Goal: Transaction & Acquisition: Obtain resource

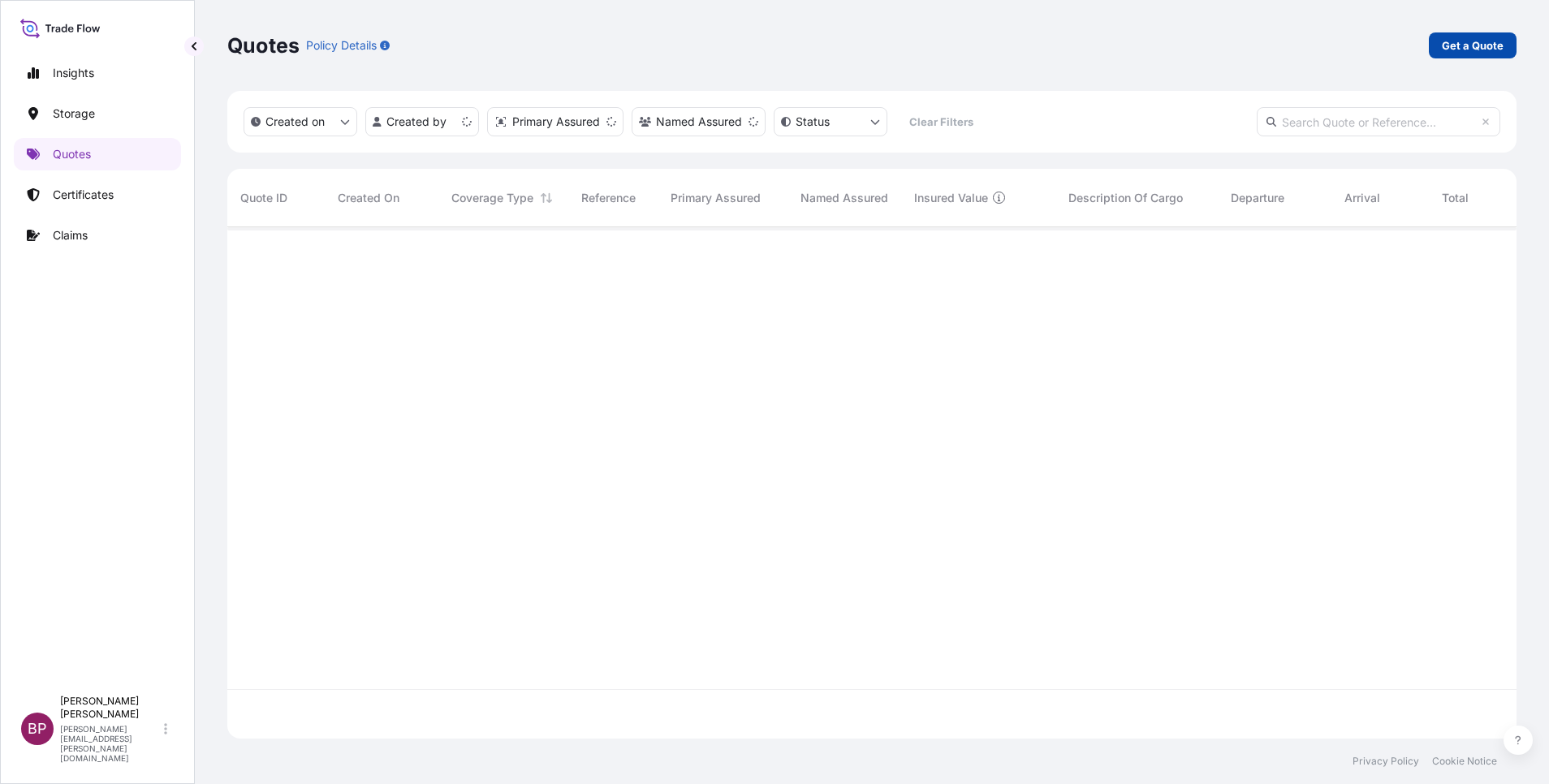
scroll to position [502, 1270]
click at [1463, 47] on p "Get a Quote" at bounding box center [1473, 46] width 61 height 16
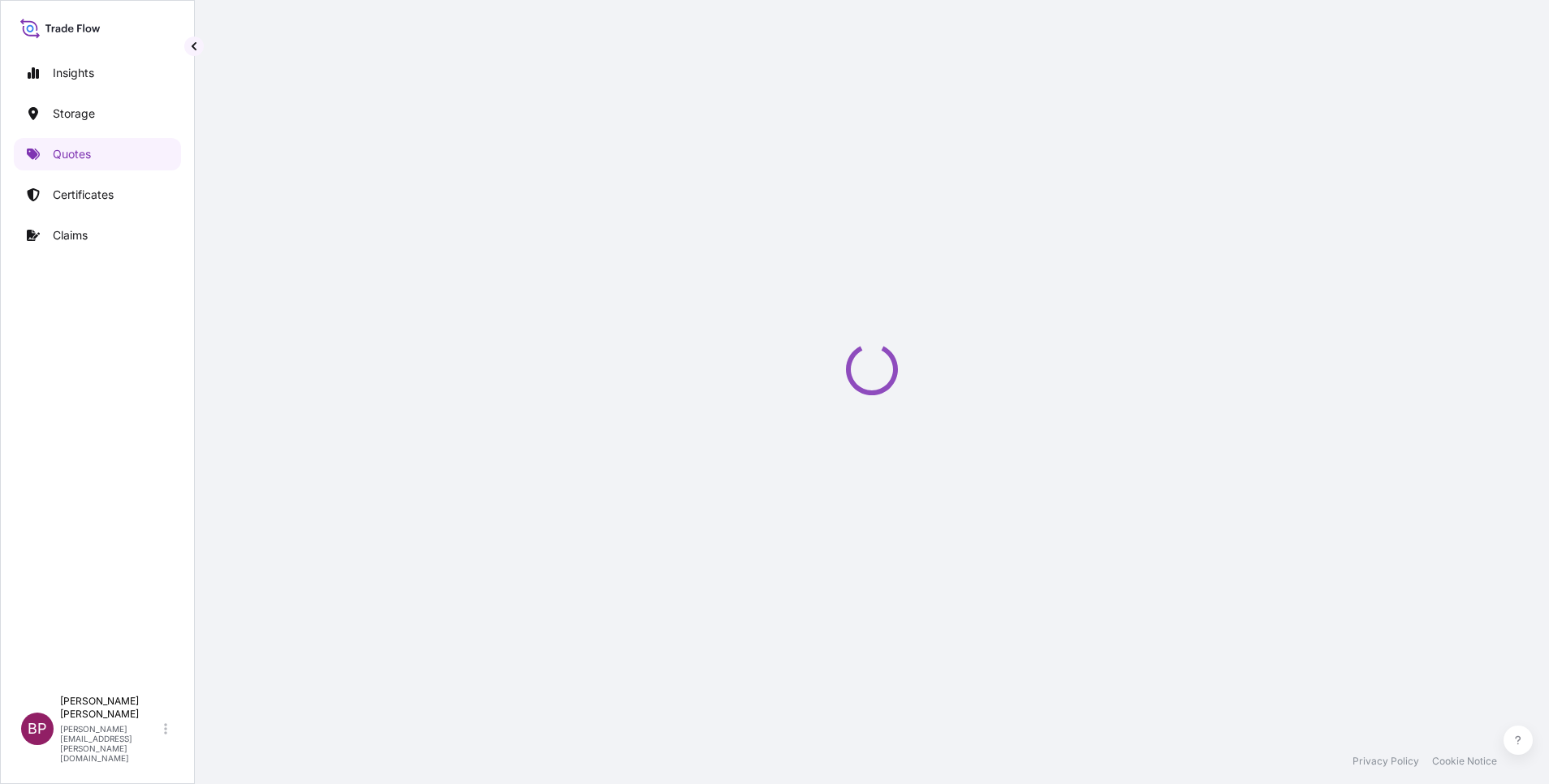
select select "Water"
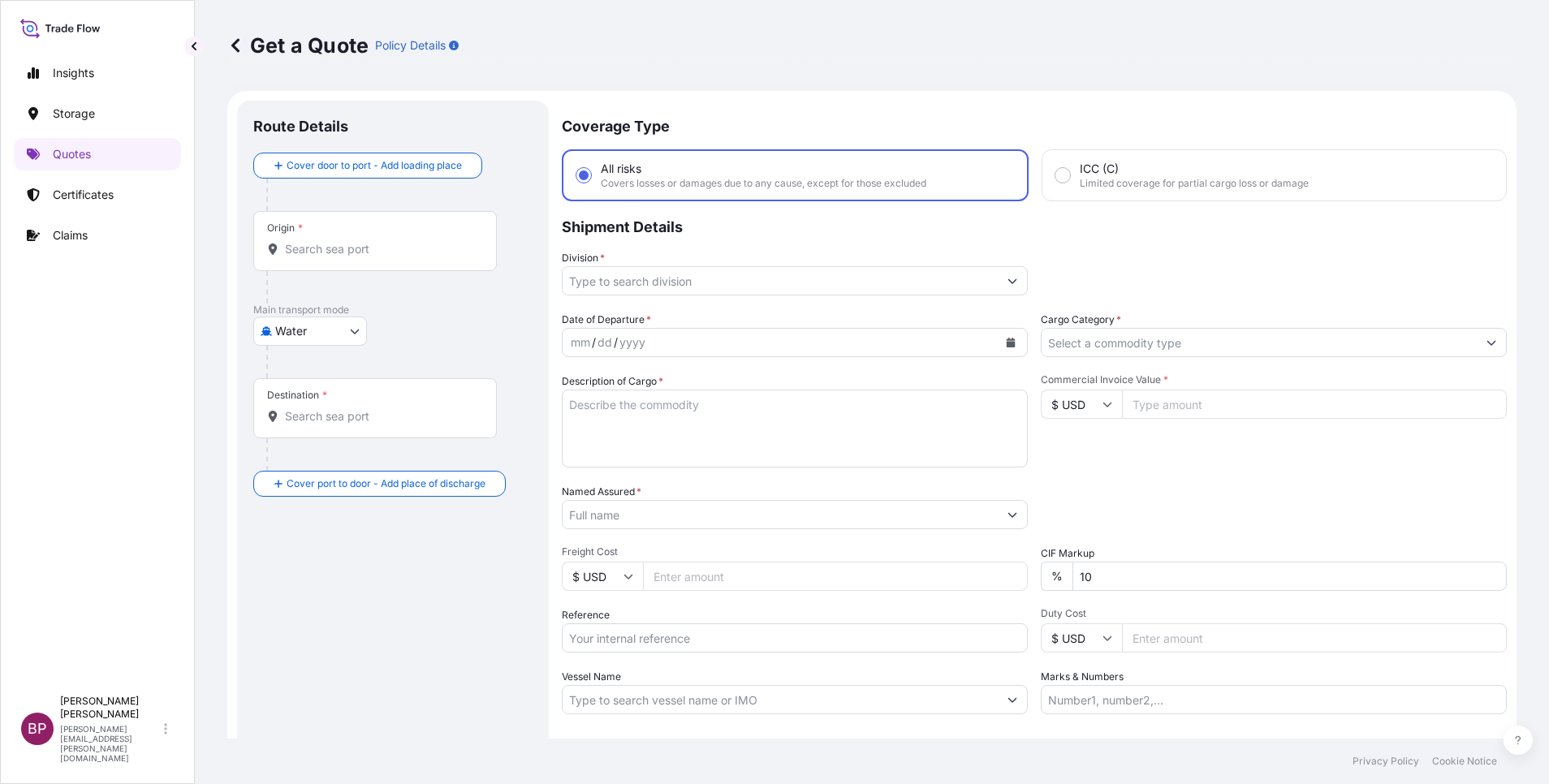
scroll to position [26, 0]
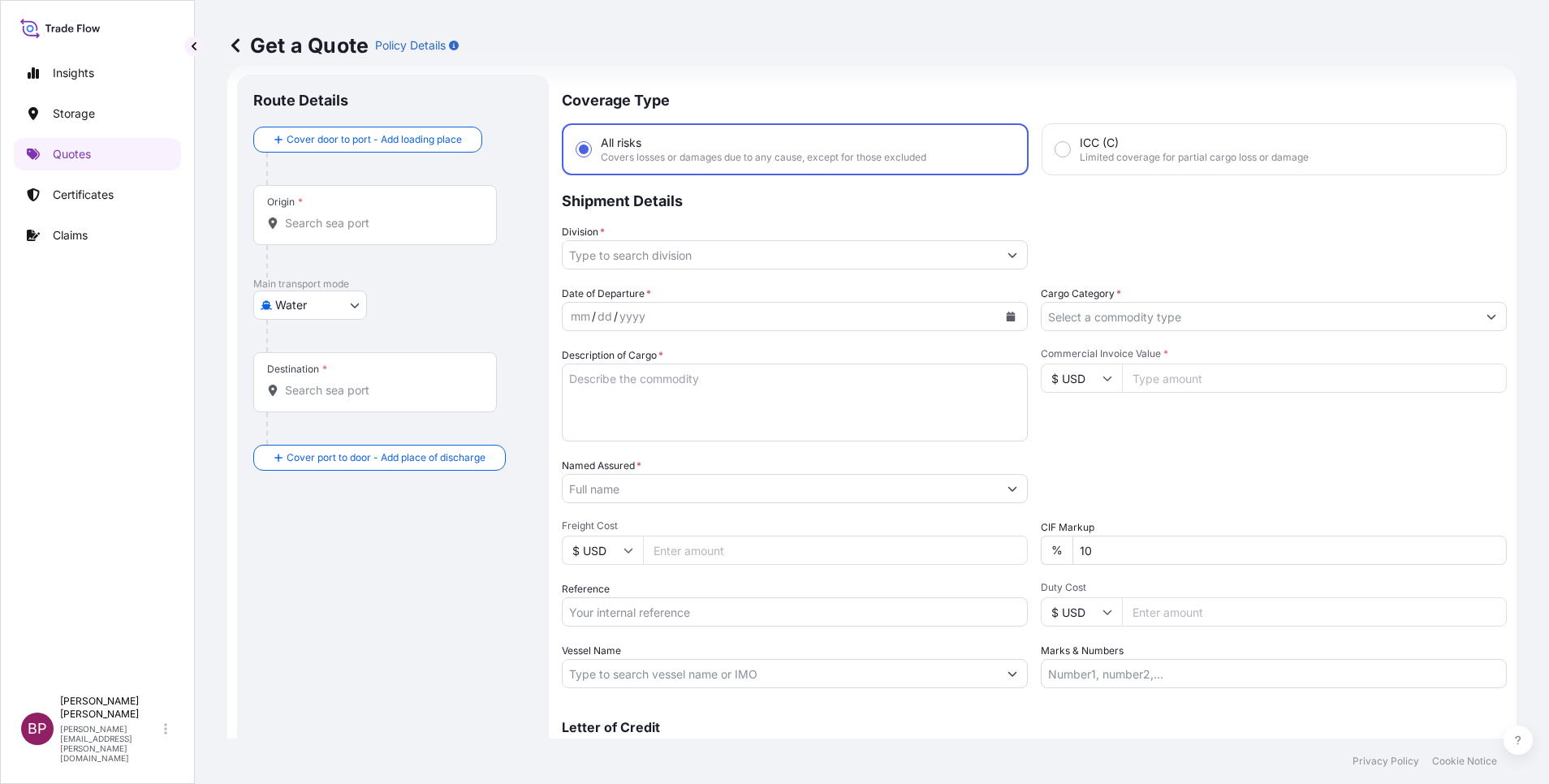
click at [649, 616] on input "Reference" at bounding box center [795, 612] width 466 height 29
paste input "SSLS3165A"
type input "SSLS3165A"
click at [776, 425] on textarea "Description of Cargo *" at bounding box center [795, 402] width 466 height 78
paste textarea "Tasami Industry"
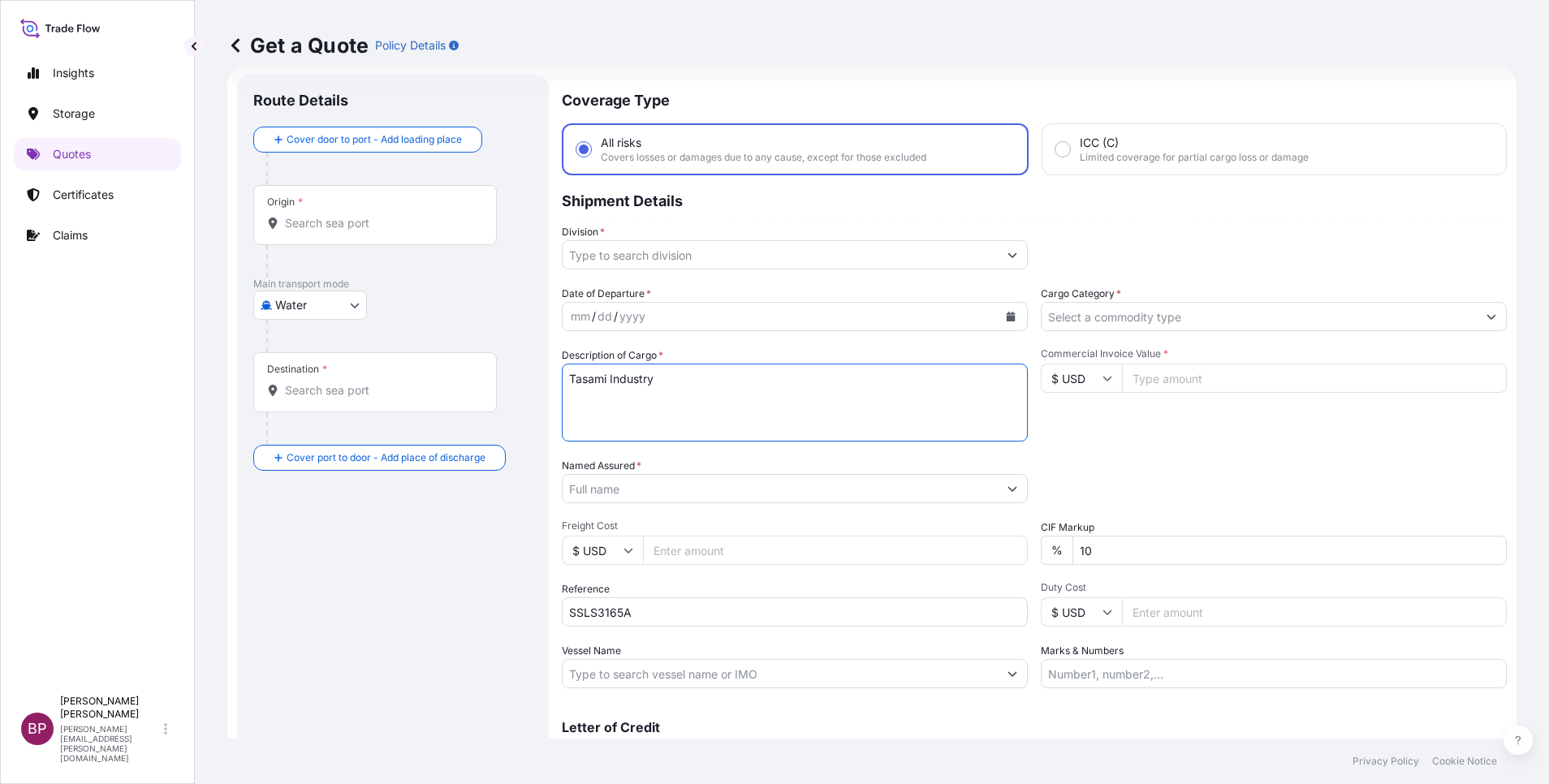
type textarea "Tasami Industry"
click at [655, 488] on input "Named Assured *" at bounding box center [779, 488] width 435 height 29
paste input "Tasami Industry"
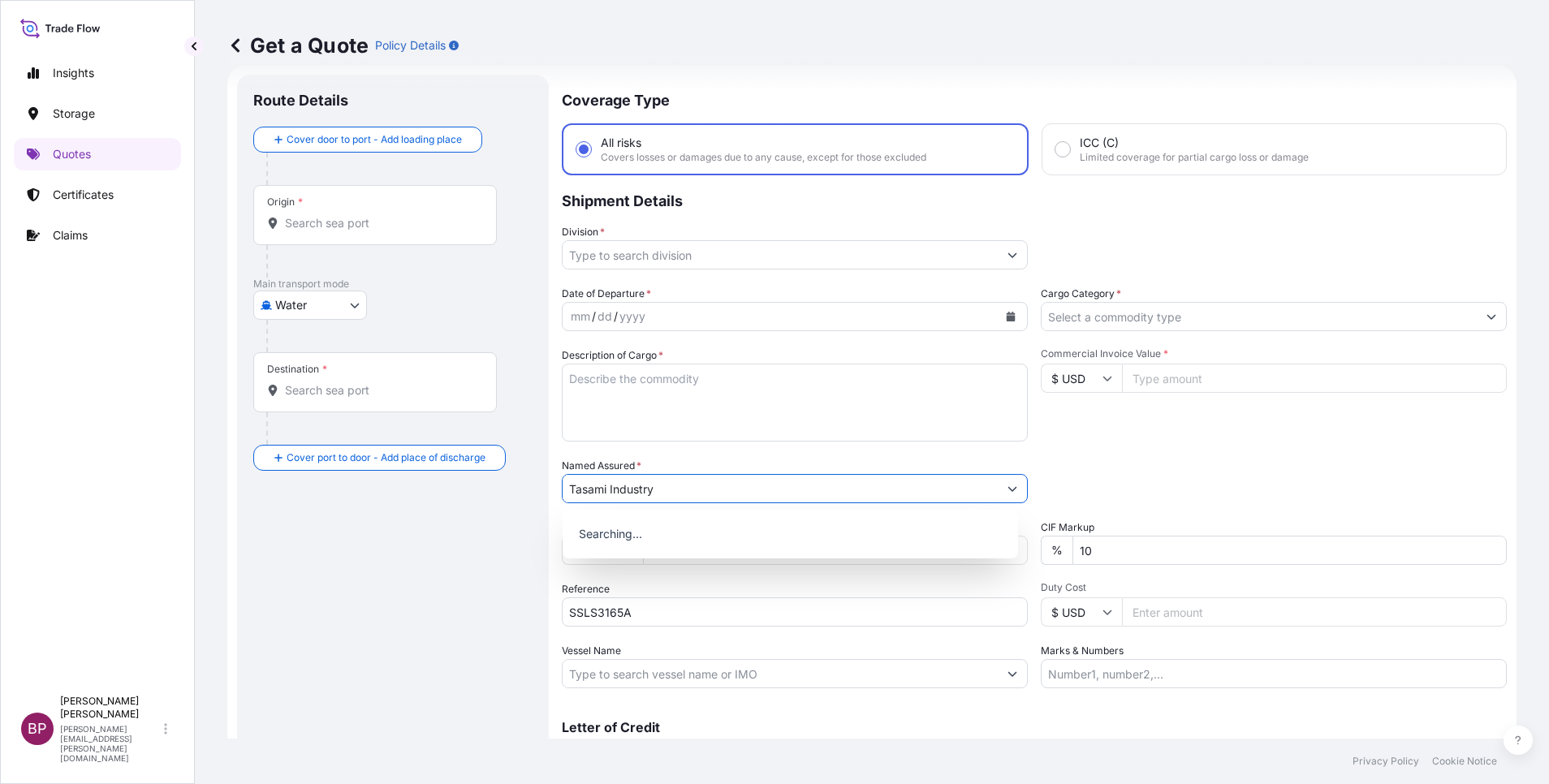
type input "Tasami Industry"
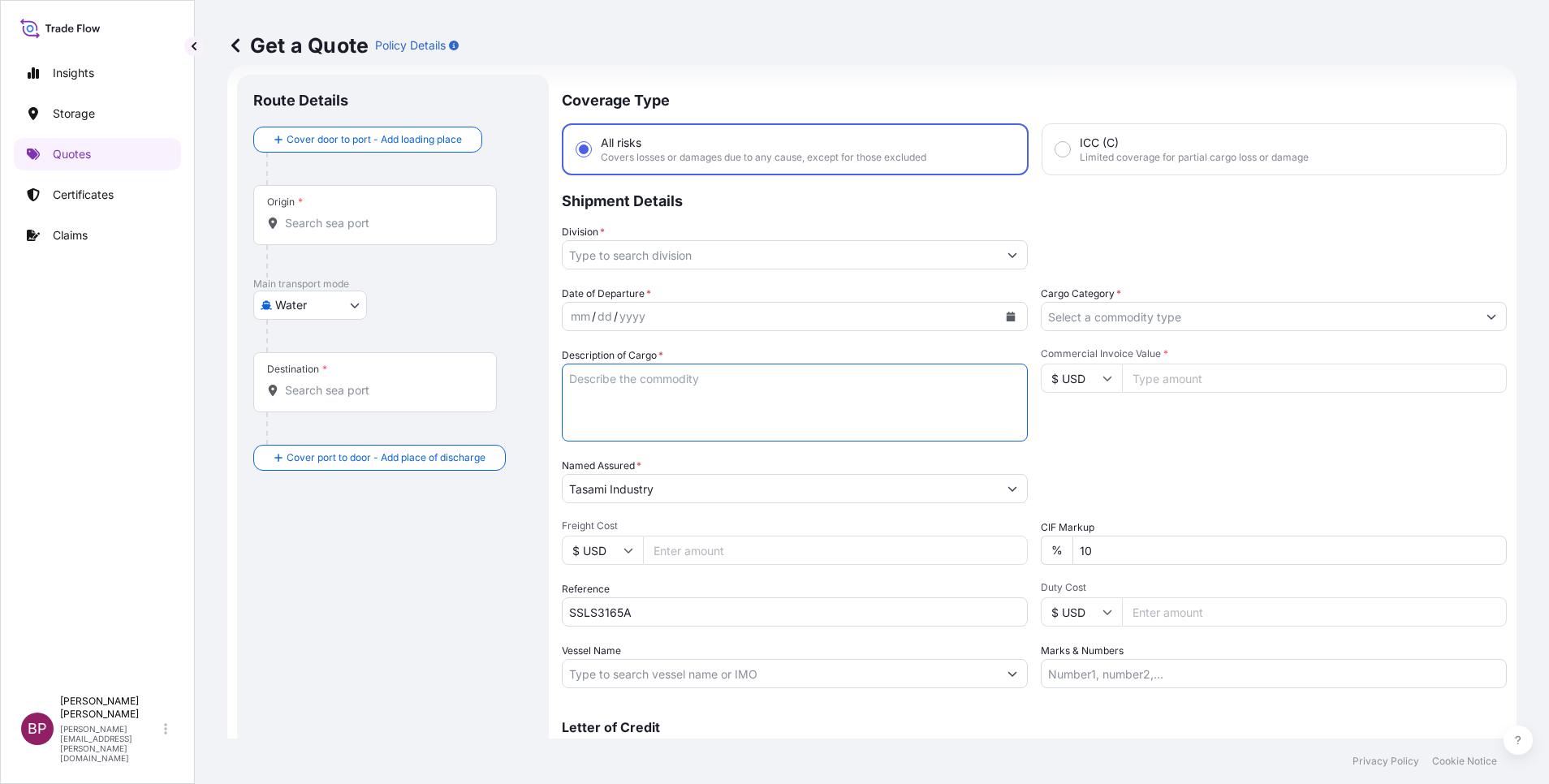
click at [652, 392] on textarea "Description of Cargo *" at bounding box center [795, 402] width 466 height 78
paste textarea "AUTOCLAVE A GAS MOD. ETO 6, DDS, R ETHYLENE OXIDE STERILIZER TYPE ETO 6, DOUBLE…"
type textarea "AUTOCLAVE A GAS MOD. ETO 6, DDS, R ETHYLENE OXIDE STERILIZER TYPE ETO 6, DOUBLE…"
click at [1095, 385] on input "$ USD" at bounding box center [1082, 378] width 81 height 29
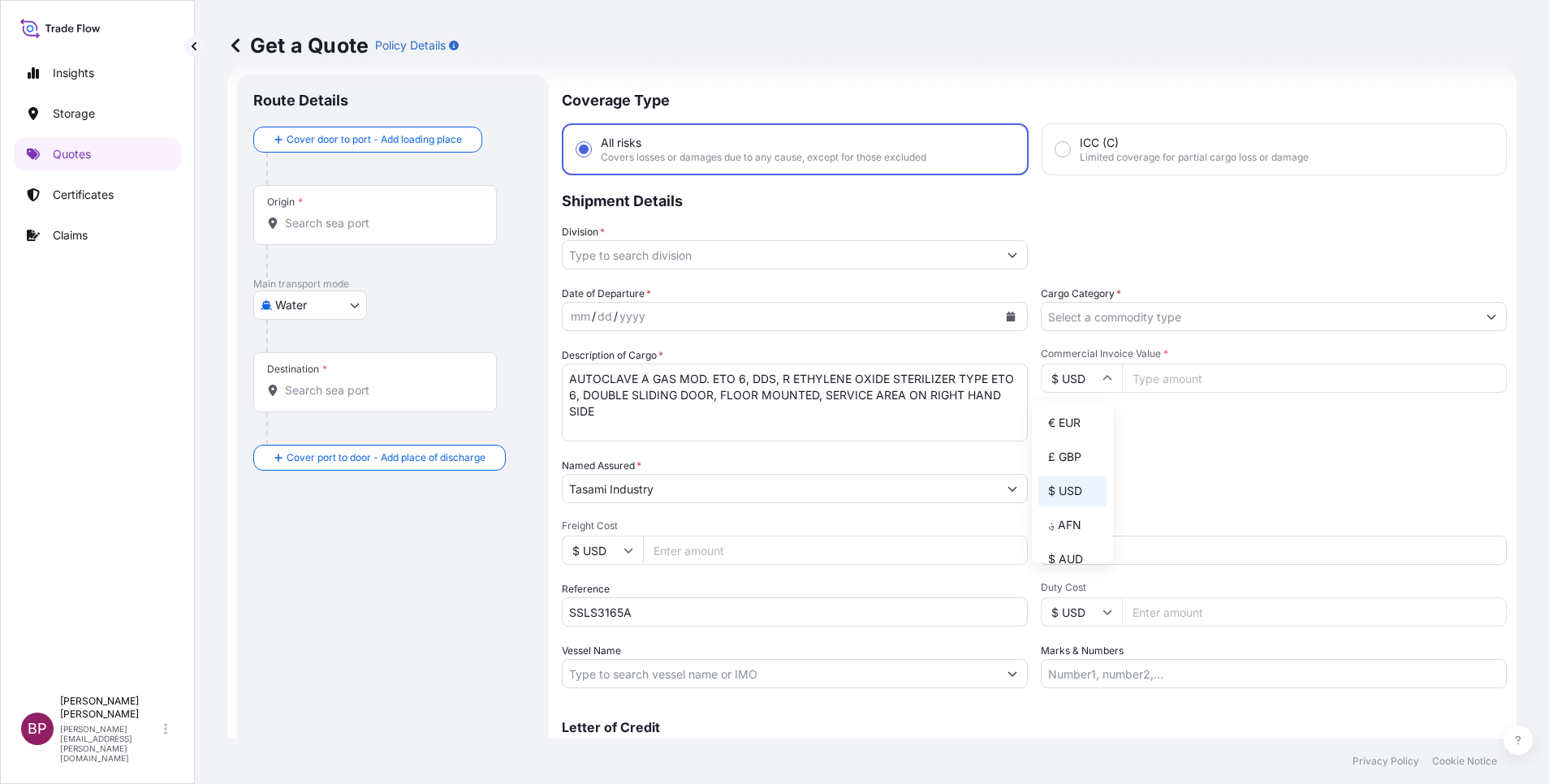
drag, startPoint x: 1070, startPoint y: 433, endPoint x: 1166, endPoint y: 395, distance: 103.2
click at [1077, 426] on div "€ EUR" at bounding box center [1072, 422] width 68 height 31
type input "€ EUR"
click at [1170, 374] on input "Commercial Invoice Value *" at bounding box center [1314, 378] width 385 height 29
paste input "384756"
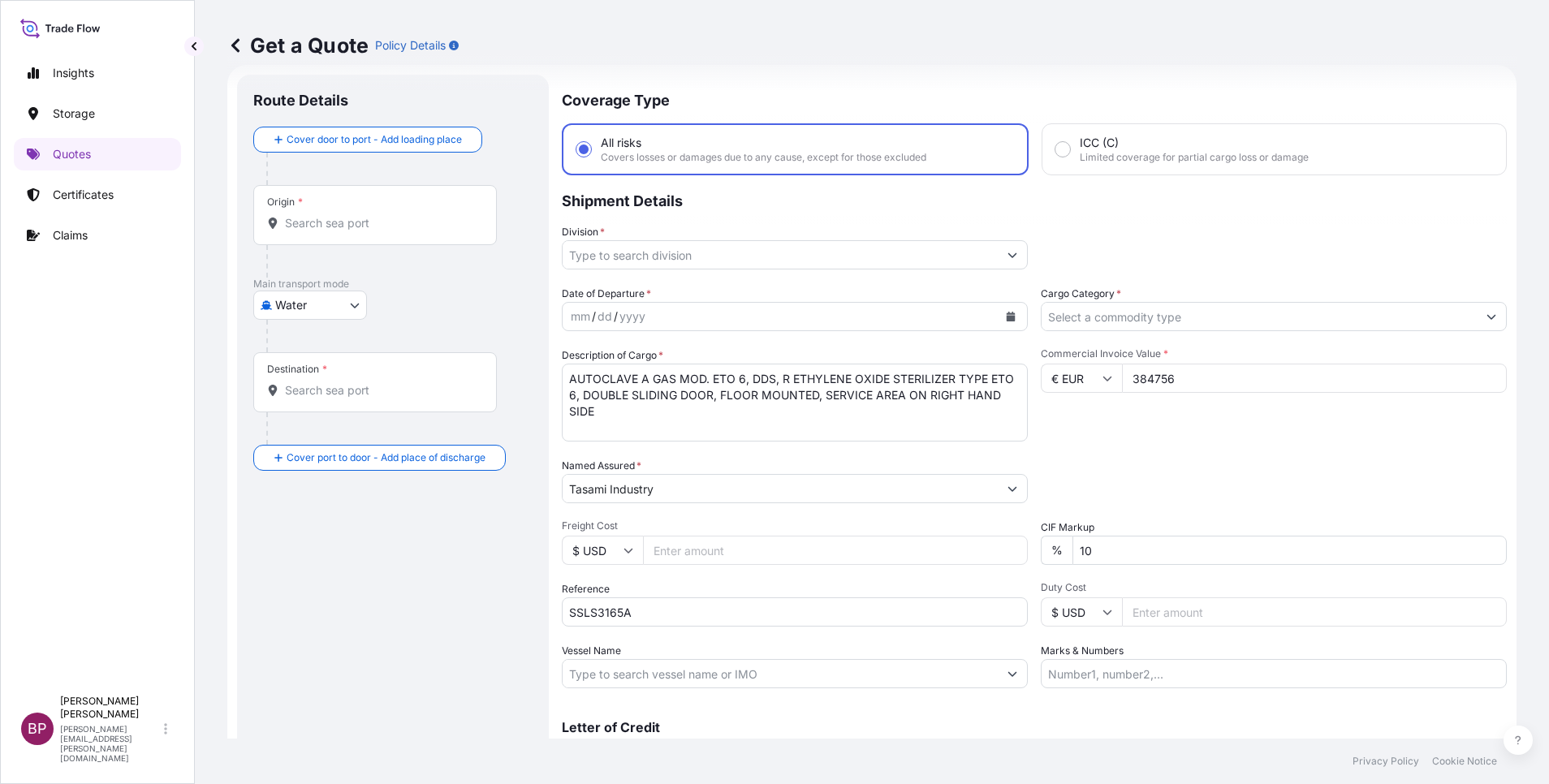
type input "384756"
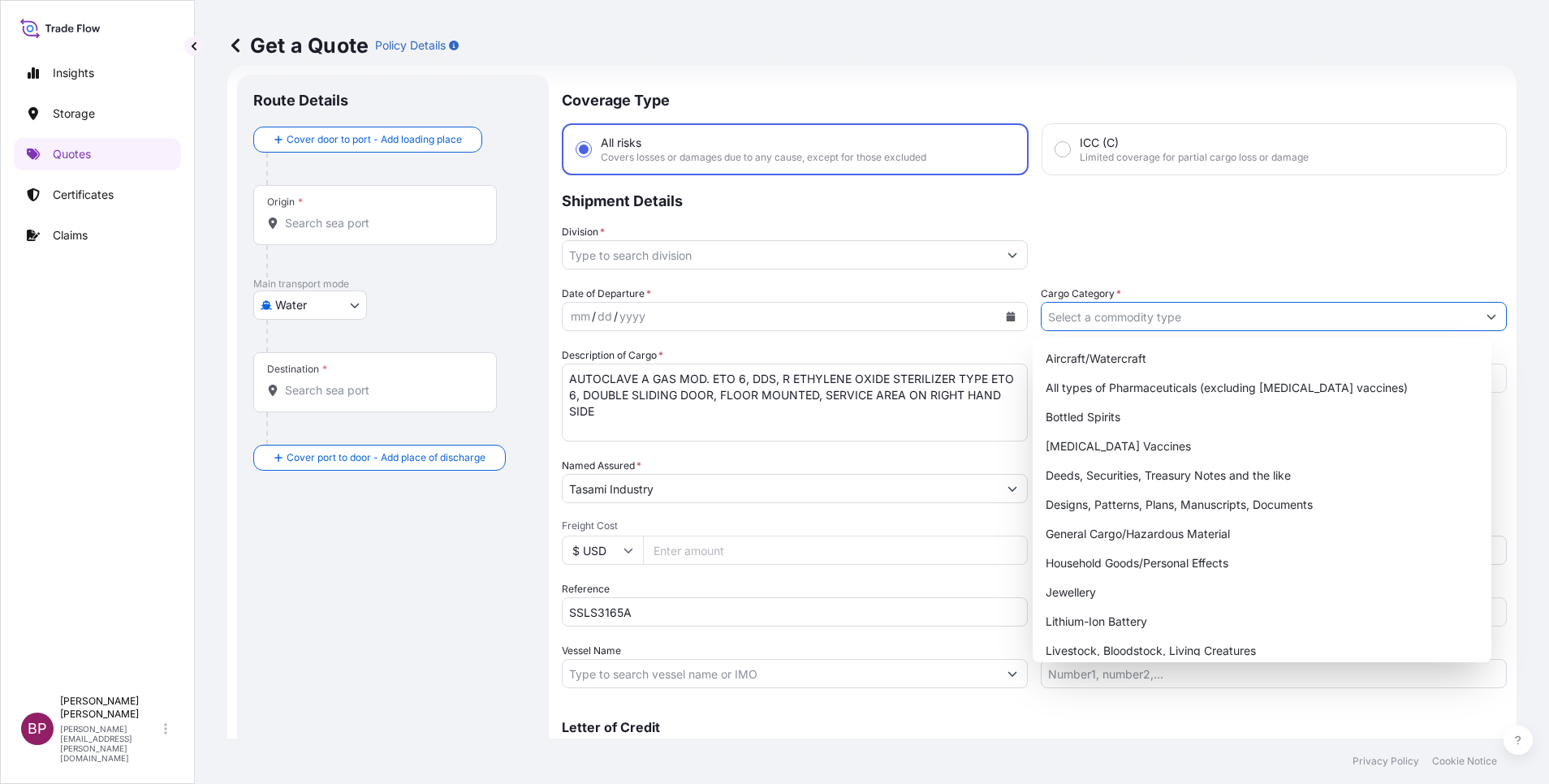
click at [1151, 309] on input "Cargo Category *" at bounding box center [1258, 316] width 435 height 29
click at [1148, 528] on div "General Cargo/Hazardous Material" at bounding box center [1261, 533] width 445 height 29
type input "General Cargo/Hazardous Material"
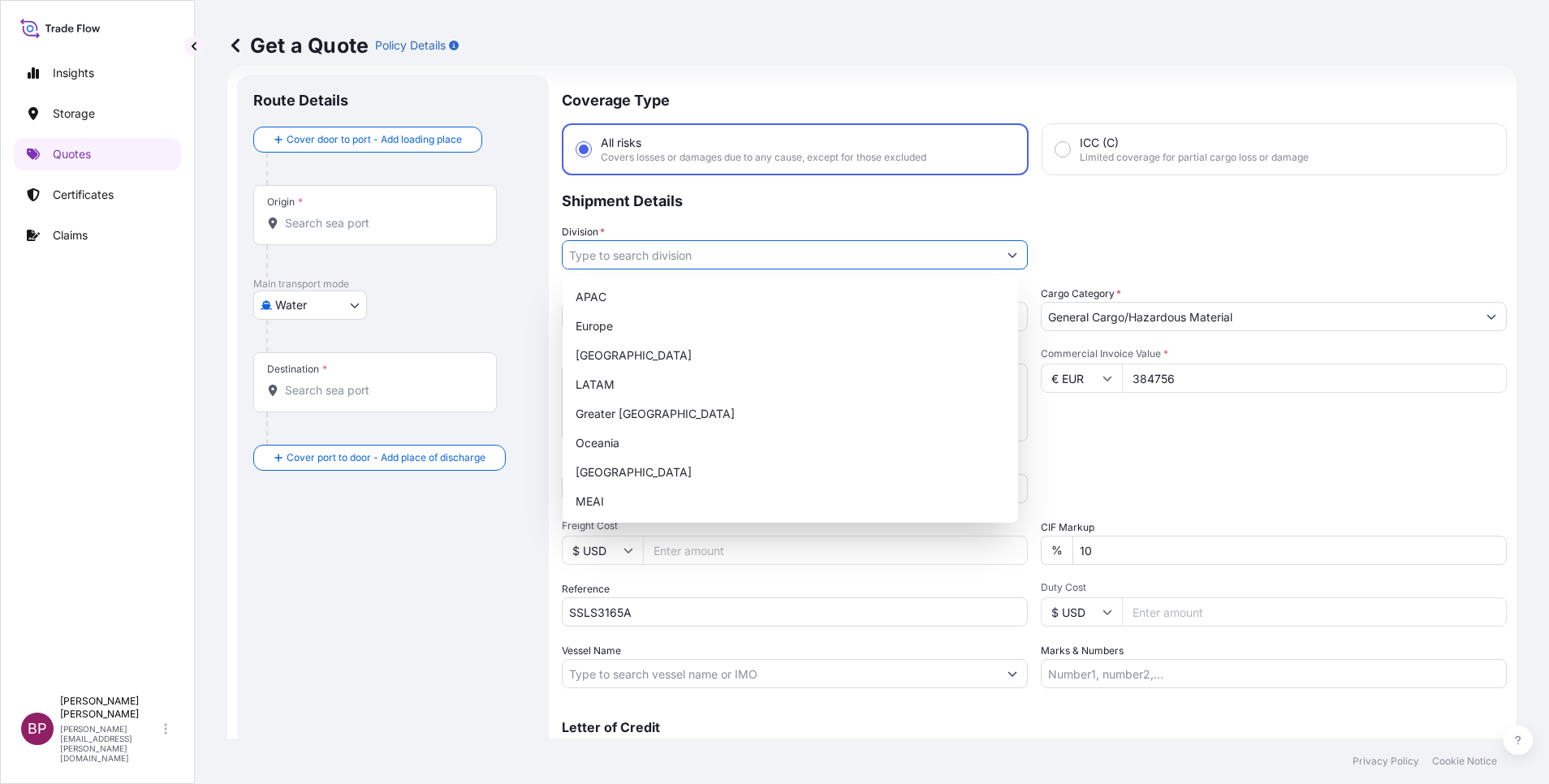
click at [1008, 253] on icon "Show suggestions" at bounding box center [1013, 255] width 10 height 10
click at [669, 502] on div "MEAI" at bounding box center [790, 501] width 442 height 29
type input "MEAI"
click at [1252, 409] on div "Commercial Invoice Value * € EUR 384756" at bounding box center [1274, 393] width 466 height 94
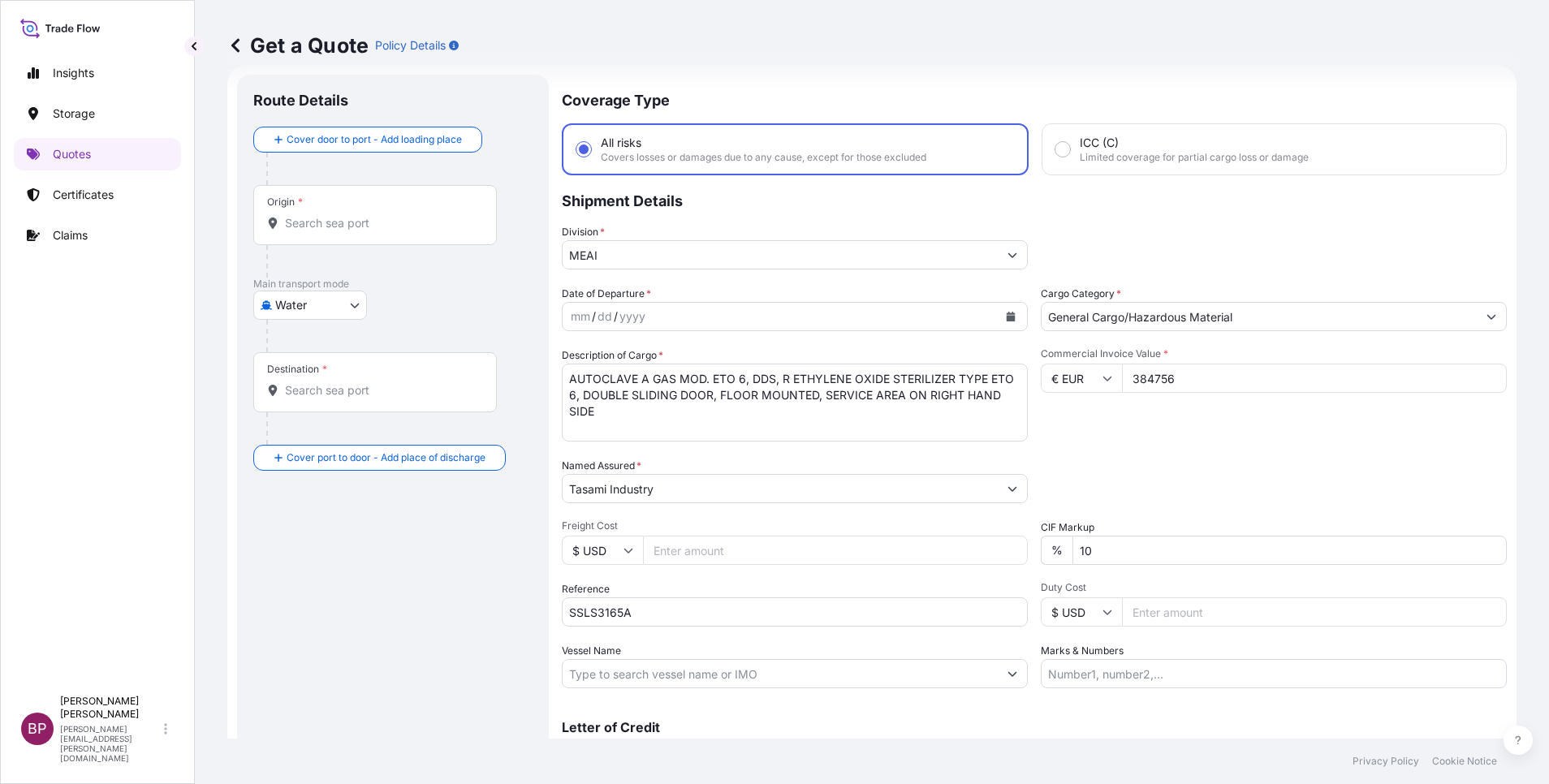
click at [998, 318] on button "Calendar" at bounding box center [1011, 316] width 26 height 26
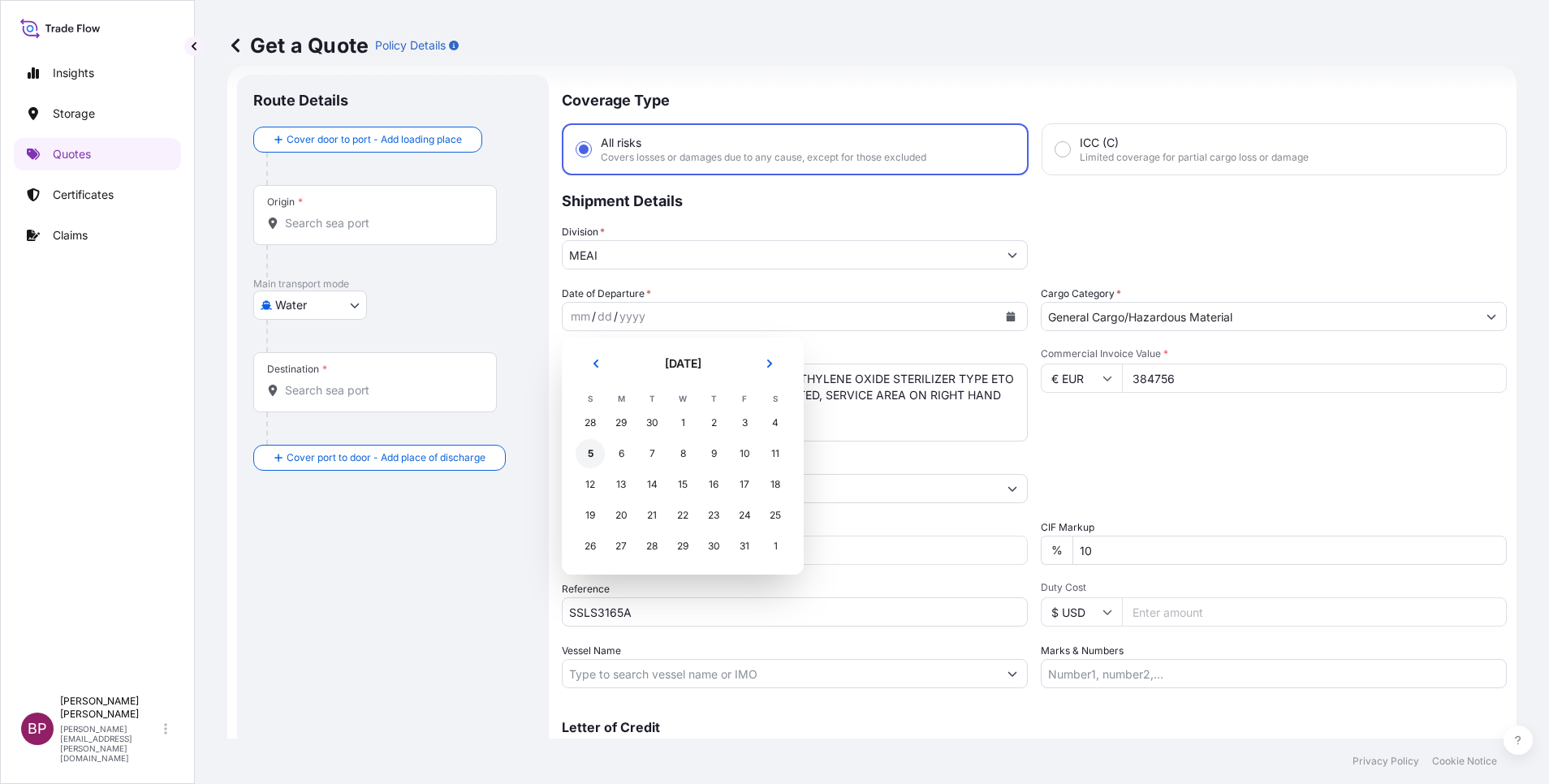
click at [584, 451] on div "5" at bounding box center [589, 453] width 29 height 29
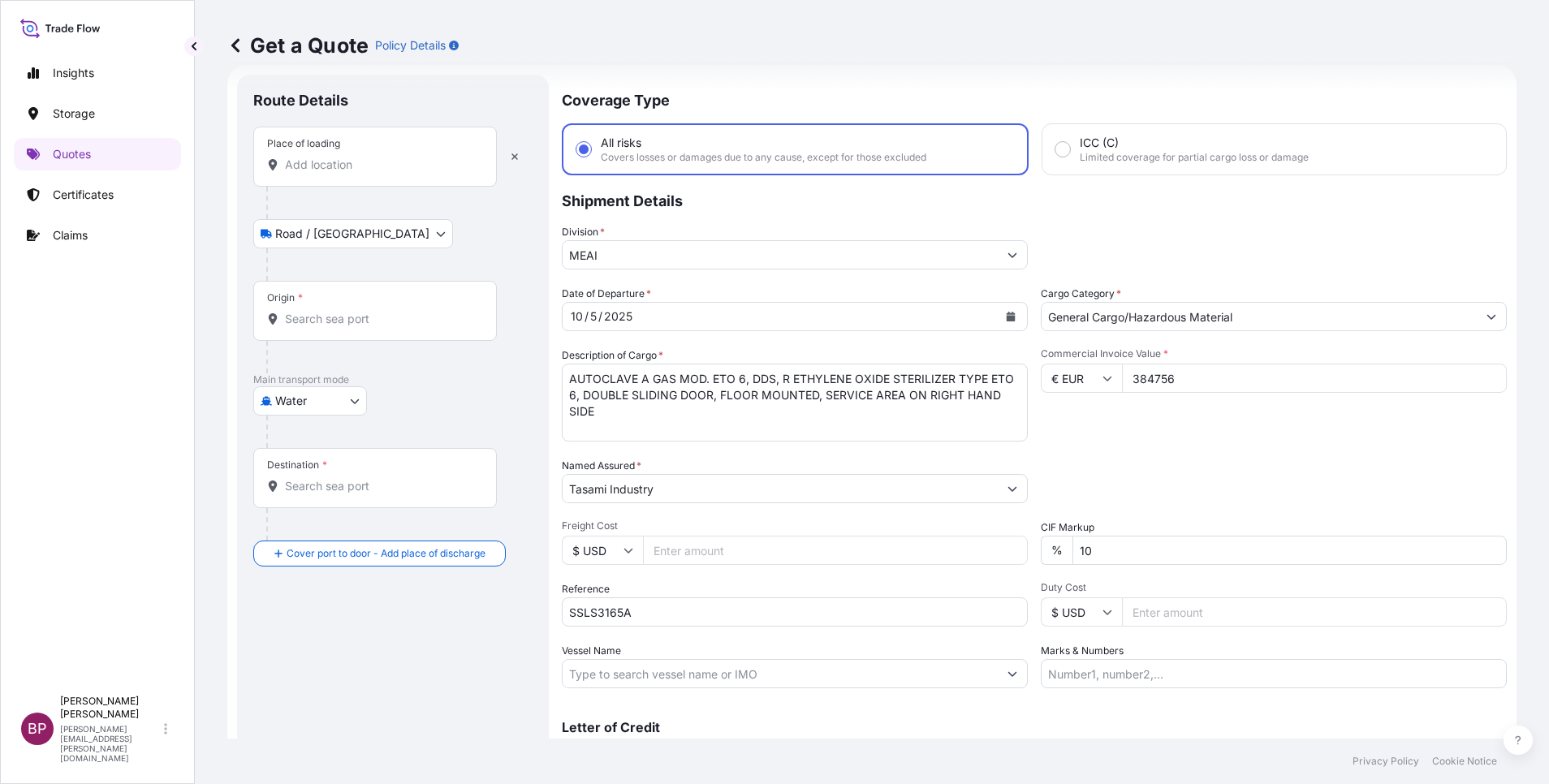
click at [400, 157] on input "Place of loading" at bounding box center [380, 165] width 191 height 16
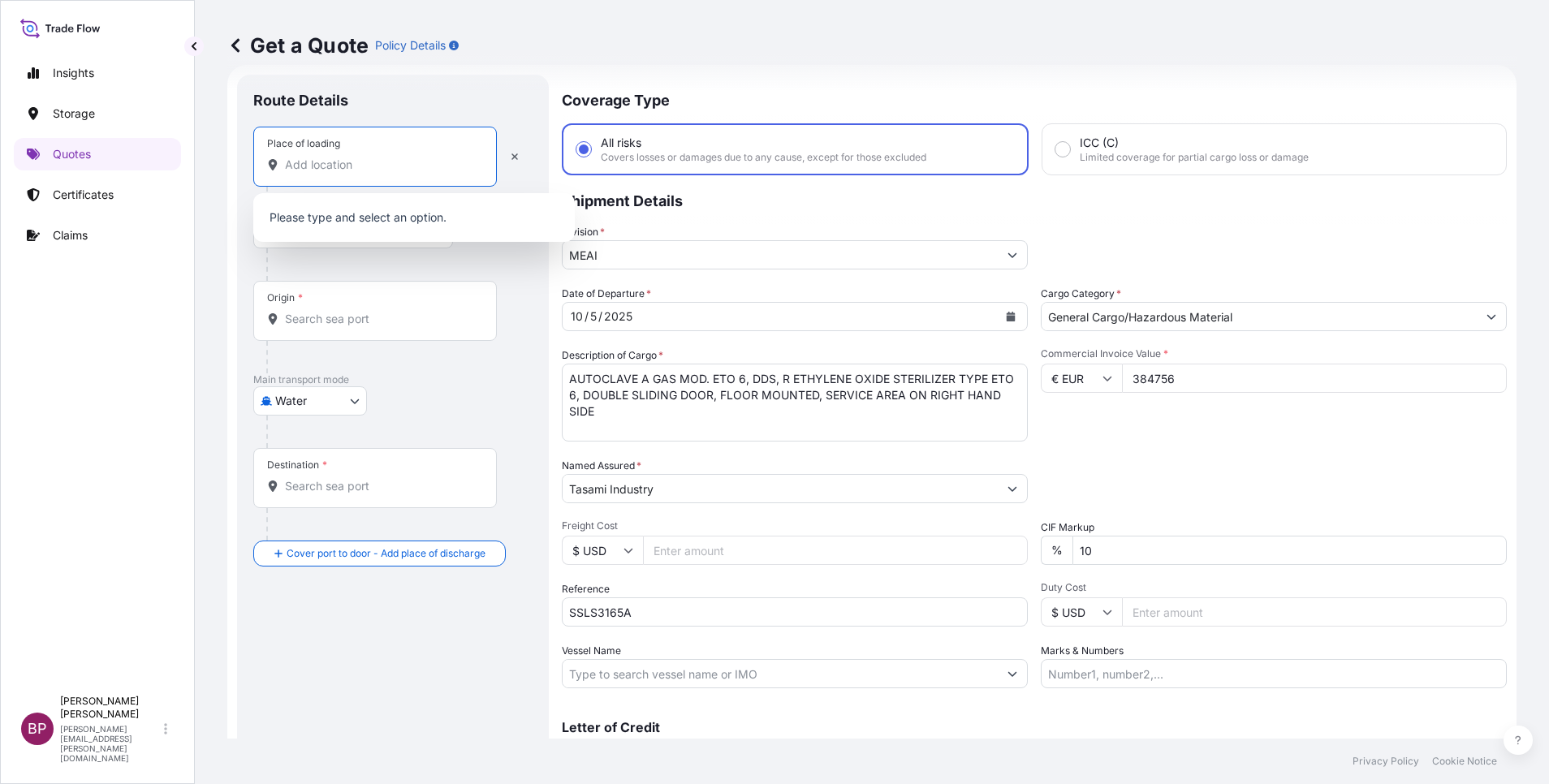
paste input "LA SPEZIA"
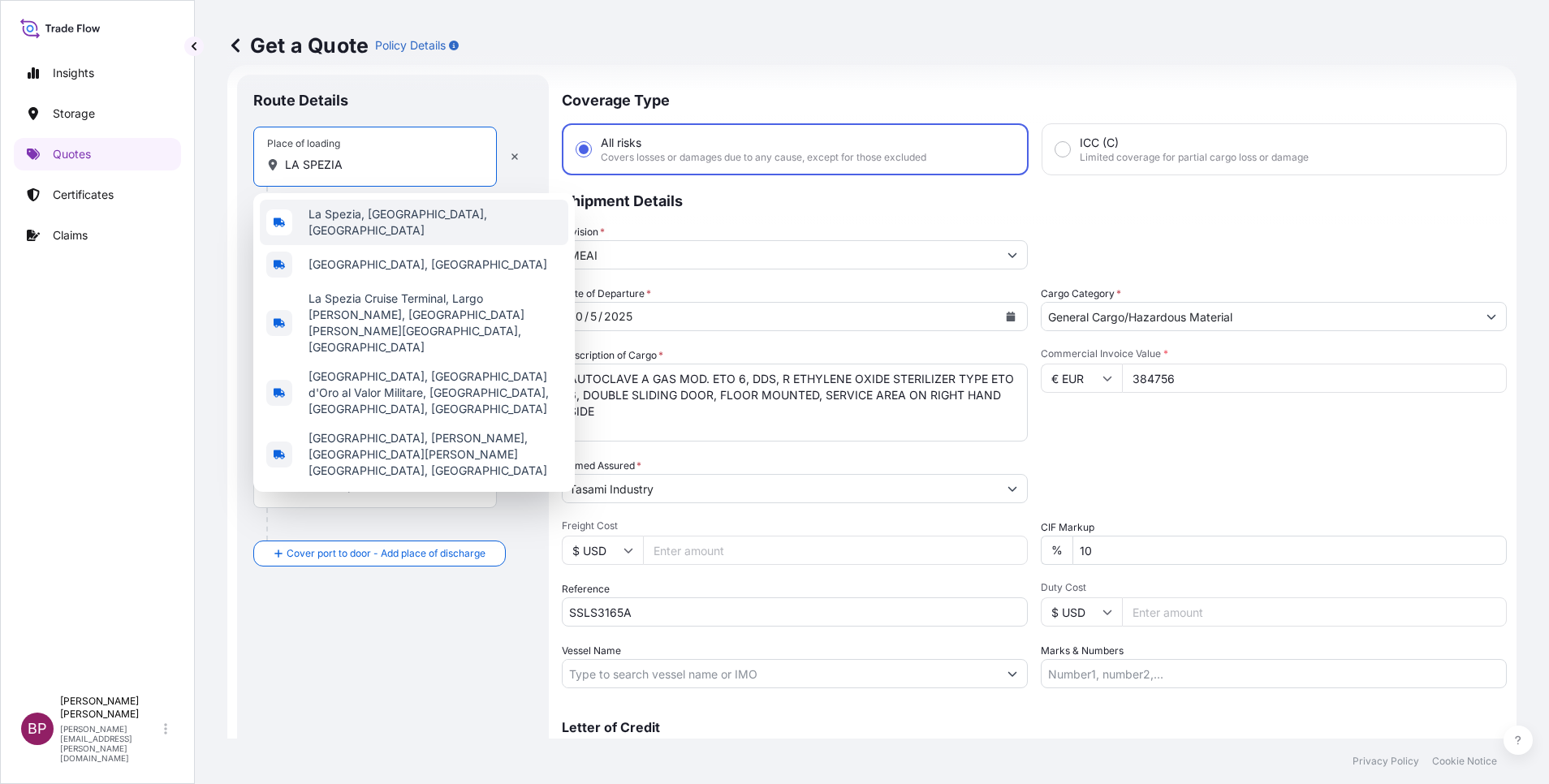
click at [384, 216] on span "La Spezia, SP, Italy" at bounding box center [434, 222] width 253 height 33
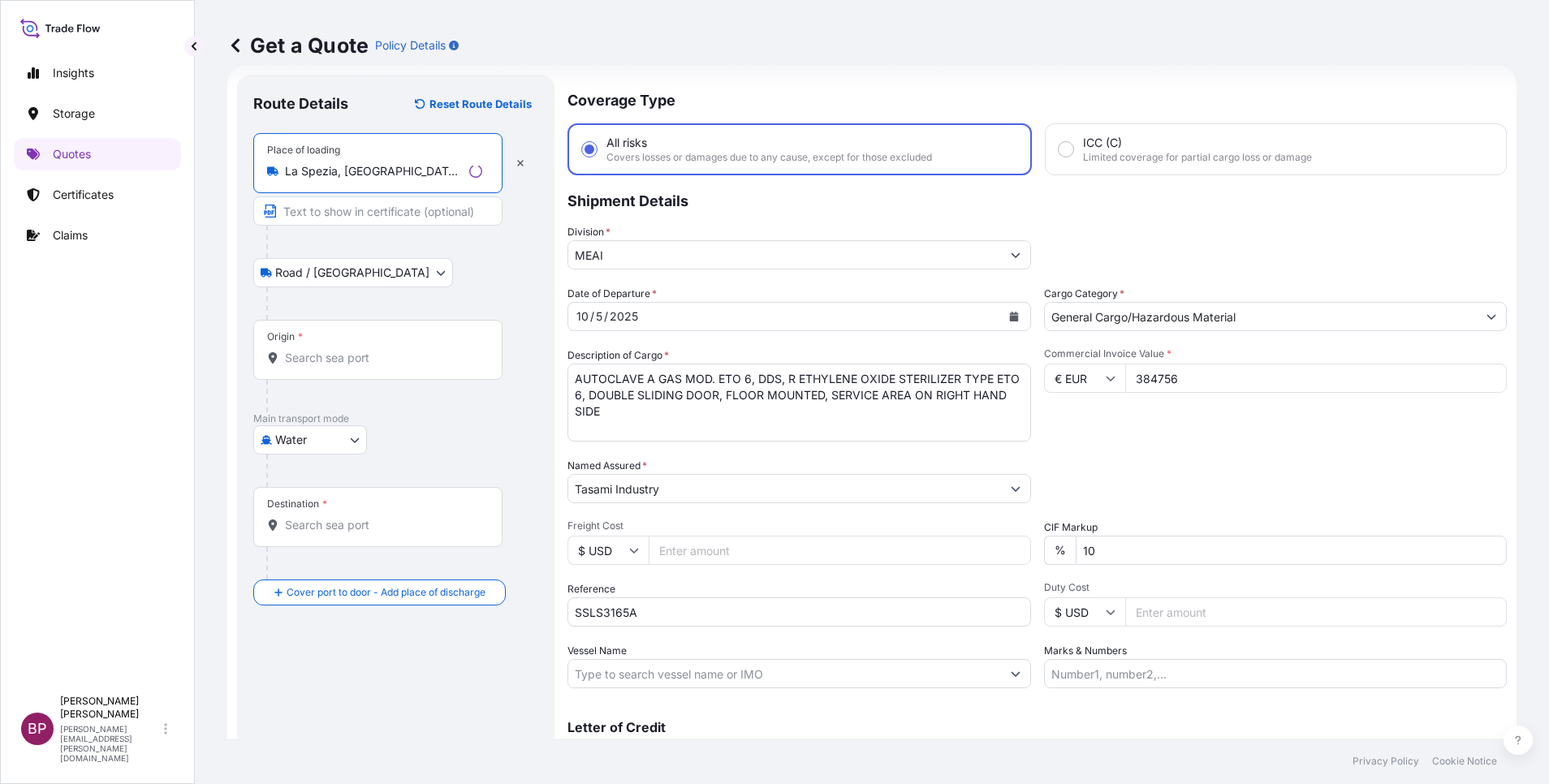
type input "La Spezia, SP, Italy"
click at [351, 351] on input "Origin *" at bounding box center [383, 358] width 197 height 16
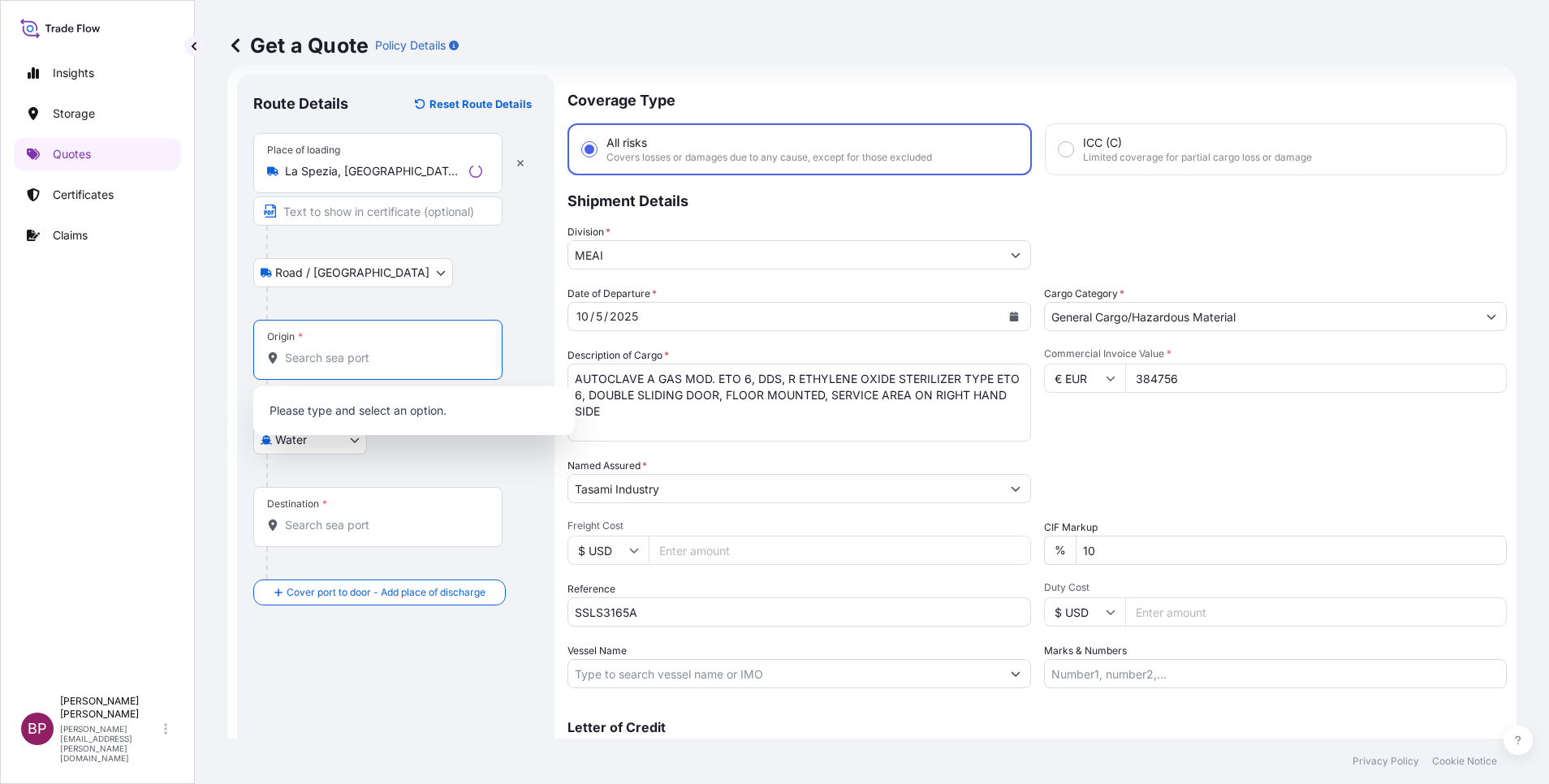
paste input "LA SPEZIA"
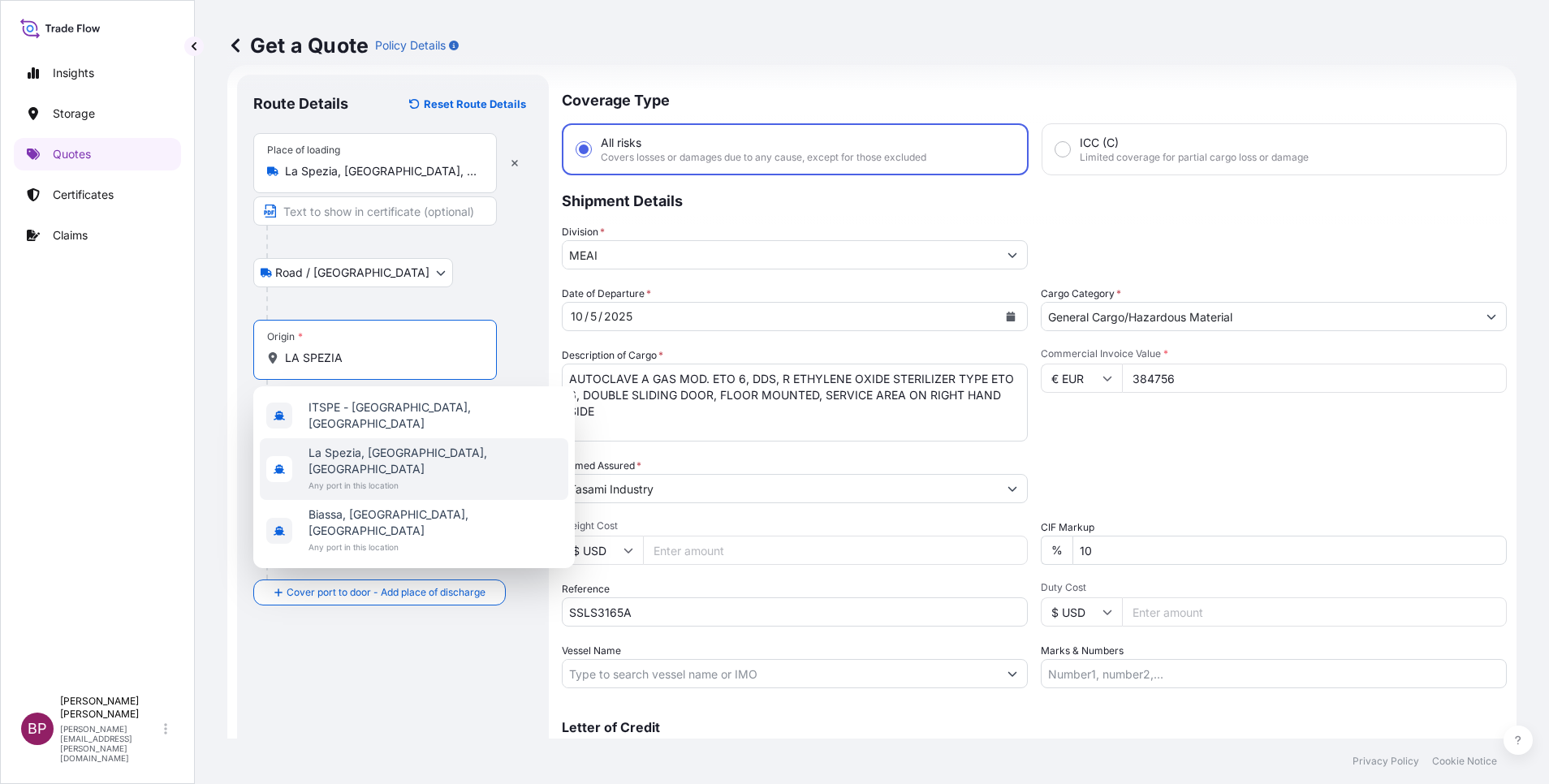
click at [408, 477] on span "Any port in this location" at bounding box center [434, 485] width 253 height 16
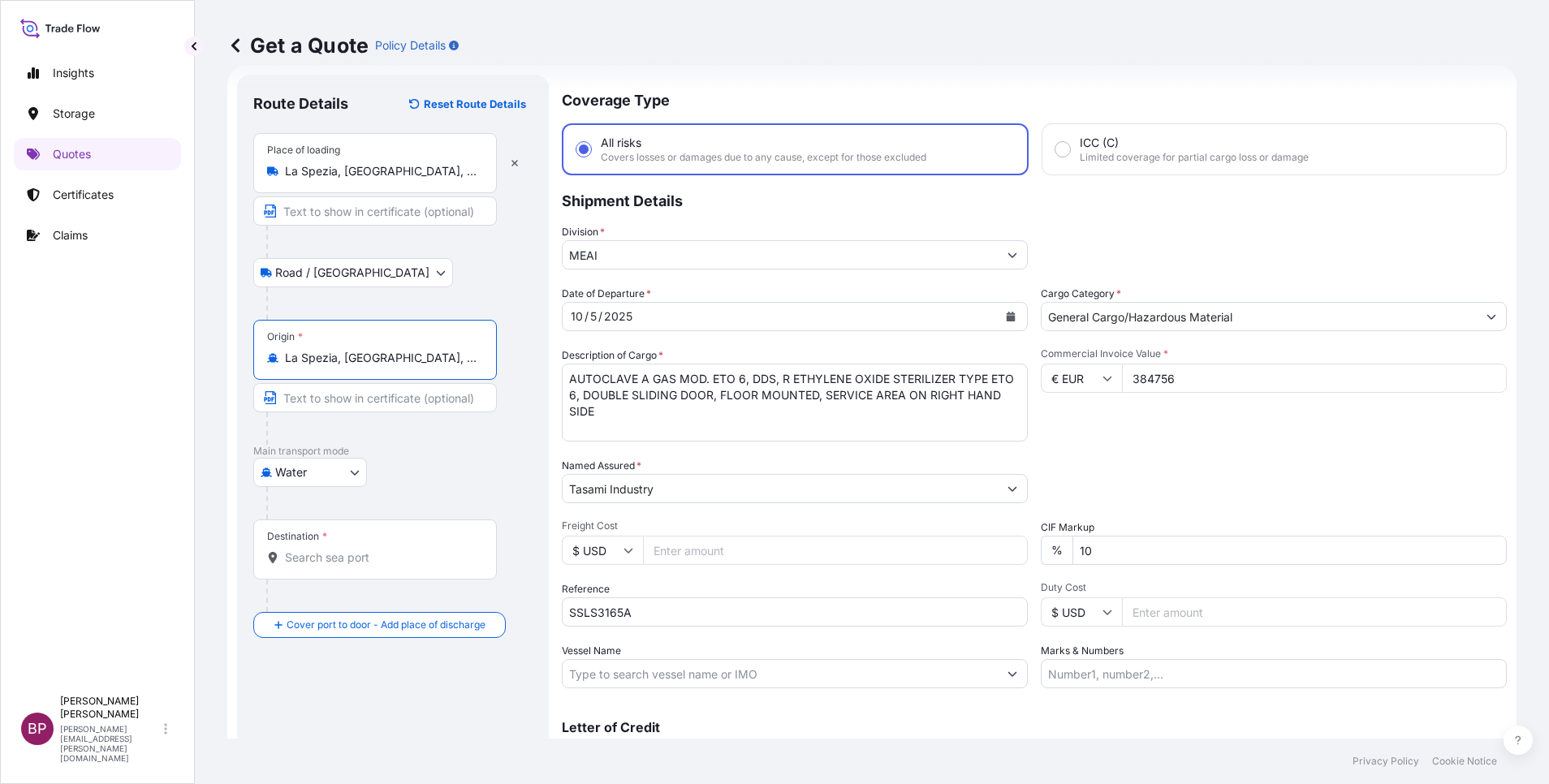
type input "La Spezia, SP, Italy"
click at [357, 569] on div "Destination *" at bounding box center [375, 549] width 244 height 60
click at [357, 566] on input "Destination *" at bounding box center [380, 557] width 191 height 16
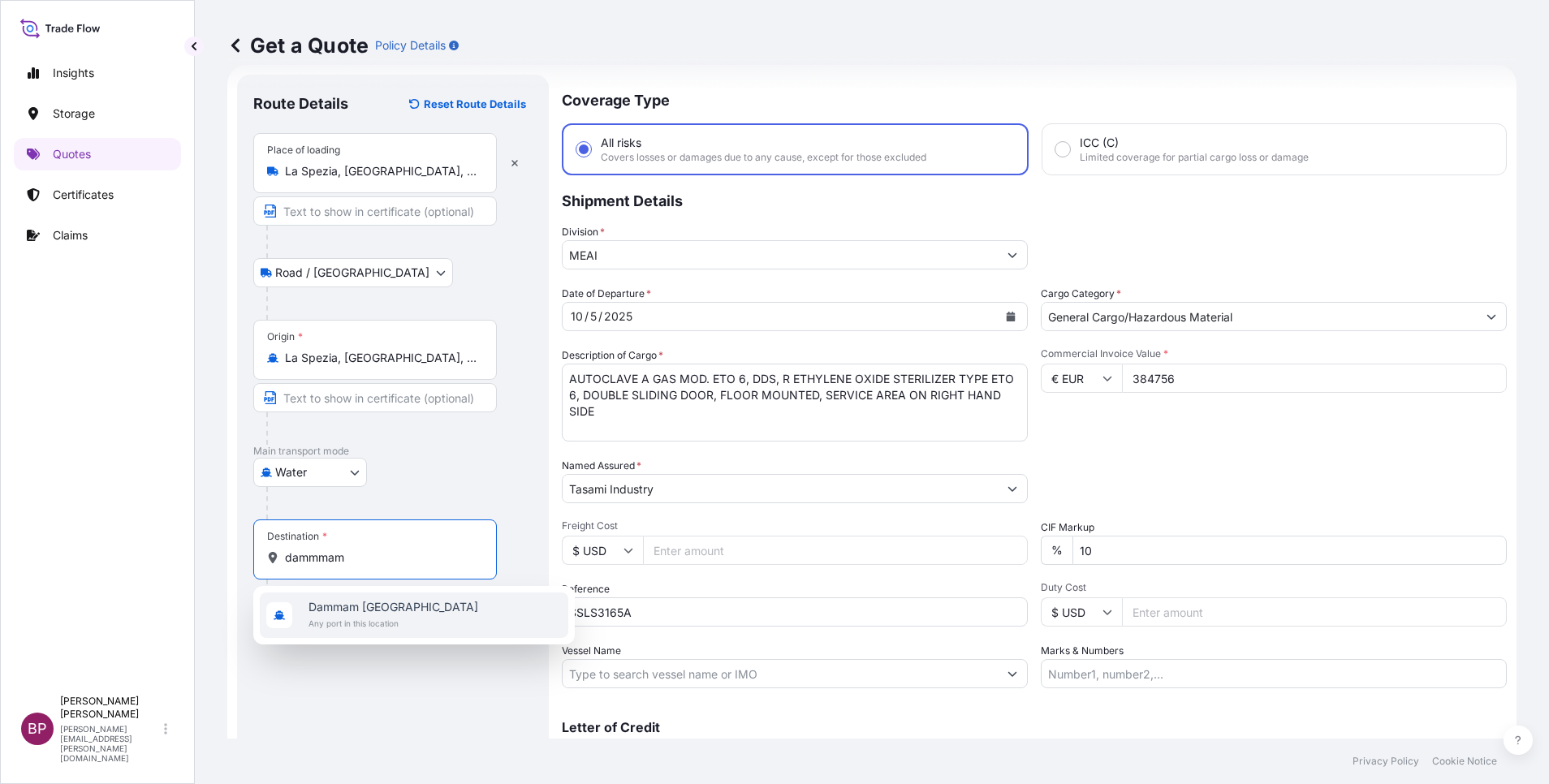
click at [383, 612] on span "Dammam Saudi Arabia" at bounding box center [393, 607] width 170 height 16
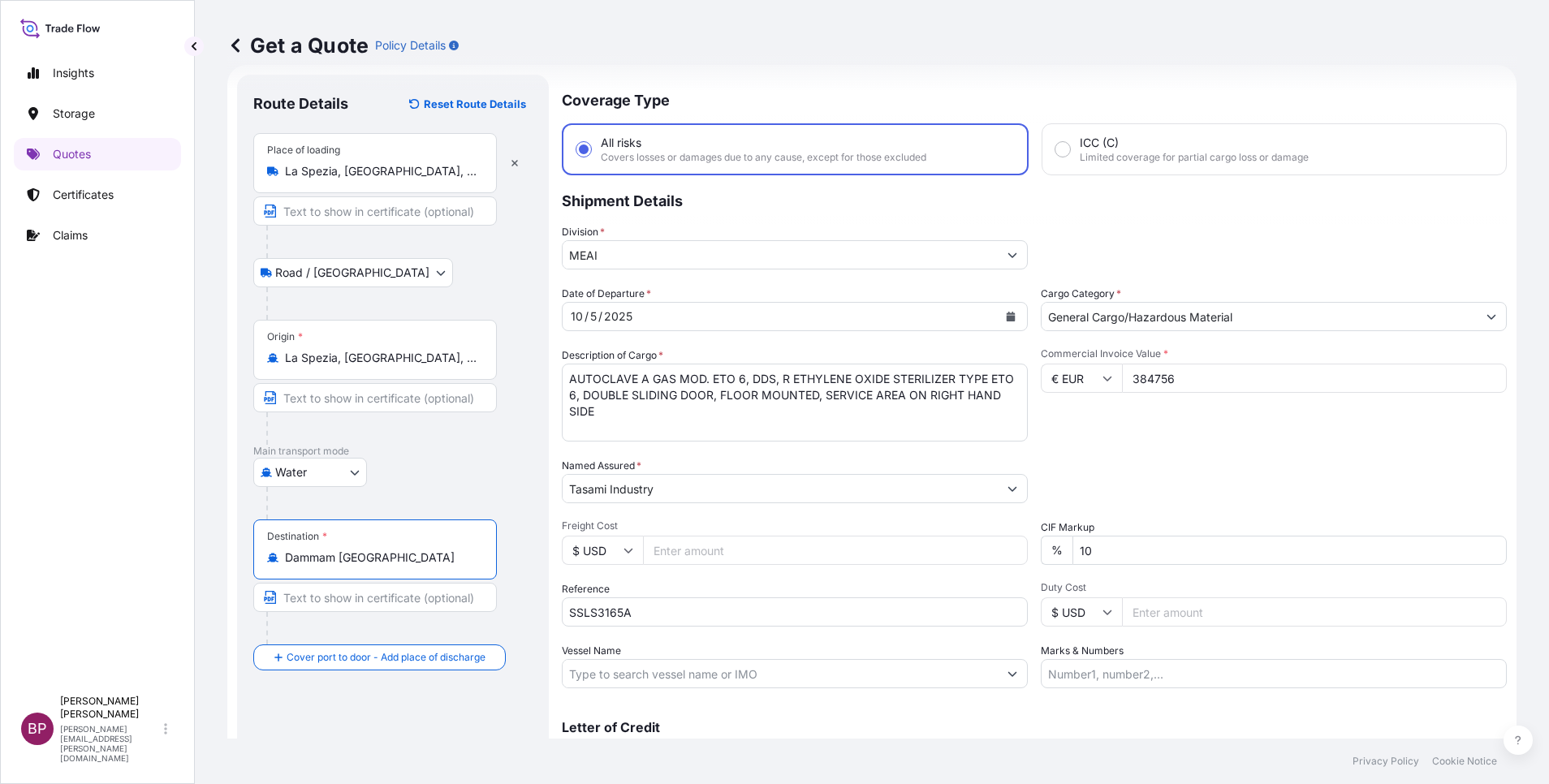
type input "Dammam Saudi Arabia"
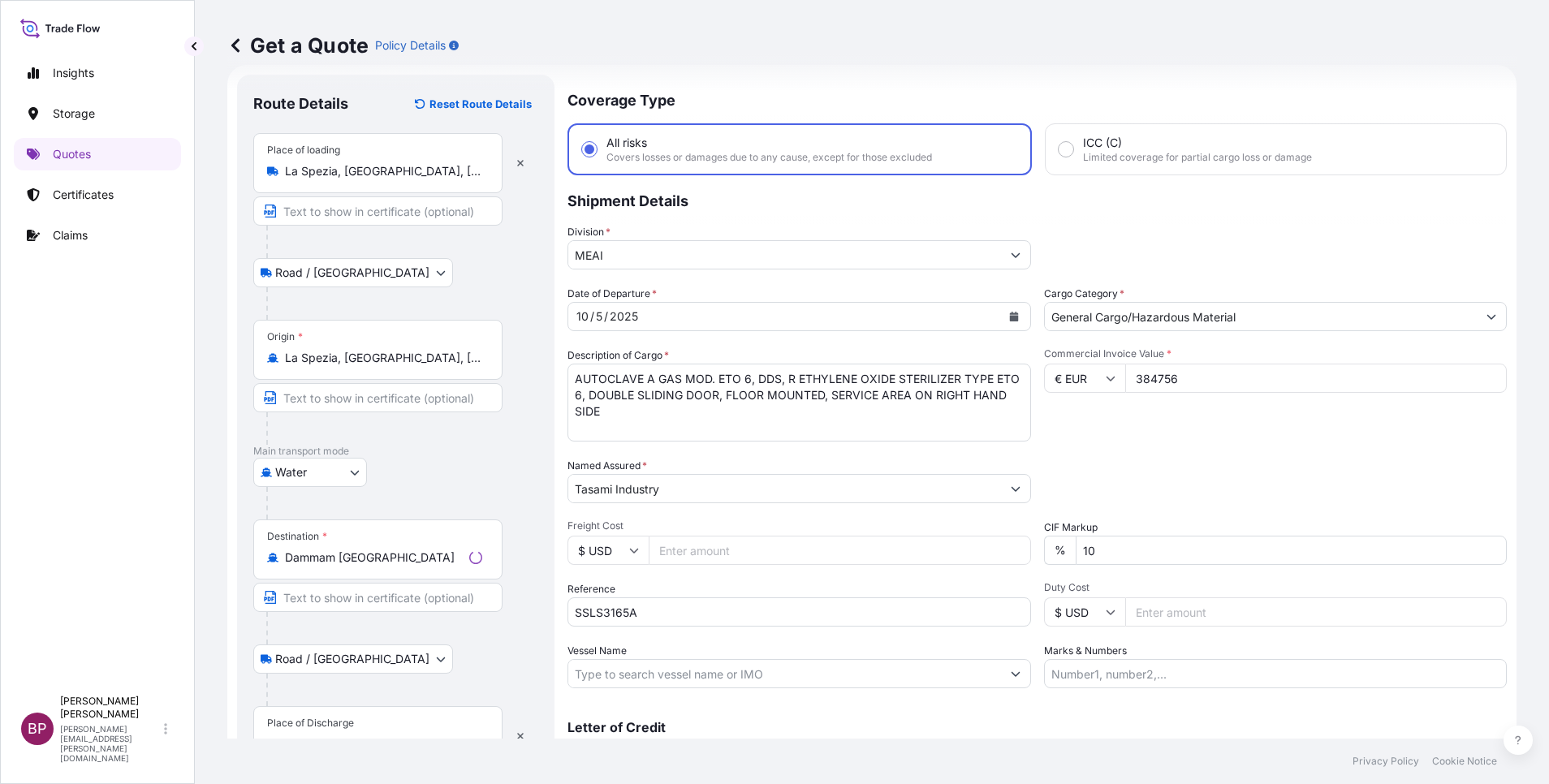
click at [334, 713] on div "Place of Discharge" at bounding box center [377, 735] width 249 height 60
click at [334, 736] on input "Place of Discharge" at bounding box center [383, 744] width 197 height 16
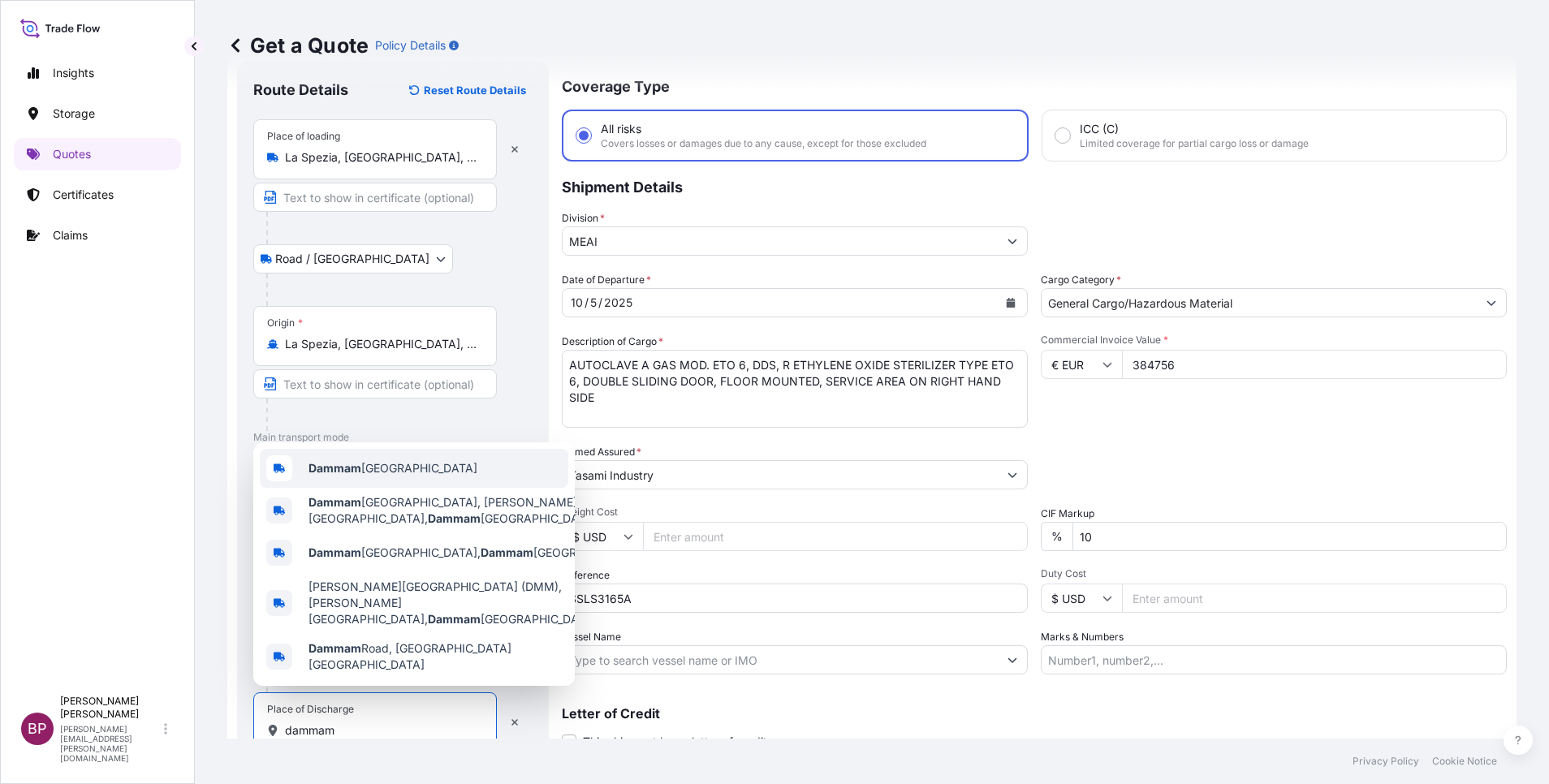
click at [384, 477] on span "Dammam Saudi Arabia" at bounding box center [393, 468] width 169 height 16
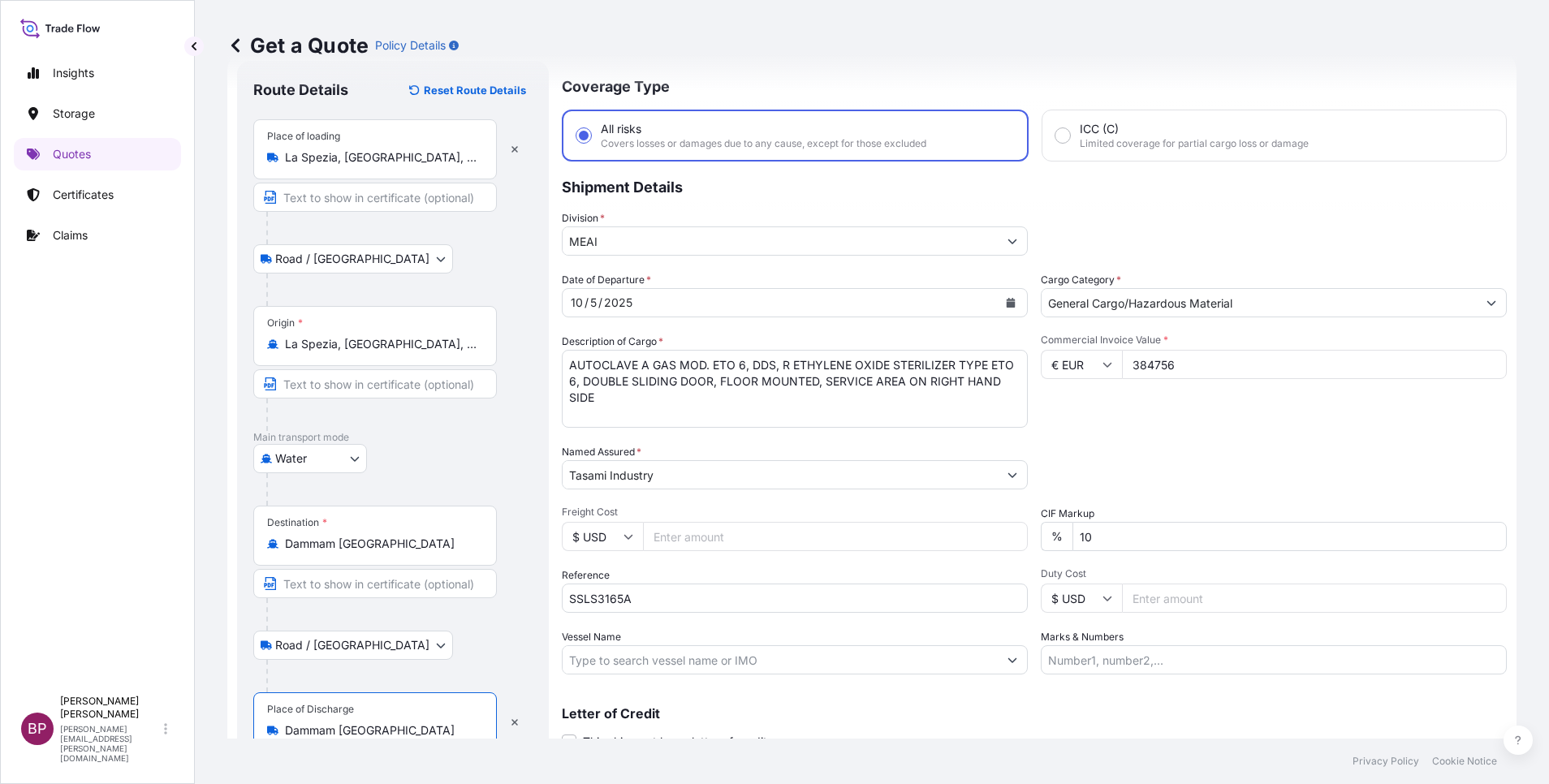
type input "Dammam Saudi Arabia"
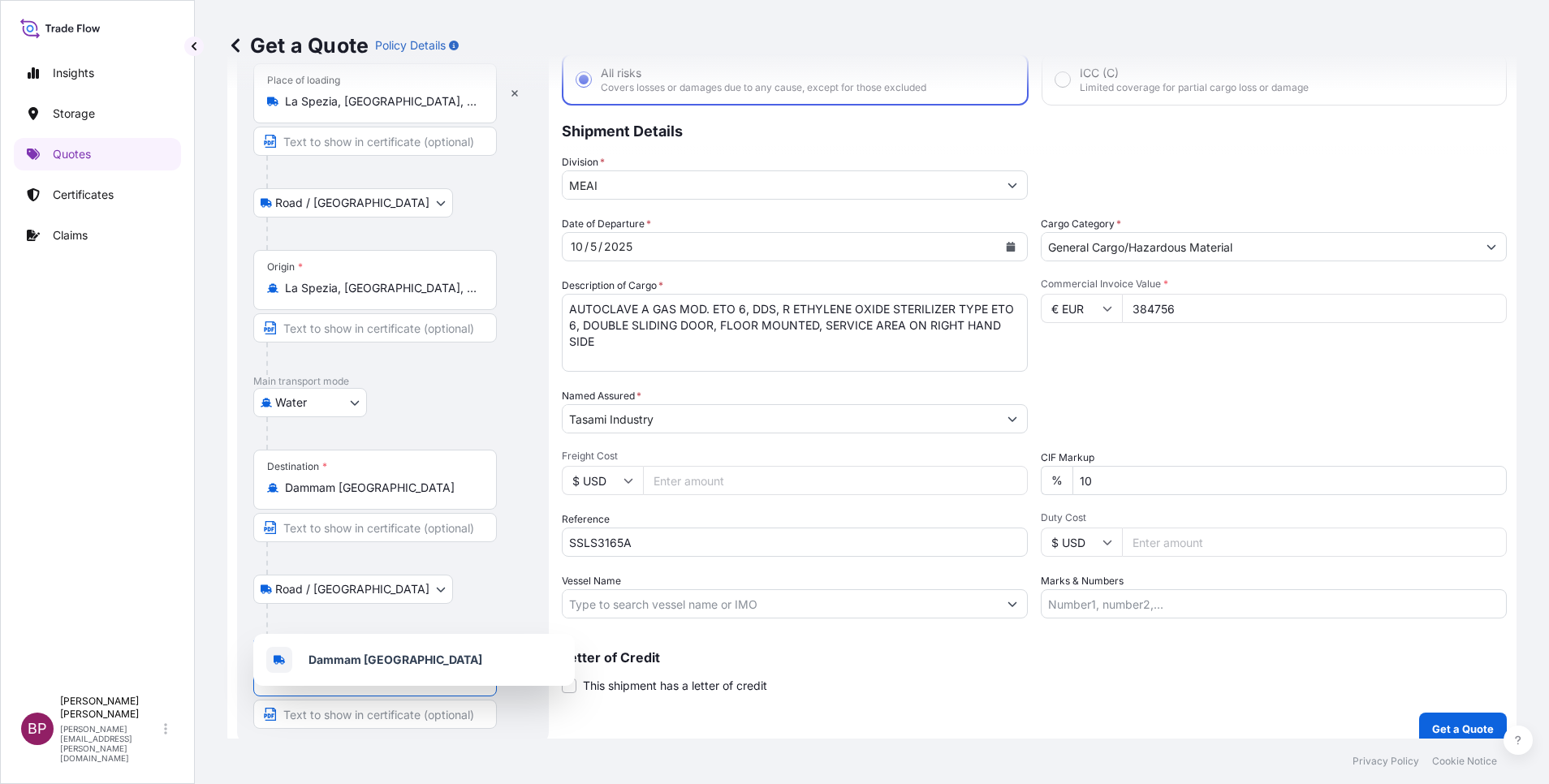
scroll to position [112, 0]
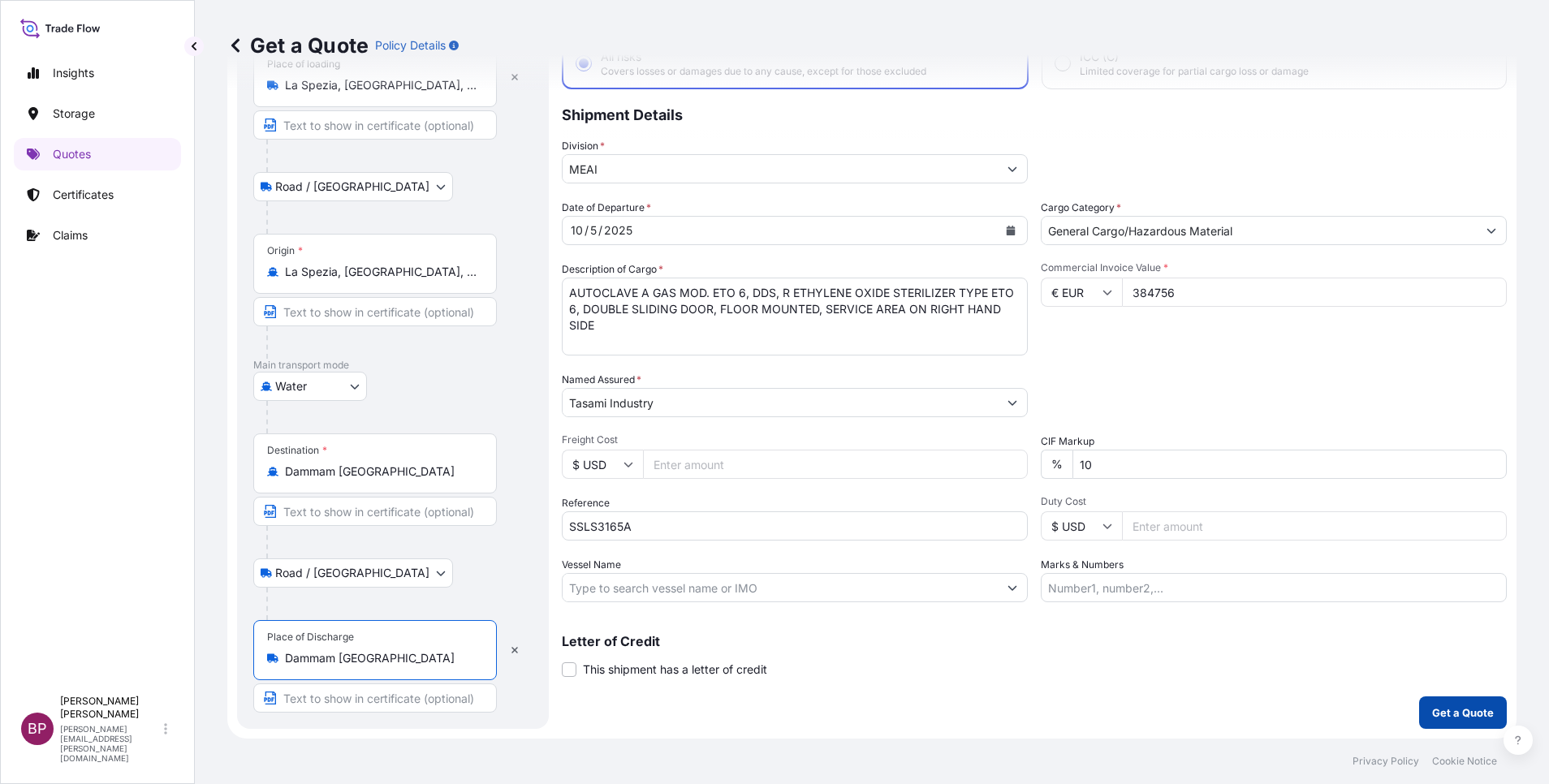
click at [1452, 722] on button "Get a Quote" at bounding box center [1463, 712] width 87 height 33
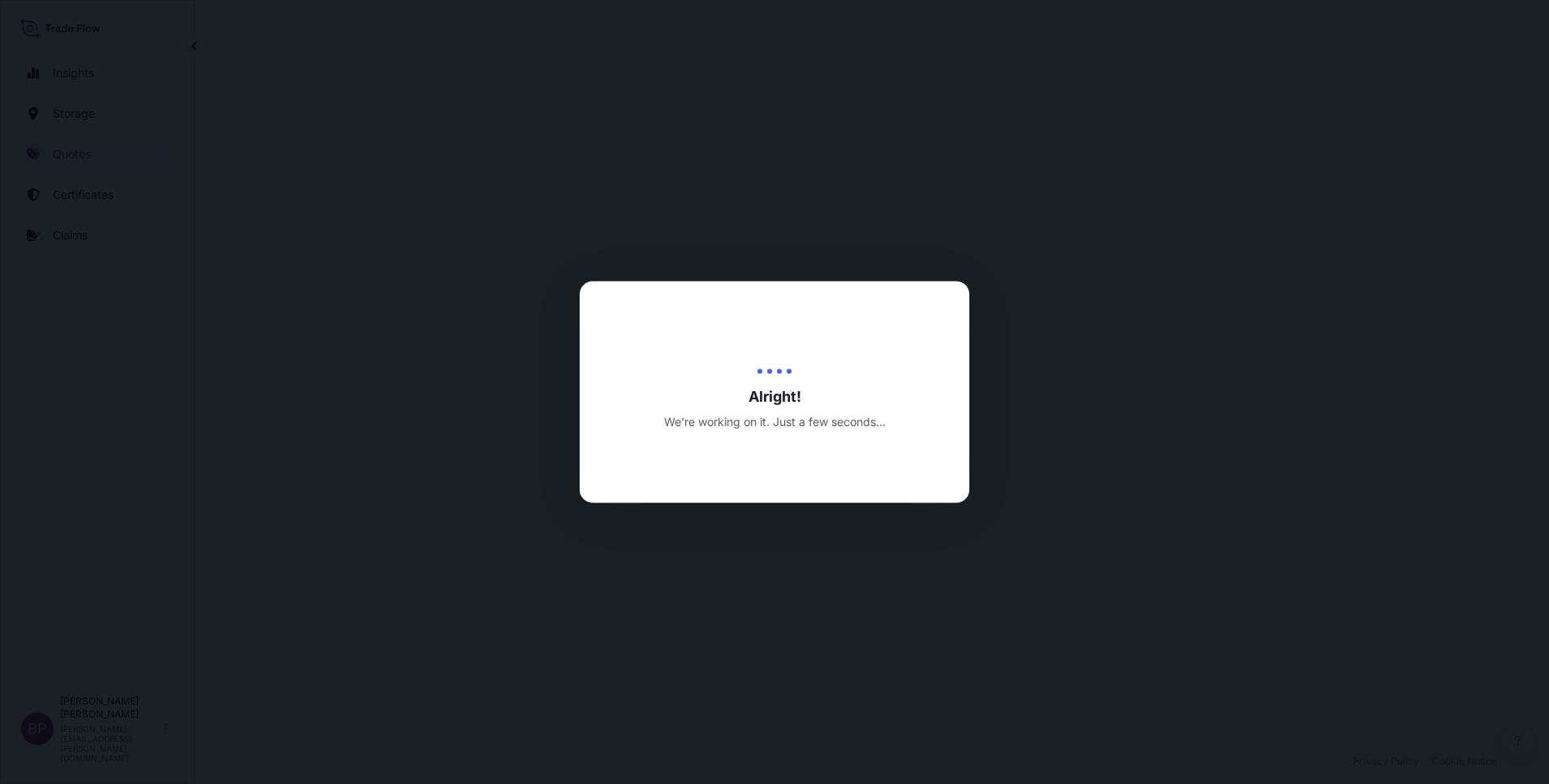
select select "Road / Inland"
select select "Water"
select select "Road / Inland"
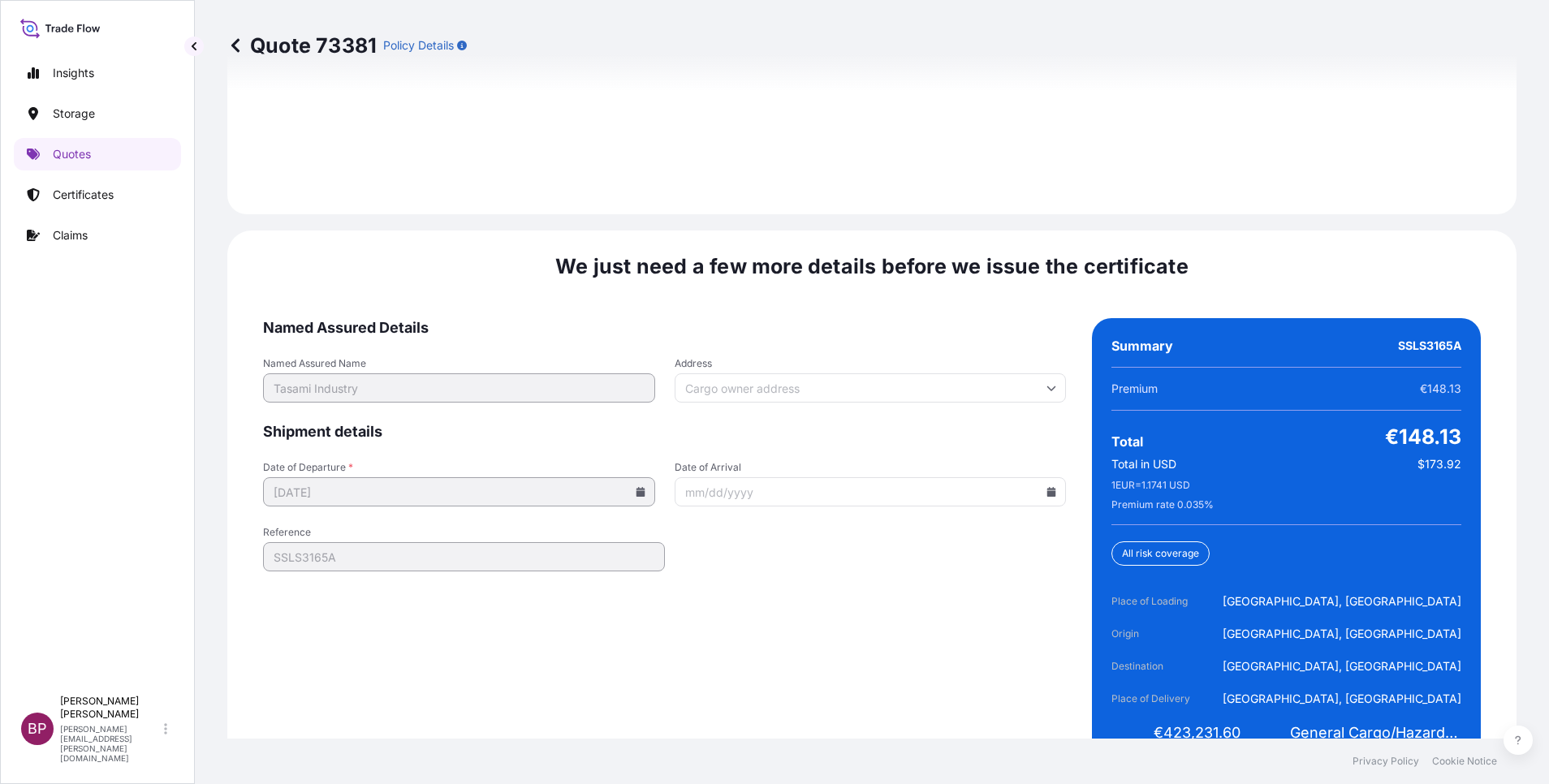
scroll to position [2490, 0]
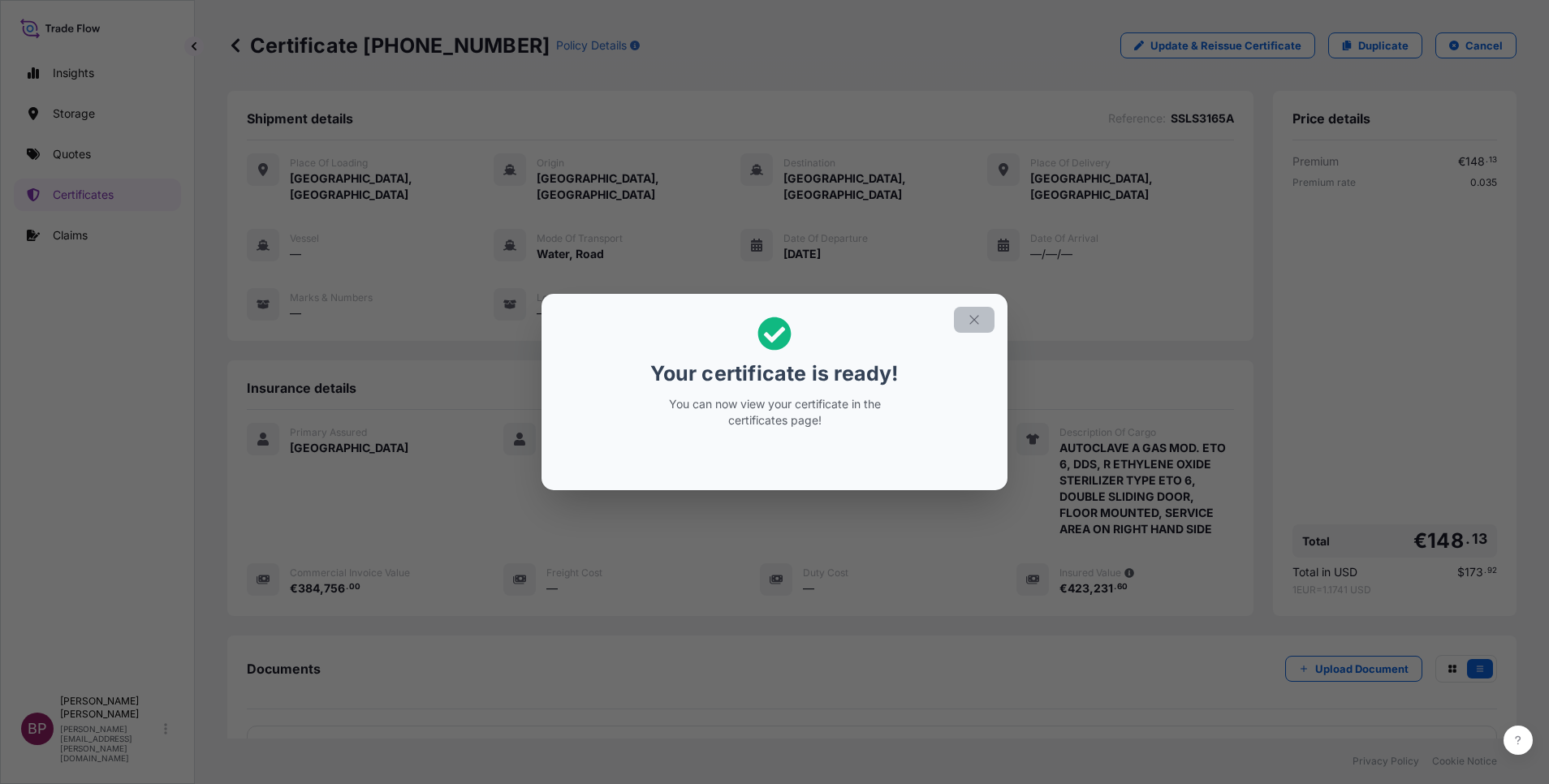
click at [973, 320] on icon "button" at bounding box center [974, 319] width 15 height 15
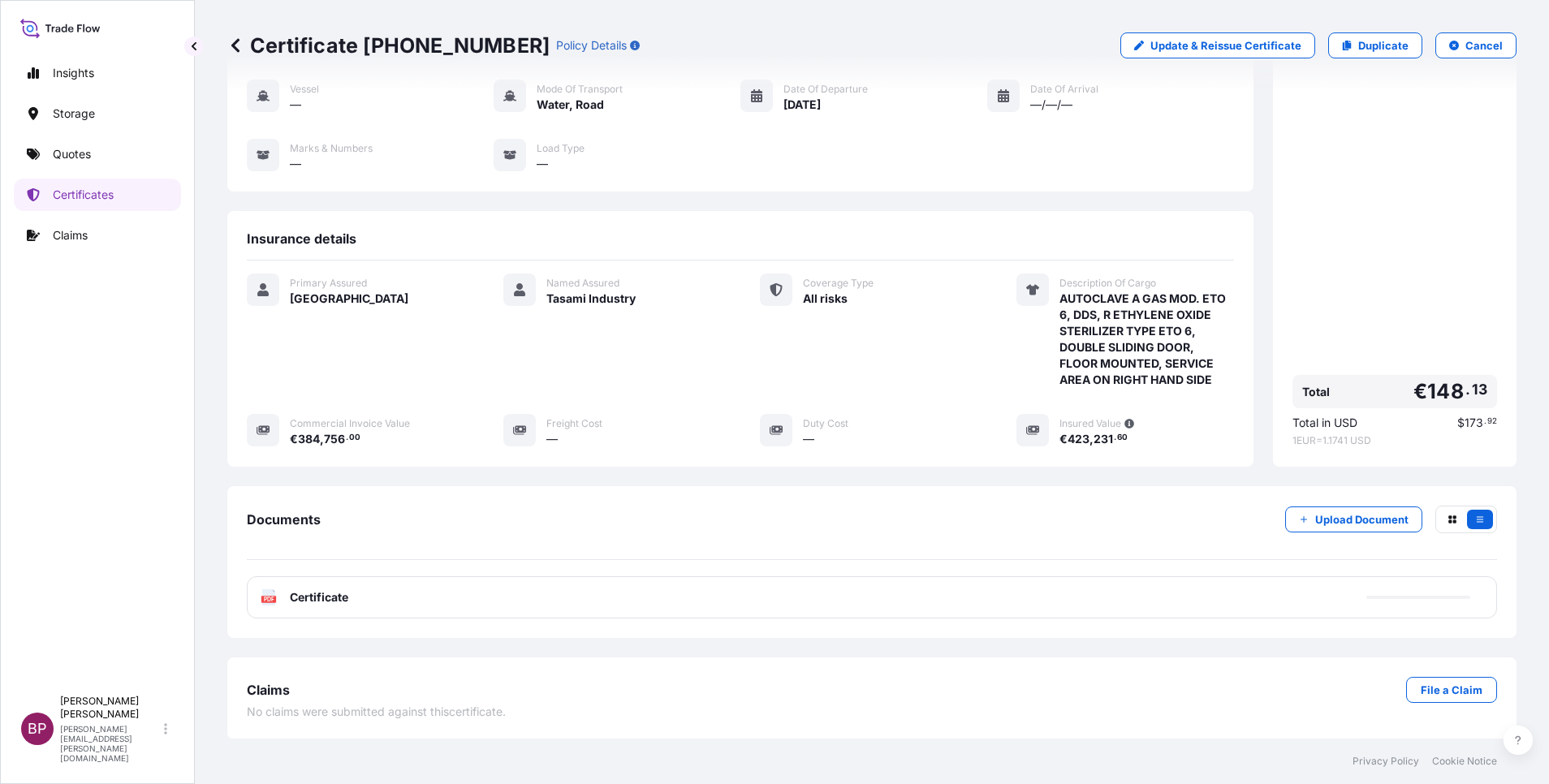
scroll to position [150, 0]
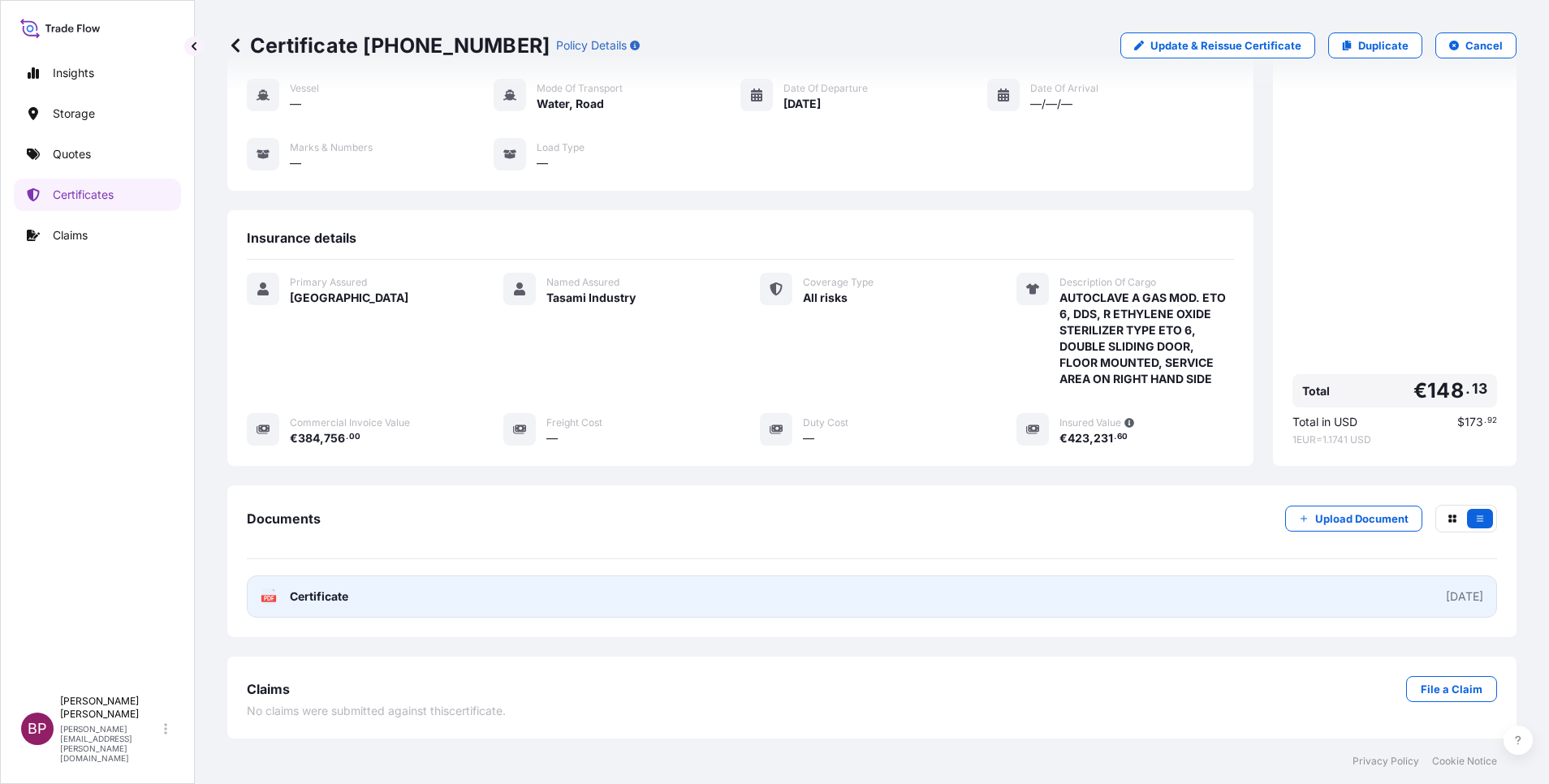
click at [336, 593] on span "Certificate" at bounding box center [318, 597] width 59 height 16
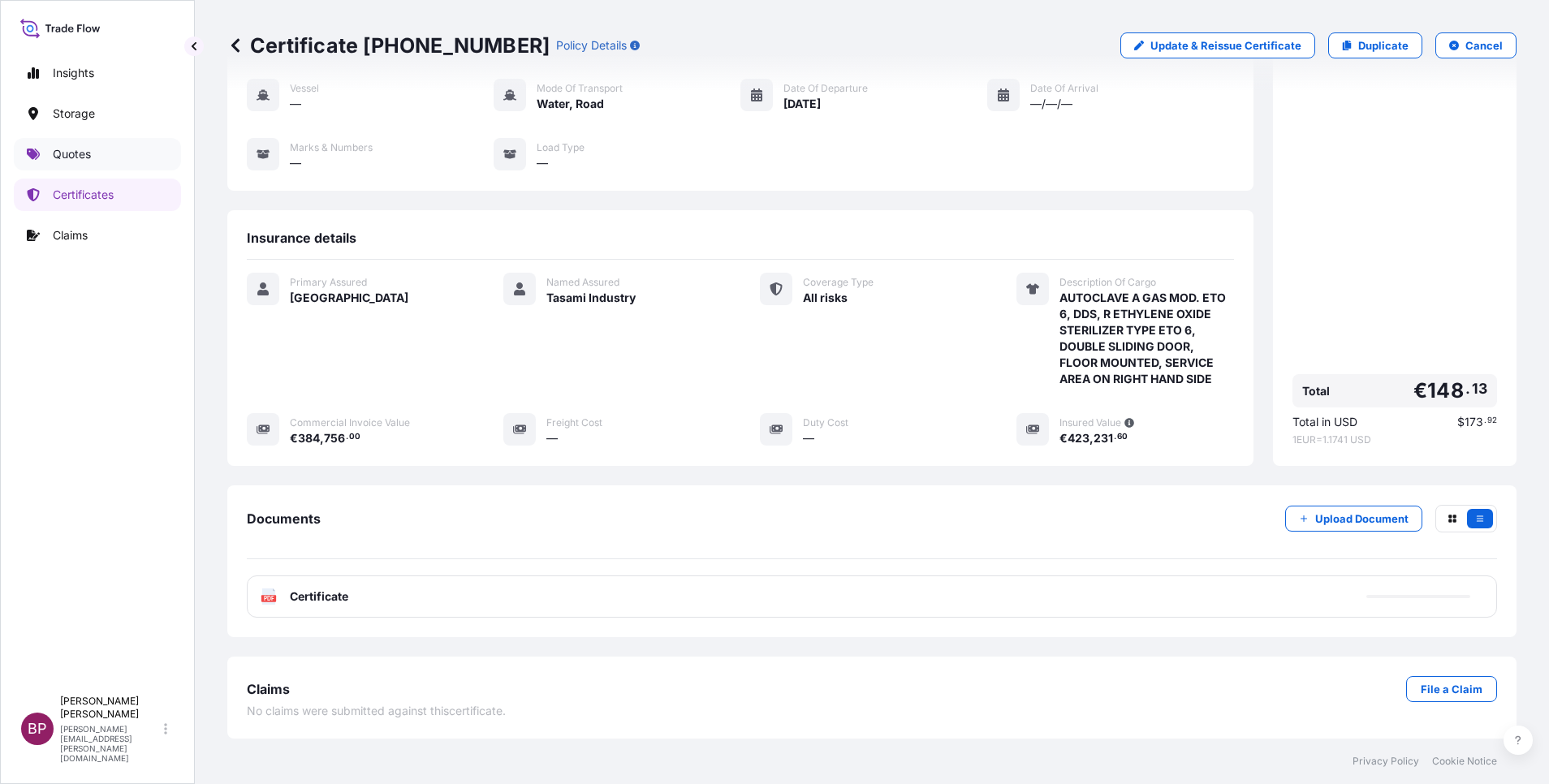
click at [100, 146] on link "Quotes" at bounding box center [97, 154] width 168 height 33
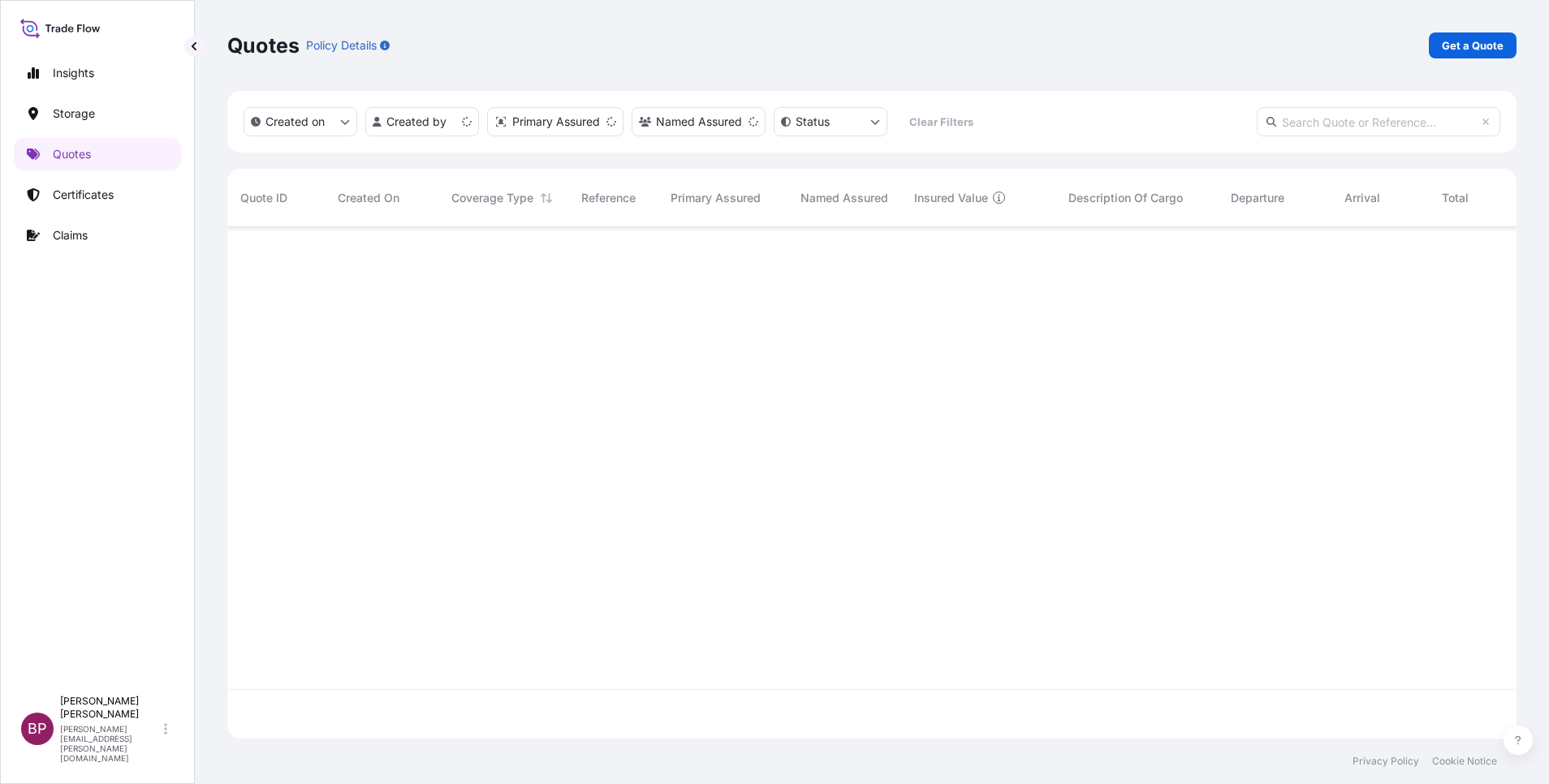
scroll to position [502, 1270]
click at [1465, 54] on link "Get a Quote" at bounding box center [1473, 46] width 87 height 26
select select "Water"
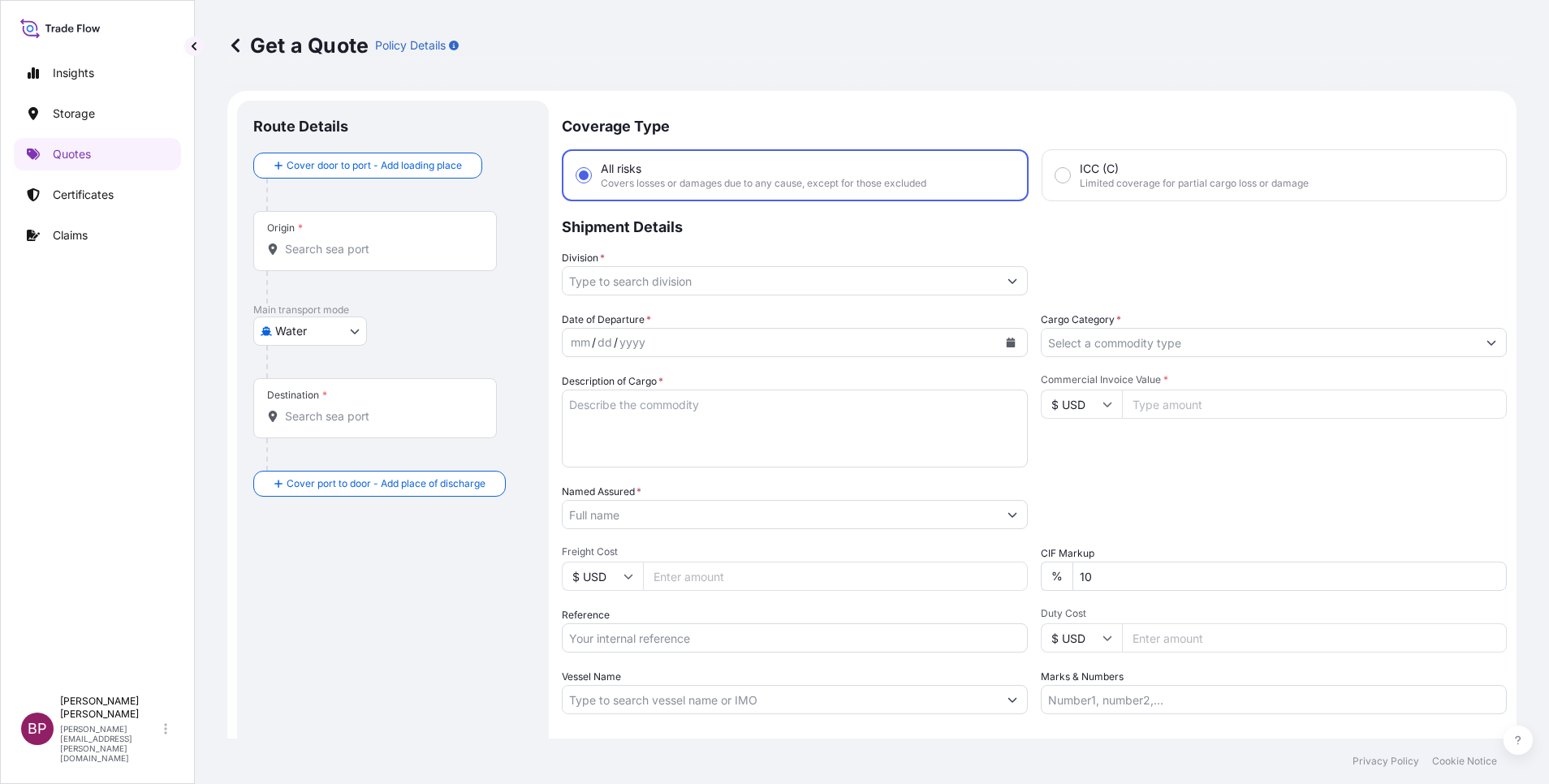
scroll to position [26, 0]
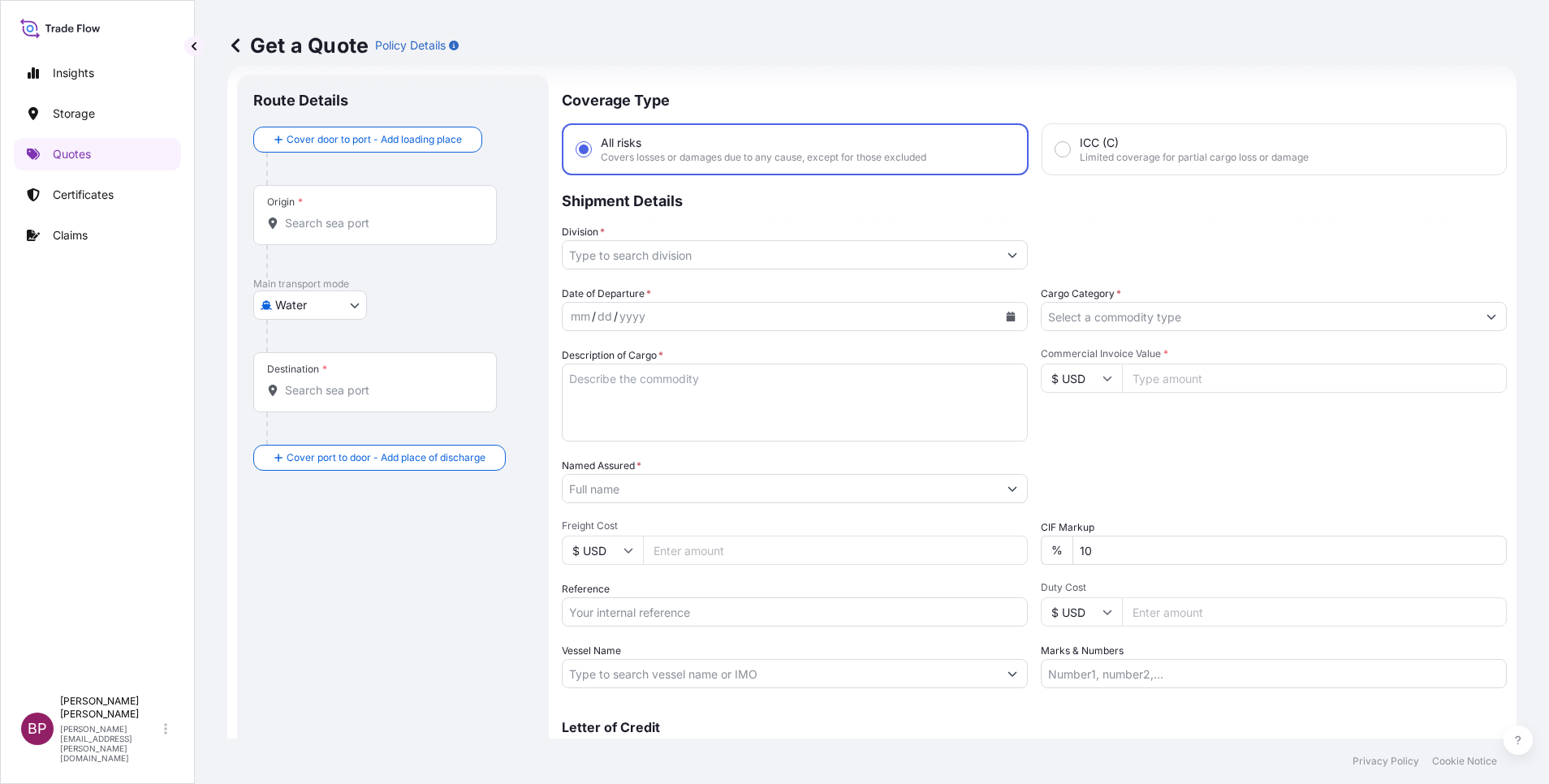
click at [657, 618] on input "Reference" at bounding box center [795, 612] width 466 height 29
paste input "SSLS3375"
type input "SSLS3375"
click at [652, 486] on input "Named Assured *" at bounding box center [779, 488] width 435 height 29
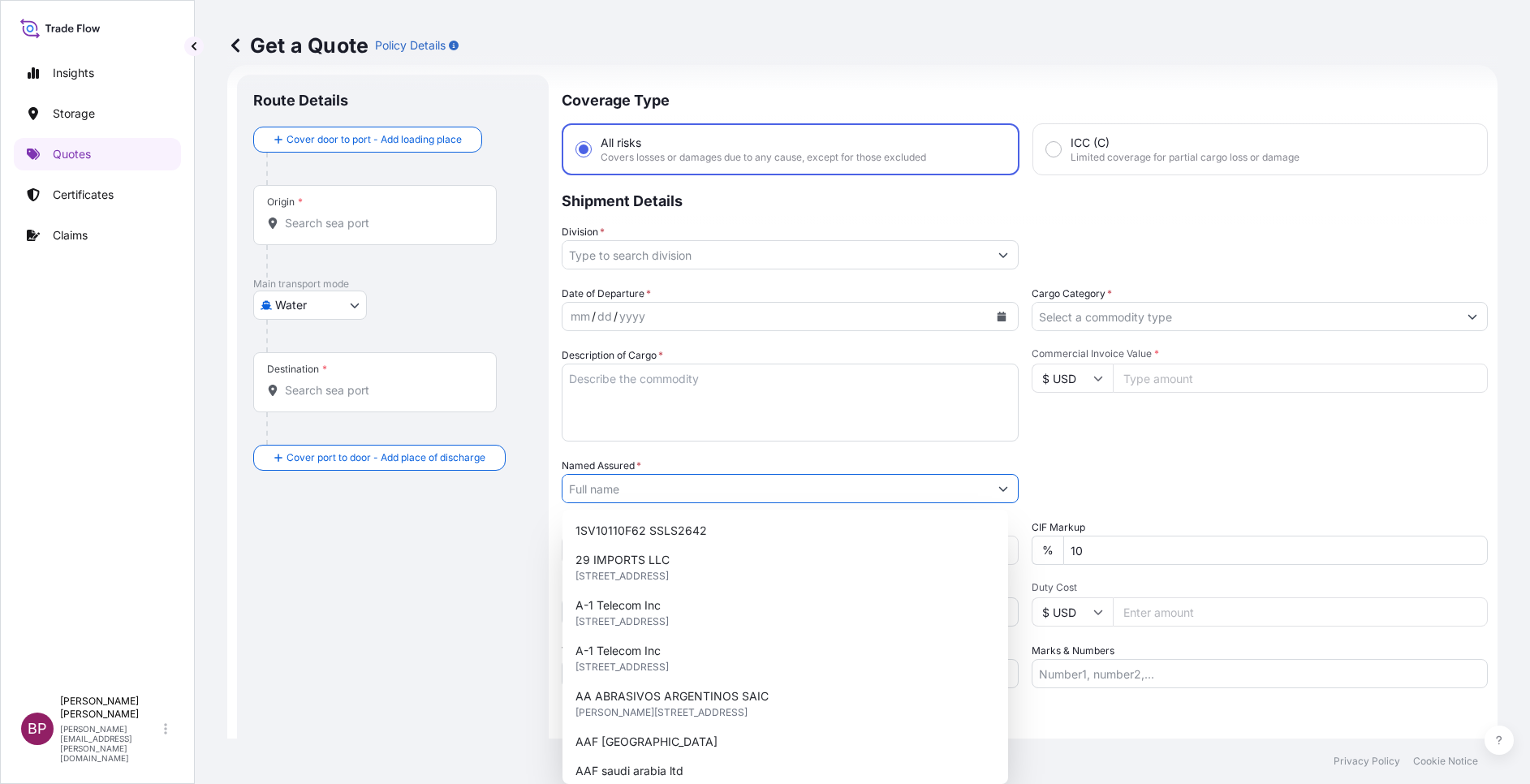
paste input "MAHMOUD AL-TAHENI & PARTNERS TRADING COMPANY."
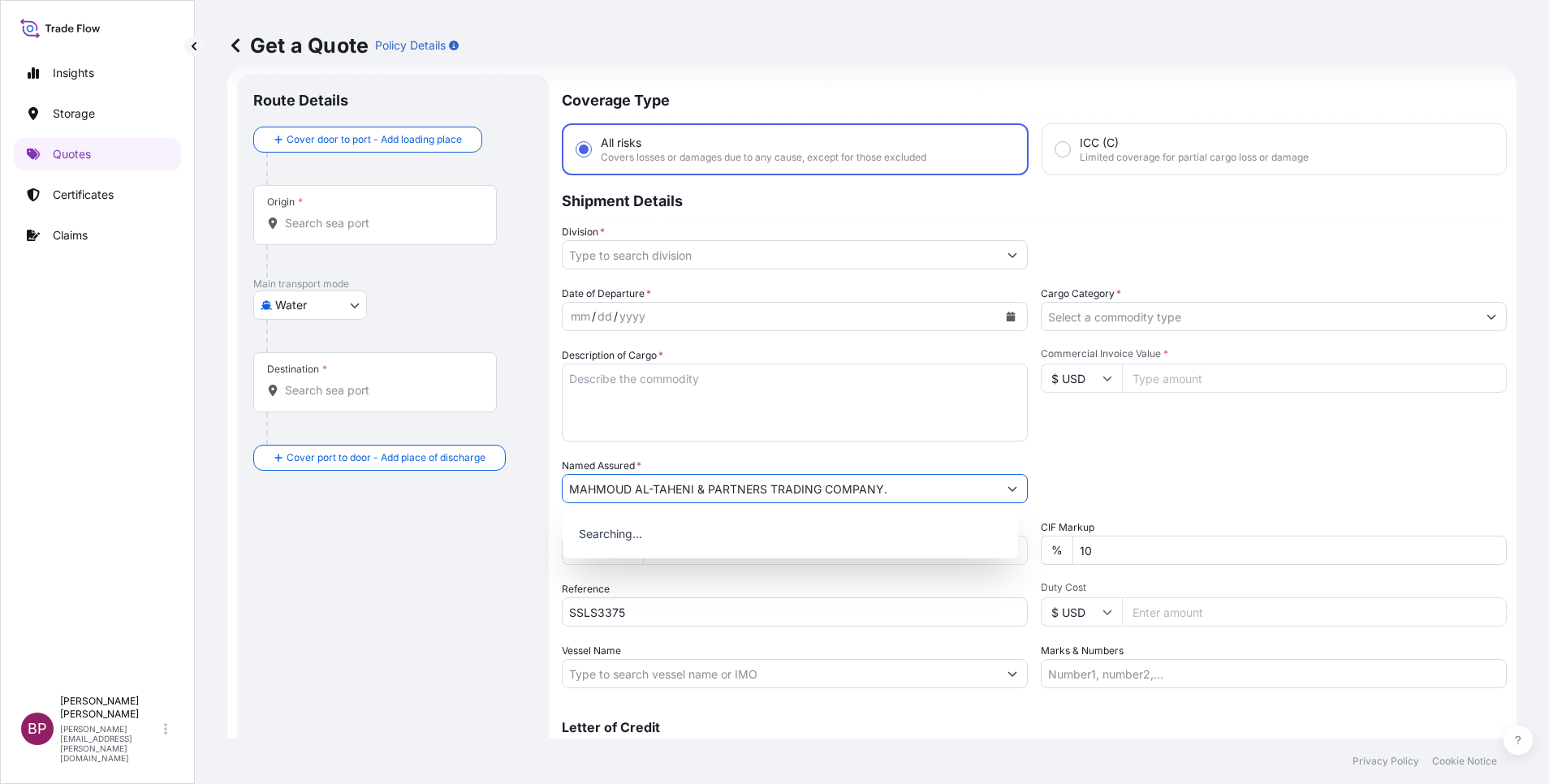
type input "MAHMOUD AL-TAHENI & PARTNERS TRADING COMPANY."
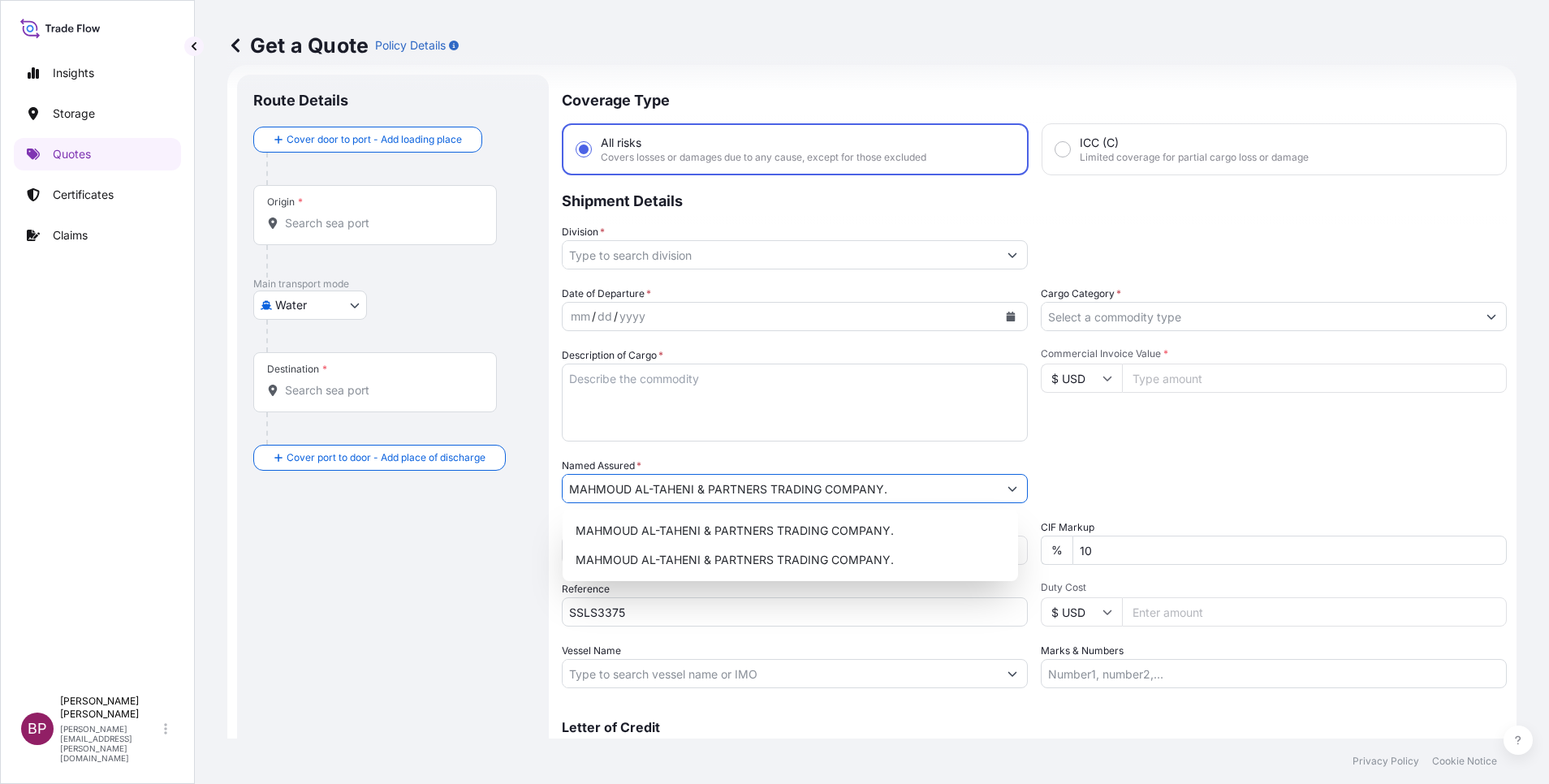
click at [866, 404] on textarea "Description of Cargo *" at bounding box center [795, 402] width 466 height 78
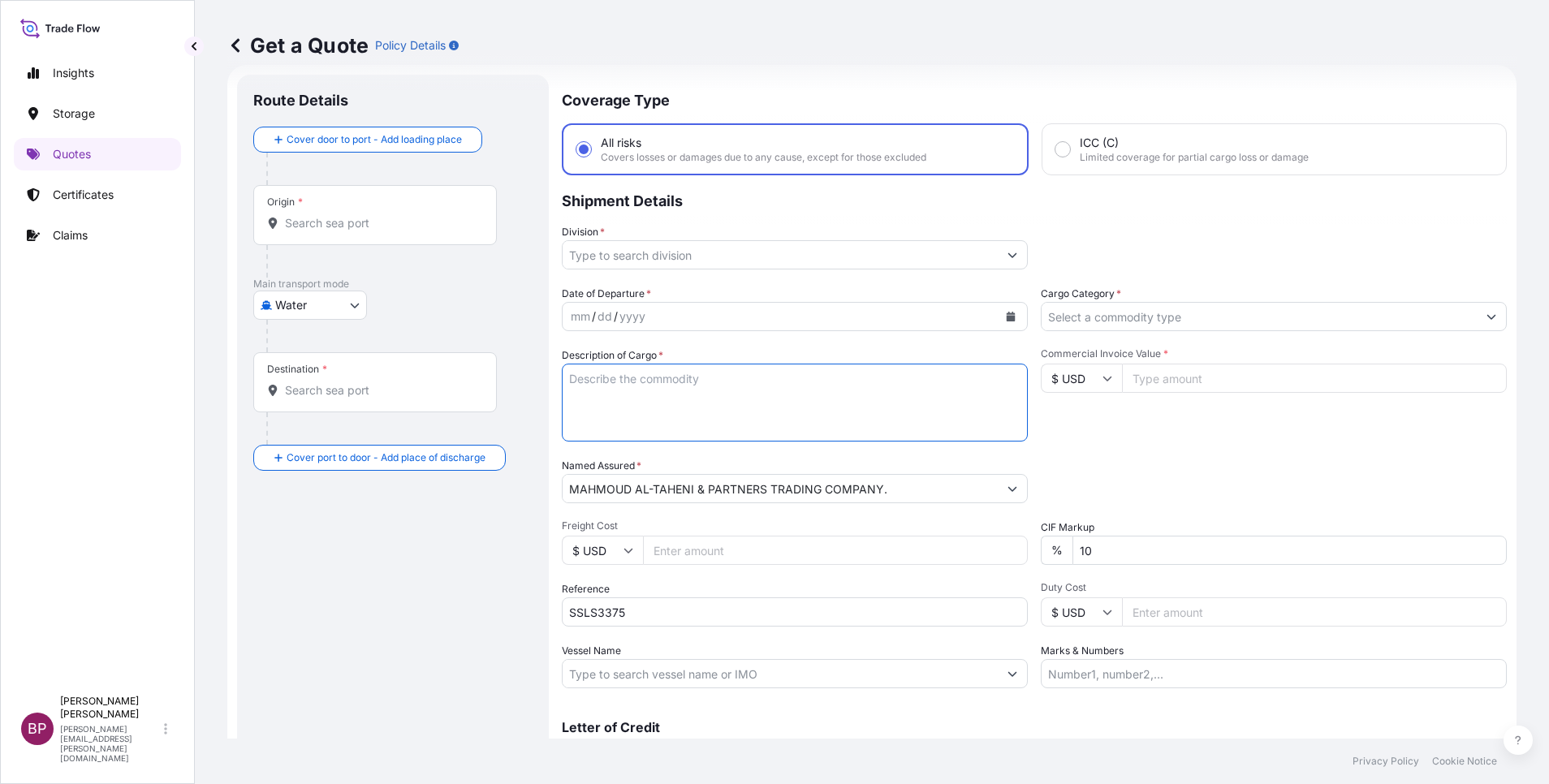
paste textarea "EARTHING GOODS"
type textarea "EARTHING GOODS"
click at [1215, 379] on input "Commercial Invoice Value *" at bounding box center [1314, 378] width 385 height 29
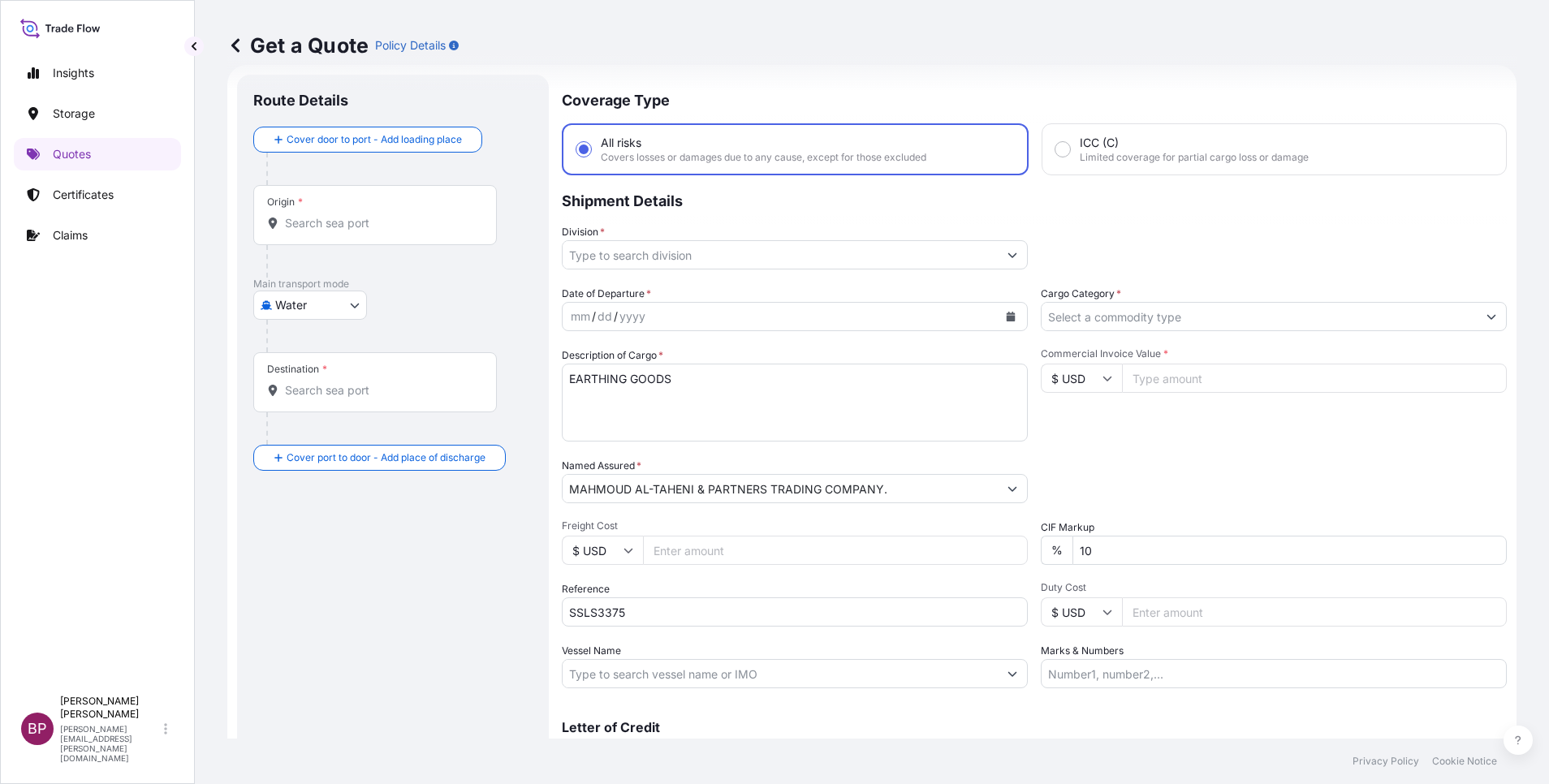
paste input "55645"
type input "55645"
drag, startPoint x: 1094, startPoint y: 552, endPoint x: 975, endPoint y: 550, distance: 119.0
click at [990, 549] on div "Date of Departure * mm / dd / yyyy Cargo Category * Description of Cargo * EART…" at bounding box center [1034, 487] width 945 height 402
type input "0"
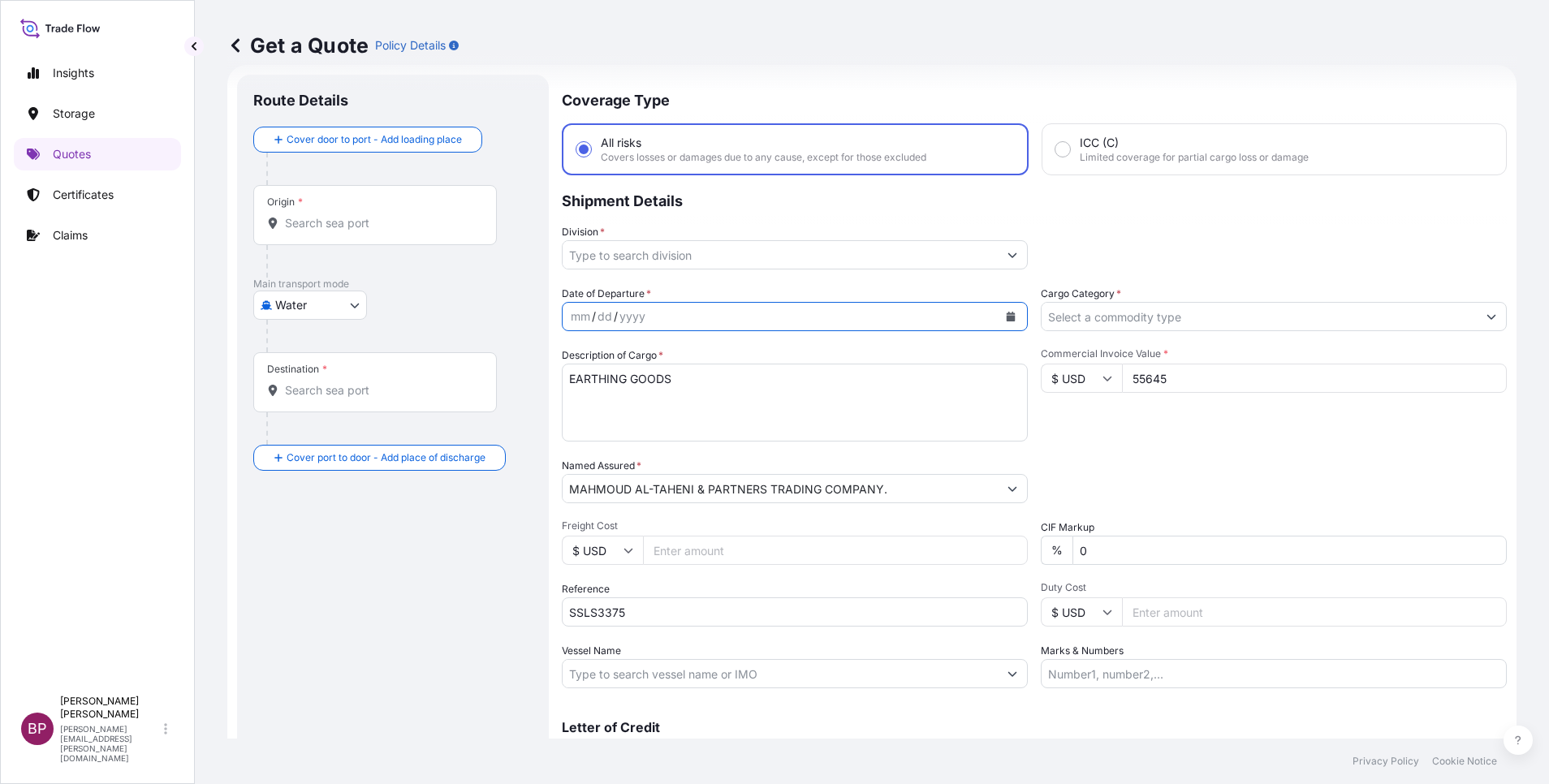
click at [998, 320] on button "Calendar" at bounding box center [1011, 316] width 26 height 26
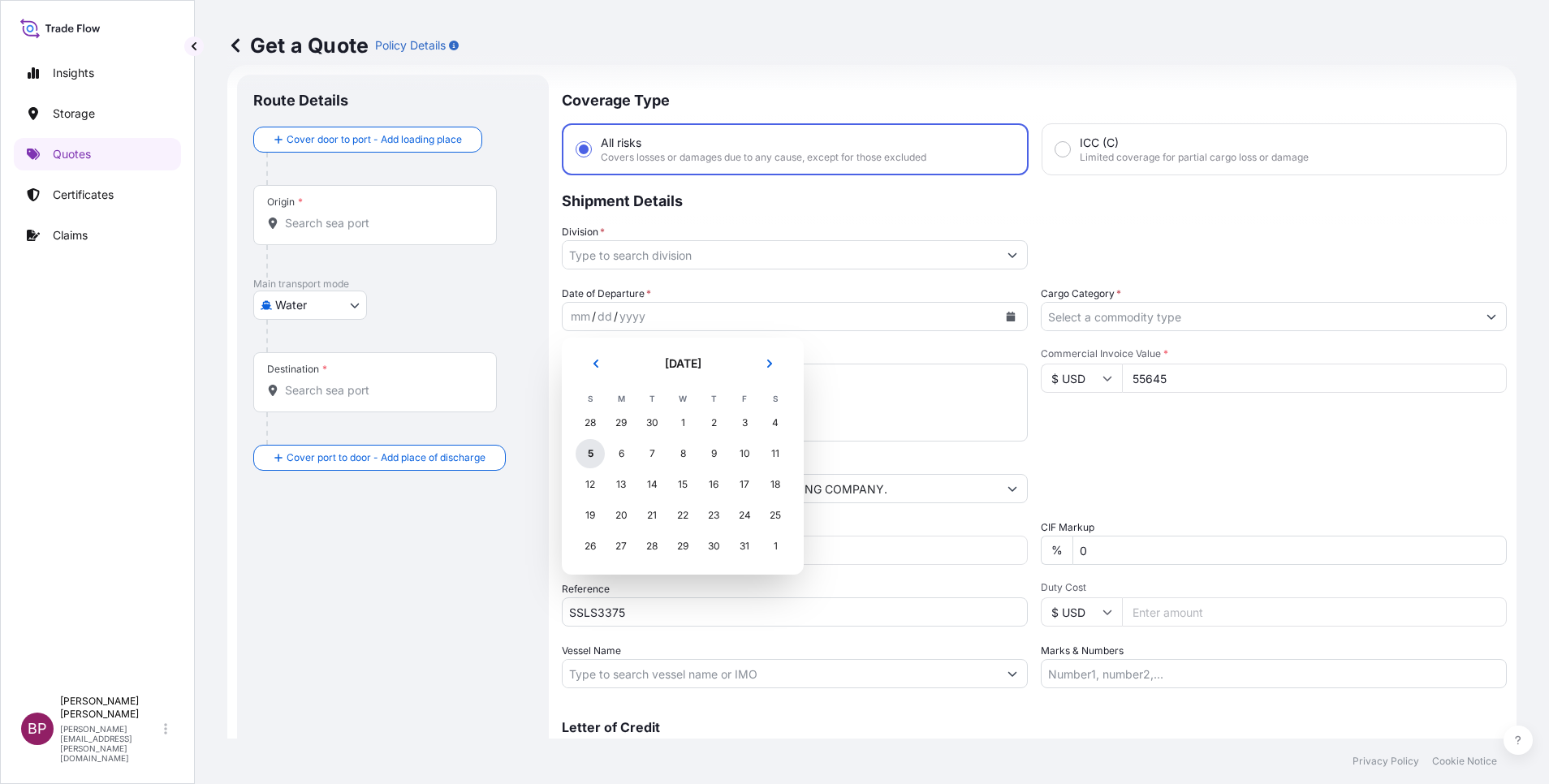
click at [590, 457] on div "5" at bounding box center [589, 453] width 29 height 29
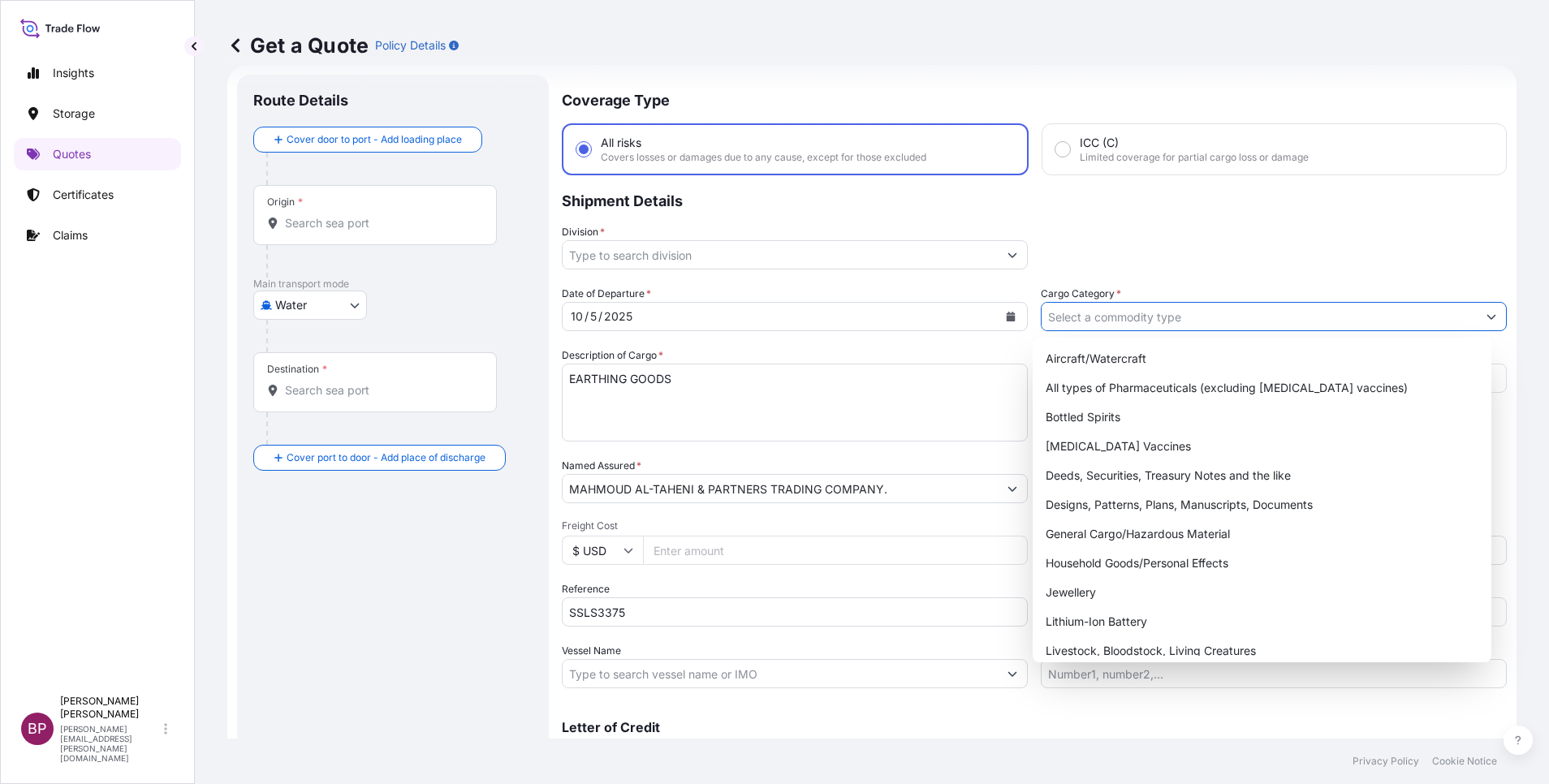
click at [1191, 317] on input "Cargo Category *" at bounding box center [1258, 316] width 435 height 29
click at [1135, 537] on div "General Cargo/Hazardous Material" at bounding box center [1261, 533] width 445 height 29
type input "General Cargo/Hazardous Material"
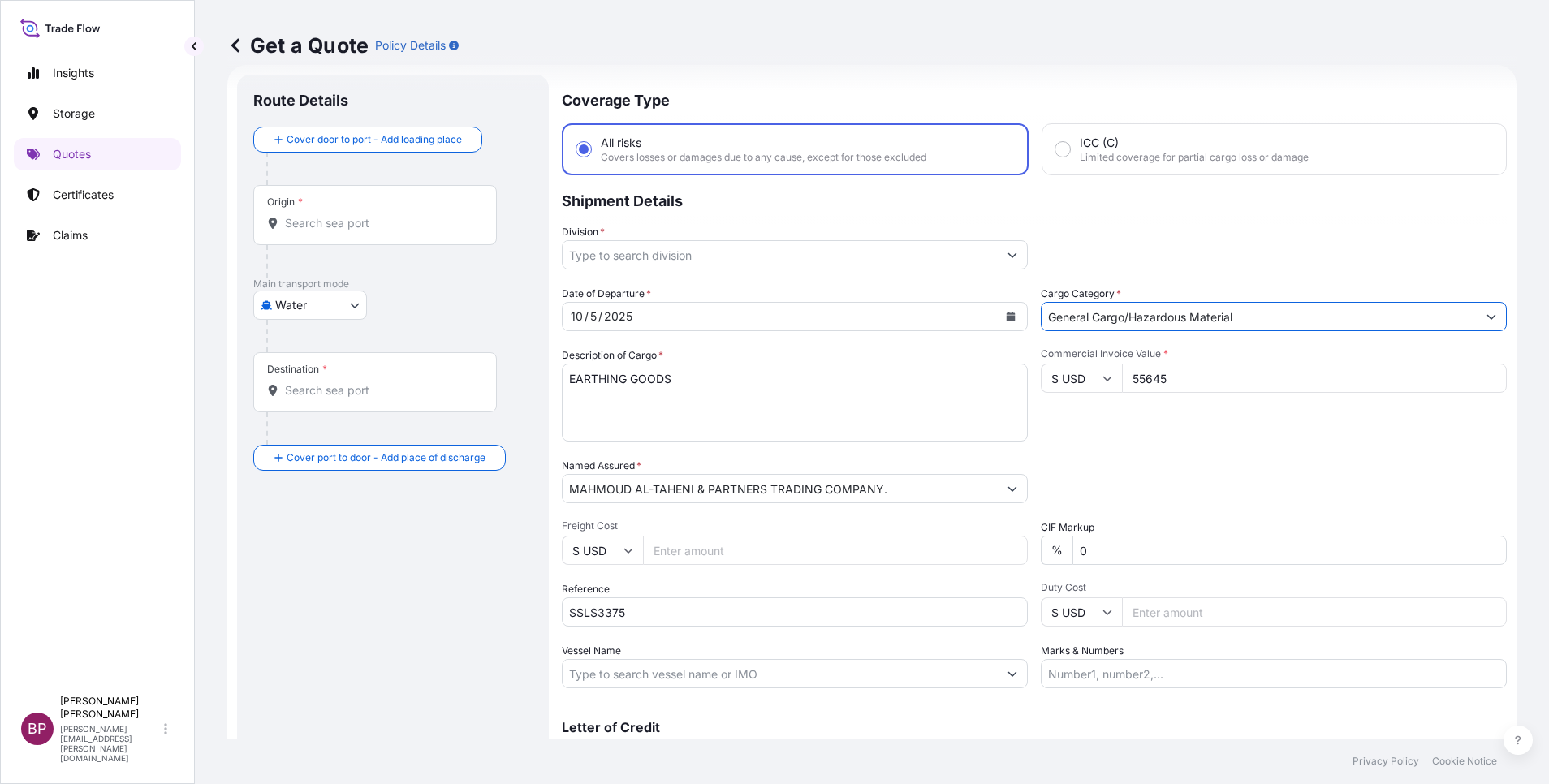
click at [998, 255] on button "Show suggestions" at bounding box center [1012, 254] width 29 height 29
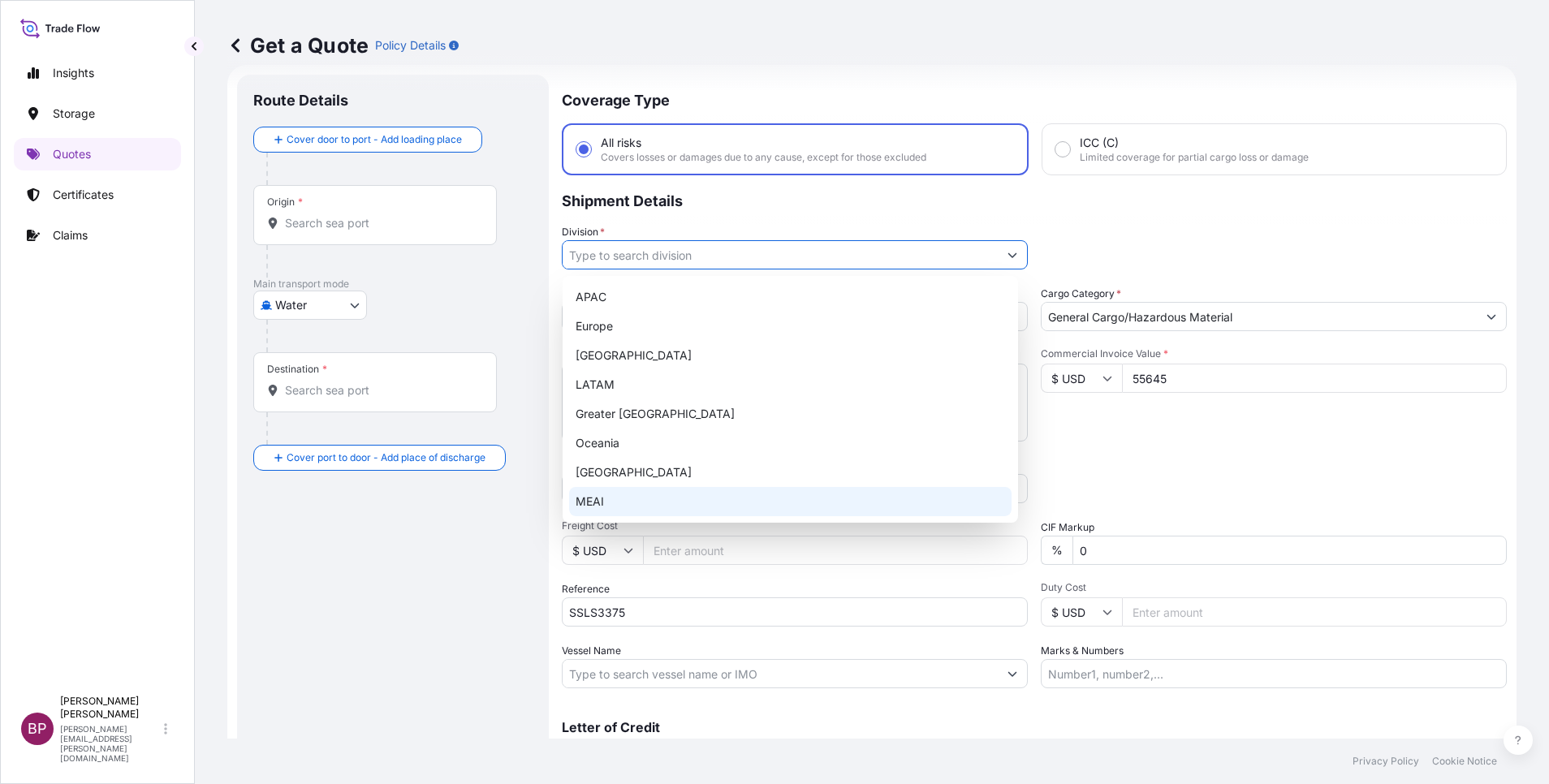
click at [620, 500] on div "MEAI" at bounding box center [790, 501] width 442 height 29
type input "MEAI"
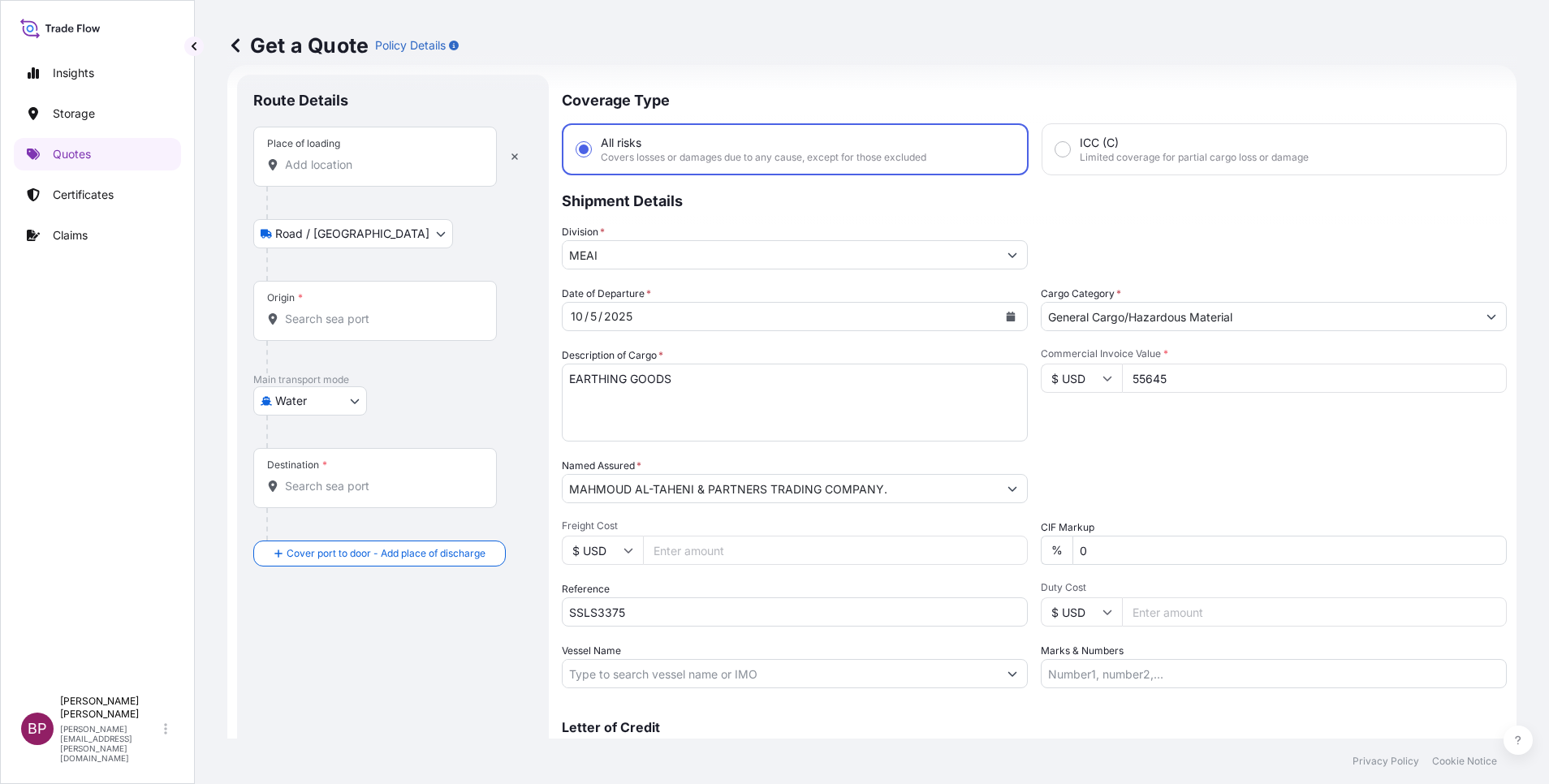
click at [348, 172] on input "Place of loading" at bounding box center [380, 165] width 191 height 16
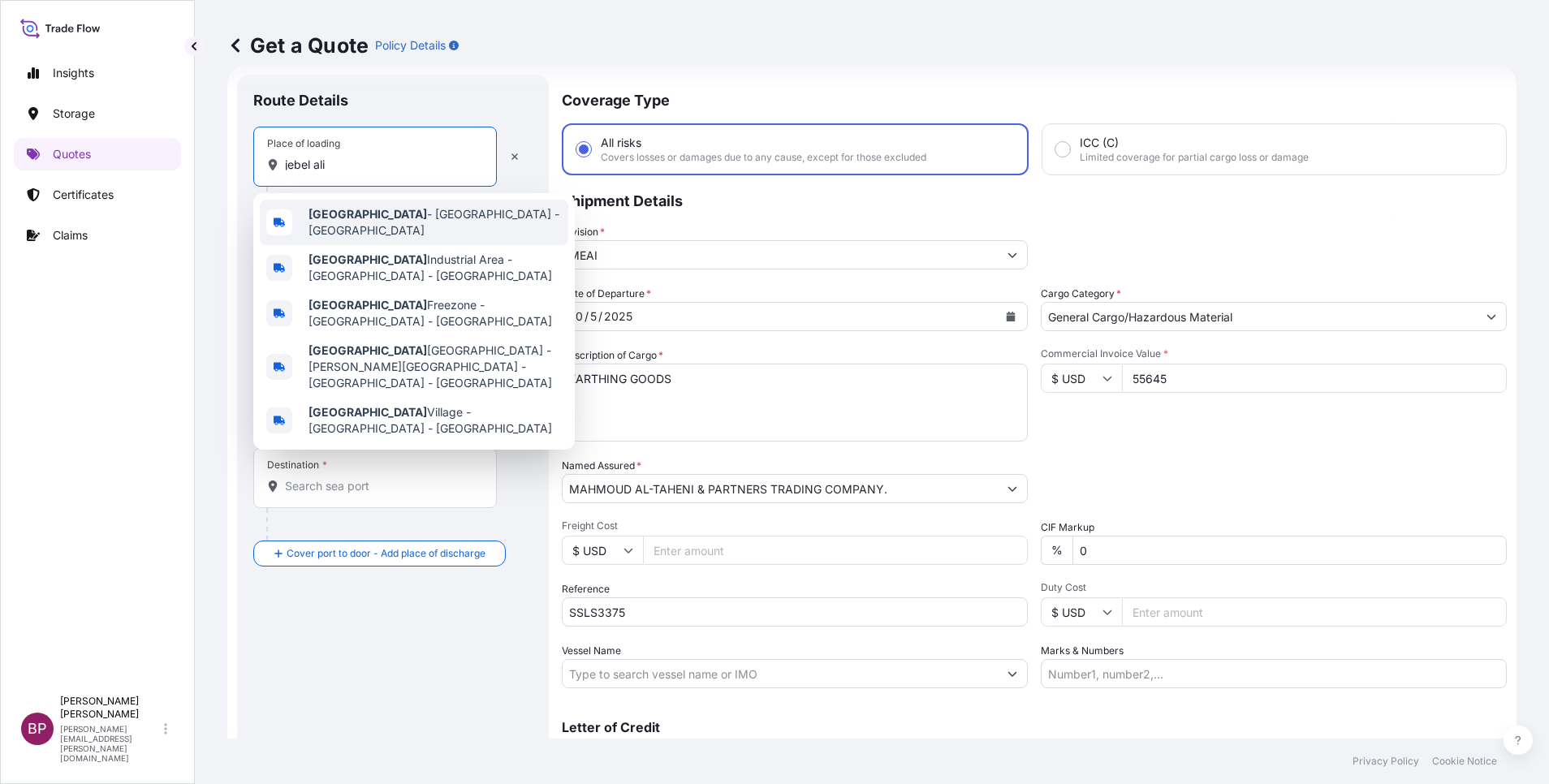
click at [384, 221] on span "Jebel Ali - Dubai - United Arab Emirates" at bounding box center [434, 222] width 253 height 33
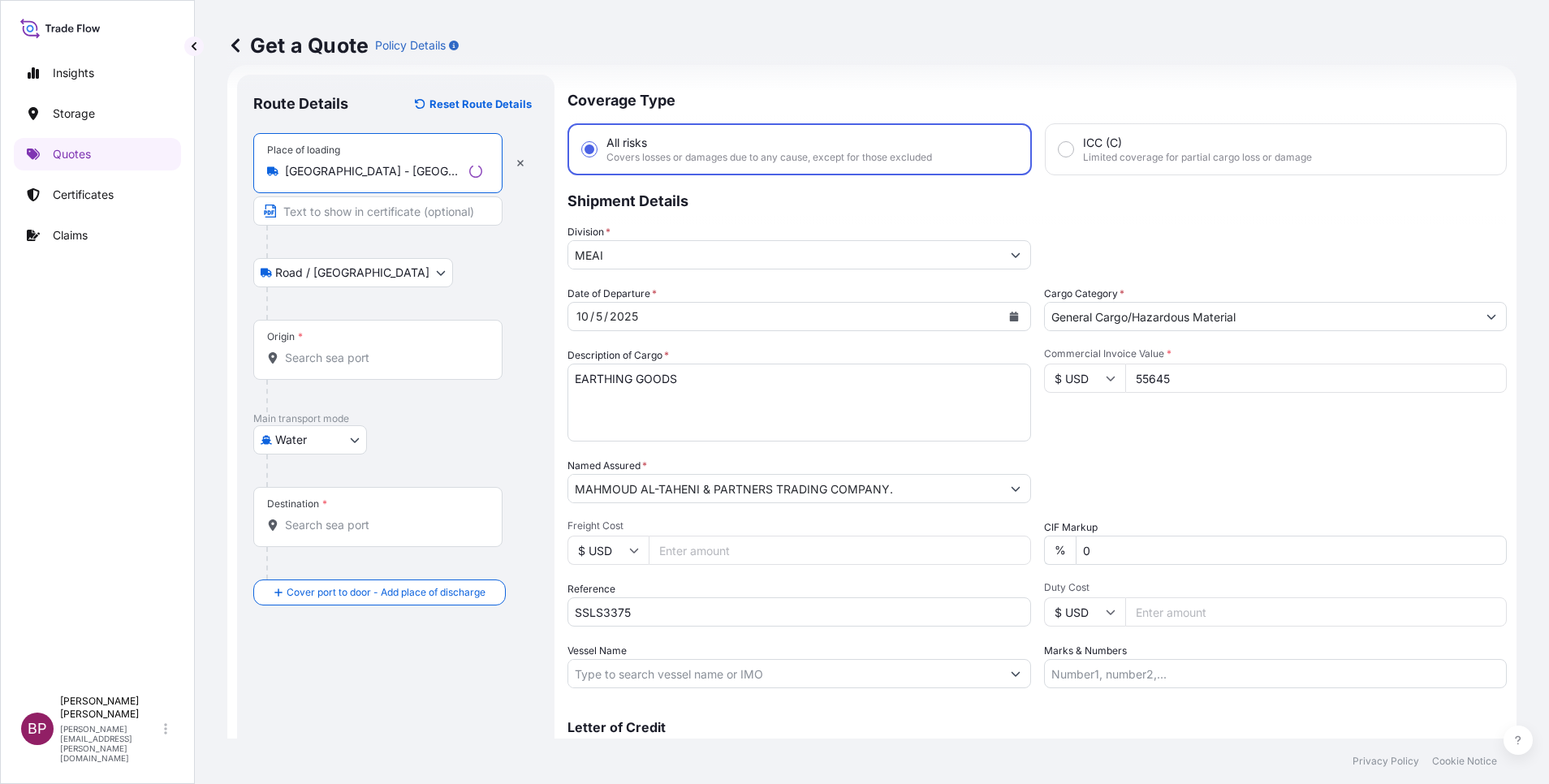
type input "Jebel Ali - Dubai - United Arab Emirates"
click at [374, 347] on div "Origin *" at bounding box center [377, 350] width 249 height 60
click at [374, 350] on input "Origin *" at bounding box center [383, 358] width 197 height 16
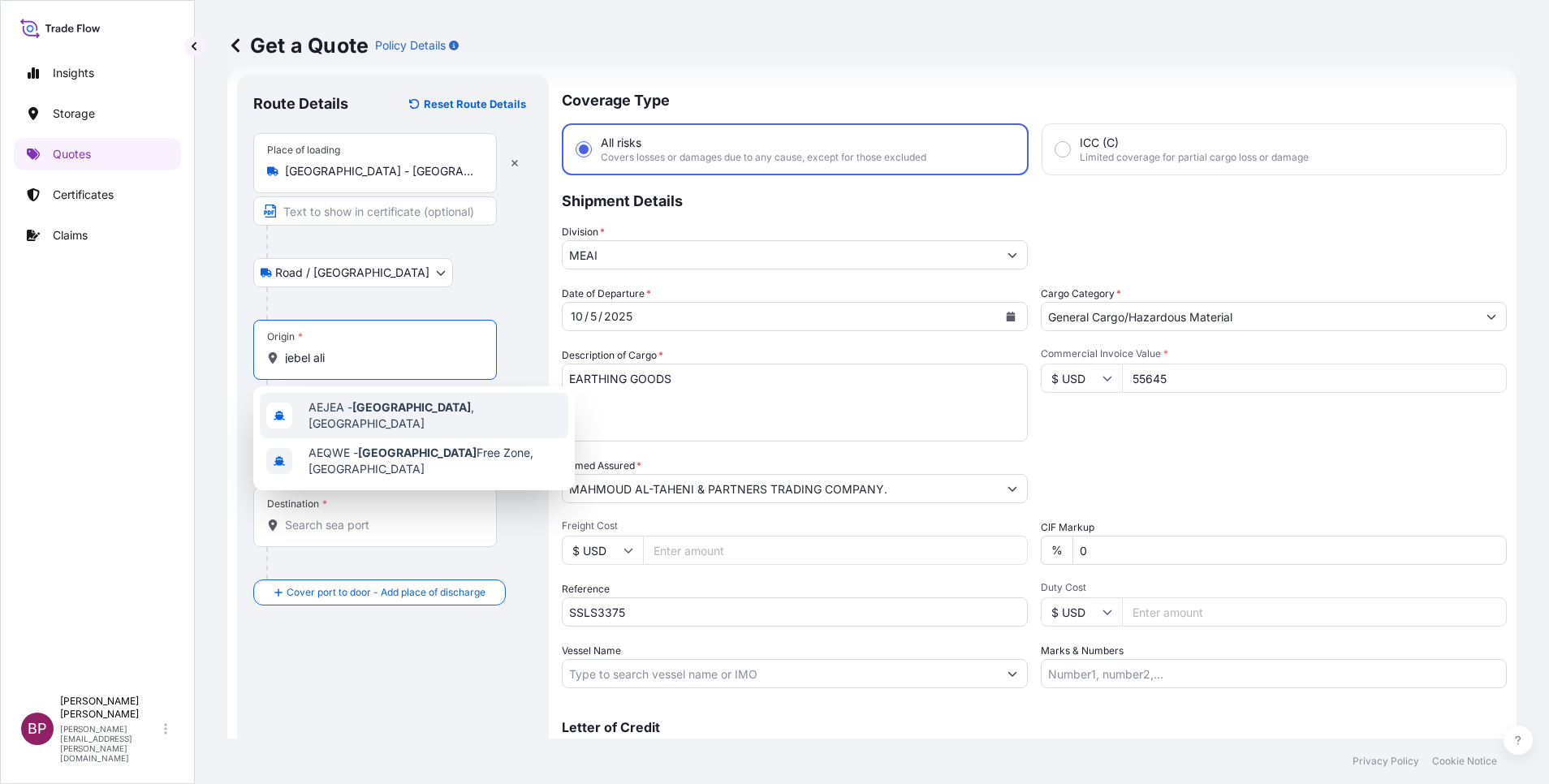
click at [413, 414] on span "AEJEA - Jebel Ali , United Arab Emirates" at bounding box center [434, 415] width 253 height 33
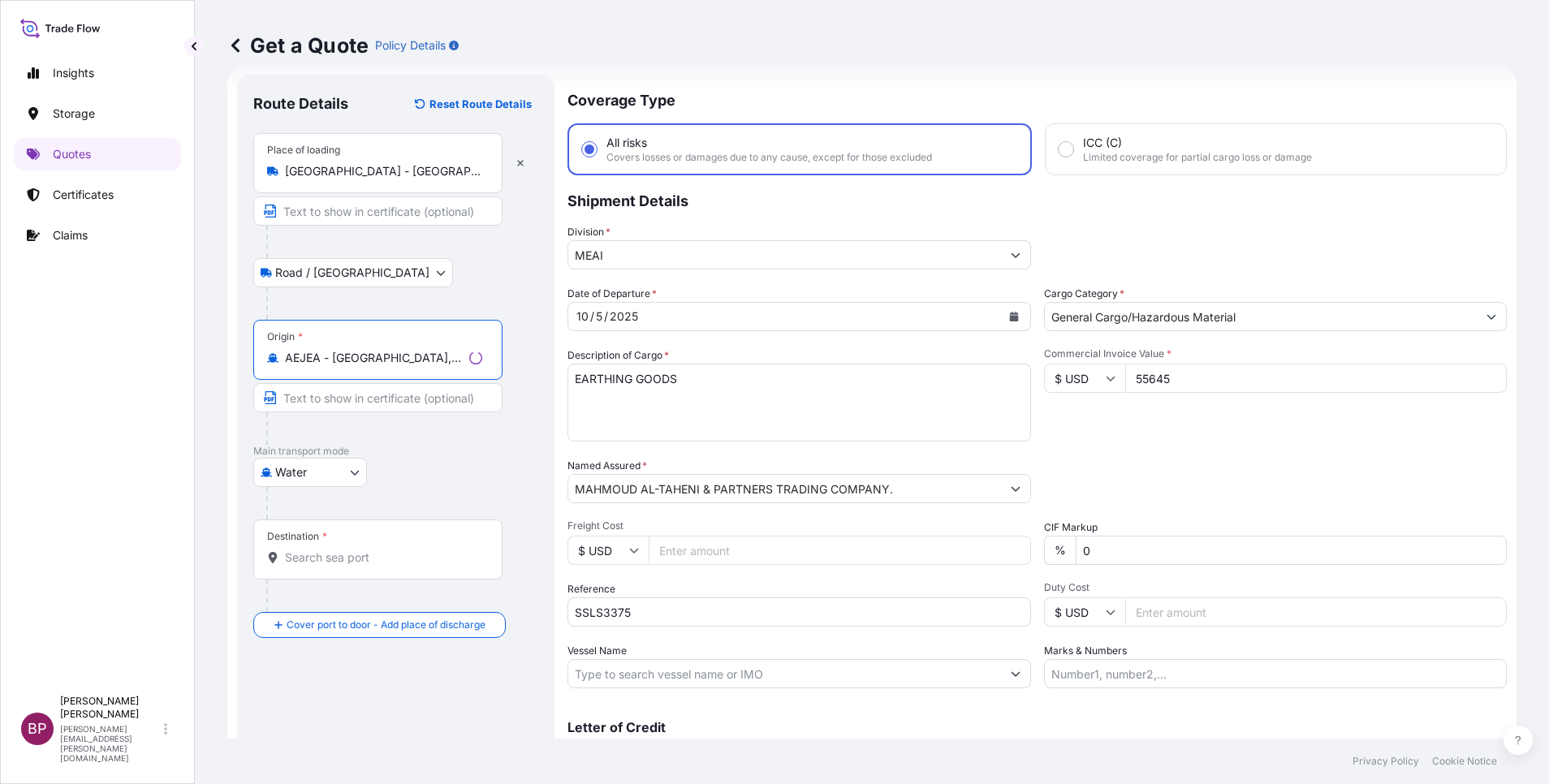
type input "AEJEA - Jebel Ali, United Arab Emirates"
click at [350, 551] on input "Destination *" at bounding box center [383, 557] width 197 height 16
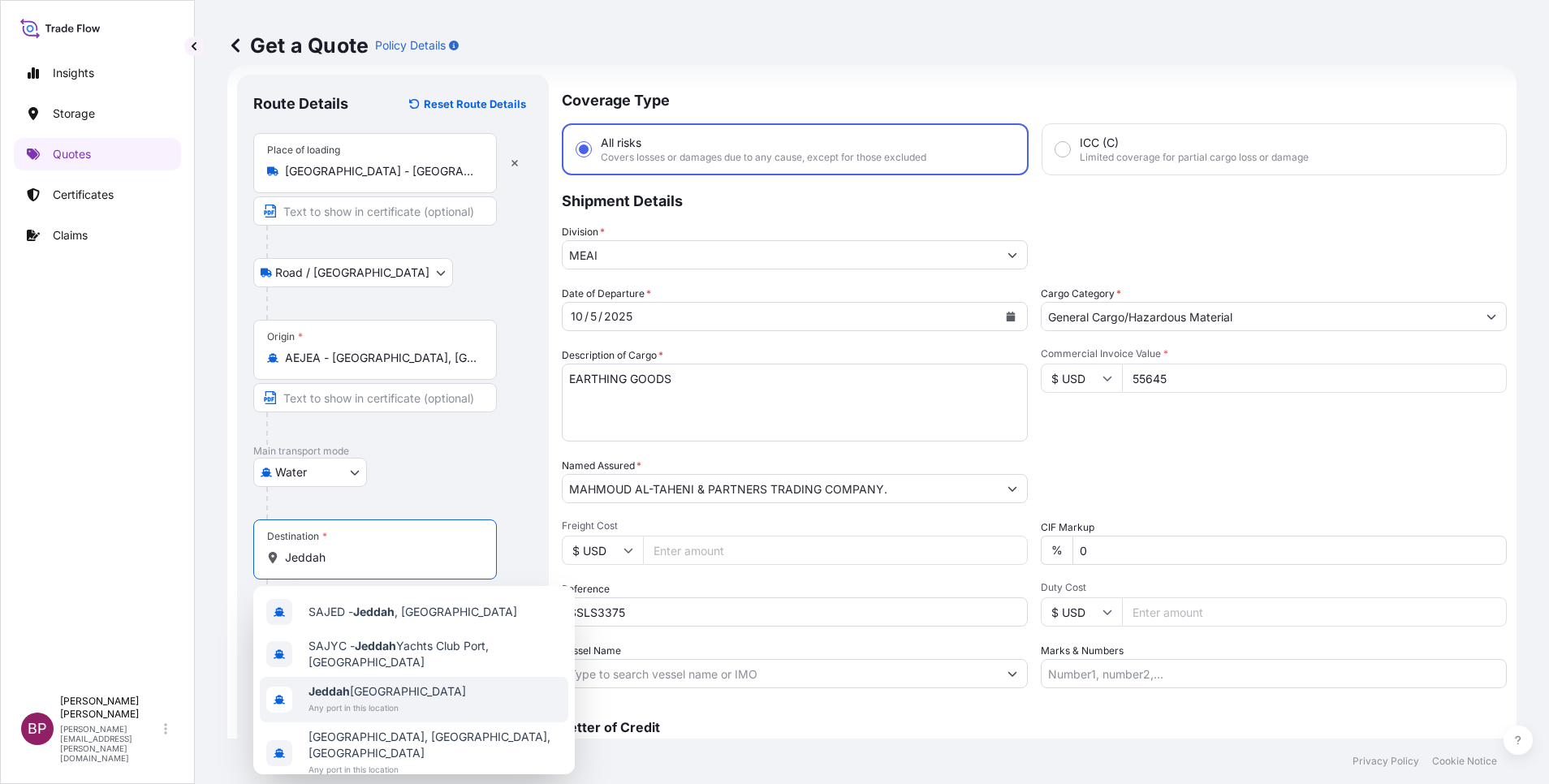
click at [406, 696] on span "Jeddah Saudi Arabia" at bounding box center [387, 691] width 158 height 16
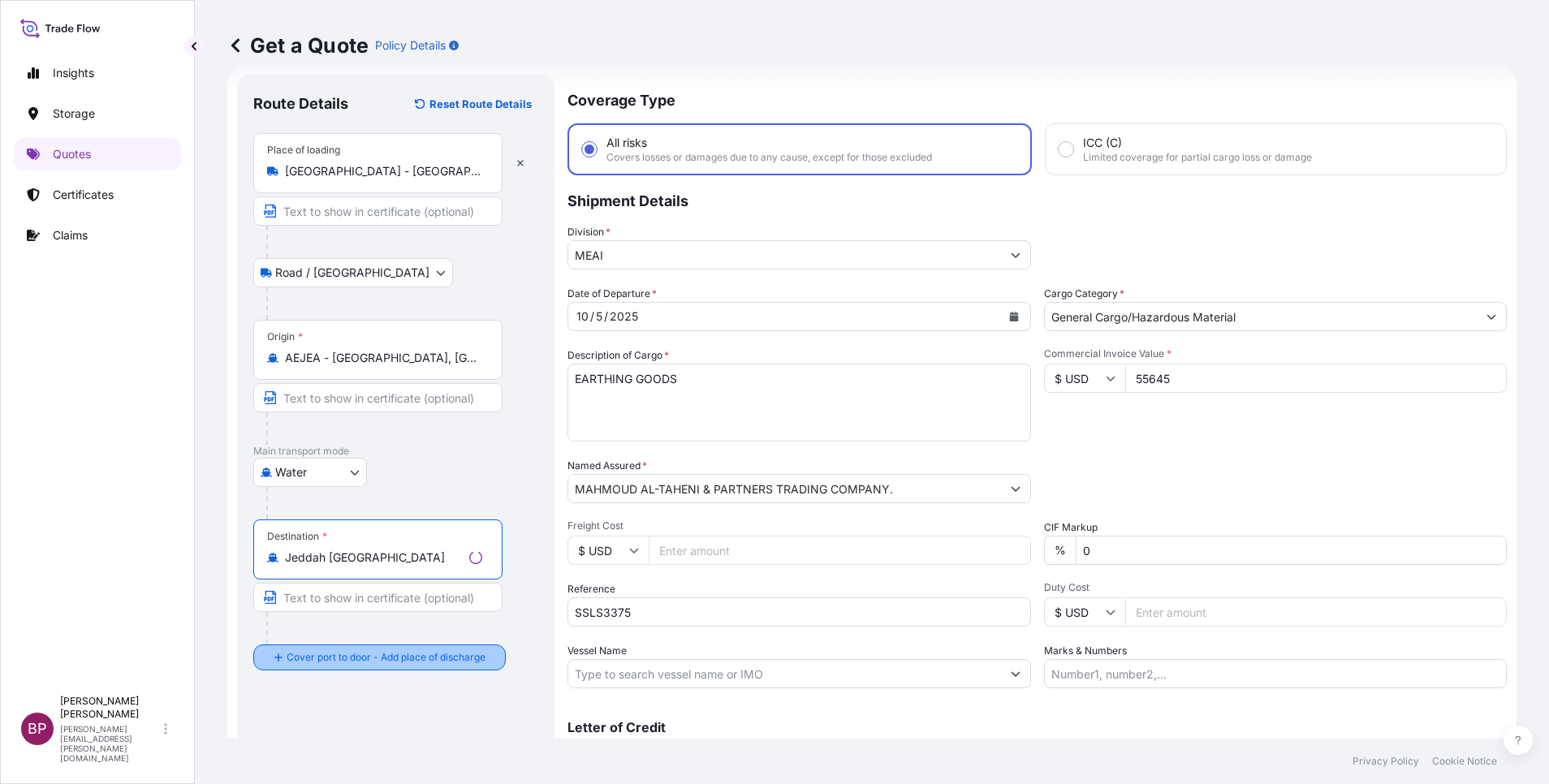
type input "Jeddah Saudi Arabia"
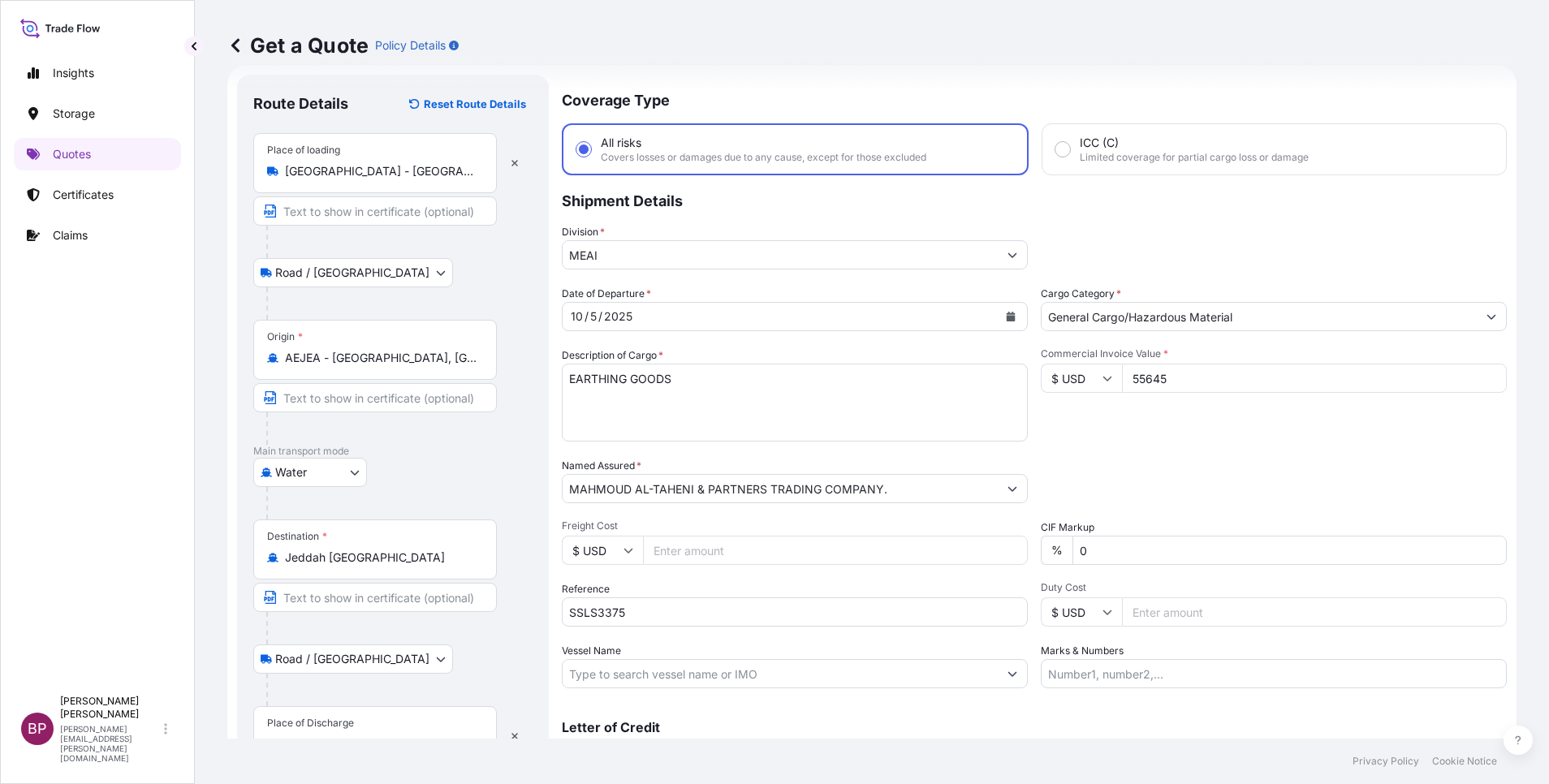
click at [356, 716] on div "Place of Discharge" at bounding box center [375, 735] width 244 height 60
click at [356, 736] on input "Place of Discharge" at bounding box center [380, 744] width 191 height 16
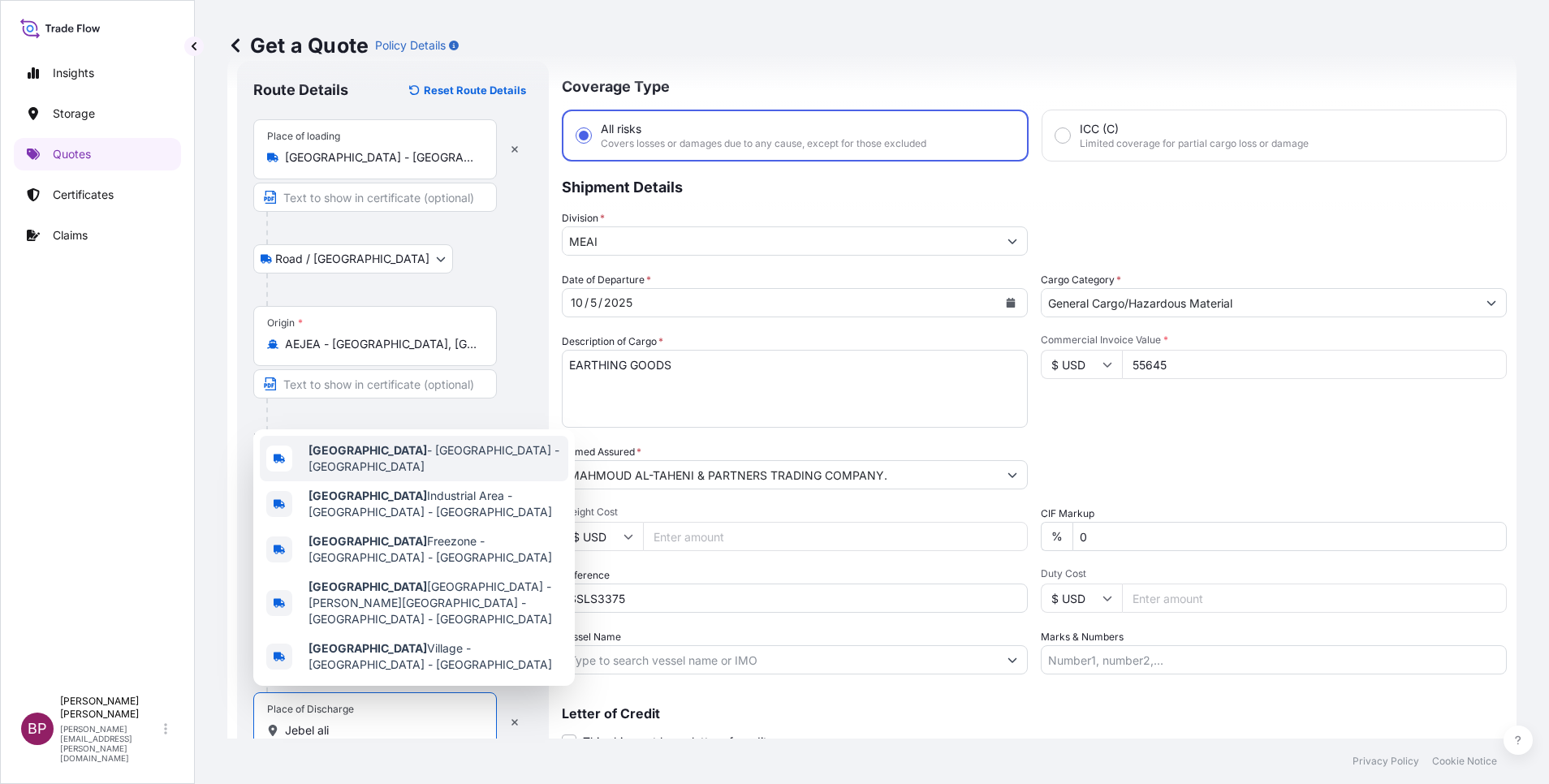
click at [457, 475] on span "Jebel Ali - Dubai - United Arab Emirates" at bounding box center [434, 458] width 253 height 33
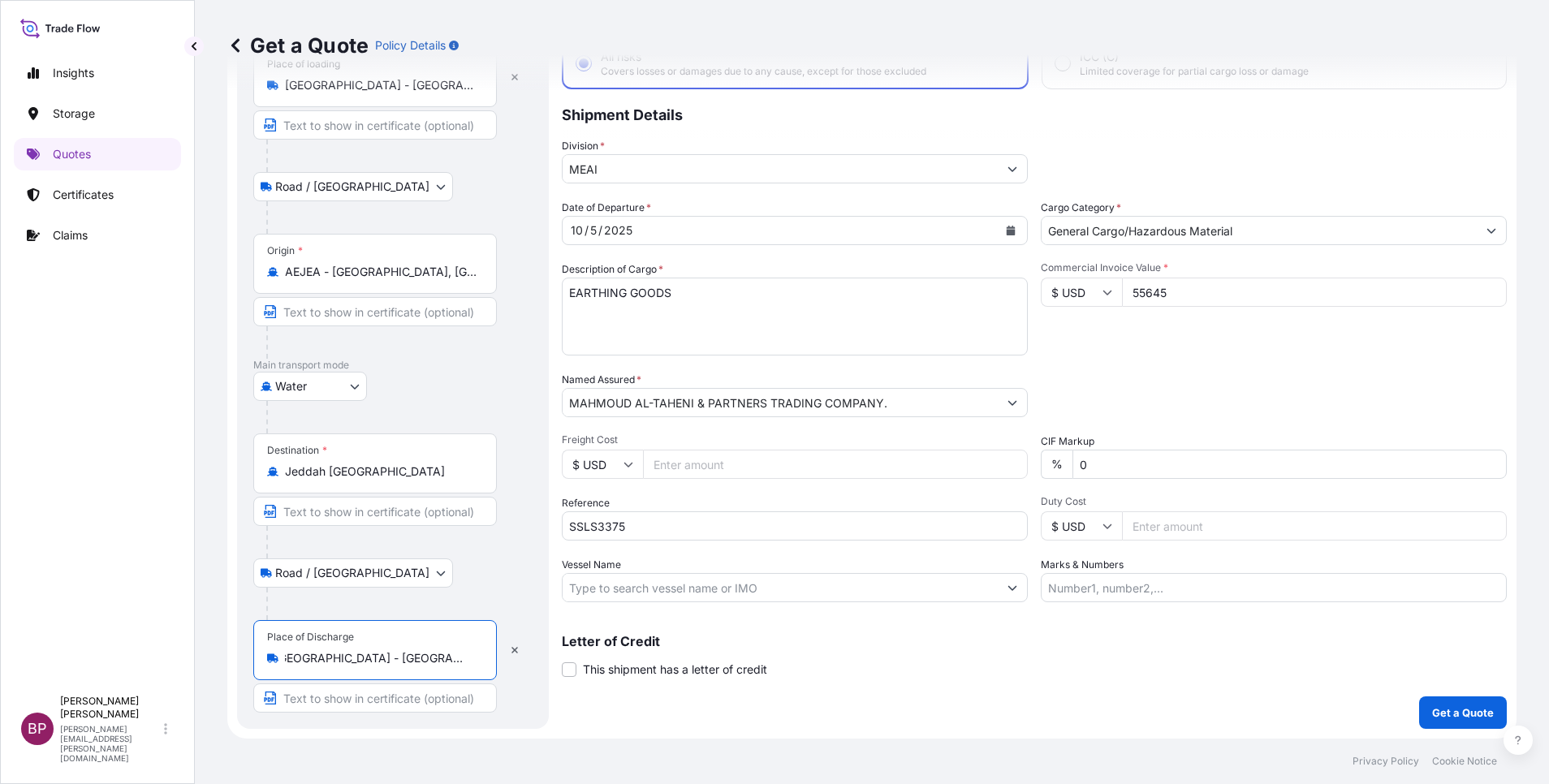
scroll to position [0, 0]
drag, startPoint x: 474, startPoint y: 663, endPoint x: 87, endPoint y: 630, distance: 388.4
click at [87, 630] on div "Insights Storage Quotes Certificates Claims BP Bobby Paul Kurian bobby.paul@psa…" at bounding box center [774, 392] width 1549 height 784
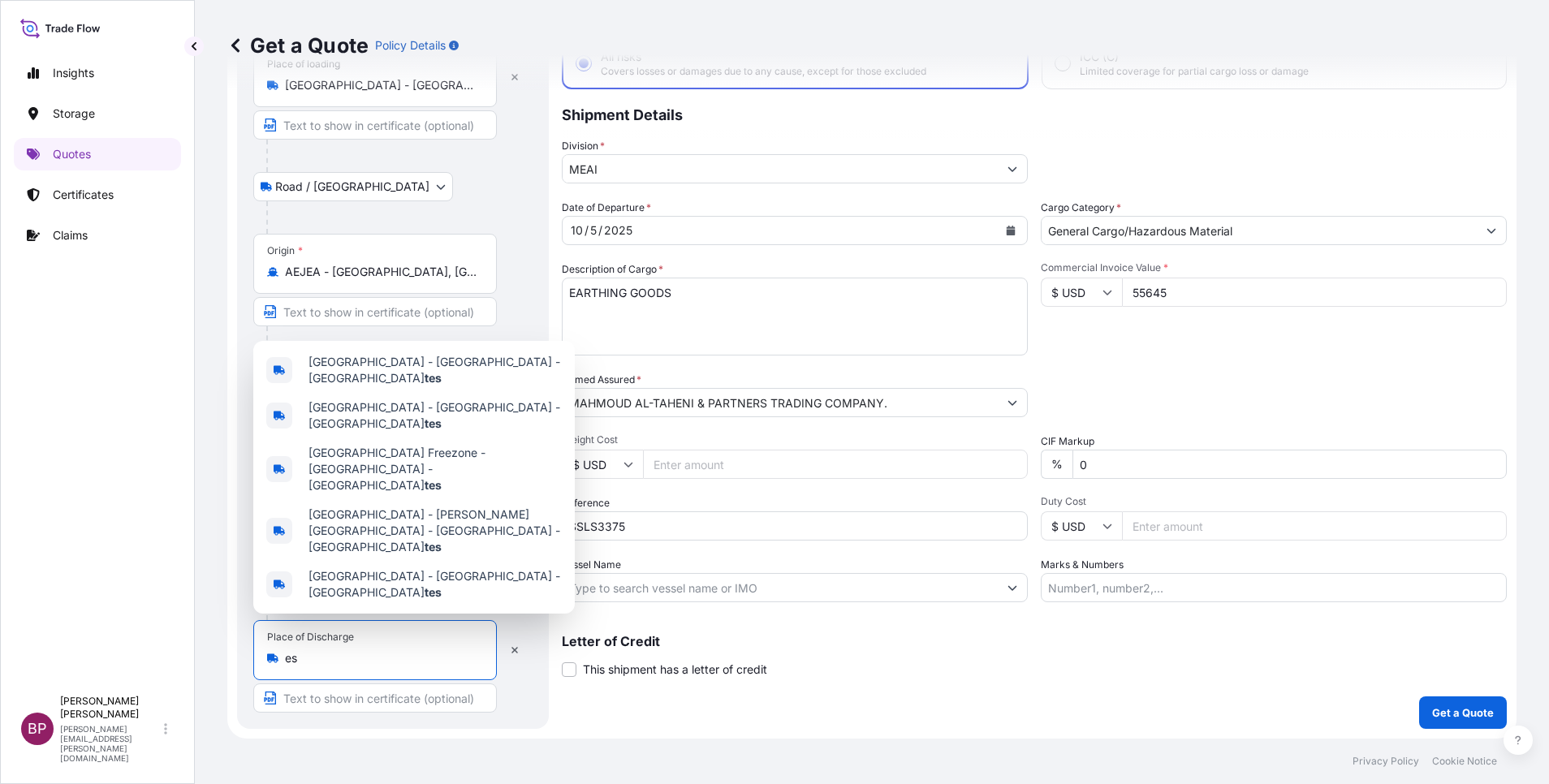
type input "s"
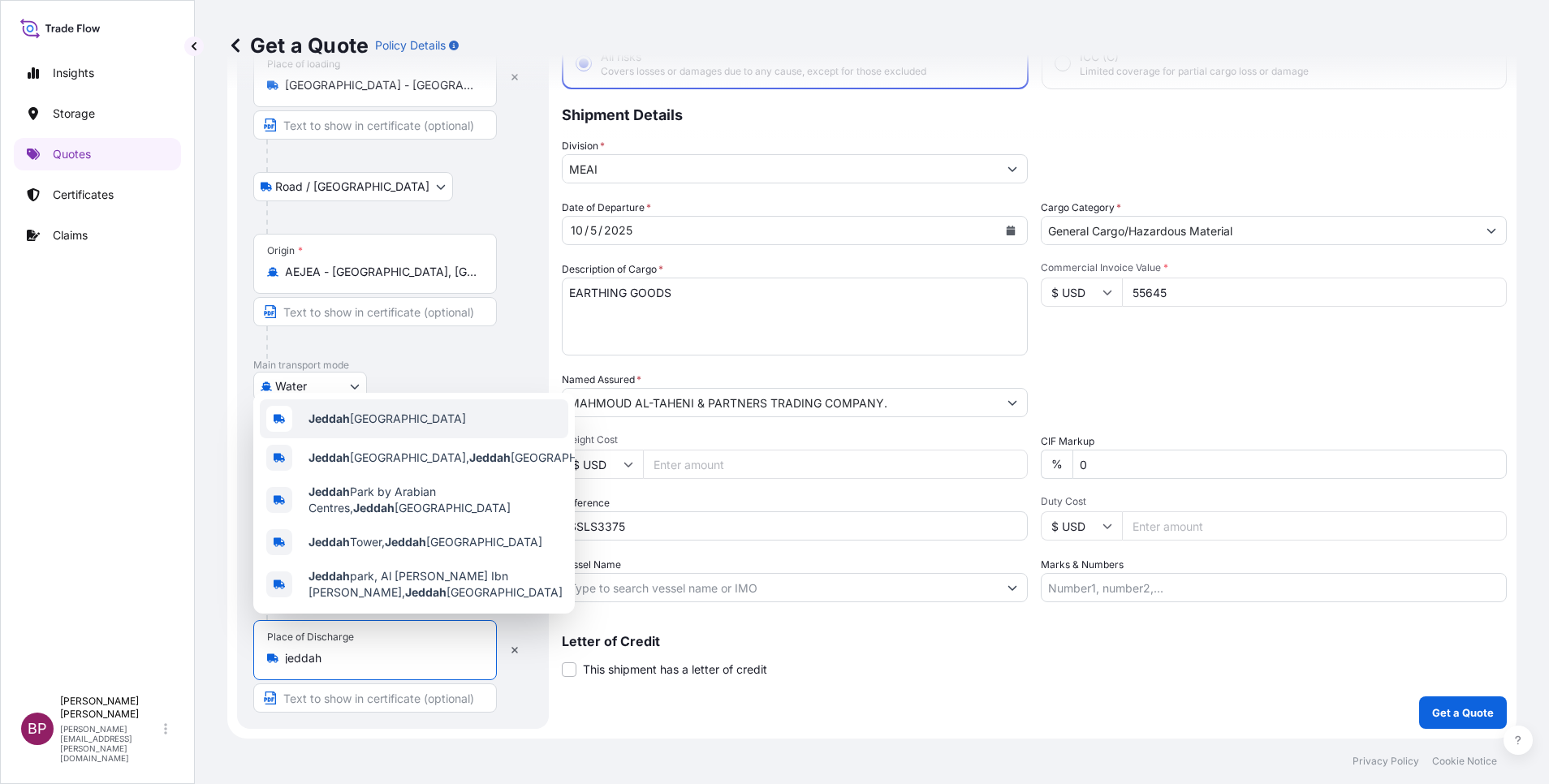
click at [402, 417] on span "Jeddah Saudi Arabia" at bounding box center [387, 418] width 158 height 16
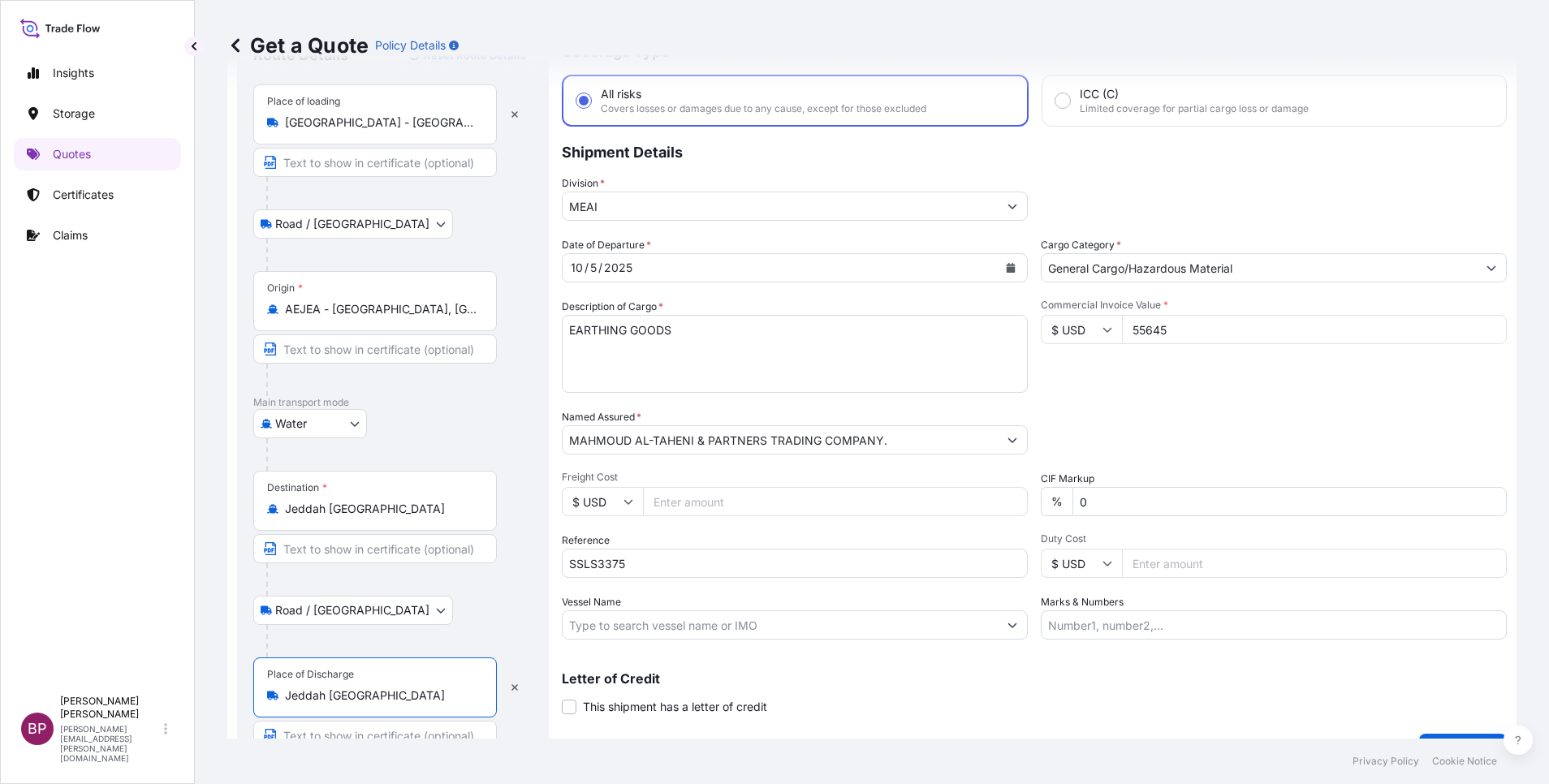
scroll to position [112, 0]
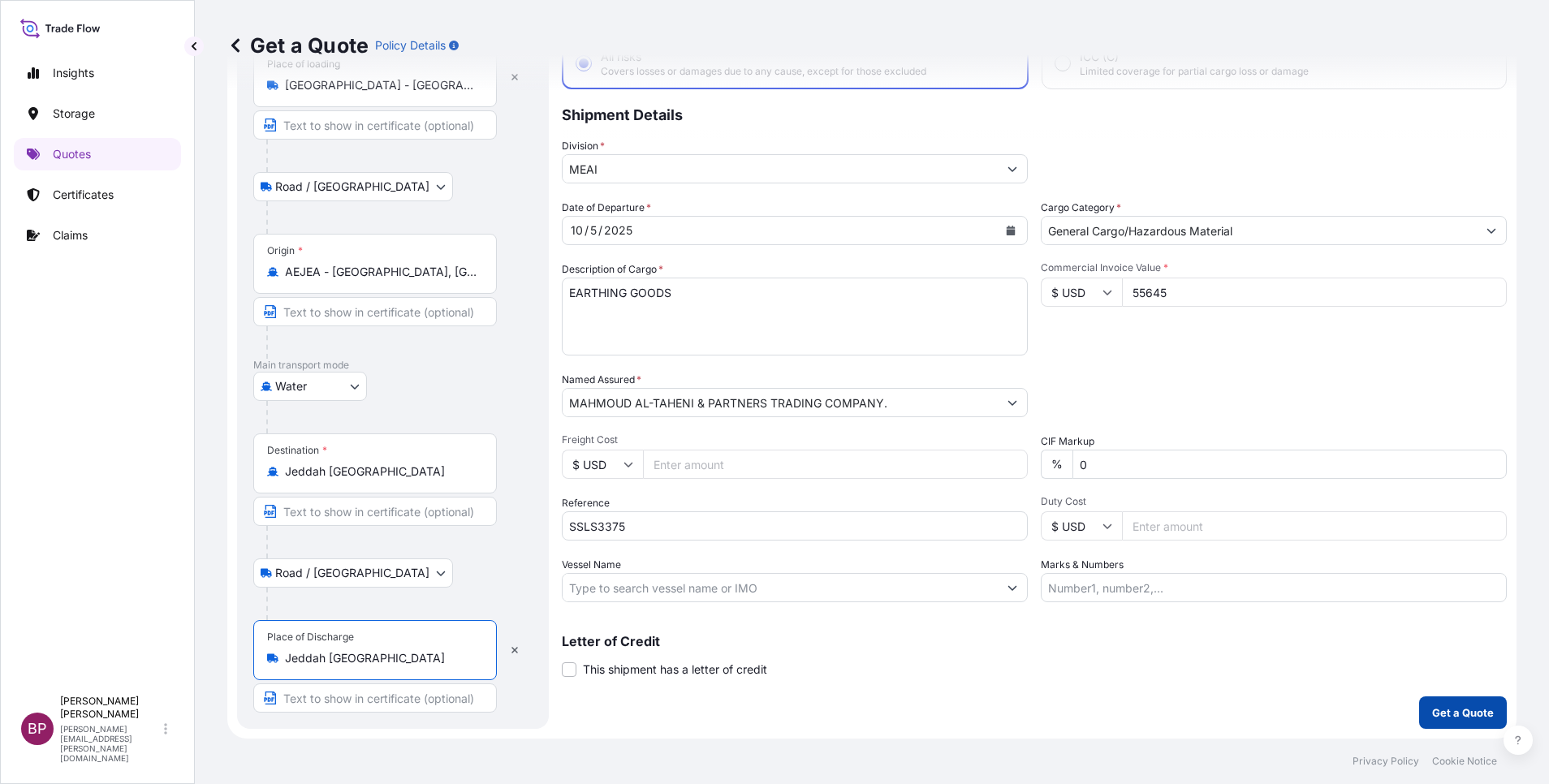
type input "Jeddah Saudi Arabia"
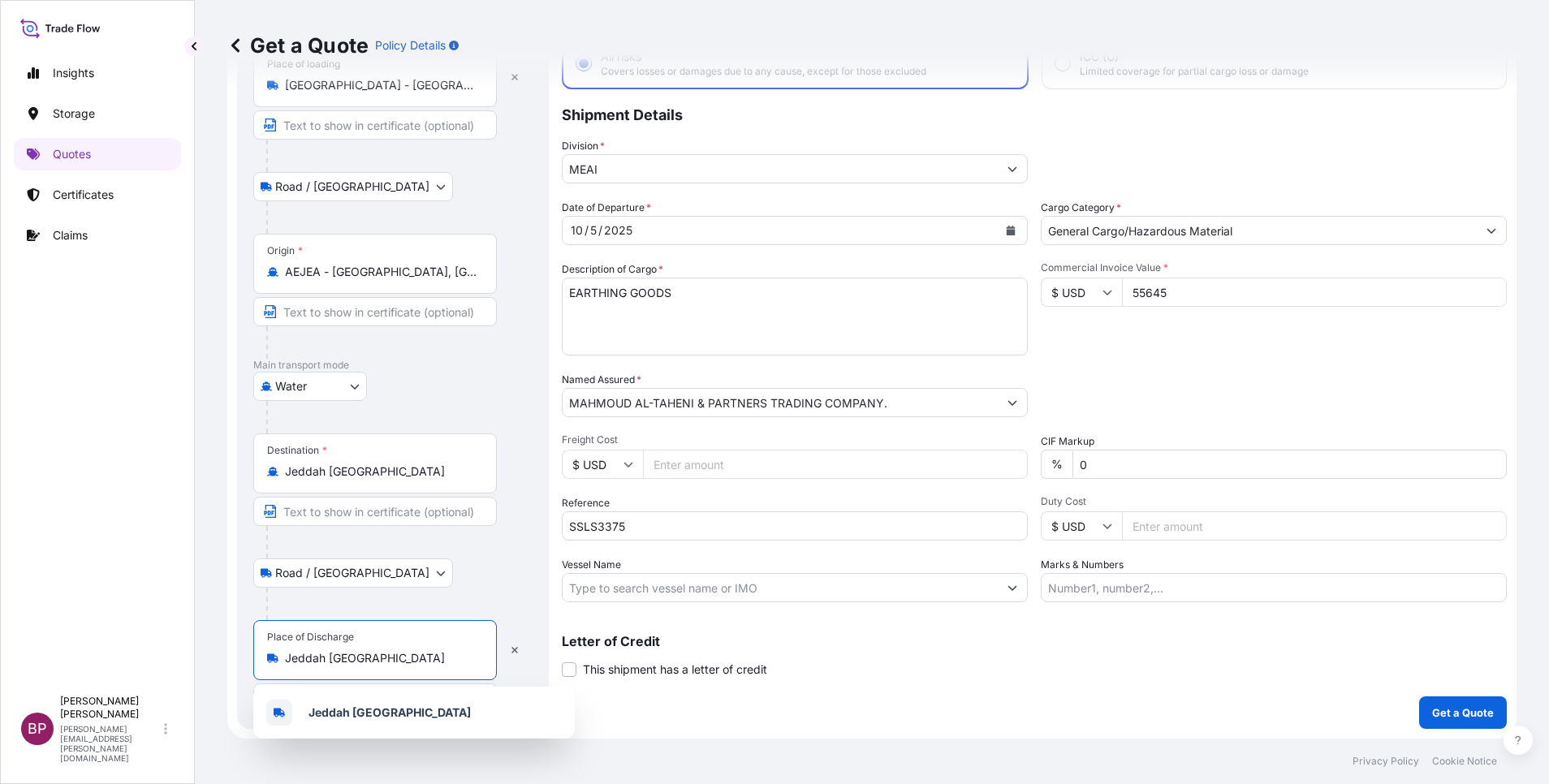
click at [1454, 710] on p "Get a Quote" at bounding box center [1463, 713] width 61 height 16
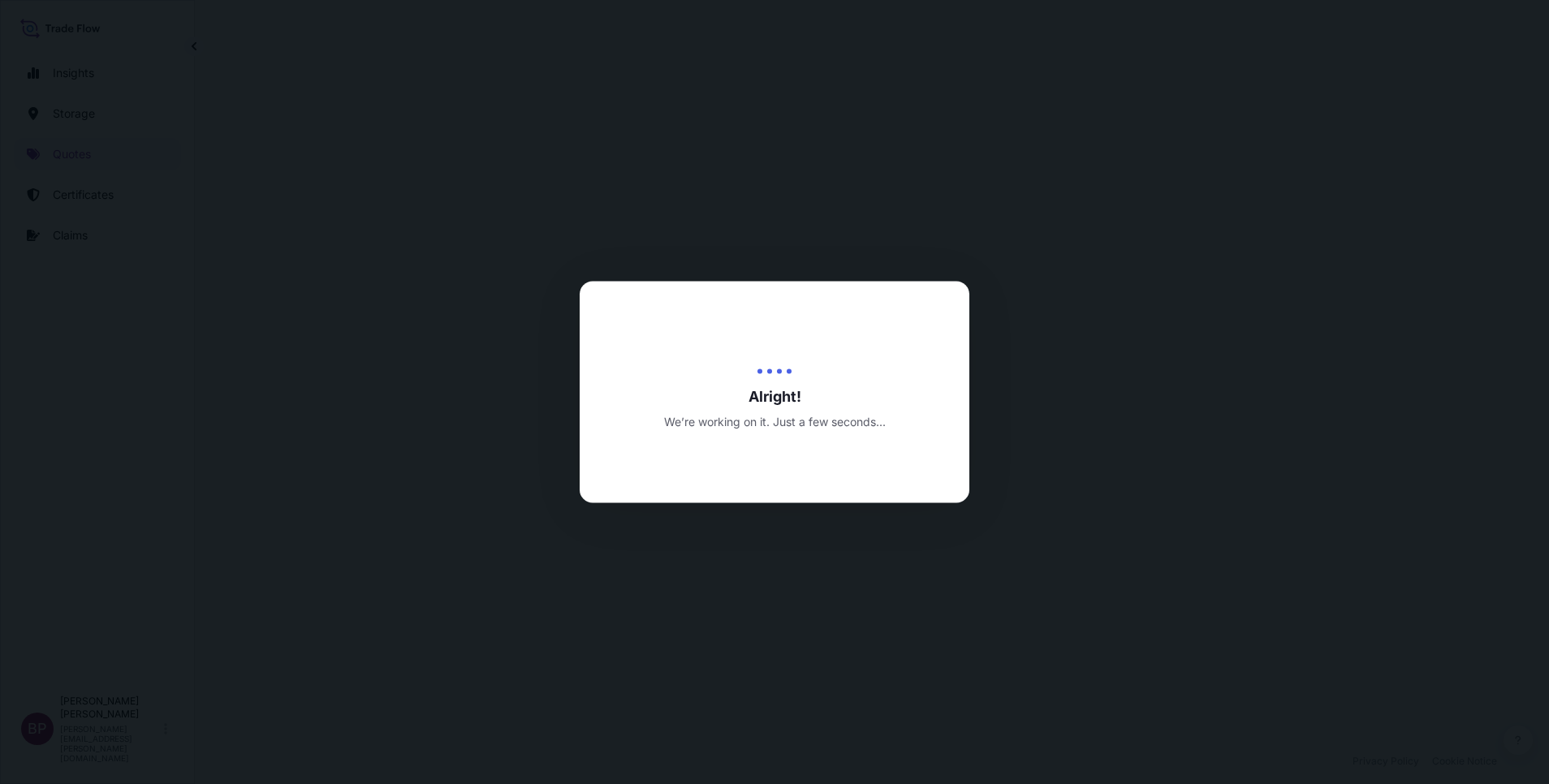
select select "Road / Inland"
select select "Water"
select select "Road / Inland"
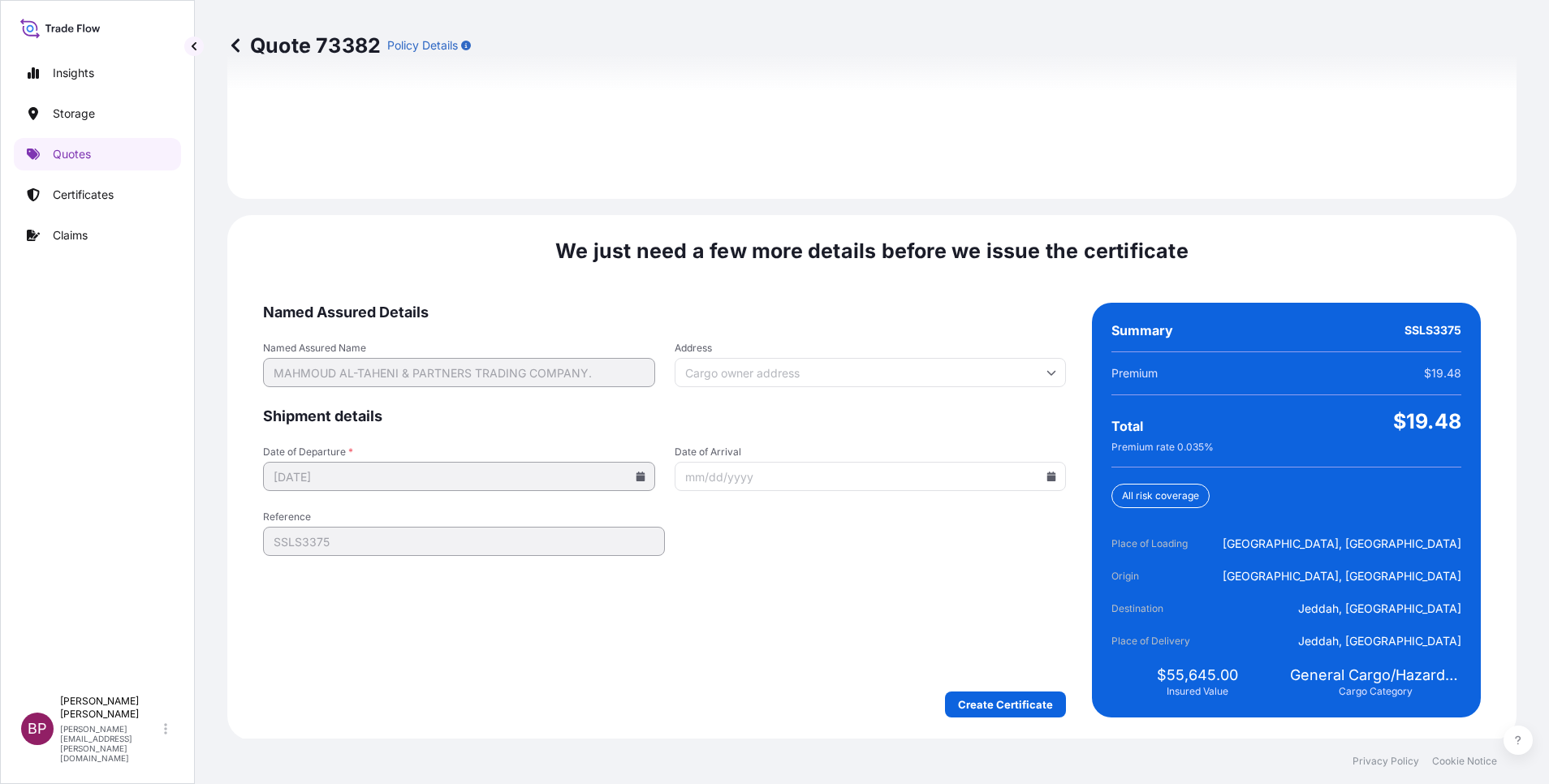
scroll to position [2406, 0]
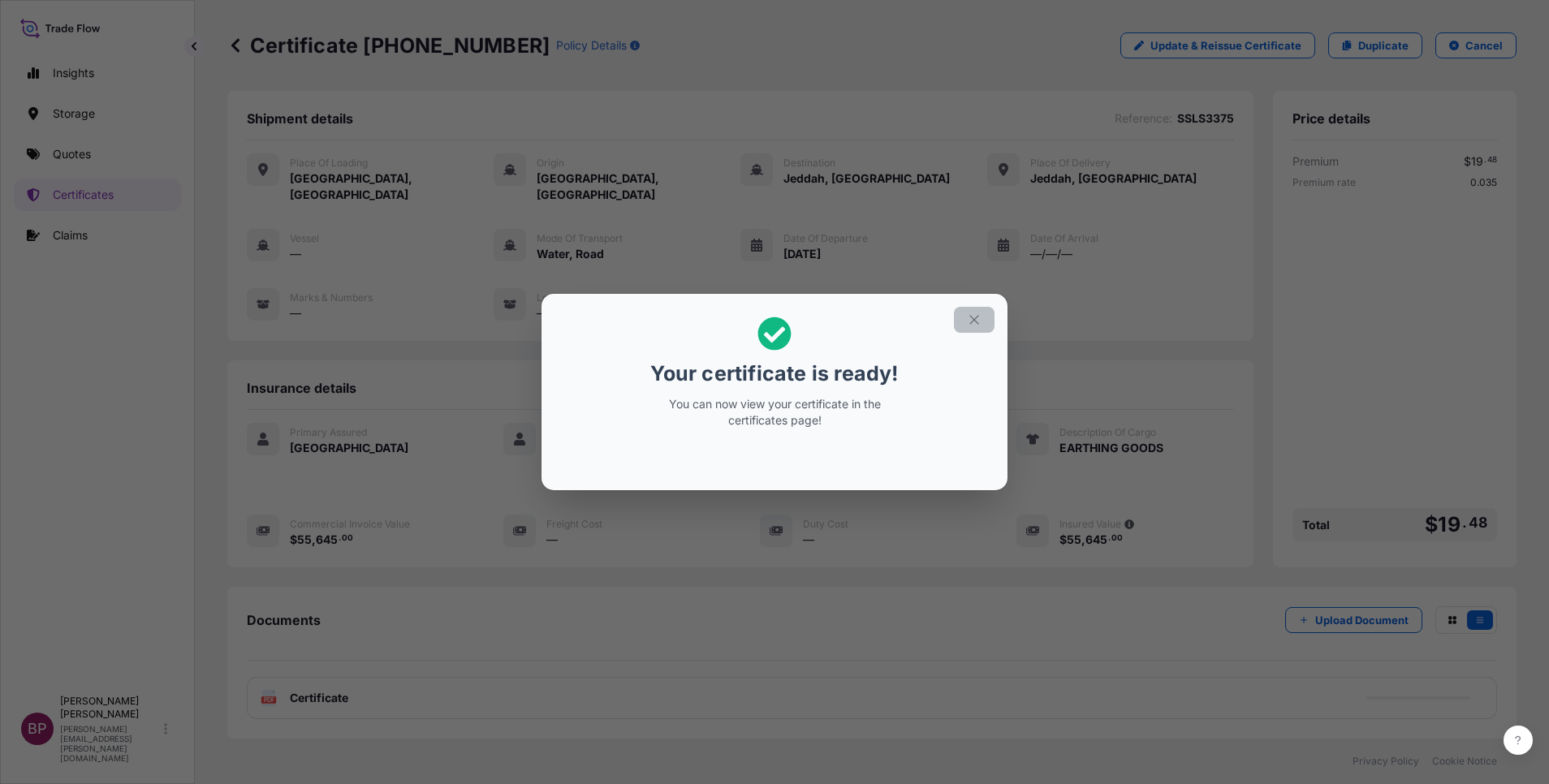
click at [980, 321] on icon "button" at bounding box center [974, 319] width 15 height 15
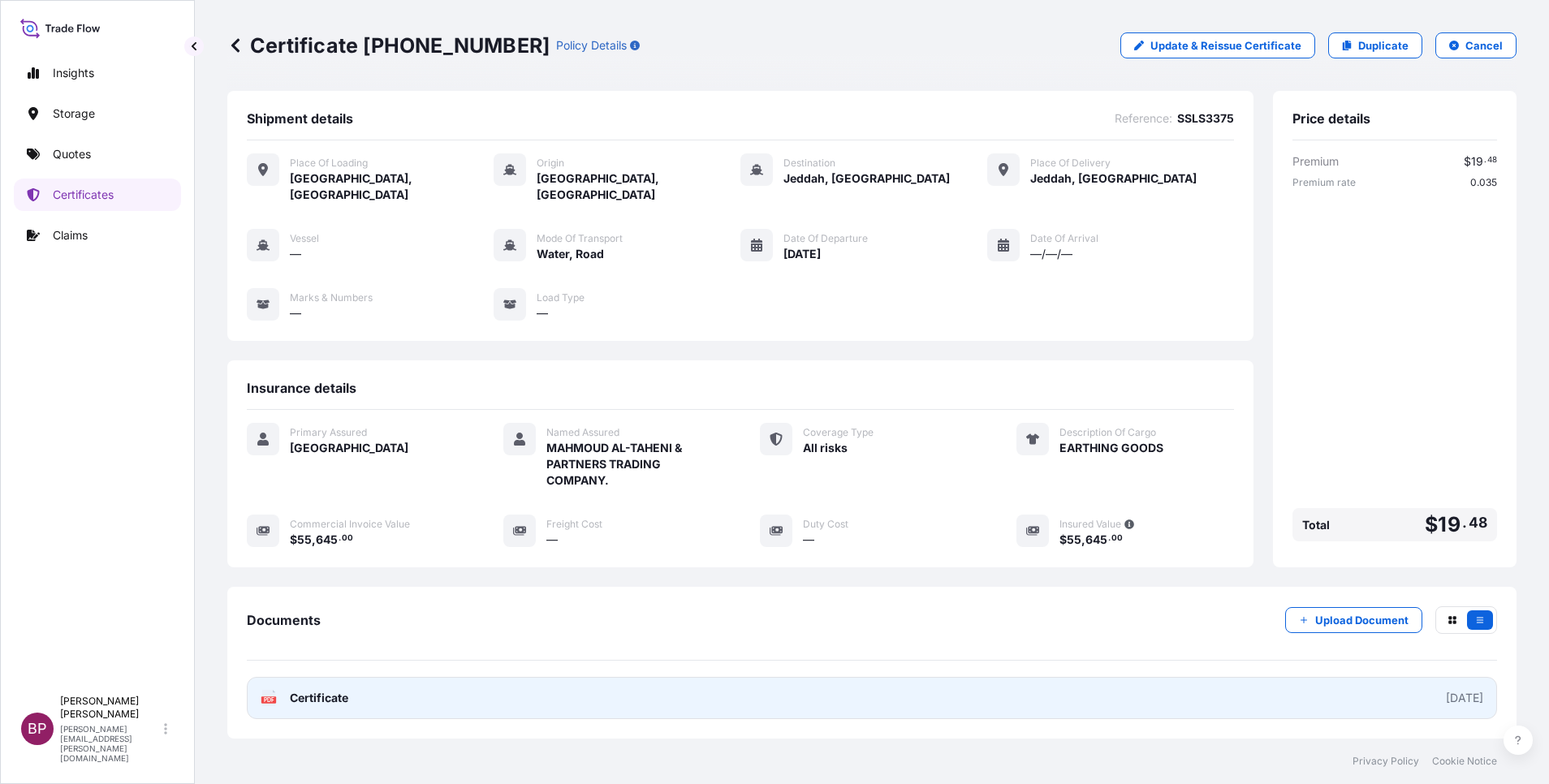
click at [340, 690] on span "Certificate" at bounding box center [318, 698] width 59 height 16
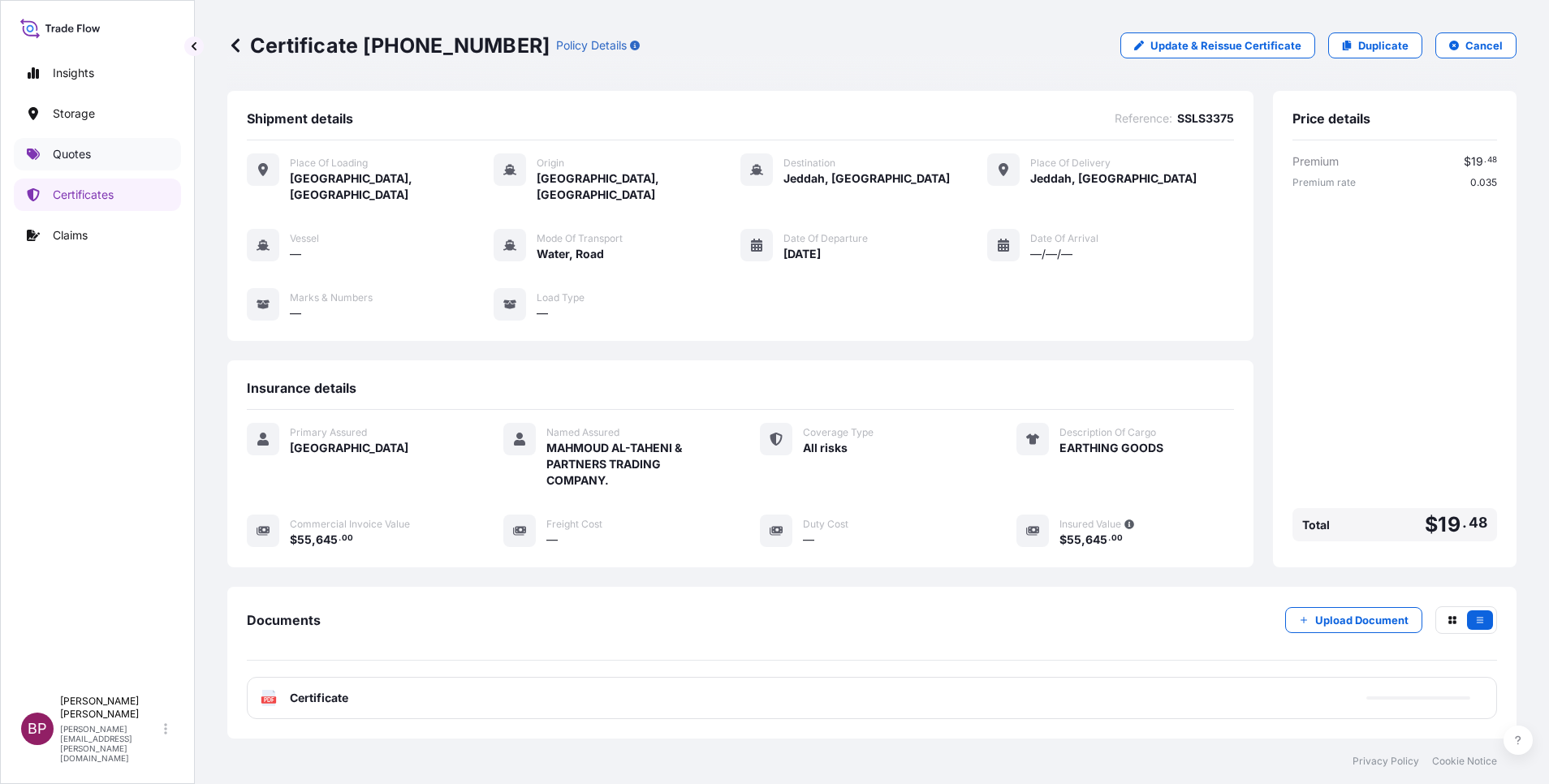
click at [86, 155] on p "Quotes" at bounding box center [71, 154] width 38 height 16
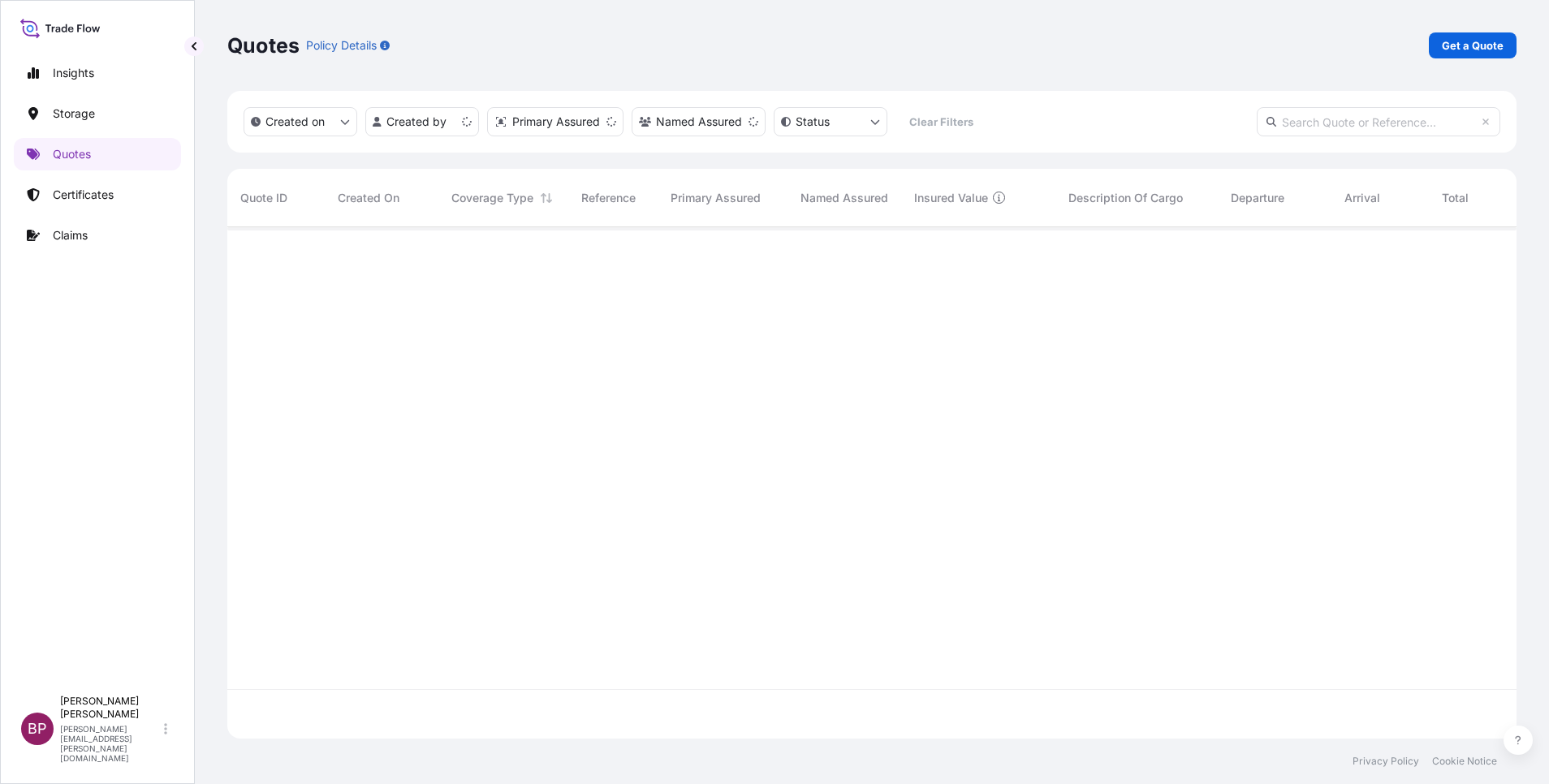
scroll to position [502, 1270]
click at [1486, 46] on p "Get a Quote" at bounding box center [1473, 46] width 61 height 16
select select "Water"
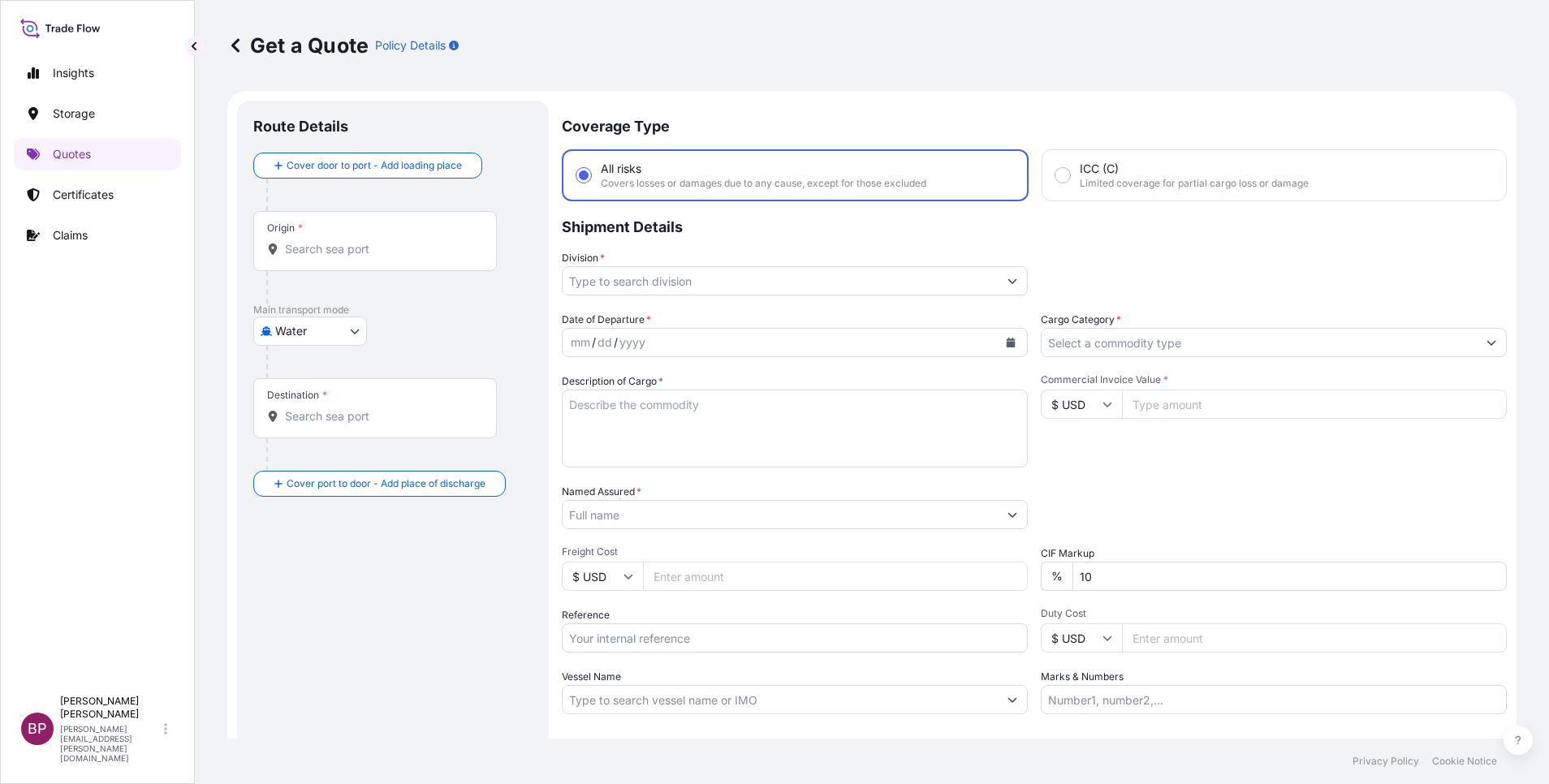
scroll to position [26, 0]
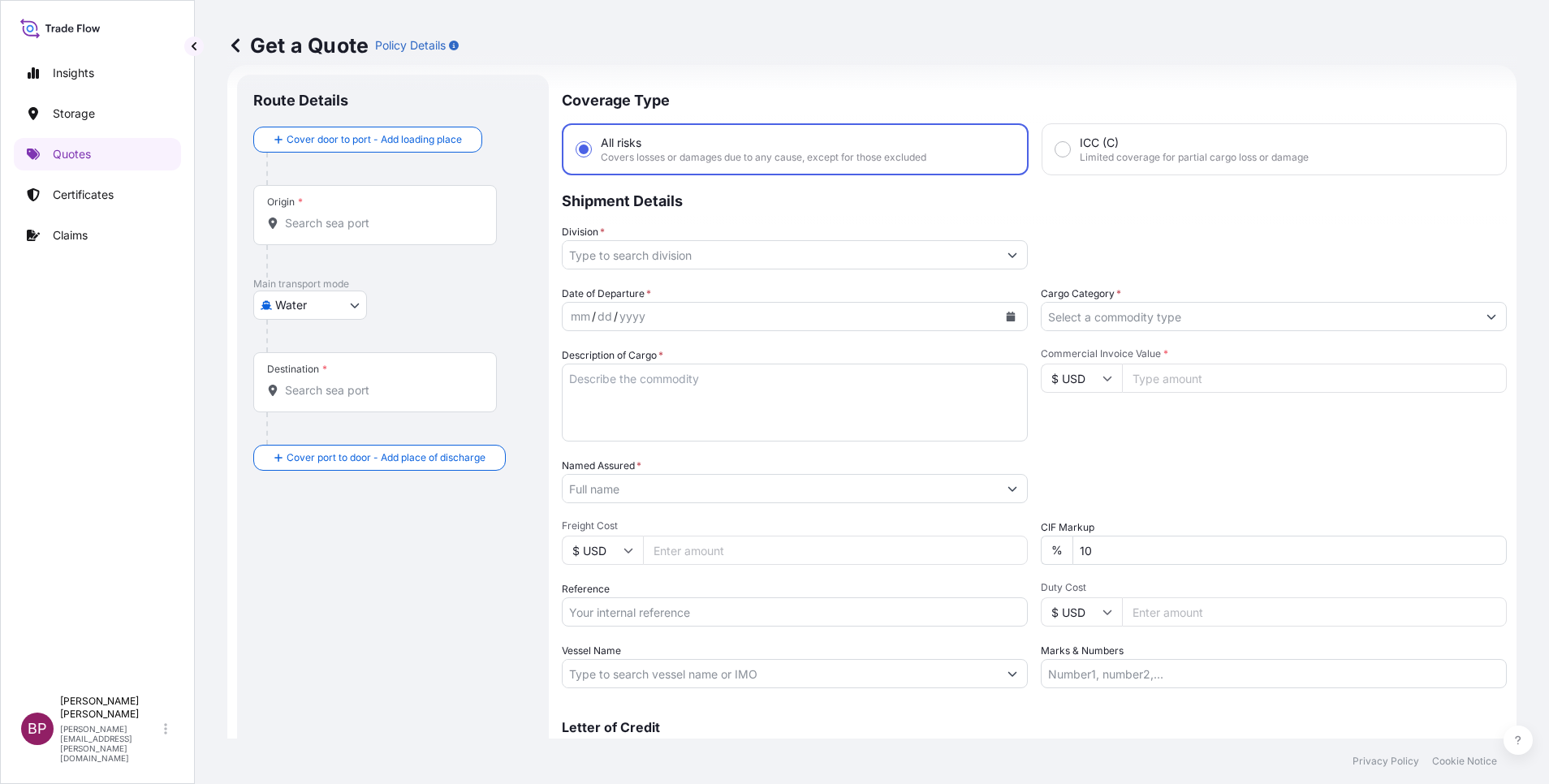
click at [729, 619] on input "Reference" at bounding box center [795, 612] width 466 height 29
paste input "SSLS3376"
type input "SSLS3376"
click at [713, 486] on input "Named Assured *" at bounding box center [779, 488] width 435 height 29
paste input "MAHMOUD AL-TAHENI & PARTNERS TRADING COMPANY"
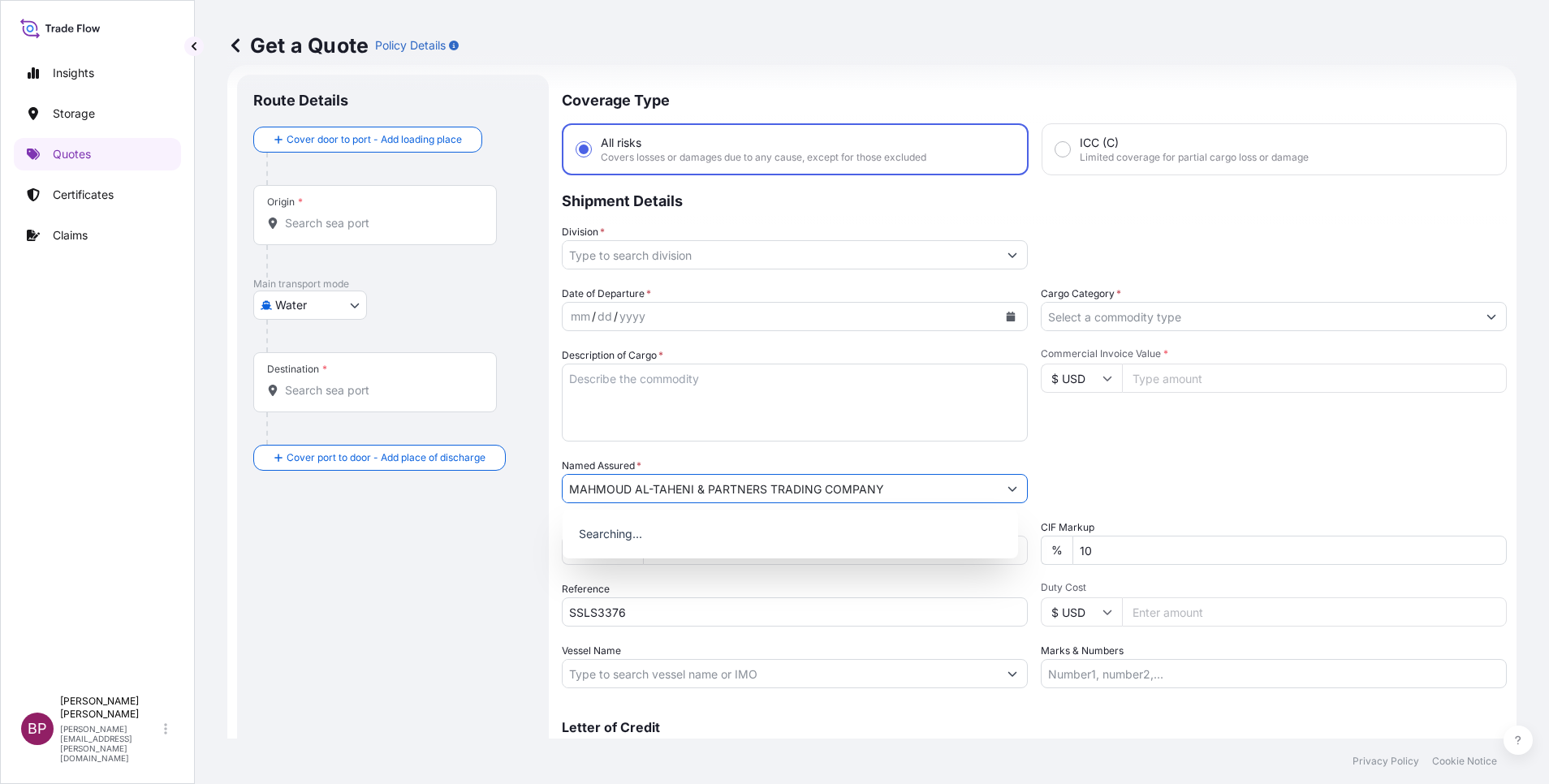
type input "MAHMOUD AL-TAHENI & PARTNERS TRADING COMPANY"
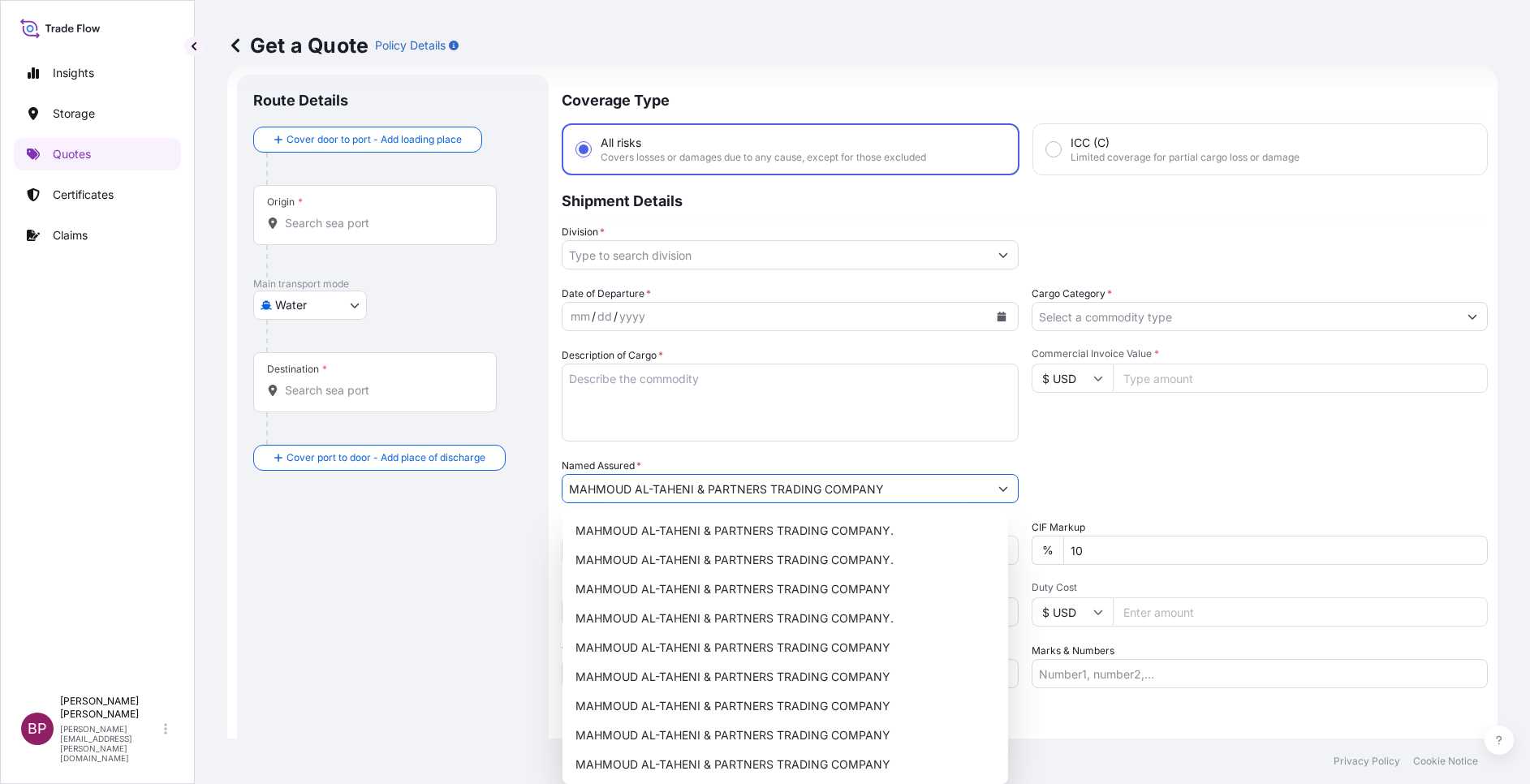
click at [687, 399] on textarea "Description of Cargo *" at bounding box center [790, 402] width 457 height 78
paste textarea "UPS AND ACCESSORIES"
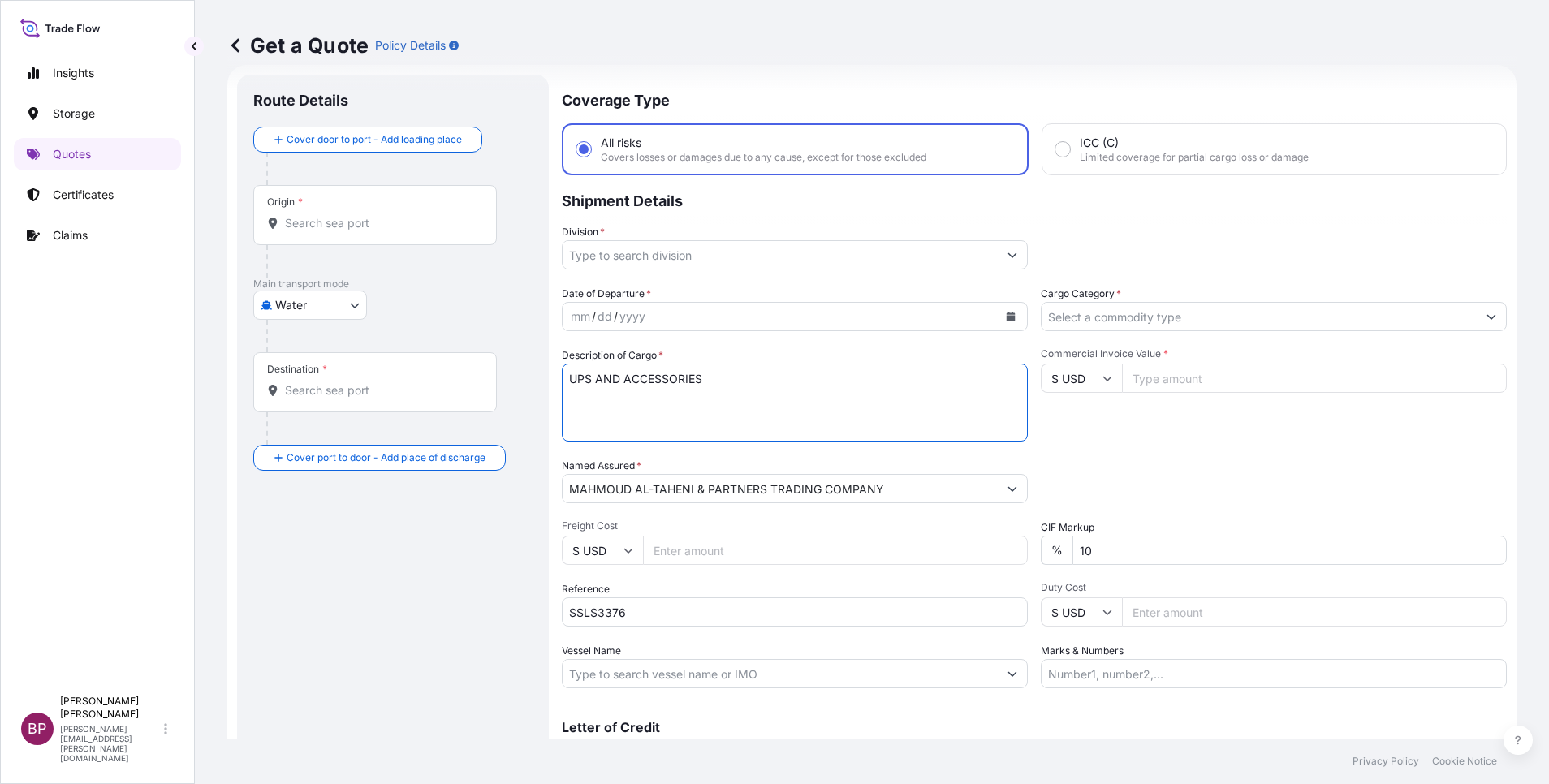
type textarea "UPS AND ACCESSORIES"
click at [1104, 380] on icon at bounding box center [1108, 379] width 9 height 5
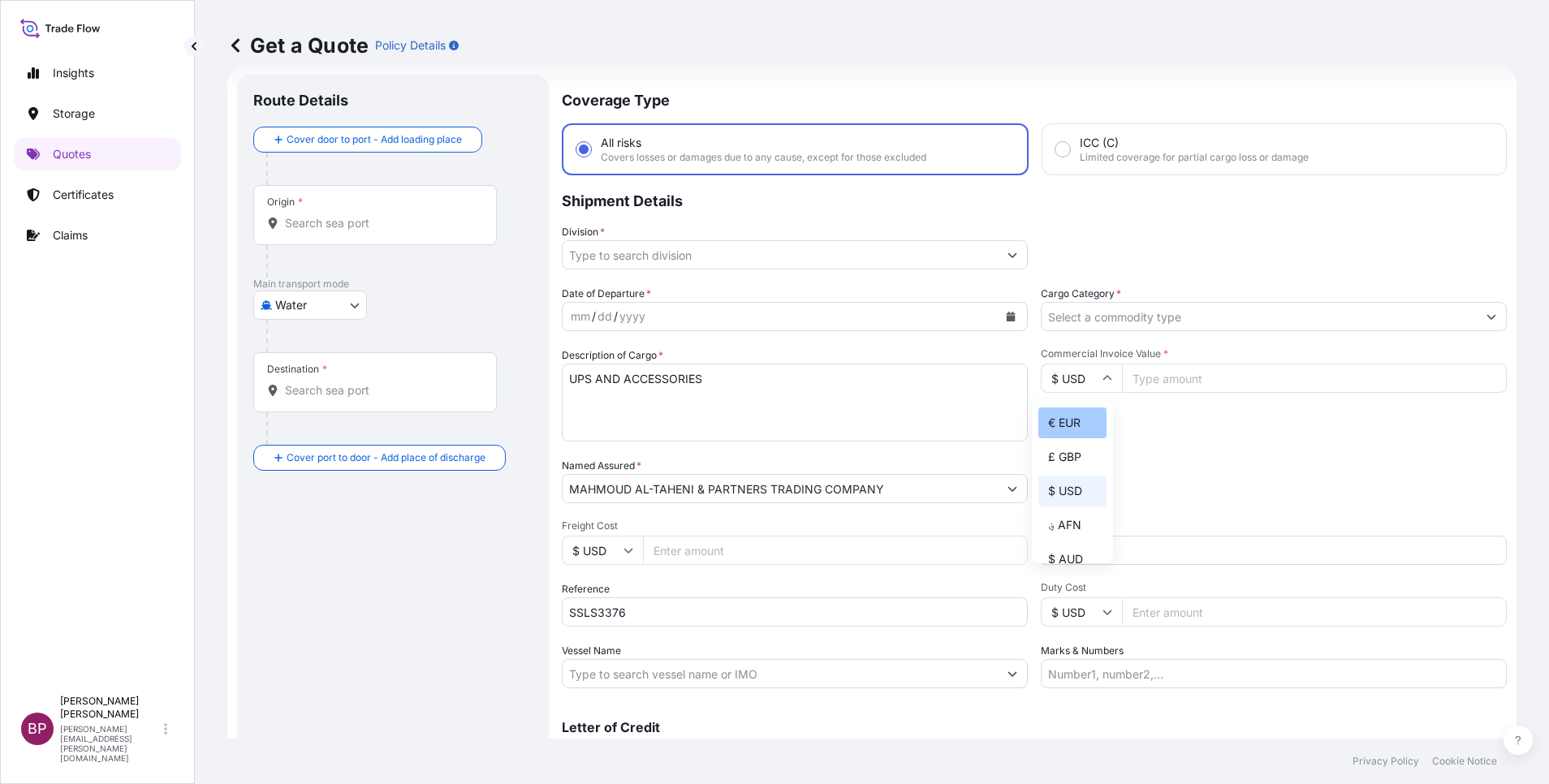
click at [1081, 438] on div "€ EUR" at bounding box center [1072, 422] width 68 height 31
type input "€ EUR"
click at [1180, 381] on input "Commercial Invoice Value *" at bounding box center [1314, 378] width 385 height 29
paste input "105869.06"
type input "105869.06"
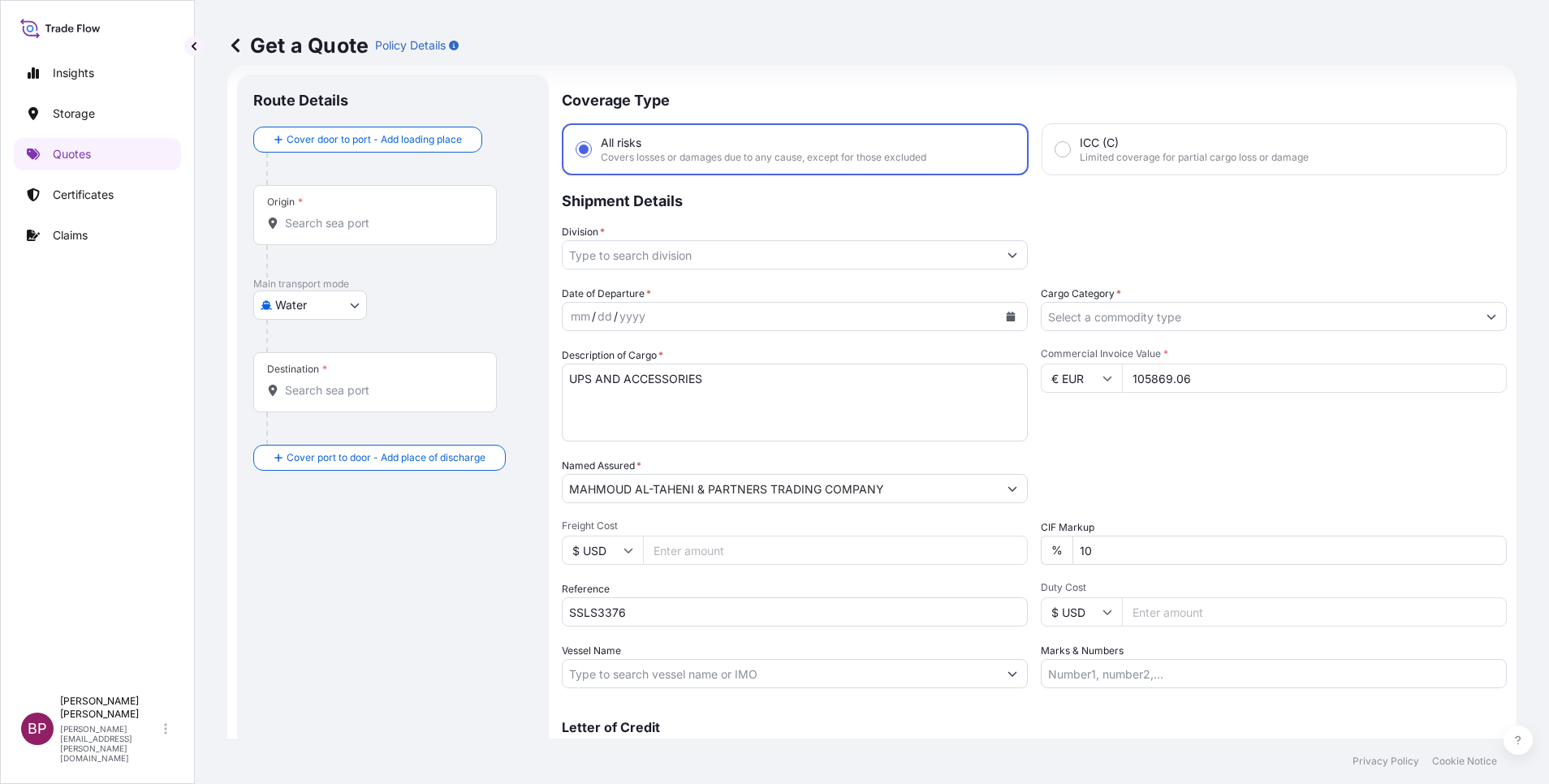
drag, startPoint x: 1114, startPoint y: 557, endPoint x: 781, endPoint y: 523, distance: 334.7
click at [869, 539] on div "Date of Departure * mm / dd / yyyy Cargo Category * Description of Cargo * UPS …" at bounding box center [1034, 487] width 945 height 402
type input "0"
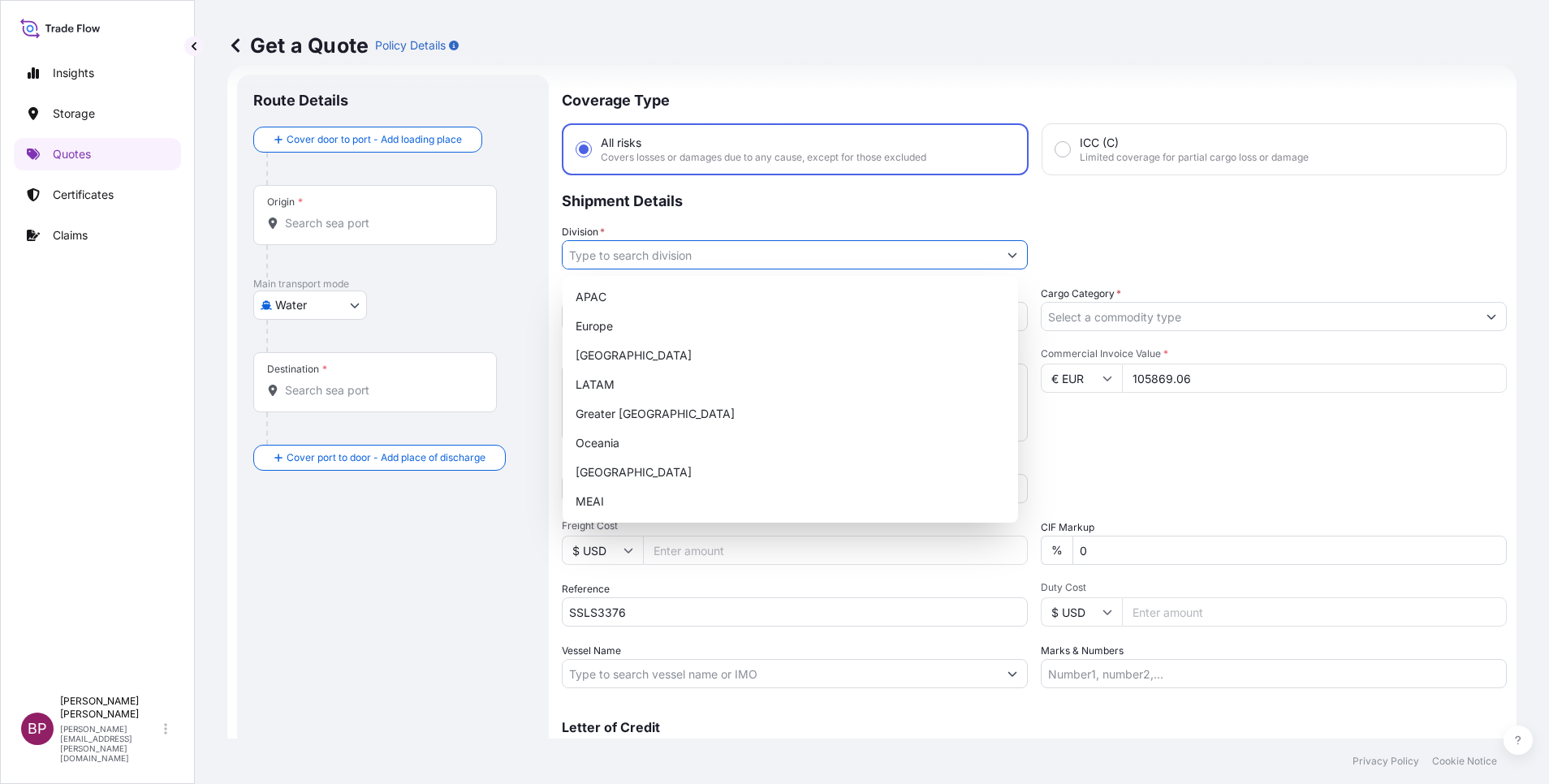
click at [1009, 256] on icon "Show suggestions" at bounding box center [1013, 255] width 9 height 5
click at [611, 499] on div "MEAI" at bounding box center [790, 501] width 442 height 29
type input "MEAI"
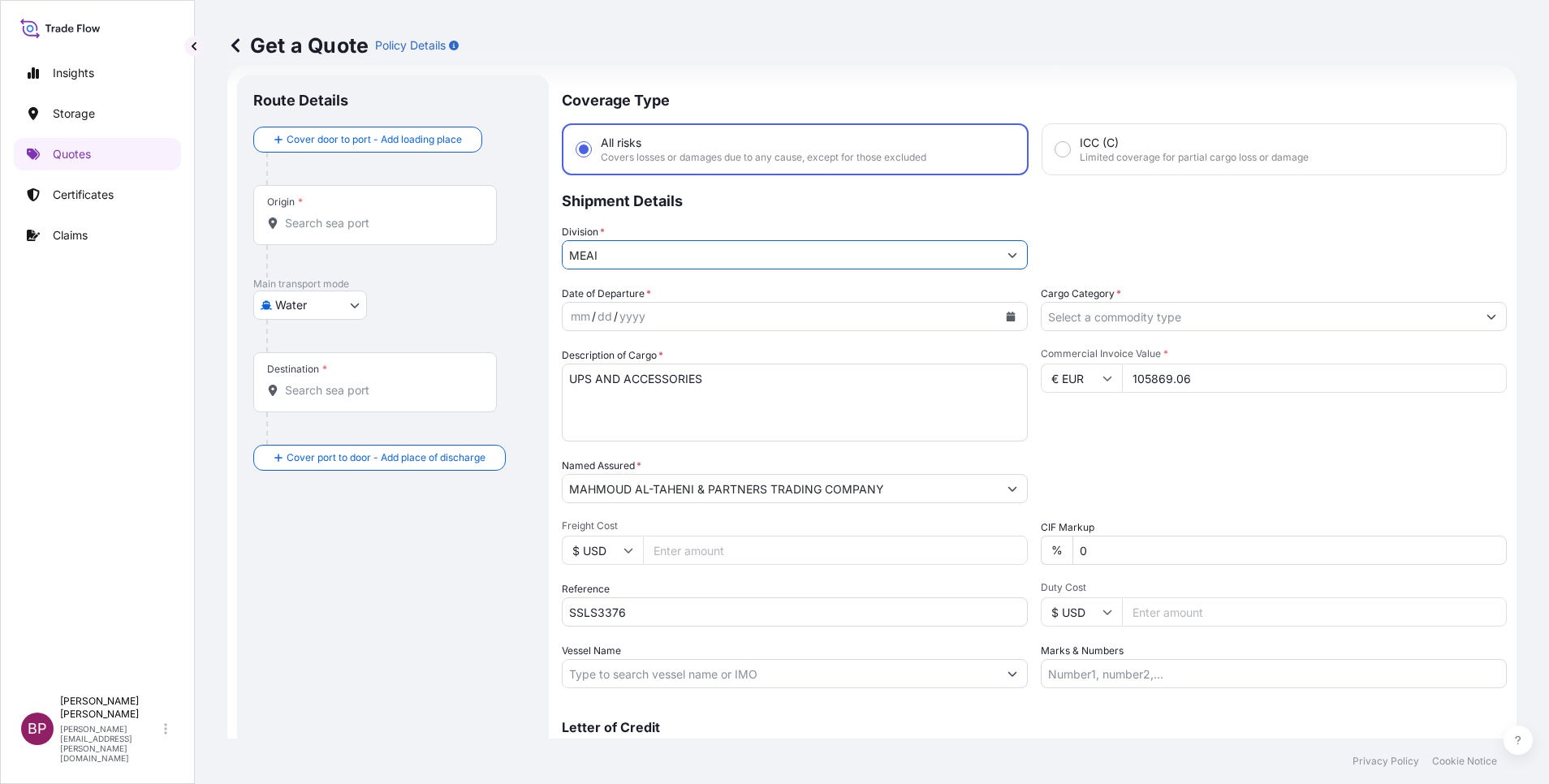
click at [1353, 322] on input "Cargo Category *" at bounding box center [1258, 316] width 435 height 29
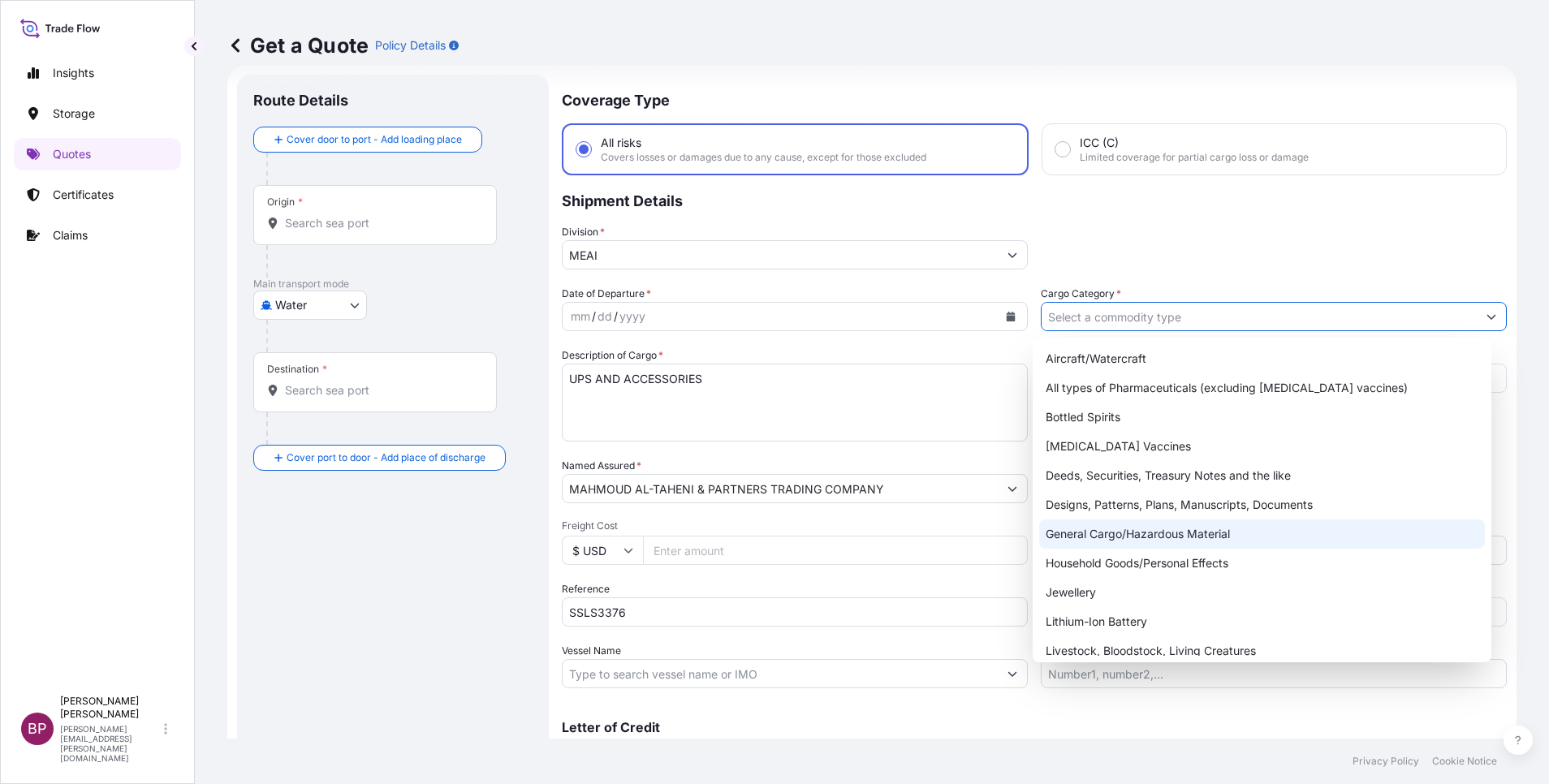
click at [1152, 527] on div "General Cargo/Hazardous Material" at bounding box center [1261, 533] width 445 height 29
type input "General Cargo/Hazardous Material"
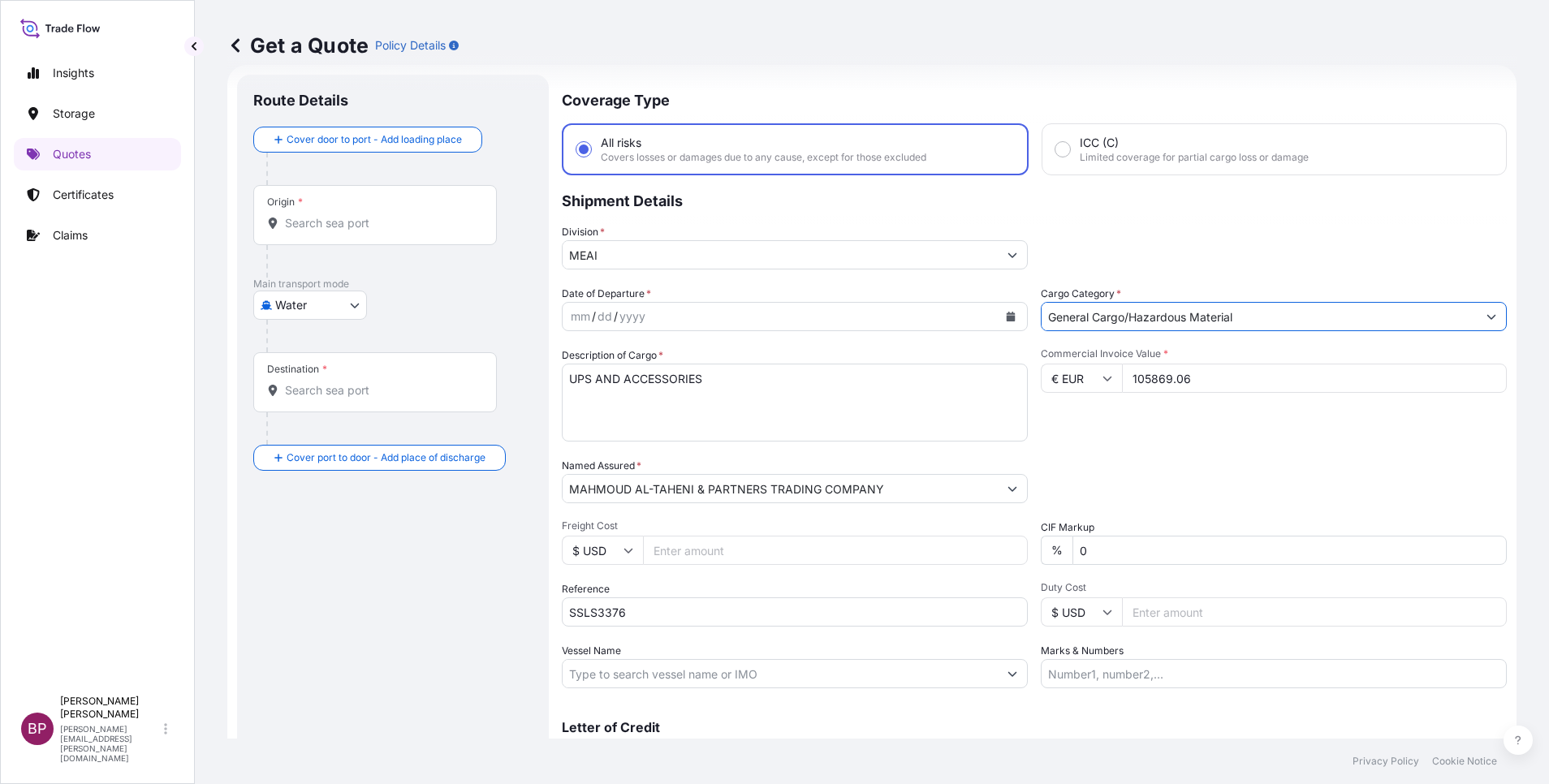
click at [1007, 320] on icon "Calendar" at bounding box center [1011, 316] width 9 height 10
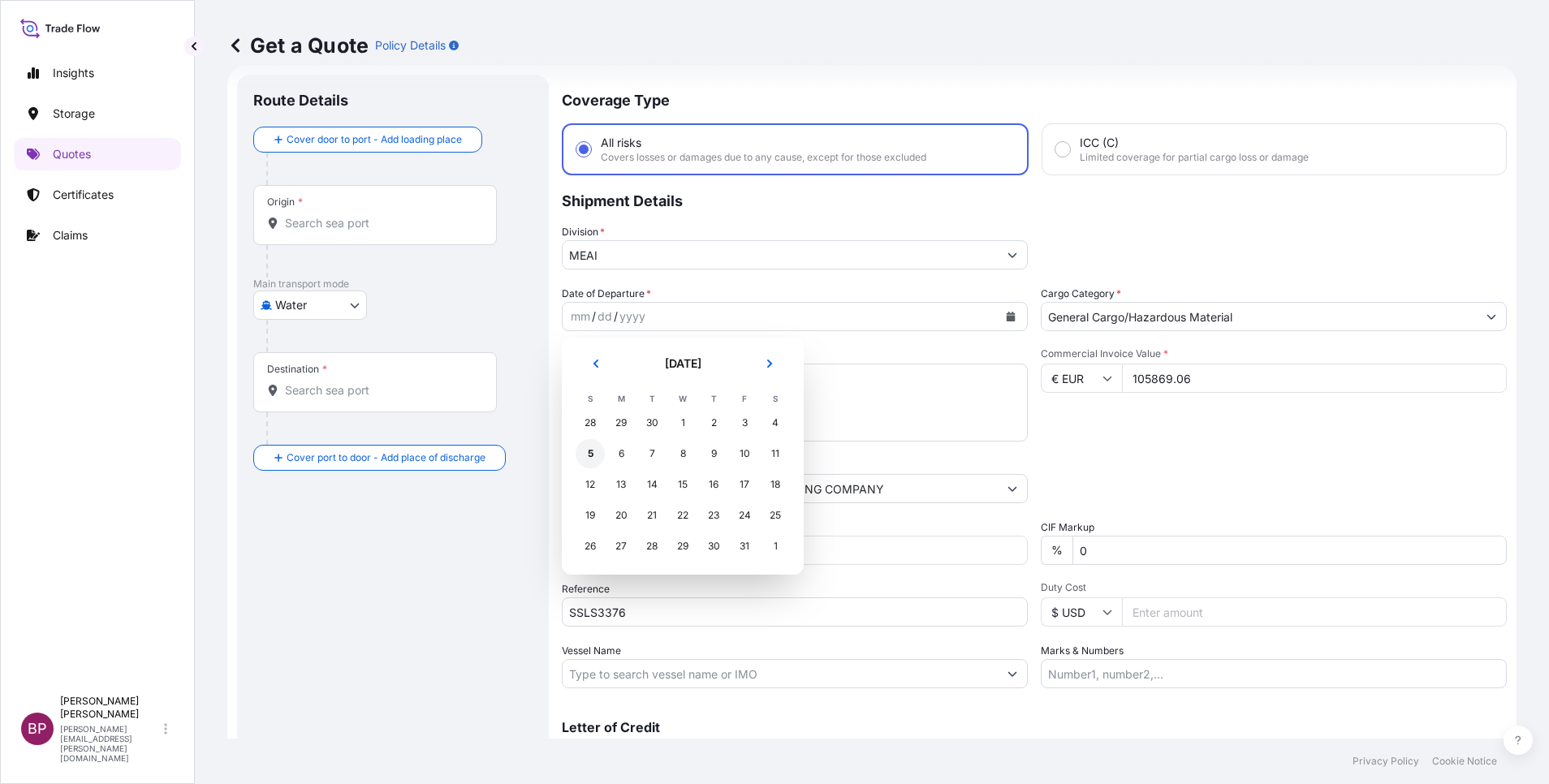
click at [591, 450] on div "5" at bounding box center [589, 453] width 29 height 29
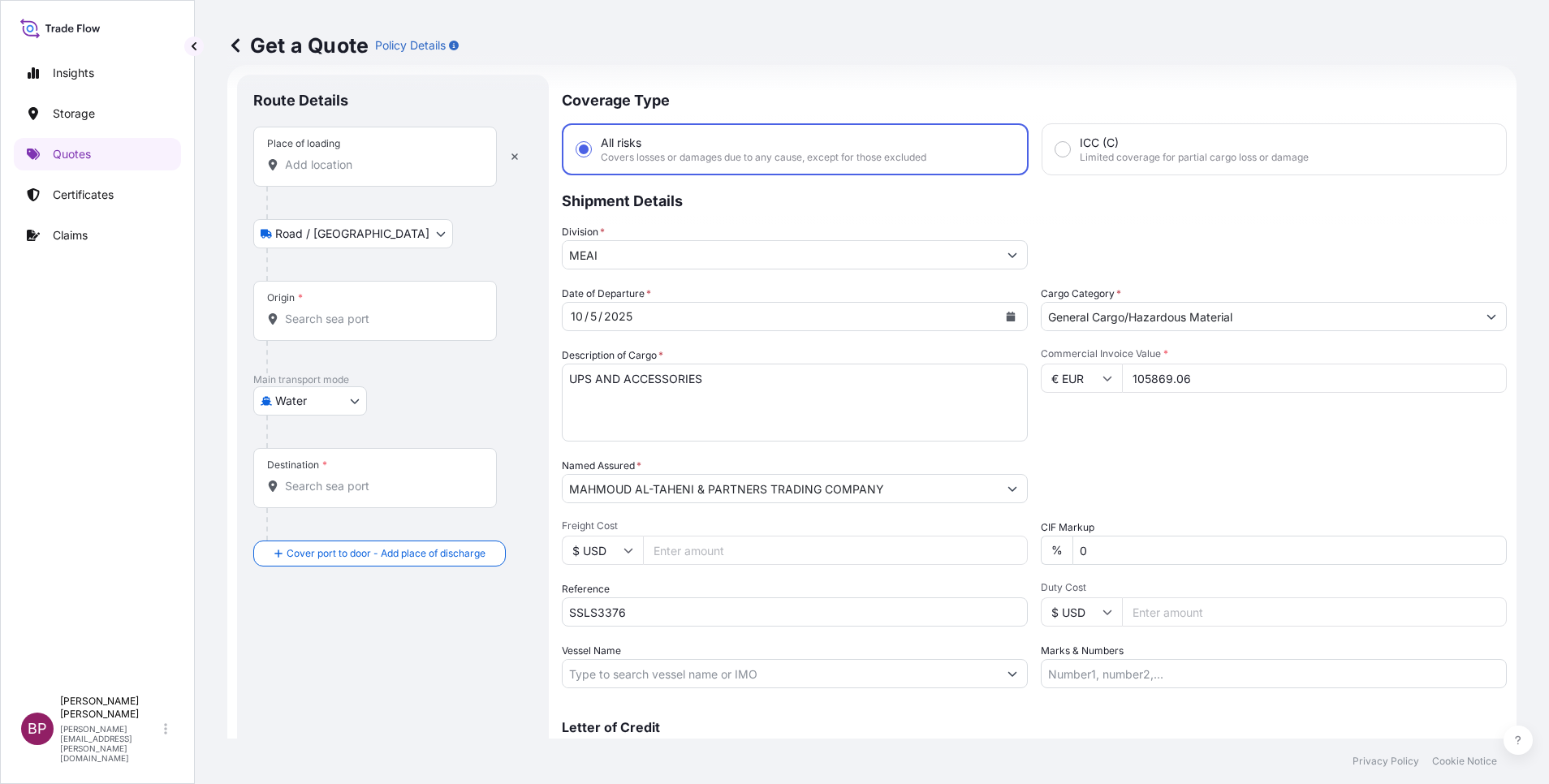
click at [339, 163] on input "Place of loading" at bounding box center [380, 165] width 191 height 16
paste input "VENICE"
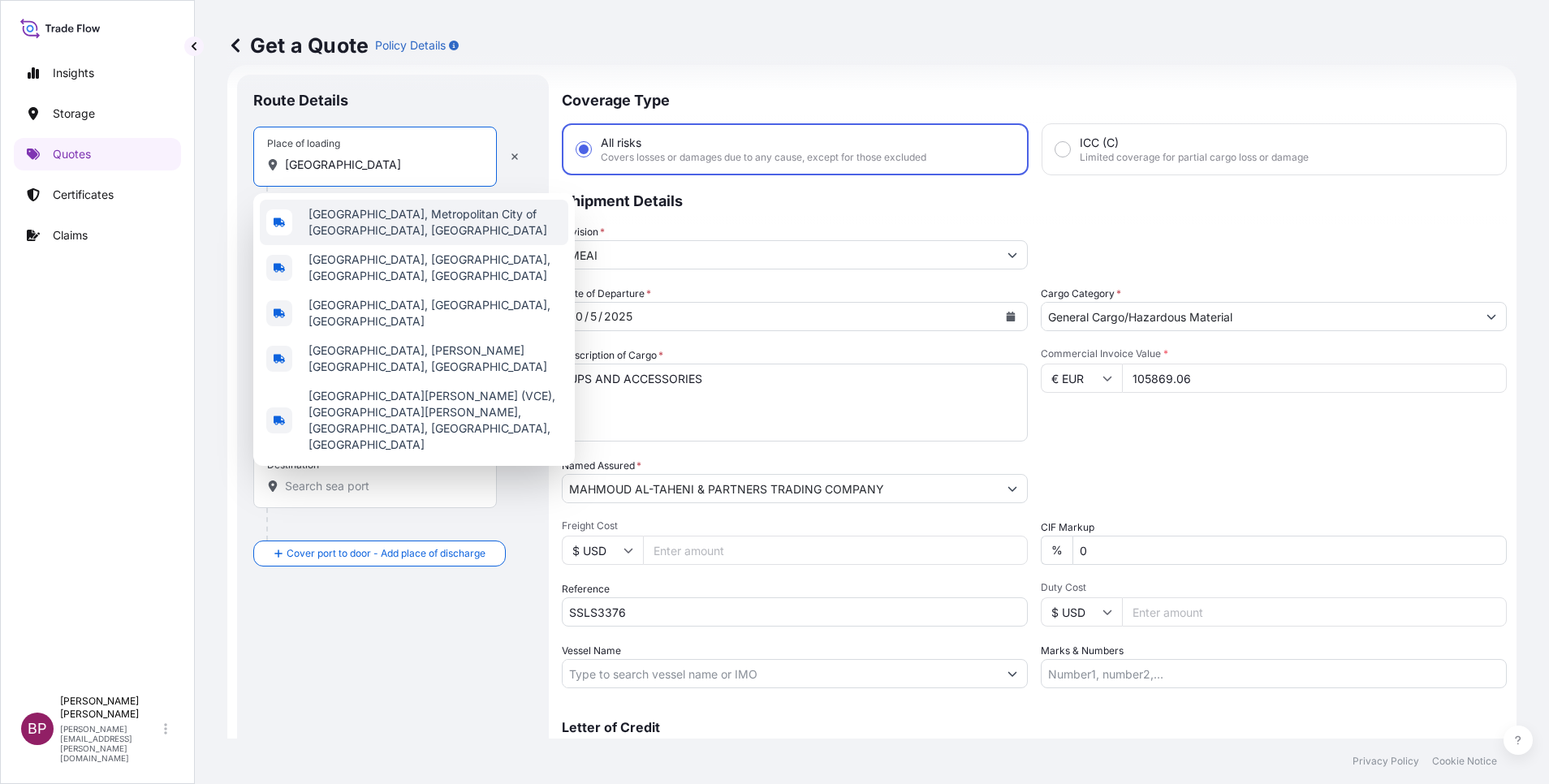
click at [450, 220] on span "Venice, Metropolitan City of Venice, Italy" at bounding box center [434, 222] width 253 height 33
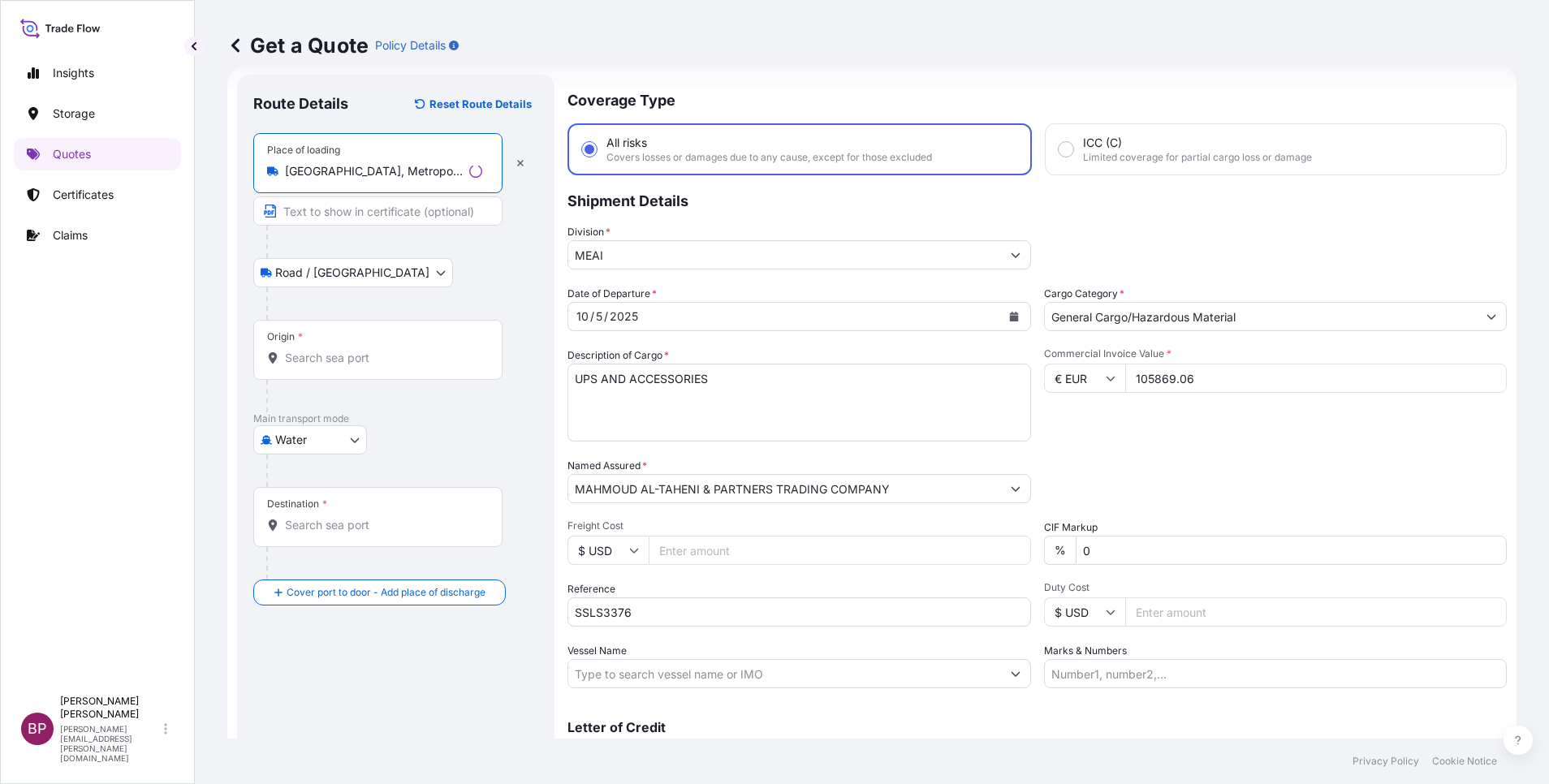
type input "Venice, Metropolitan City of Venice, Italy"
click at [334, 347] on div "Origin *" at bounding box center [377, 350] width 249 height 60
click at [334, 350] on input "Origin *" at bounding box center [383, 358] width 197 height 16
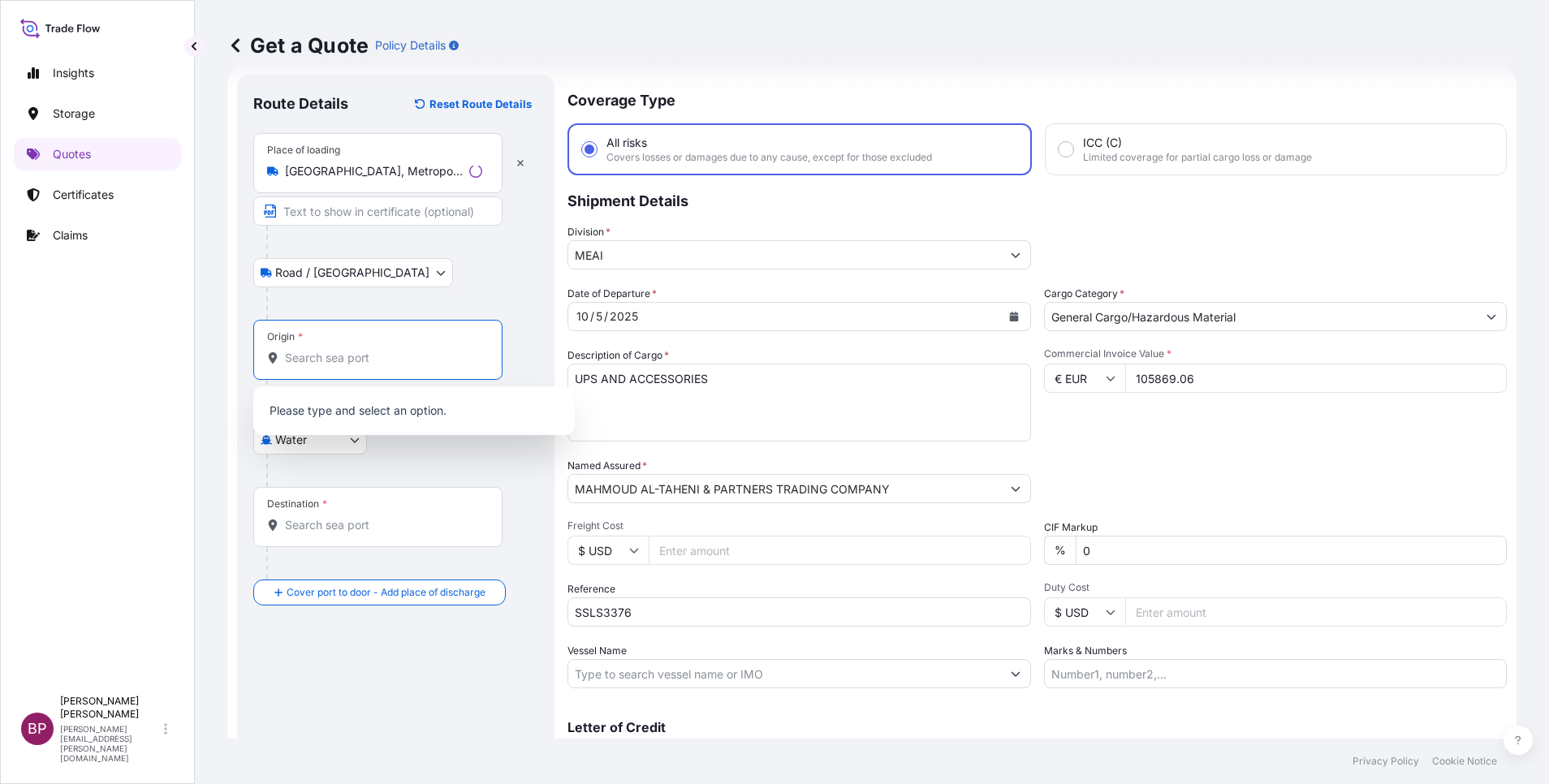
paste input "VENICE"
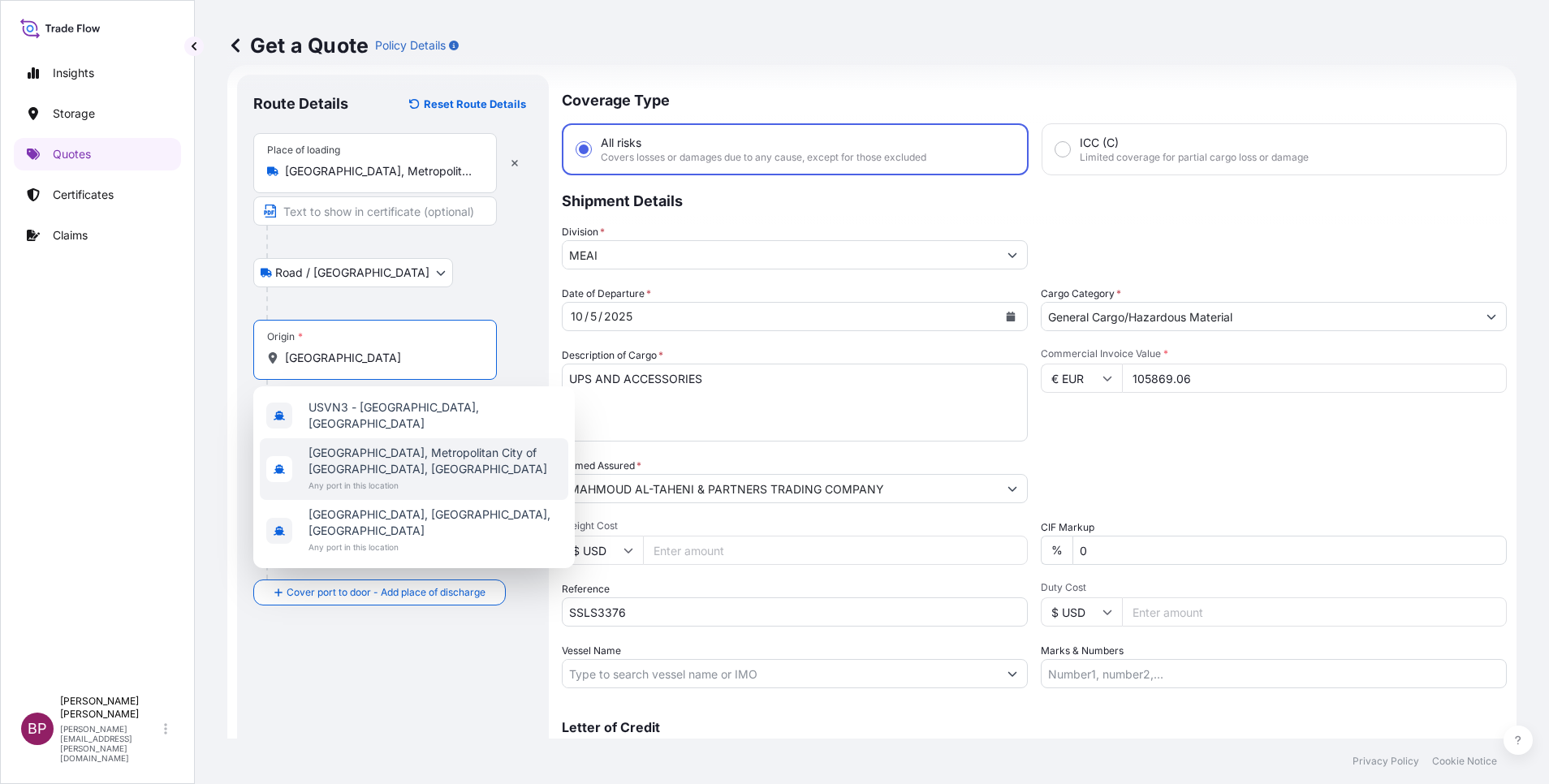
click at [436, 477] on span "Any port in this location" at bounding box center [434, 485] width 253 height 16
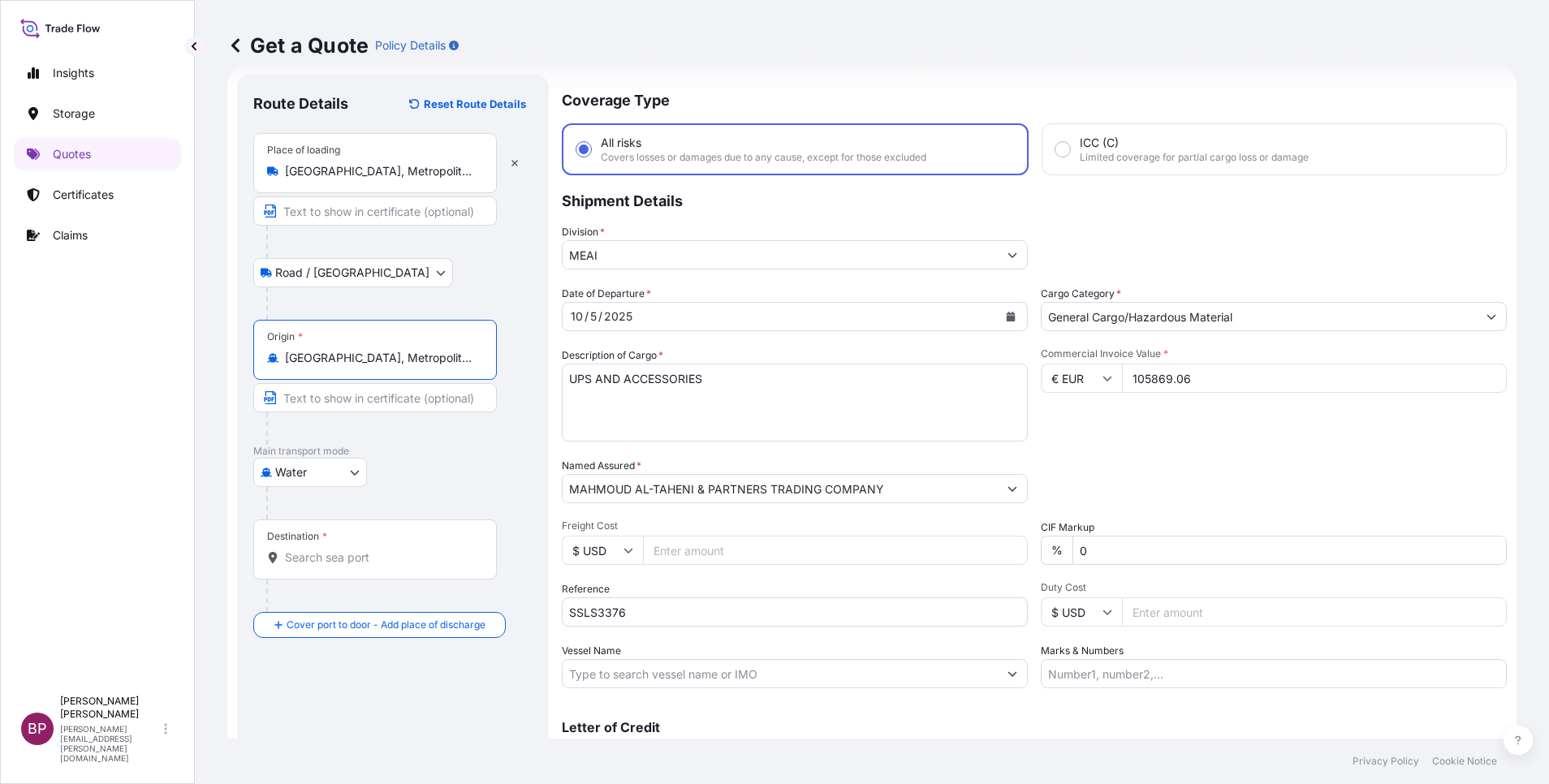
type input "Venice, Metropolitan City of Venice, Italy"
click at [397, 553] on input "Destination *" at bounding box center [380, 557] width 191 height 16
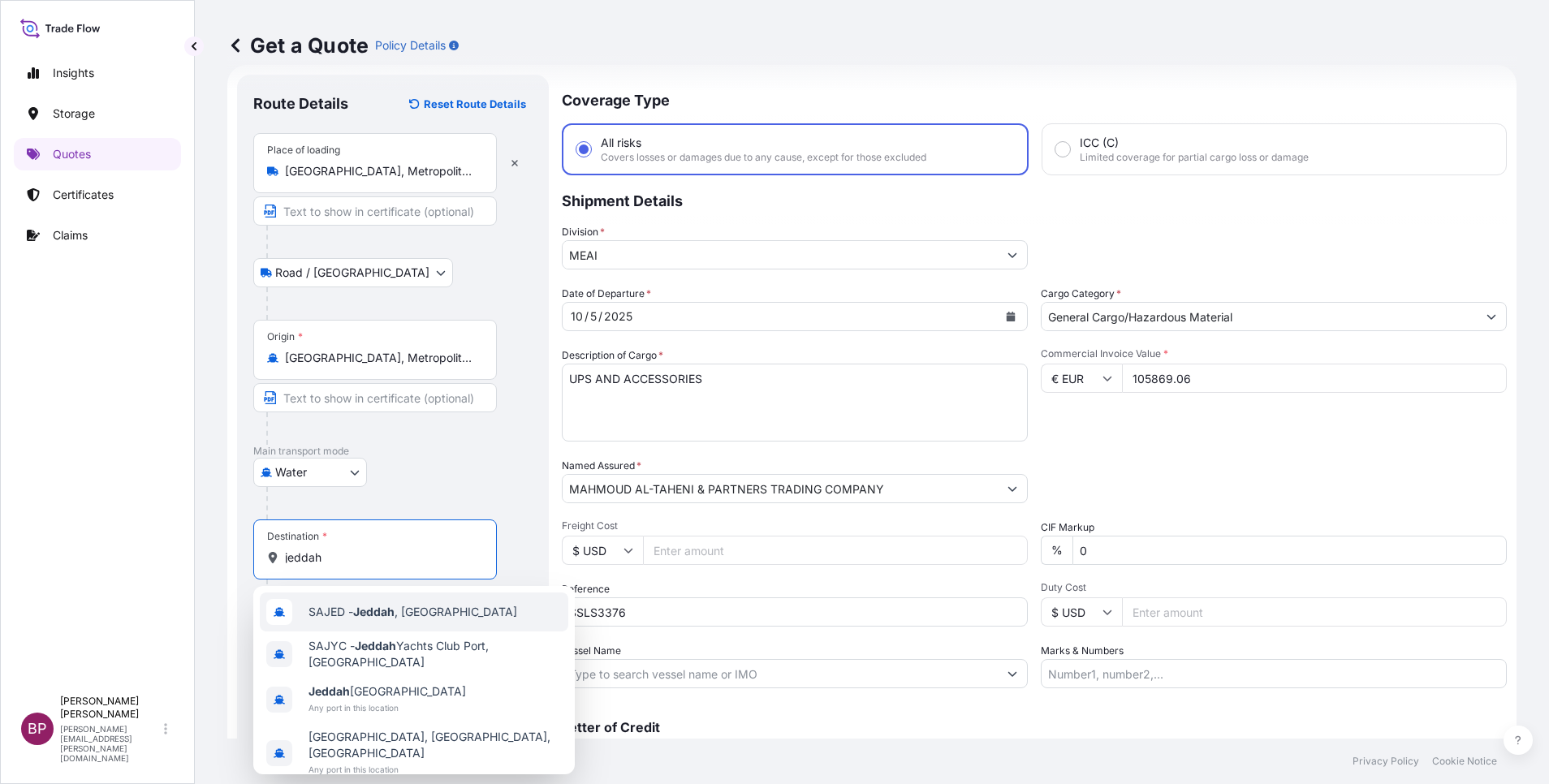
click at [421, 612] on span "SAJED - Jeddah , Saudi Arabia" at bounding box center [413, 612] width 208 height 16
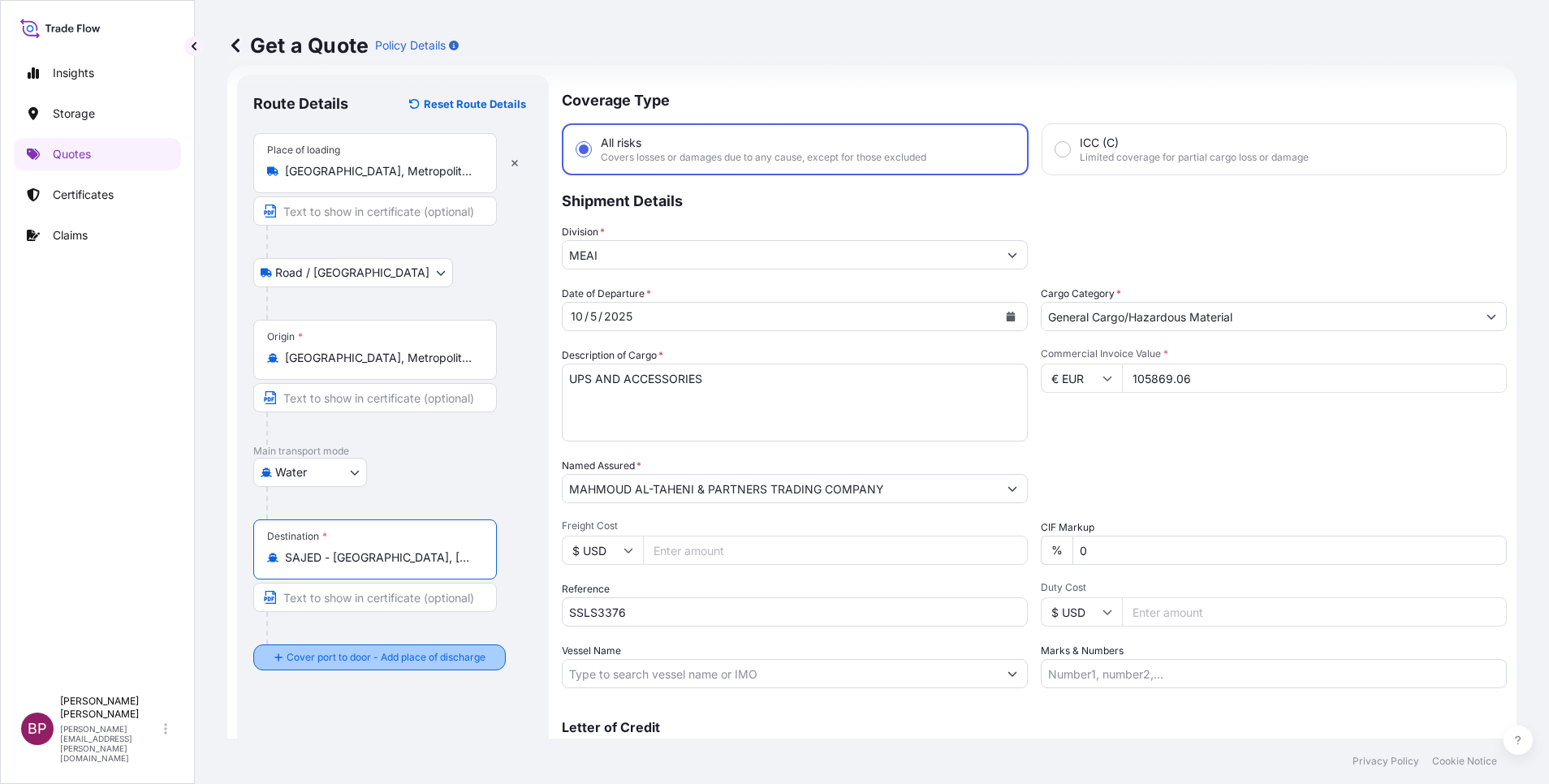
type input "SAJED - Jeddah, Saudi Arabia"
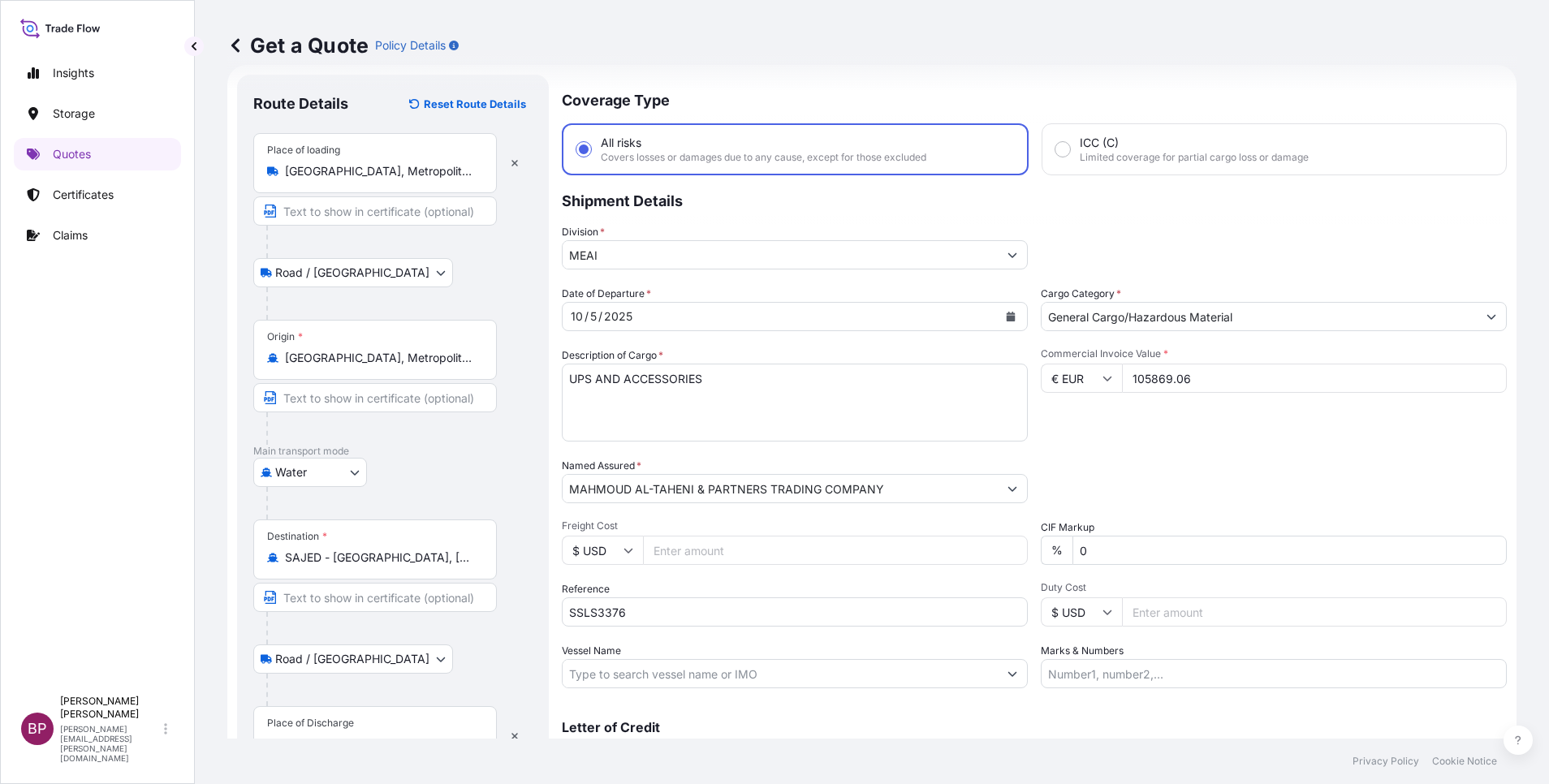
click at [387, 719] on div "Place of Discharge" at bounding box center [375, 735] width 244 height 60
click at [387, 736] on input "Place of Discharge" at bounding box center [380, 744] width 191 height 16
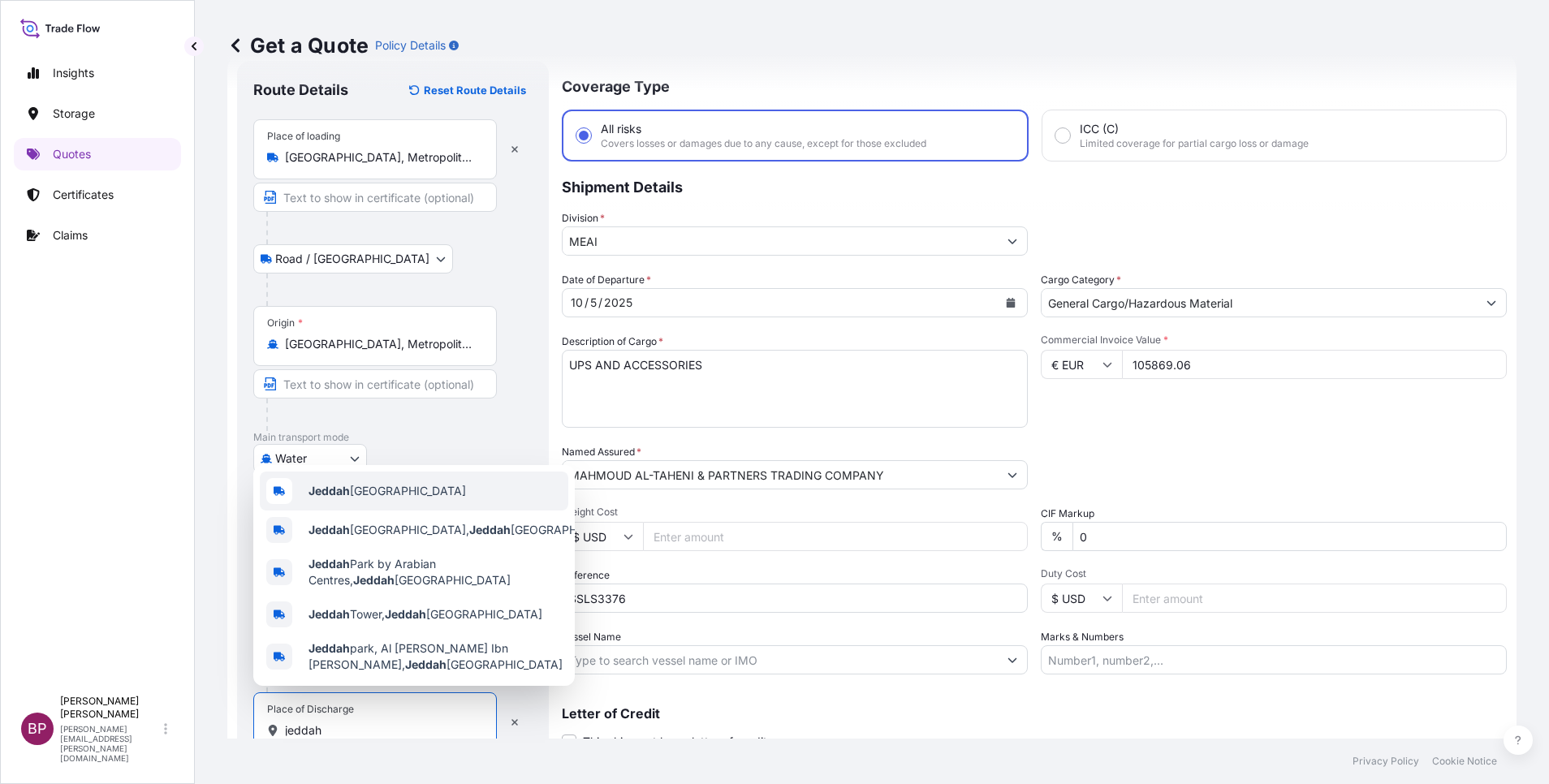
click at [432, 486] on div "Jeddah Saudi Arabia" at bounding box center [414, 491] width 308 height 39
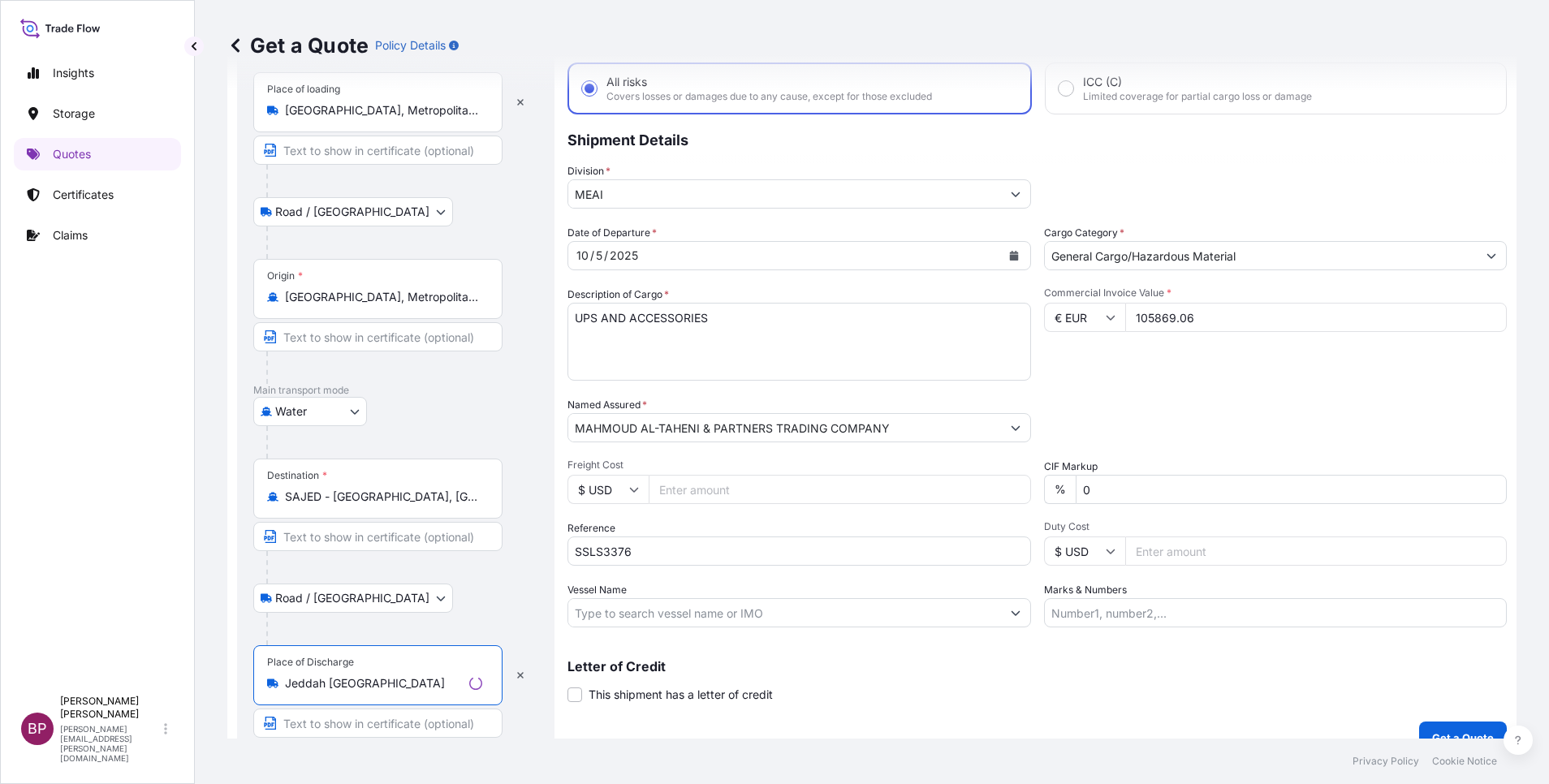
scroll to position [112, 0]
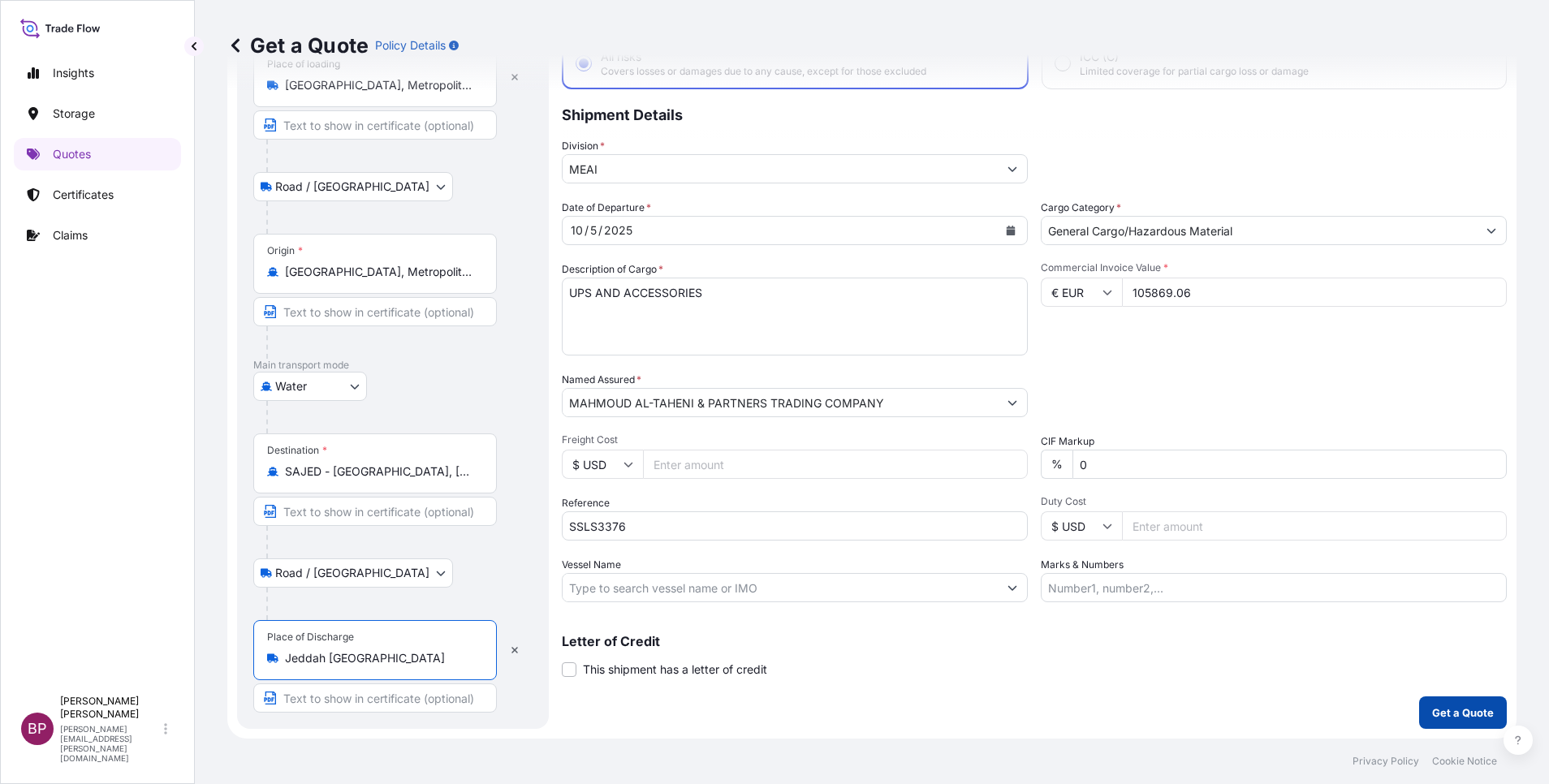
type input "Jeddah Saudi Arabia"
click at [1432, 710] on p "Get a Quote" at bounding box center [1463, 713] width 61 height 16
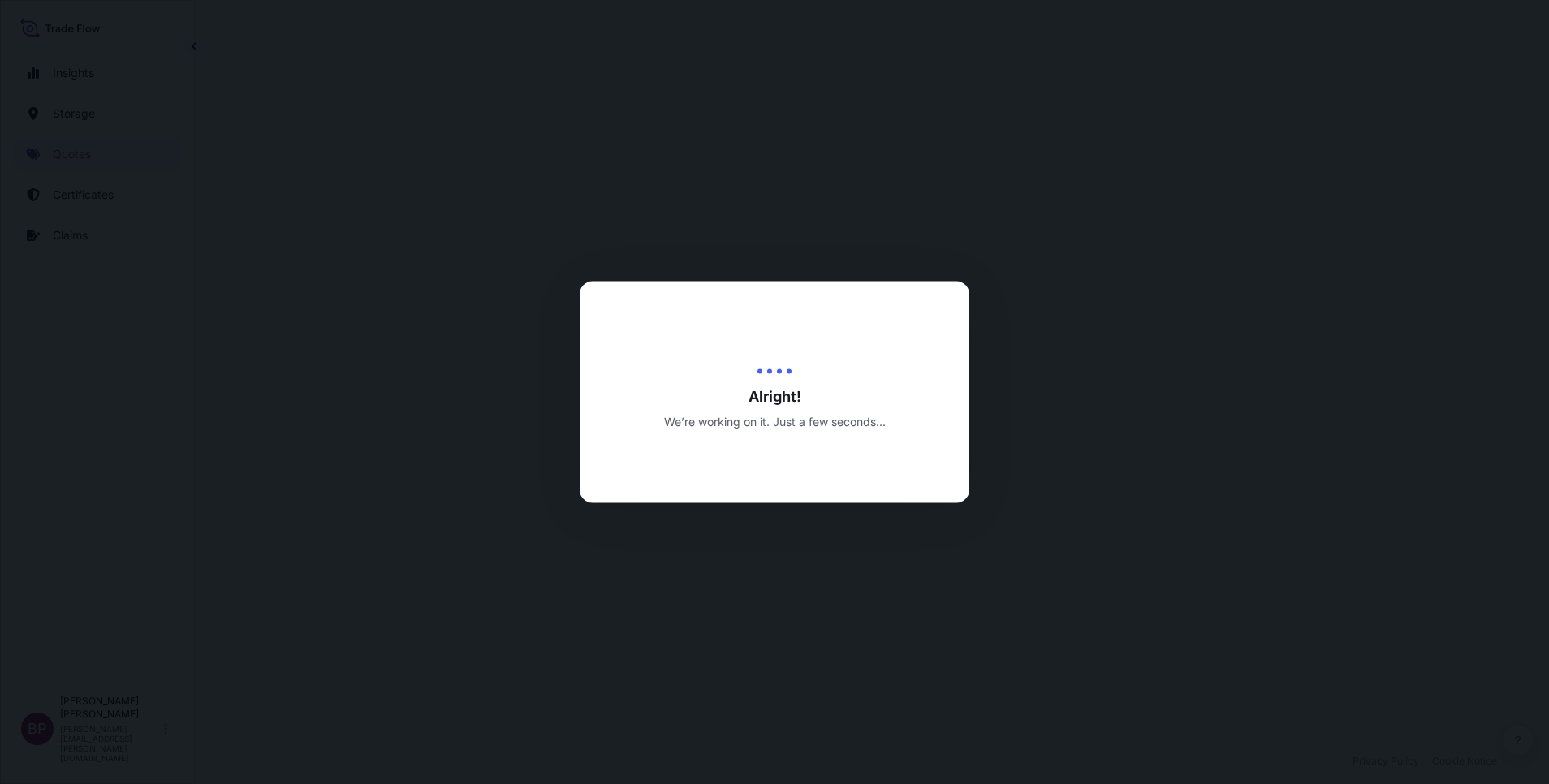
select select "Road / Inland"
select select "Water"
select select "Road / Inland"
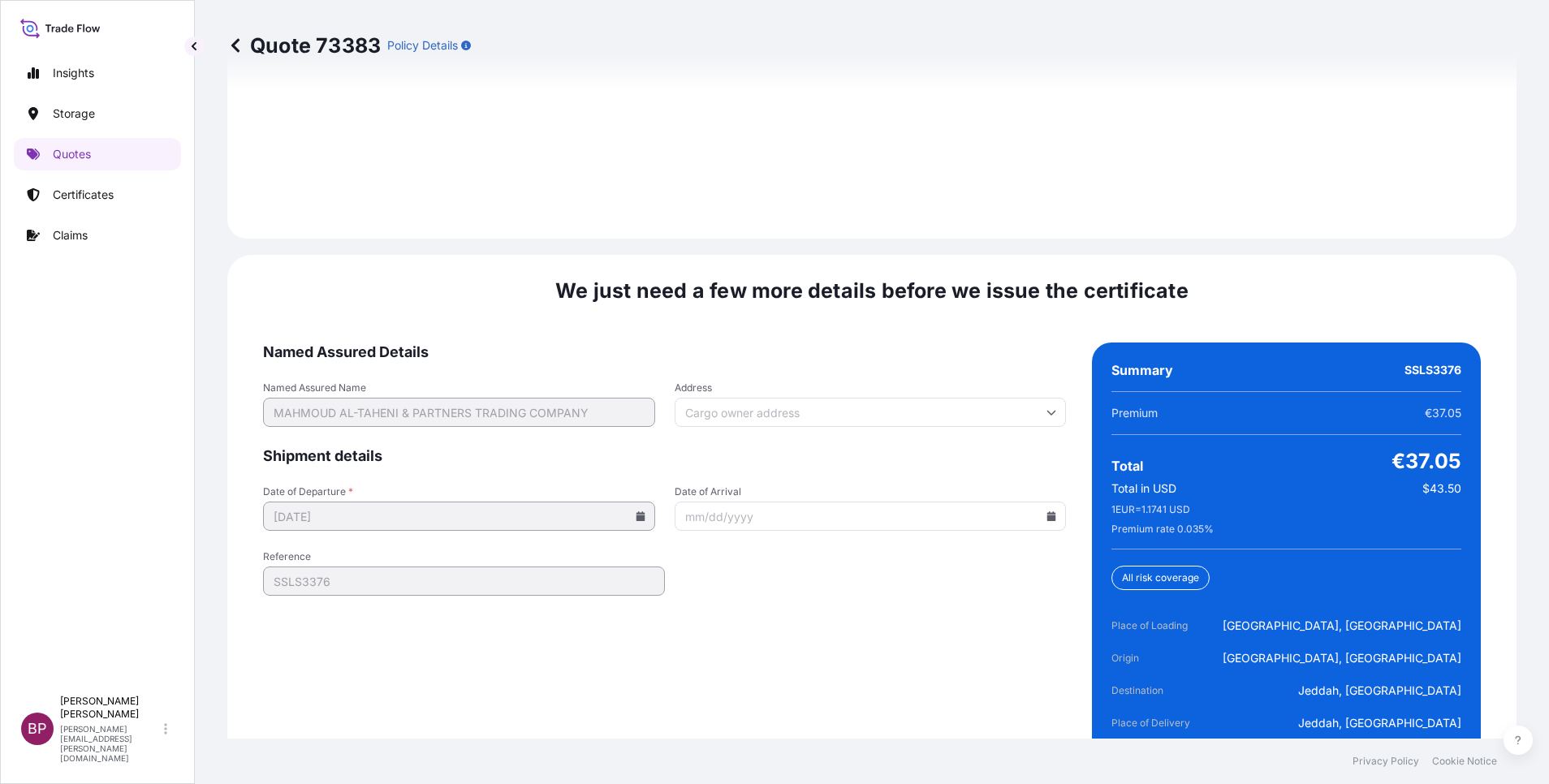
scroll to position [2490, 0]
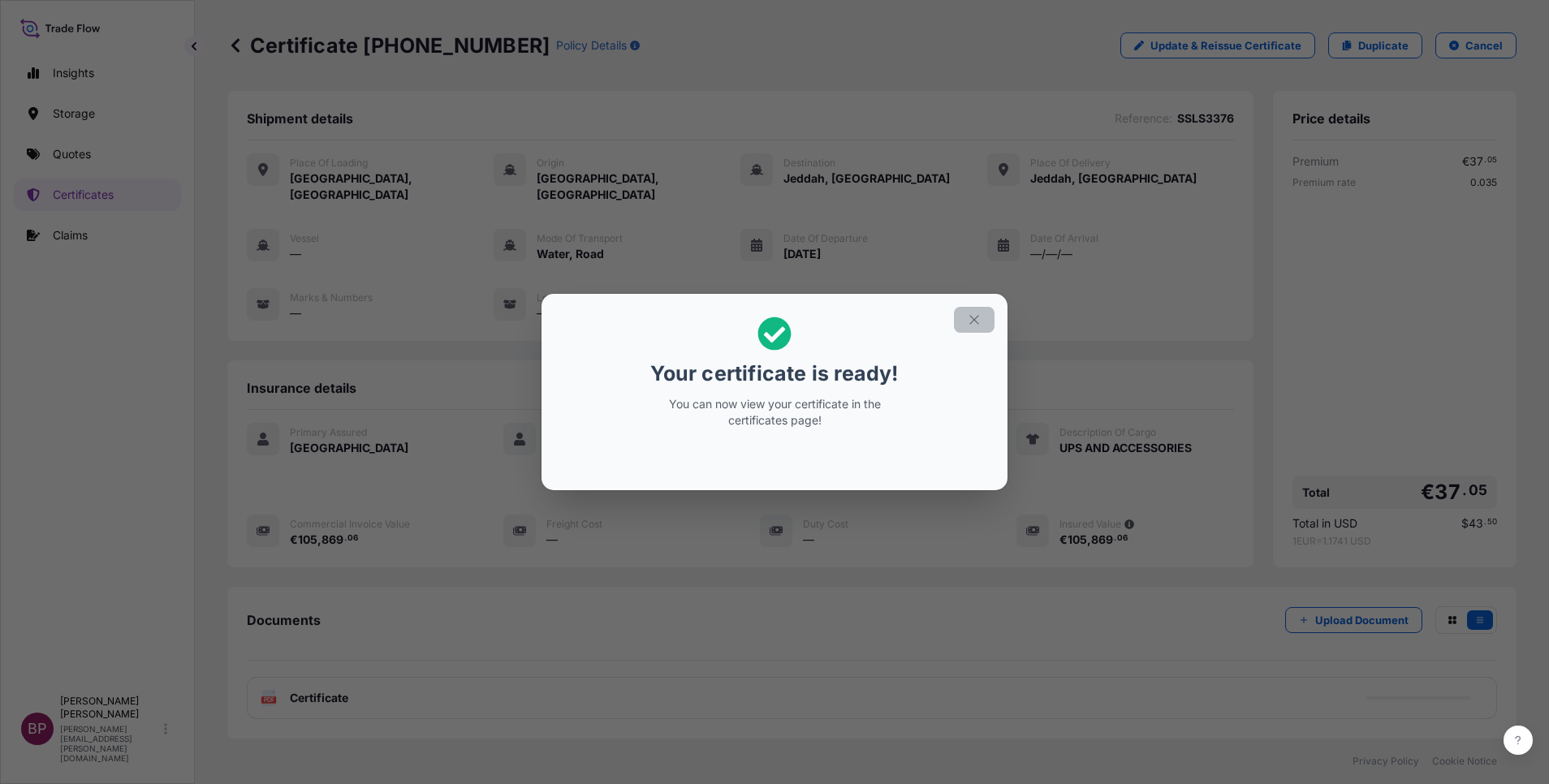
click at [969, 315] on icon "button" at bounding box center [974, 319] width 15 height 15
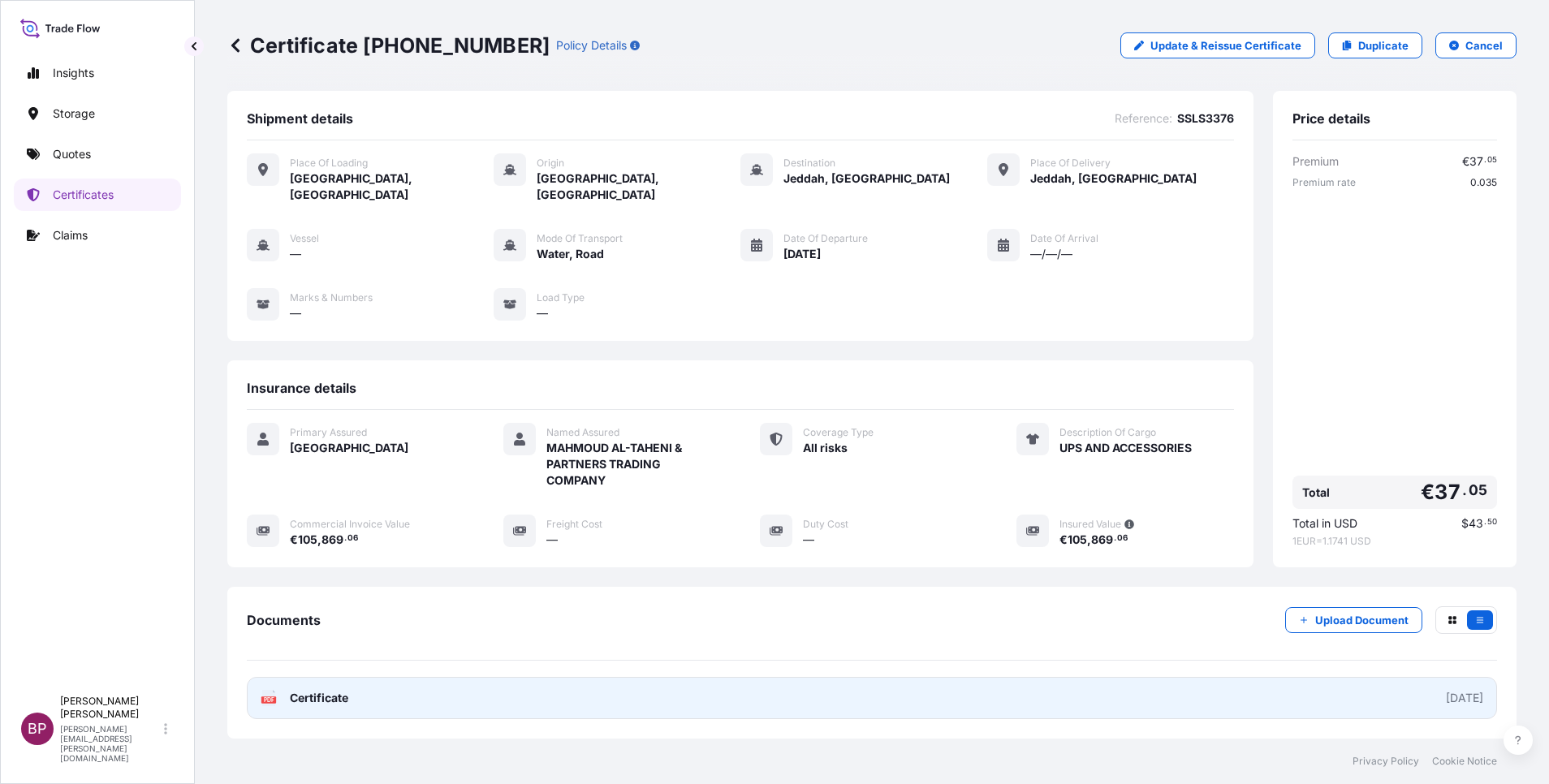
click at [337, 690] on span "Certificate" at bounding box center [318, 698] width 59 height 16
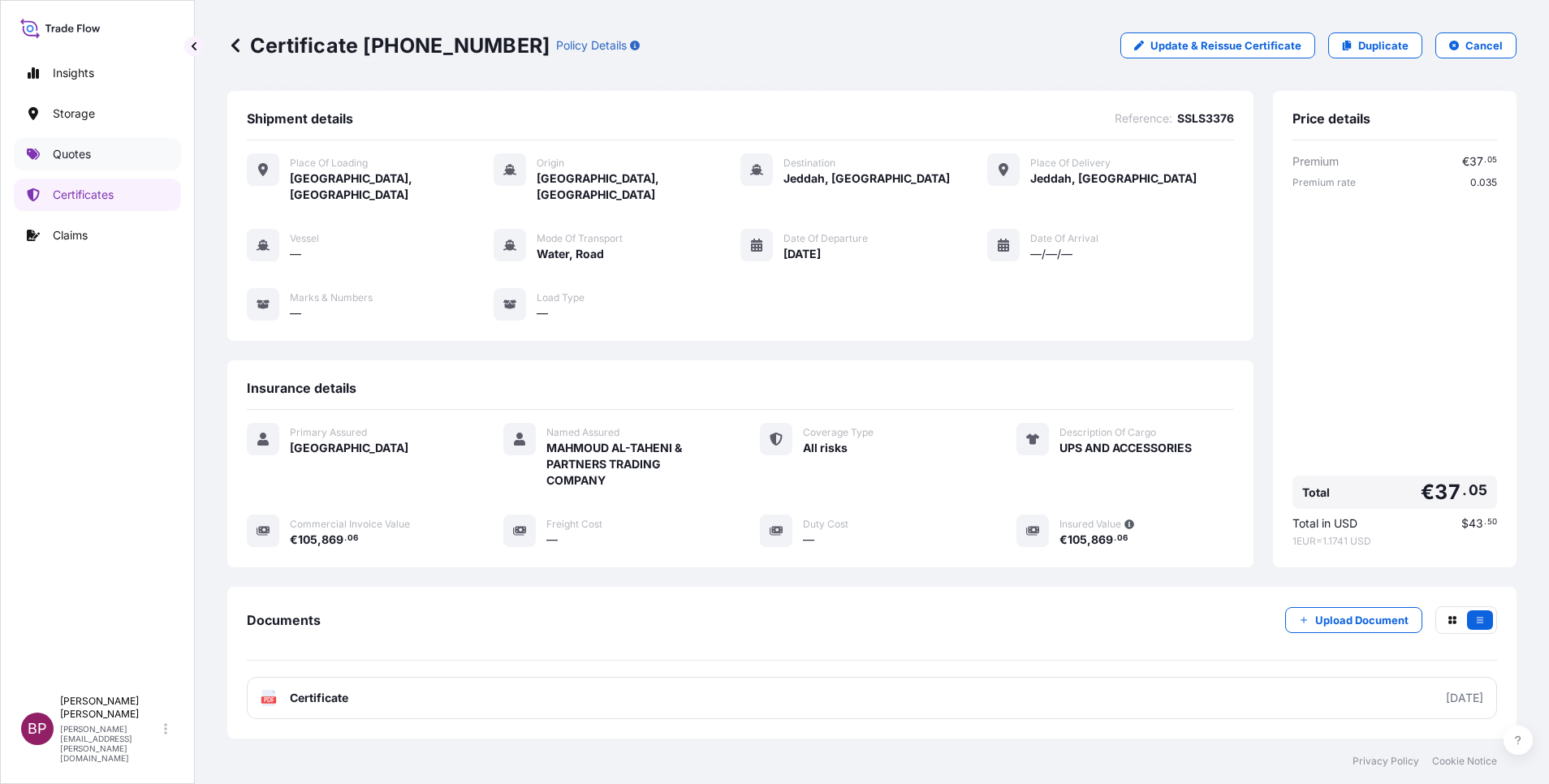
click at [86, 163] on link "Quotes" at bounding box center [97, 154] width 168 height 33
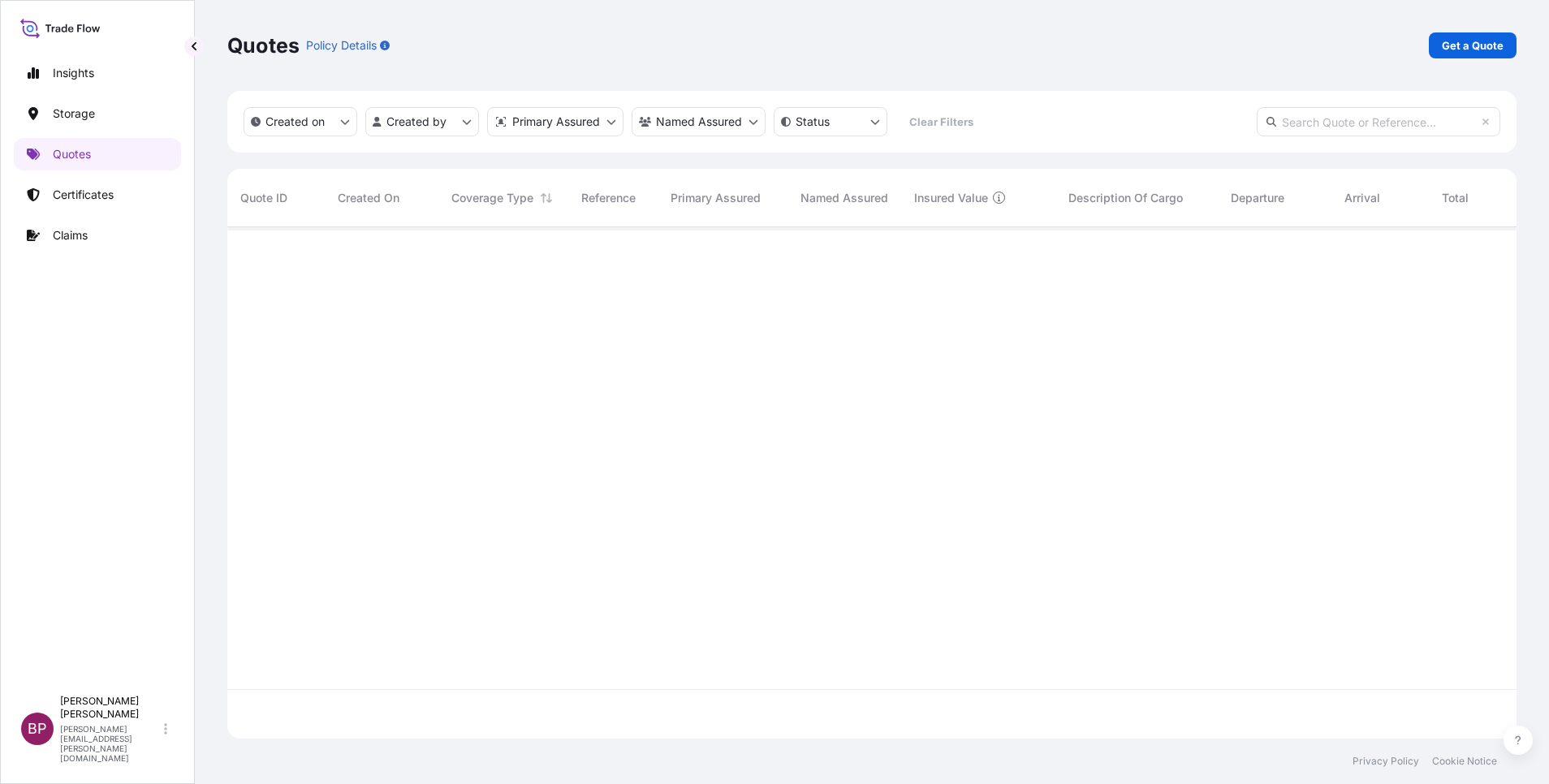
scroll to position [502, 1270]
click at [1495, 39] on p "Get a Quote" at bounding box center [1473, 46] width 61 height 16
select select "Water"
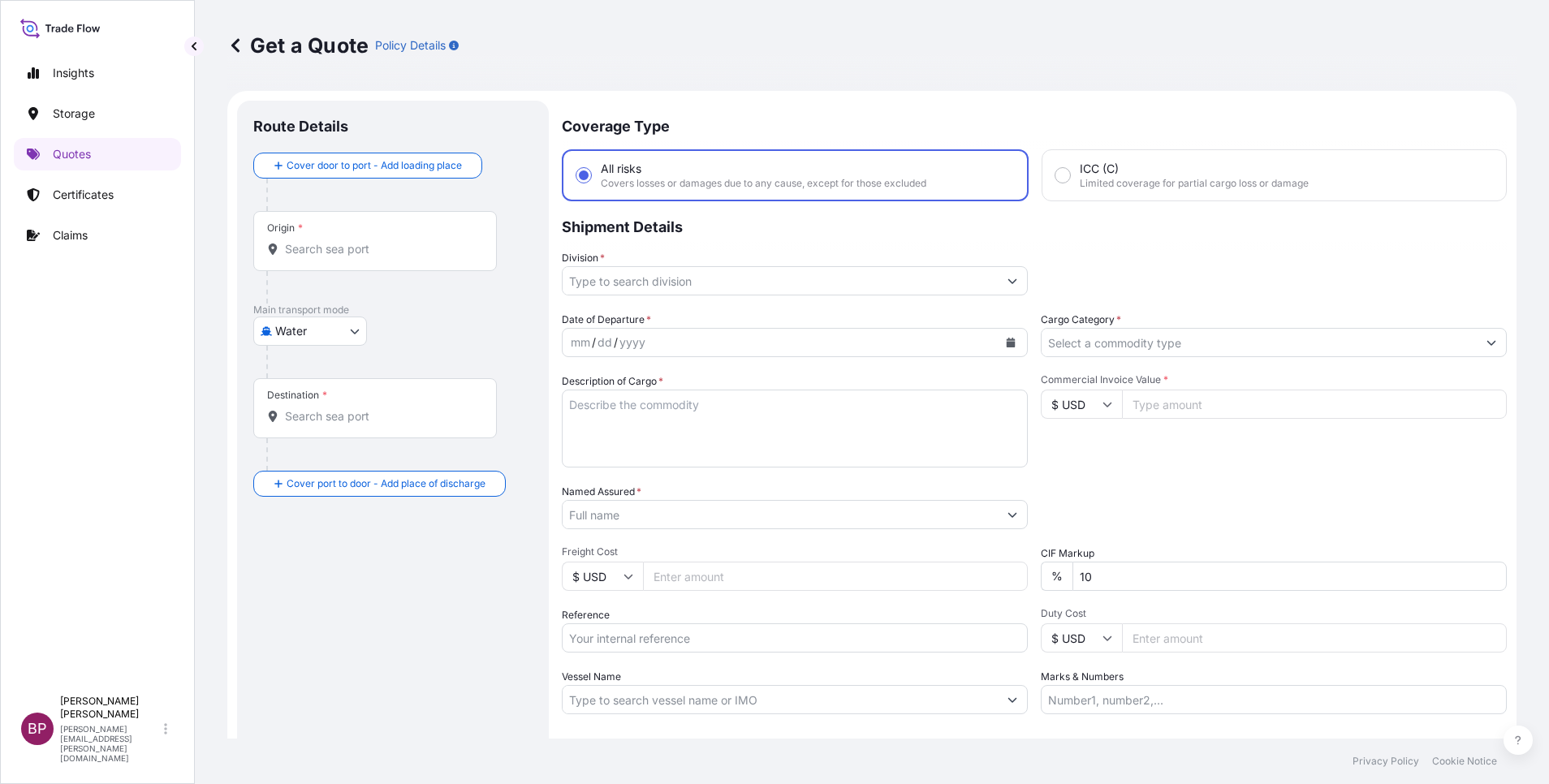
scroll to position [26, 0]
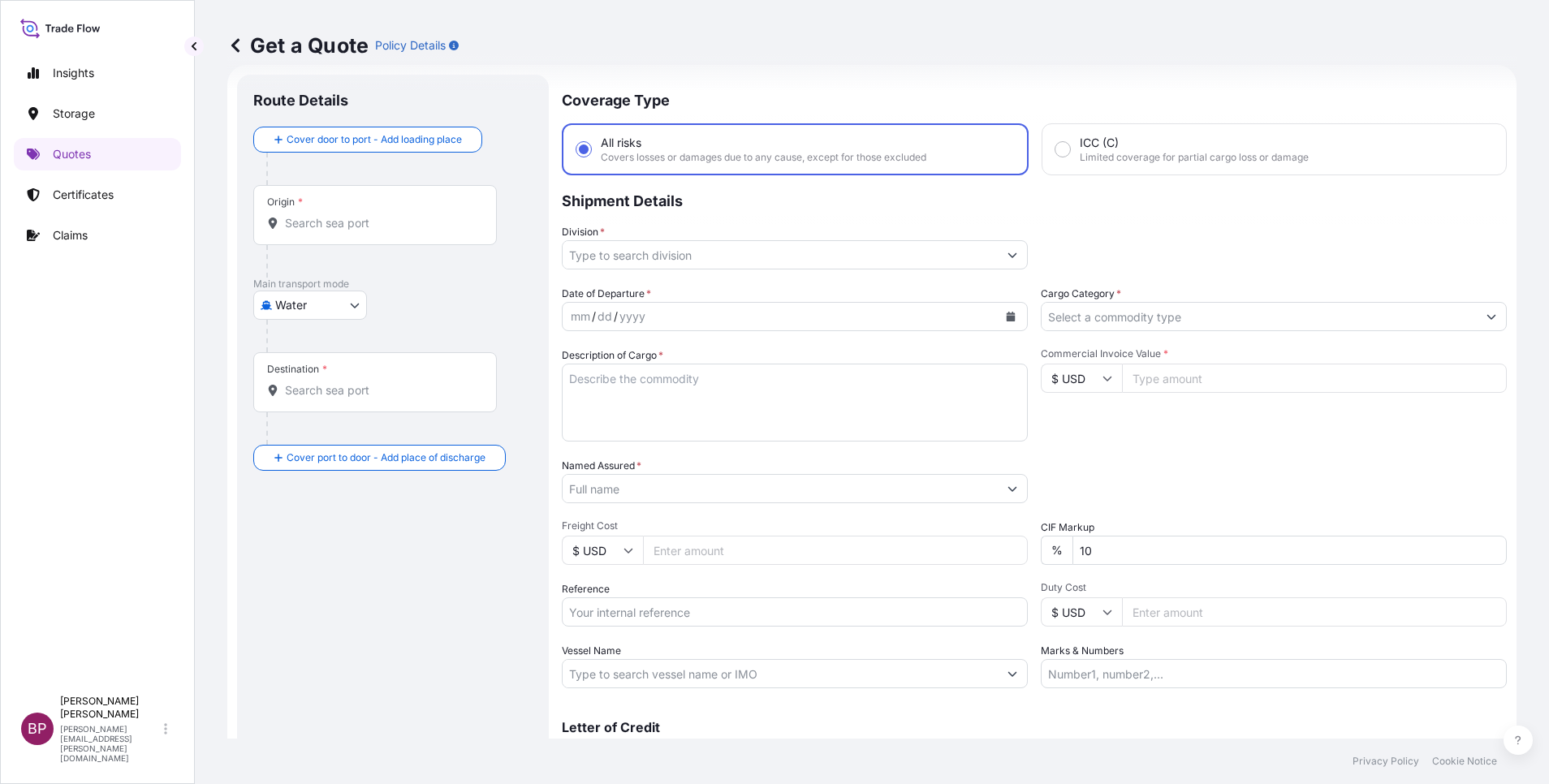
click at [709, 616] on input "Reference" at bounding box center [795, 612] width 466 height 29
paste input "SSLS3344 B/L# HQSK25090228"
type input "SSLS3344 B/L# HQSK25090228"
click at [749, 405] on textarea "Description of Cargo *" at bounding box center [795, 402] width 466 height 78
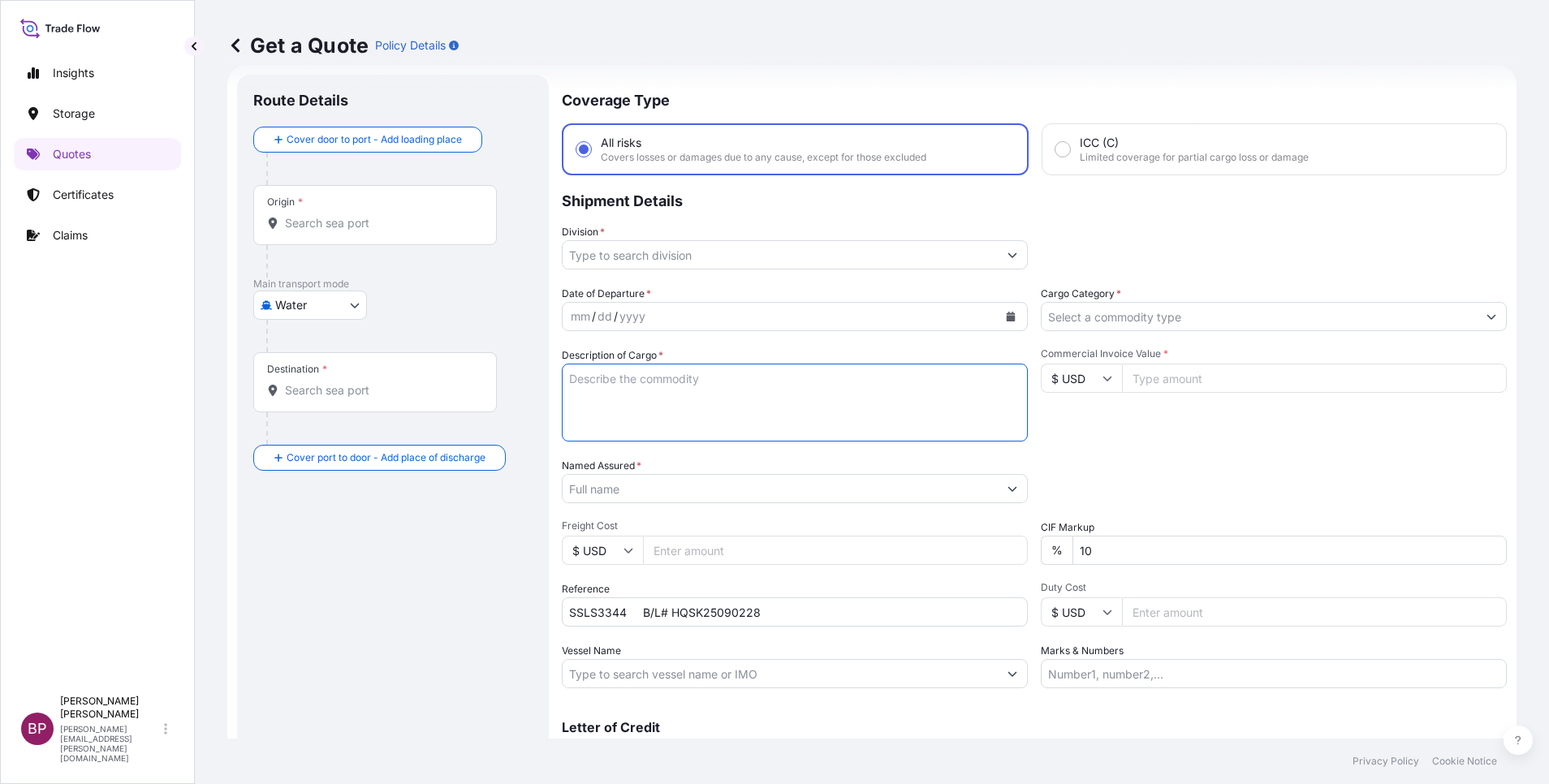
paste textarea "INTERNATIONAL DESIGN ENGINEERING & CONTRACTING CO. LTD"
type textarea "INTERNATIONAL DESIGN ENGINEERING & CONTRACTING CO. LTD"
drag, startPoint x: 967, startPoint y: 381, endPoint x: 85, endPoint y: 375, distance: 882.0
click at [78, 379] on div "Insights Storage Quotes Certificates Claims BP Bobby Paul Kurian bobby.paul@psa…" at bounding box center [774, 392] width 1549 height 784
click at [666, 486] on input "Named Assured *" at bounding box center [779, 488] width 435 height 29
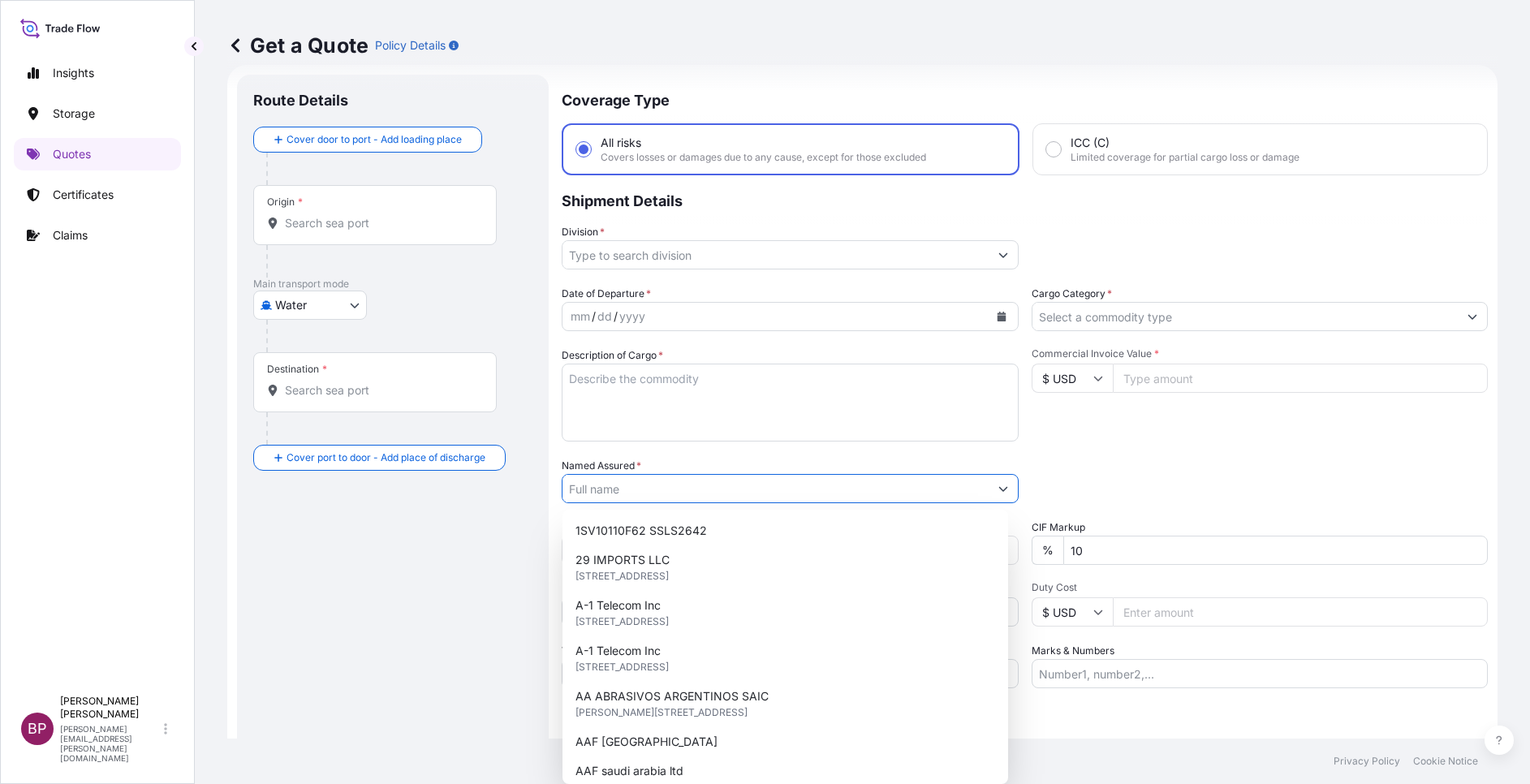
paste input "INTERNATIONAL DESIGN ENGINEERING & CONTRACTING CO. LTD"
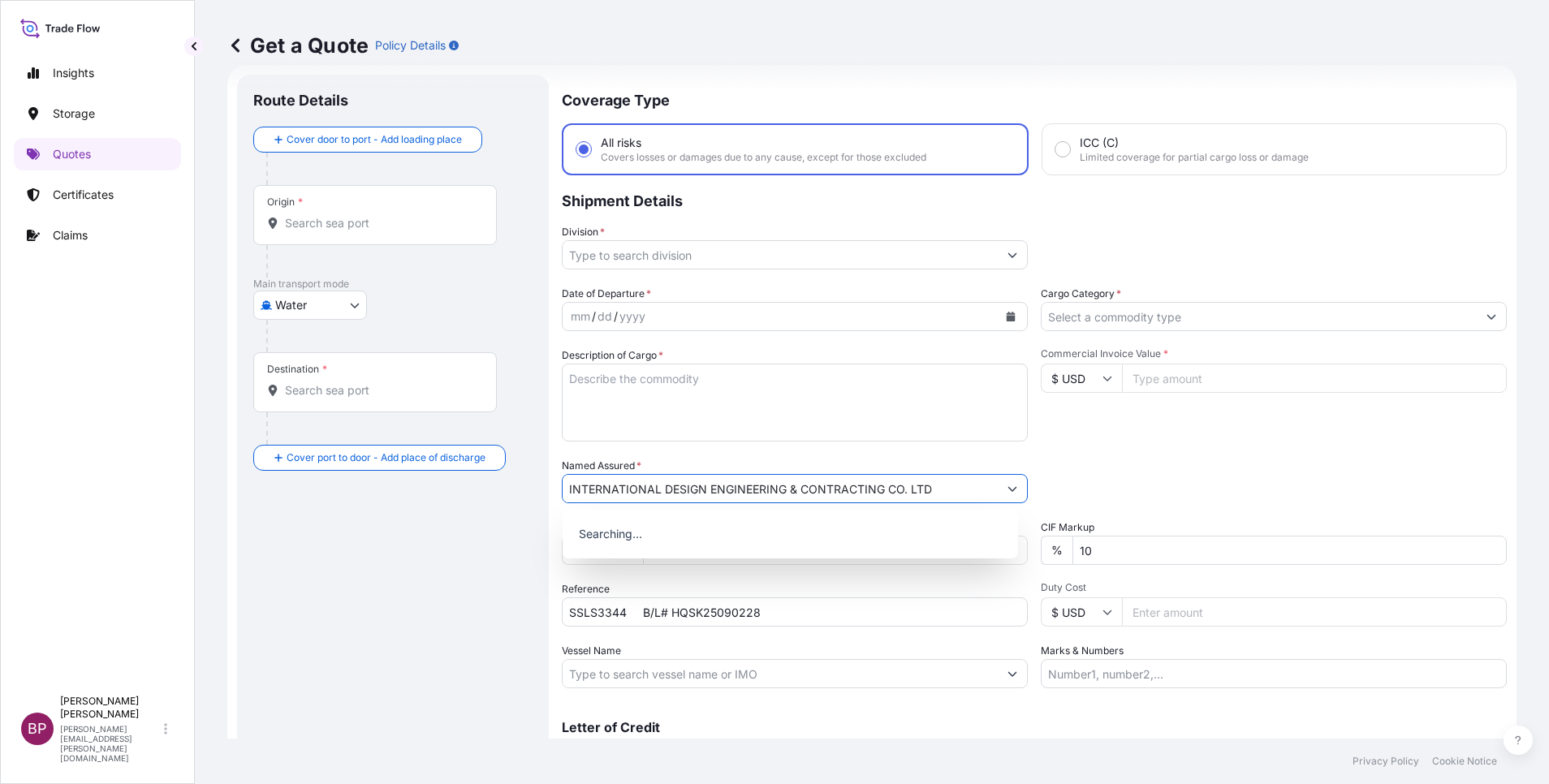
type input "INTERNATIONAL DESIGN ENGINEERING & CONTRACTING CO. LTD"
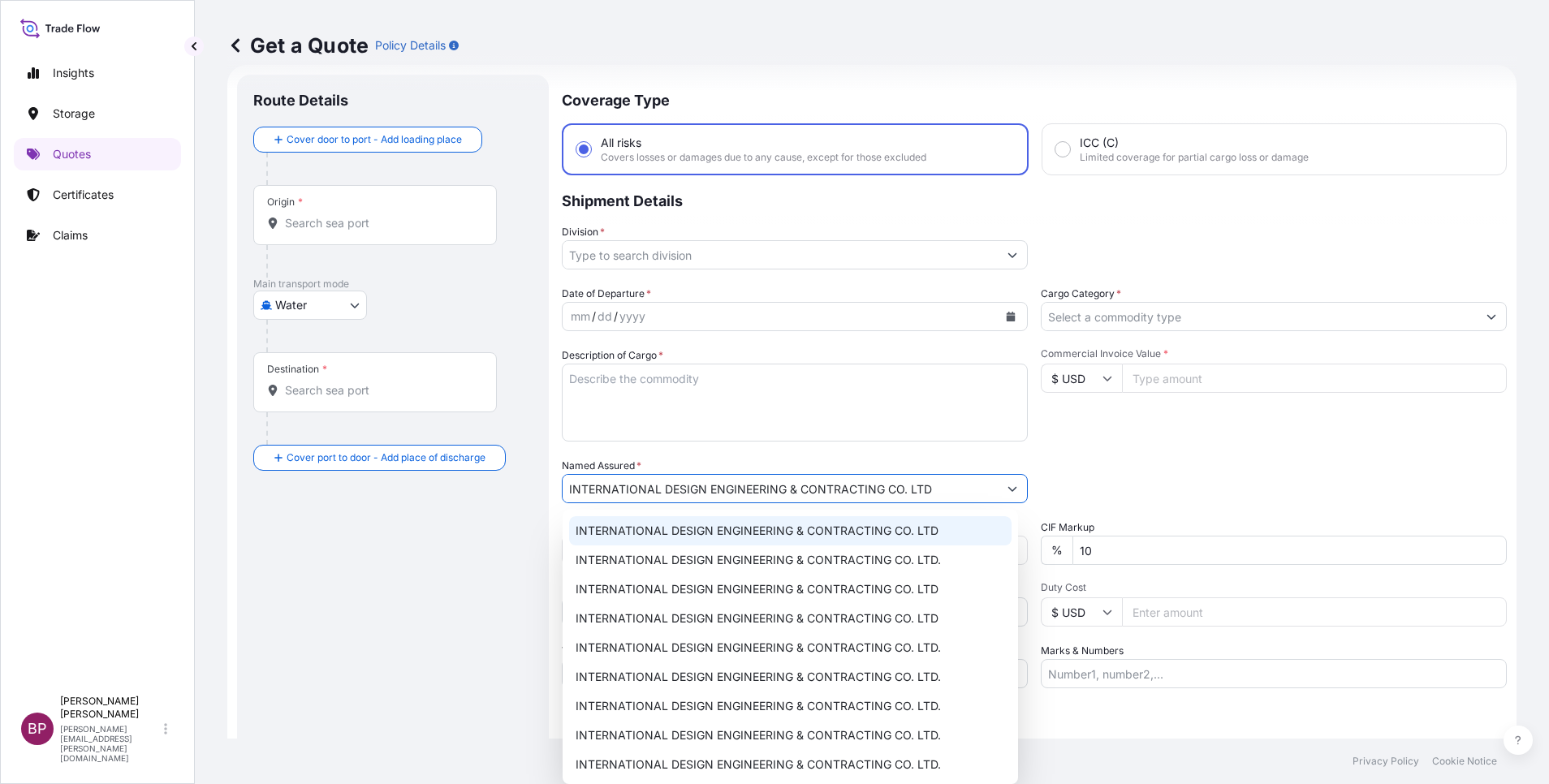
click at [655, 396] on textarea "Description of Cargo *" at bounding box center [795, 402] width 466 height 78
paste textarea "LED Modules ( Audio Visual )"
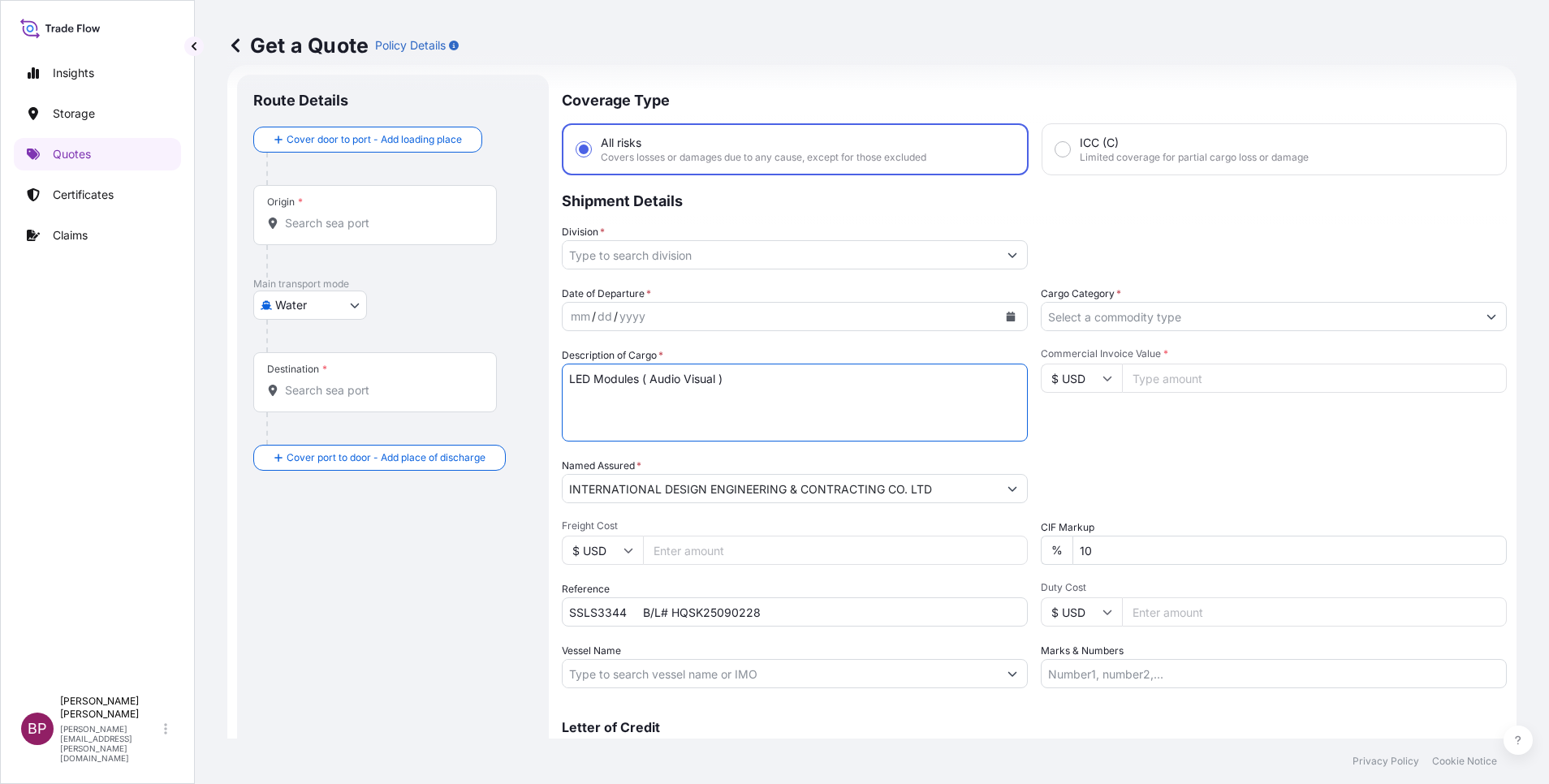
type textarea "LED Modules ( Audio Visual )"
click at [1173, 384] on input "Commercial Invoice Value *" at bounding box center [1314, 378] width 385 height 29
paste input "139571.00"
type input "139571.00"
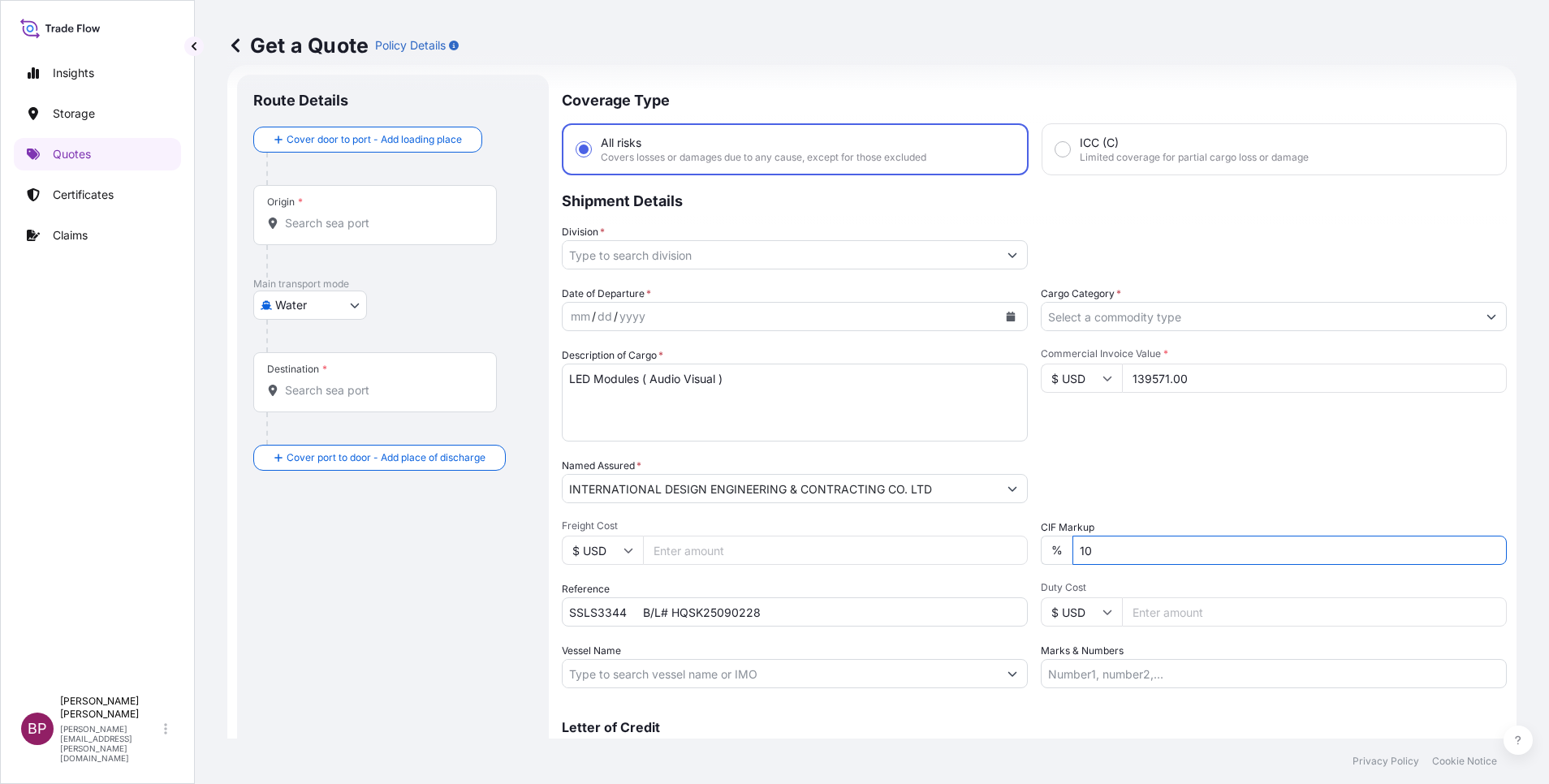
drag, startPoint x: 1109, startPoint y: 557, endPoint x: 611, endPoint y: 541, distance: 498.3
click at [716, 545] on div "Date of Departure * mm / dd / yyyy Cargo Category * Description of Cargo * LED …" at bounding box center [1034, 487] width 945 height 402
type input "0"
click at [1292, 319] on input "Cargo Category *" at bounding box center [1258, 316] width 435 height 29
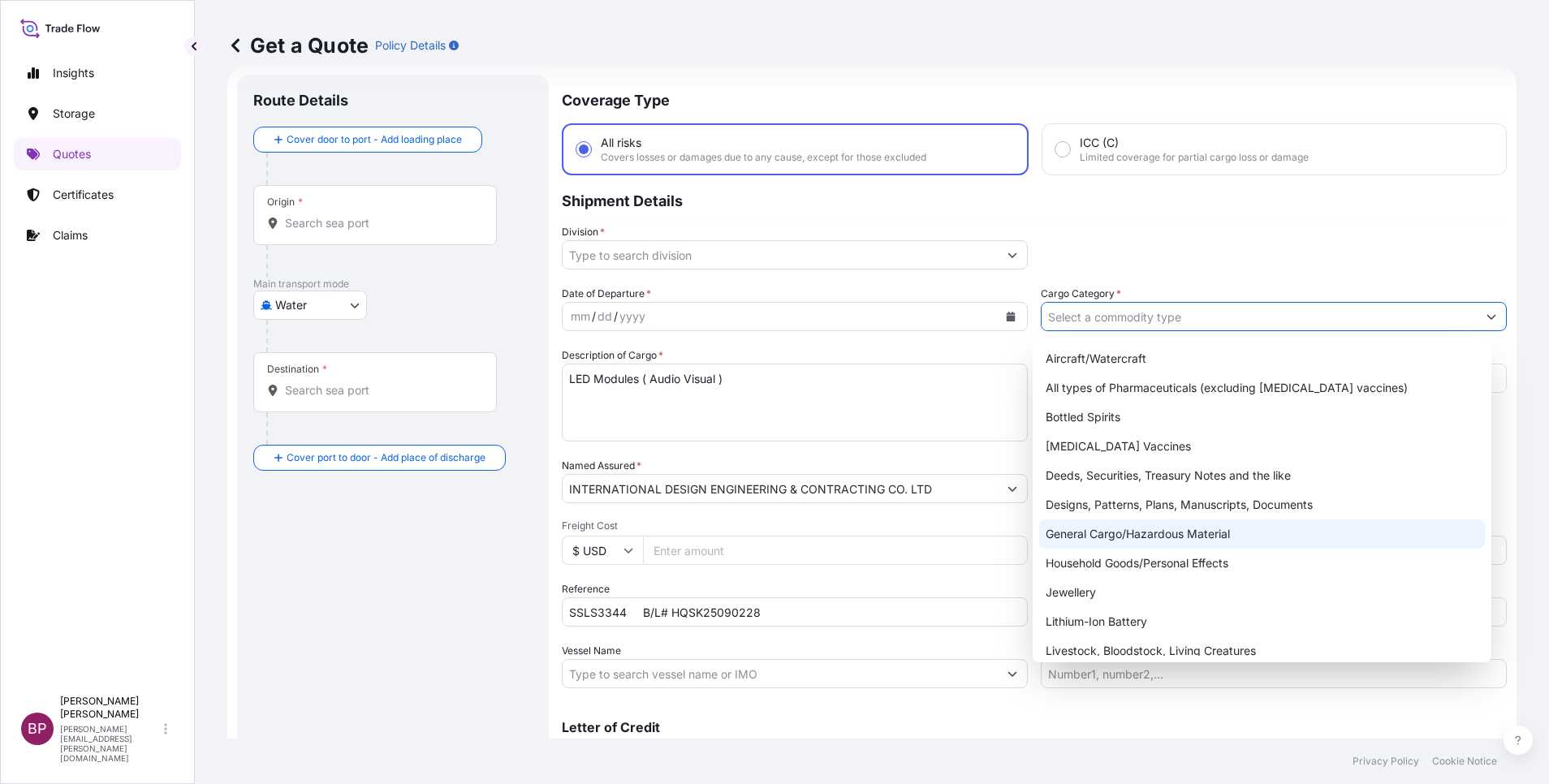
click at [1155, 538] on div "General Cargo/Hazardous Material" at bounding box center [1261, 533] width 445 height 29
type input "General Cargo/Hazardous Material"
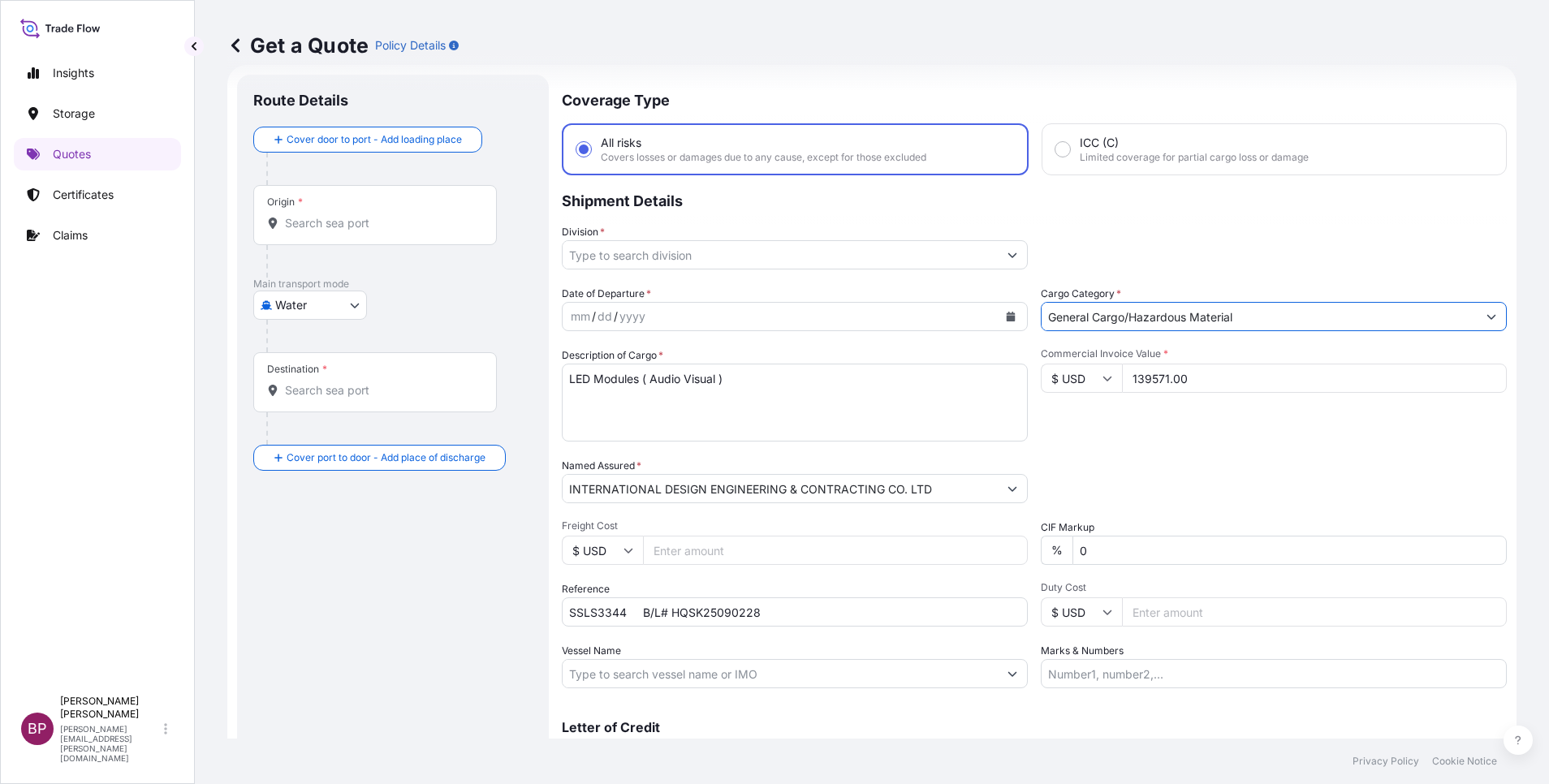
click at [998, 261] on button "Show suggestions" at bounding box center [1012, 254] width 29 height 29
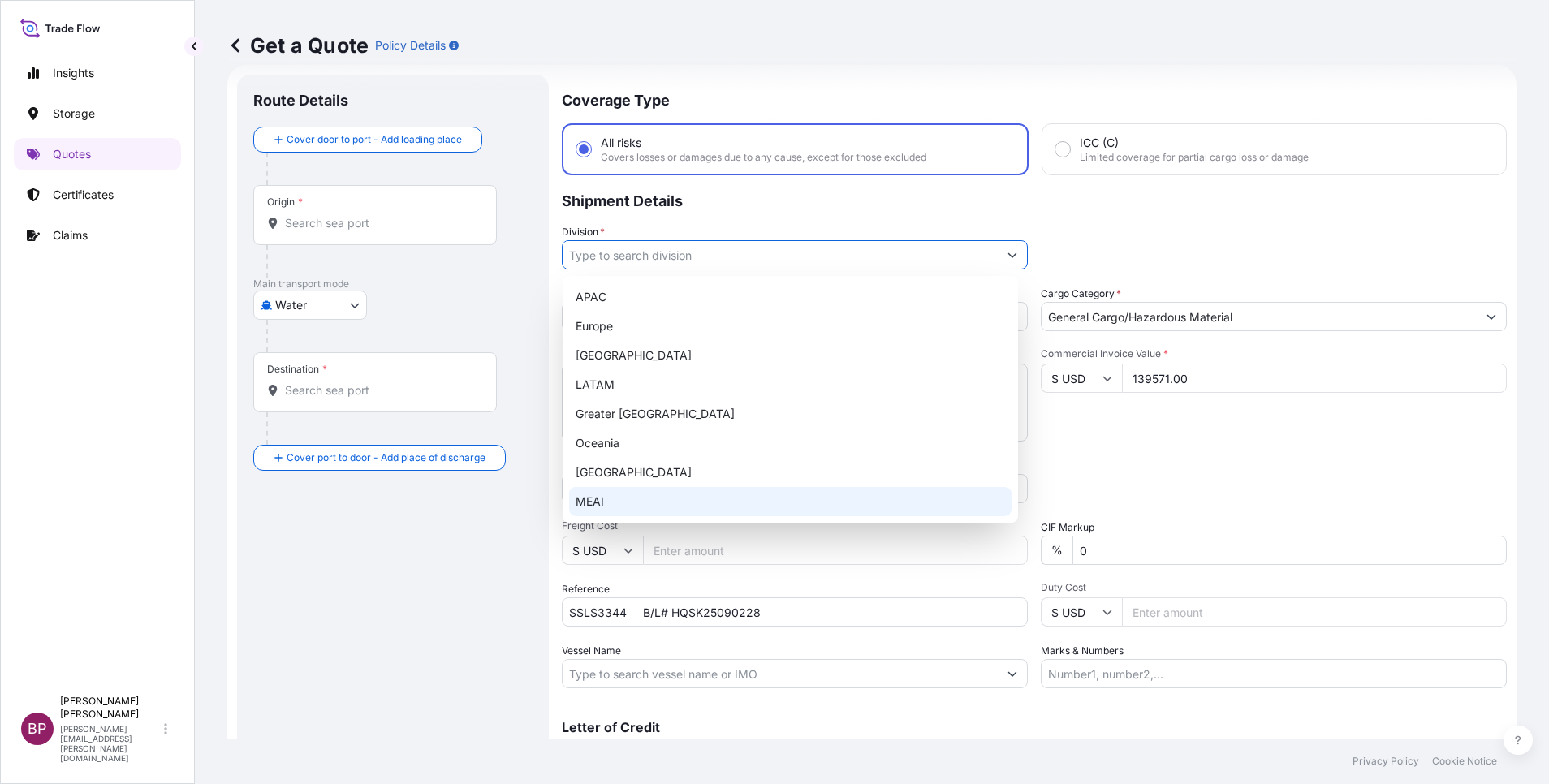
click at [617, 499] on div "MEAI" at bounding box center [790, 501] width 442 height 29
type input "MEAI"
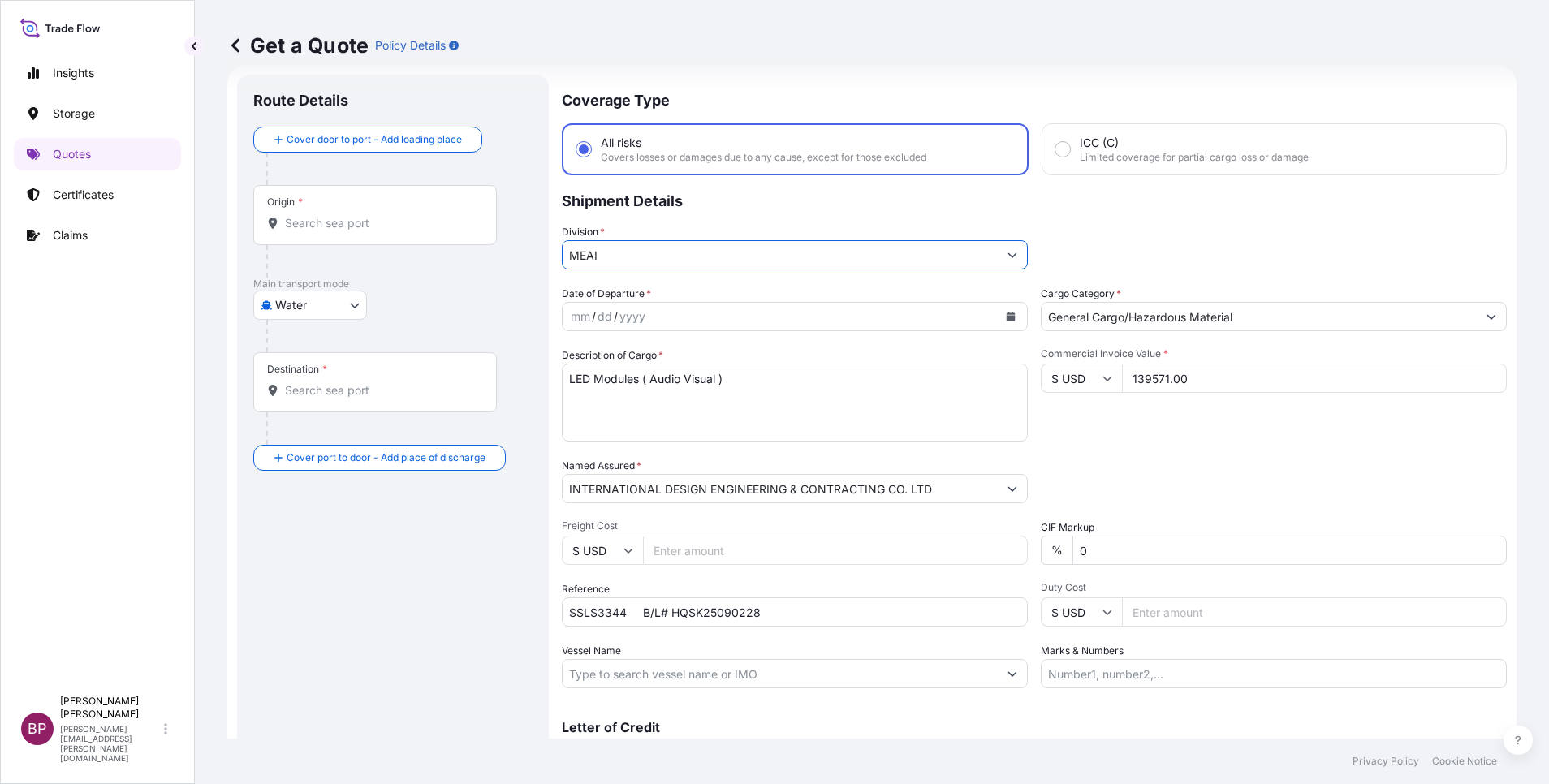
click at [1007, 320] on icon "Calendar" at bounding box center [1011, 316] width 9 height 10
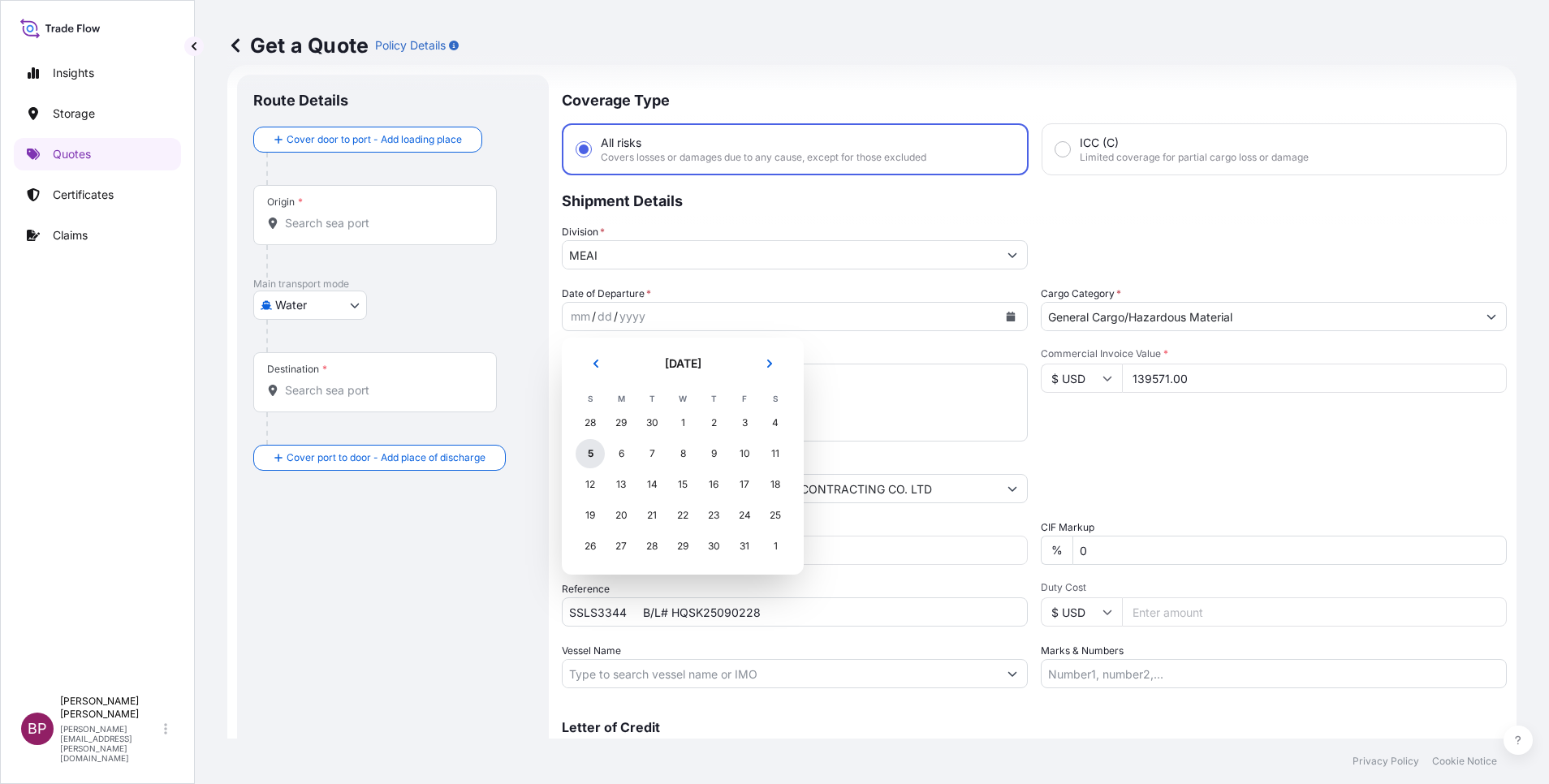
click at [590, 452] on div "5" at bounding box center [589, 453] width 29 height 29
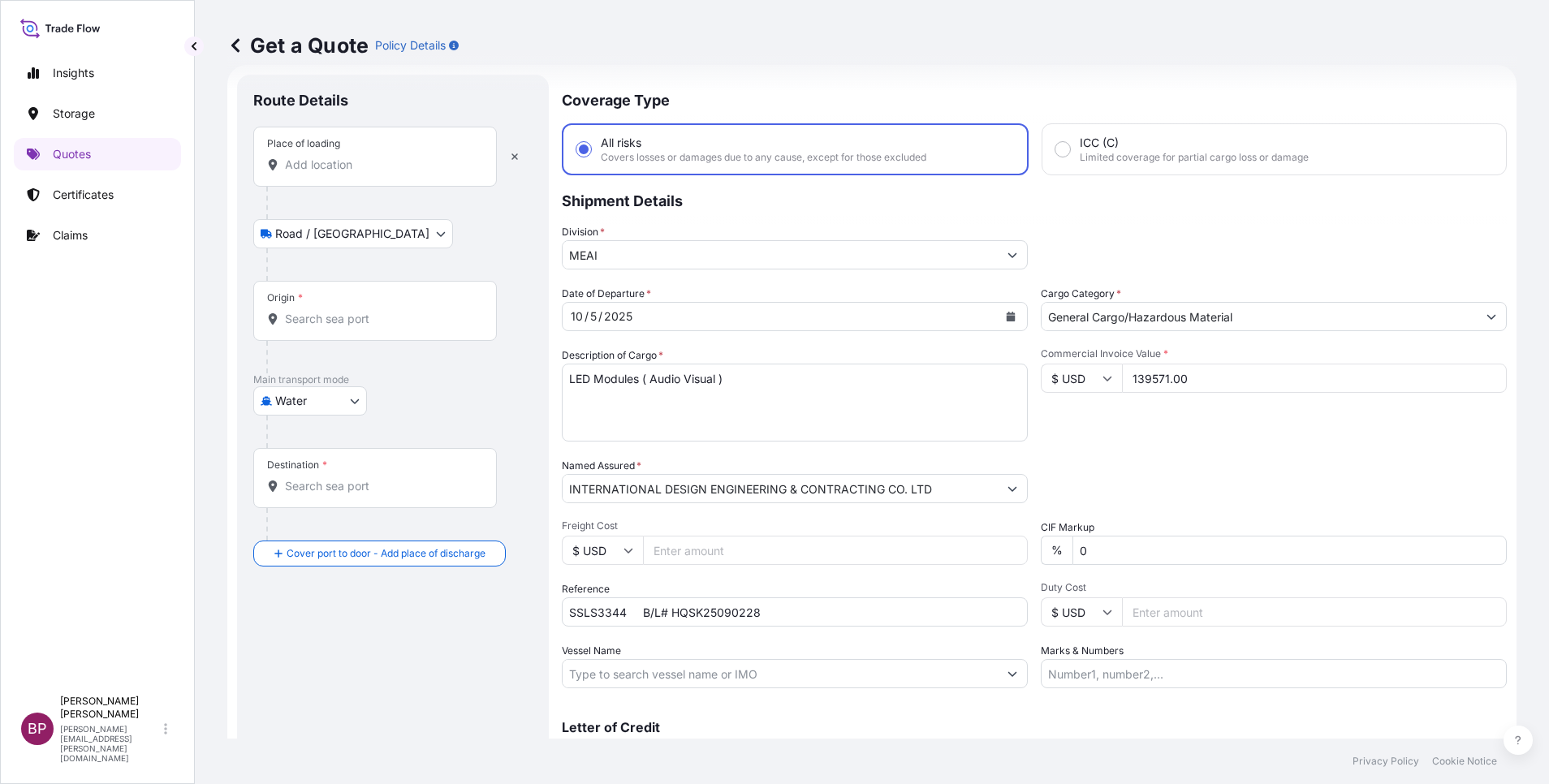
click at [336, 168] on input "Place of loading" at bounding box center [380, 165] width 191 height 16
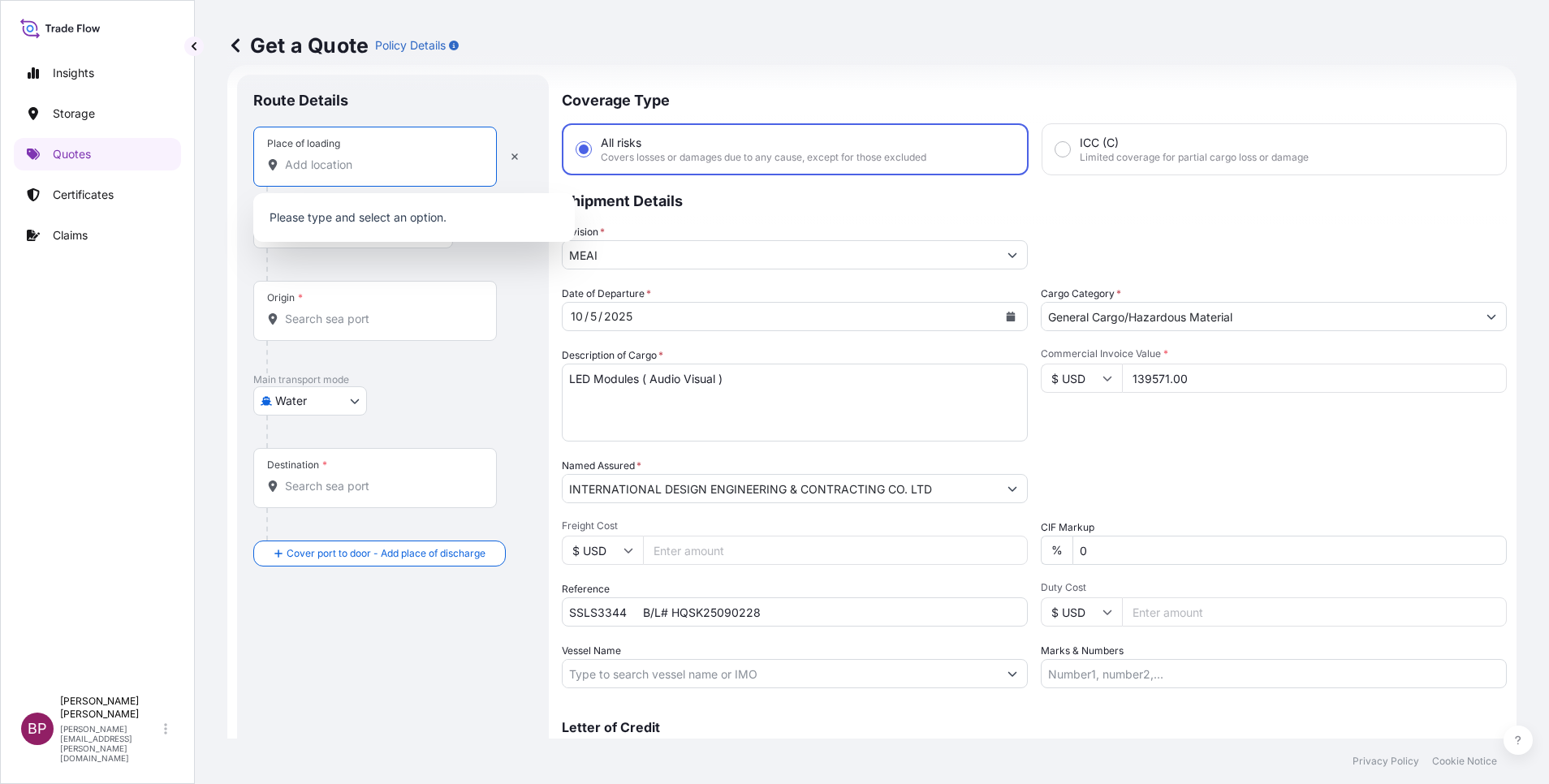
paste input "SHEKOU, CHINA"
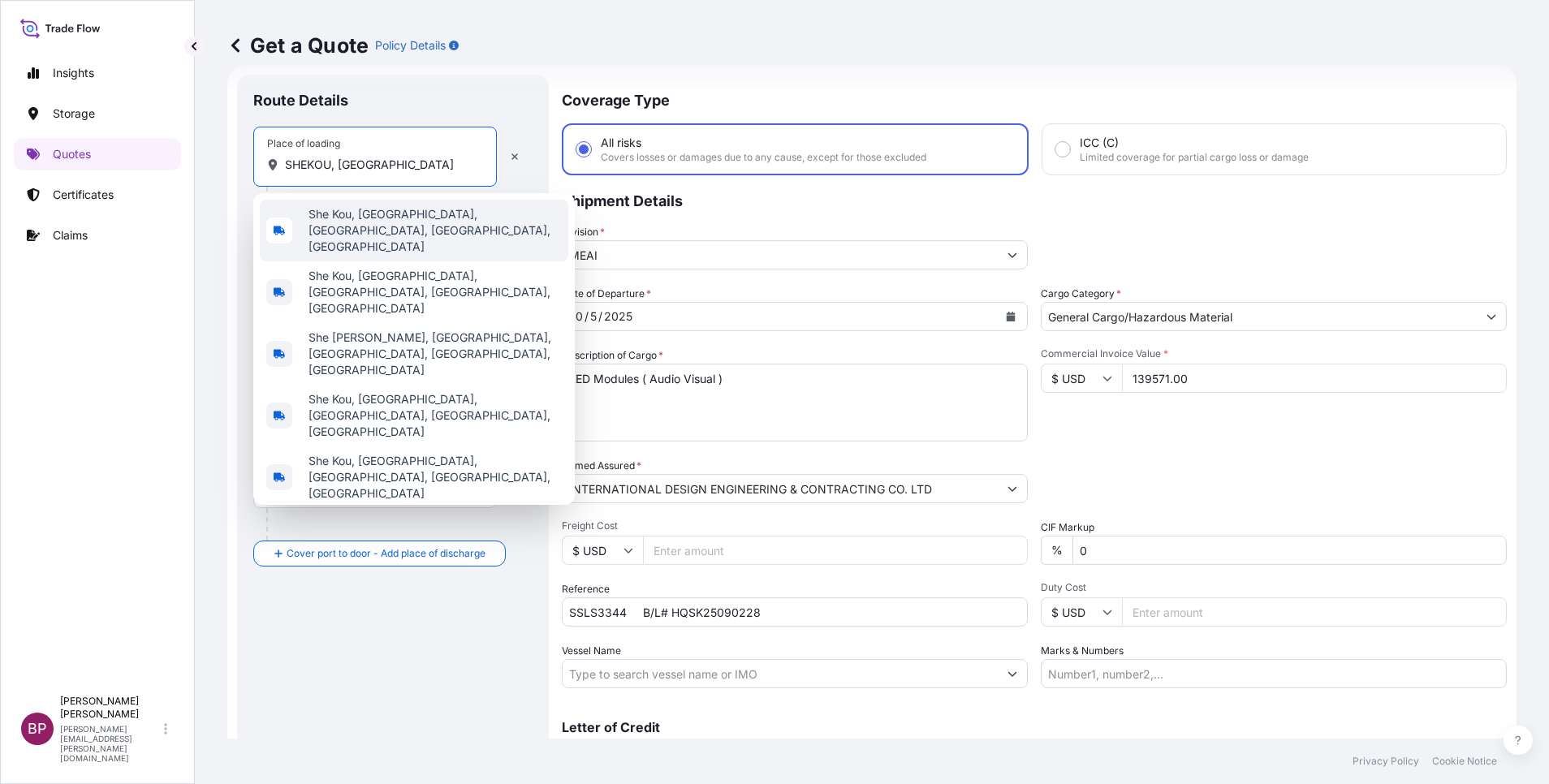
click at [426, 226] on span "She Kou, Nanshan, Shenzhen, Guangdong Province, China" at bounding box center [434, 230] width 253 height 49
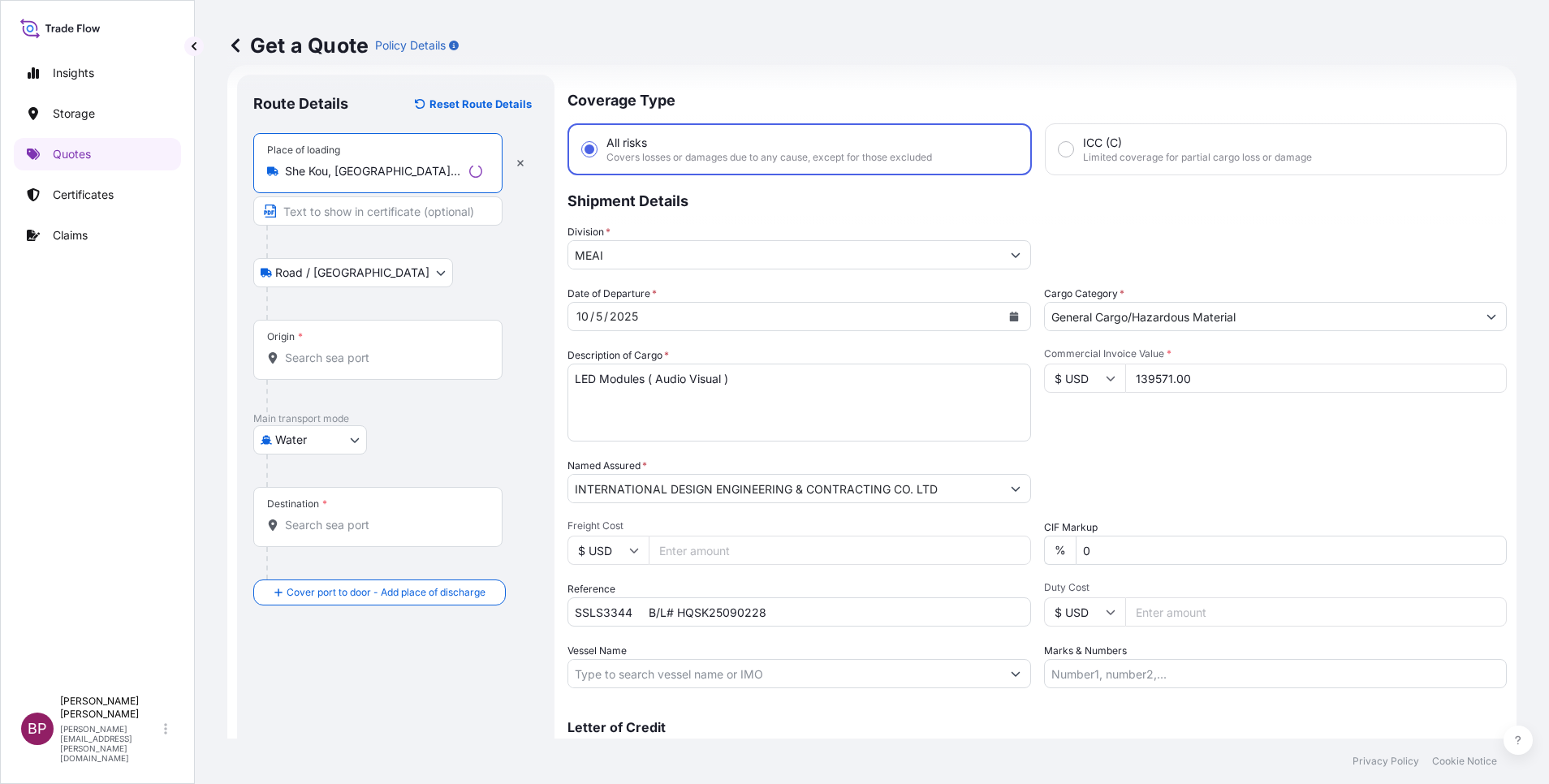
type input "She Kou, Nanshan, Shenzhen, Guangdong Province, China"
click at [333, 351] on div "Origin *" at bounding box center [377, 350] width 249 height 60
click at [341, 365] on input "Origin *" at bounding box center [380, 358] width 191 height 16
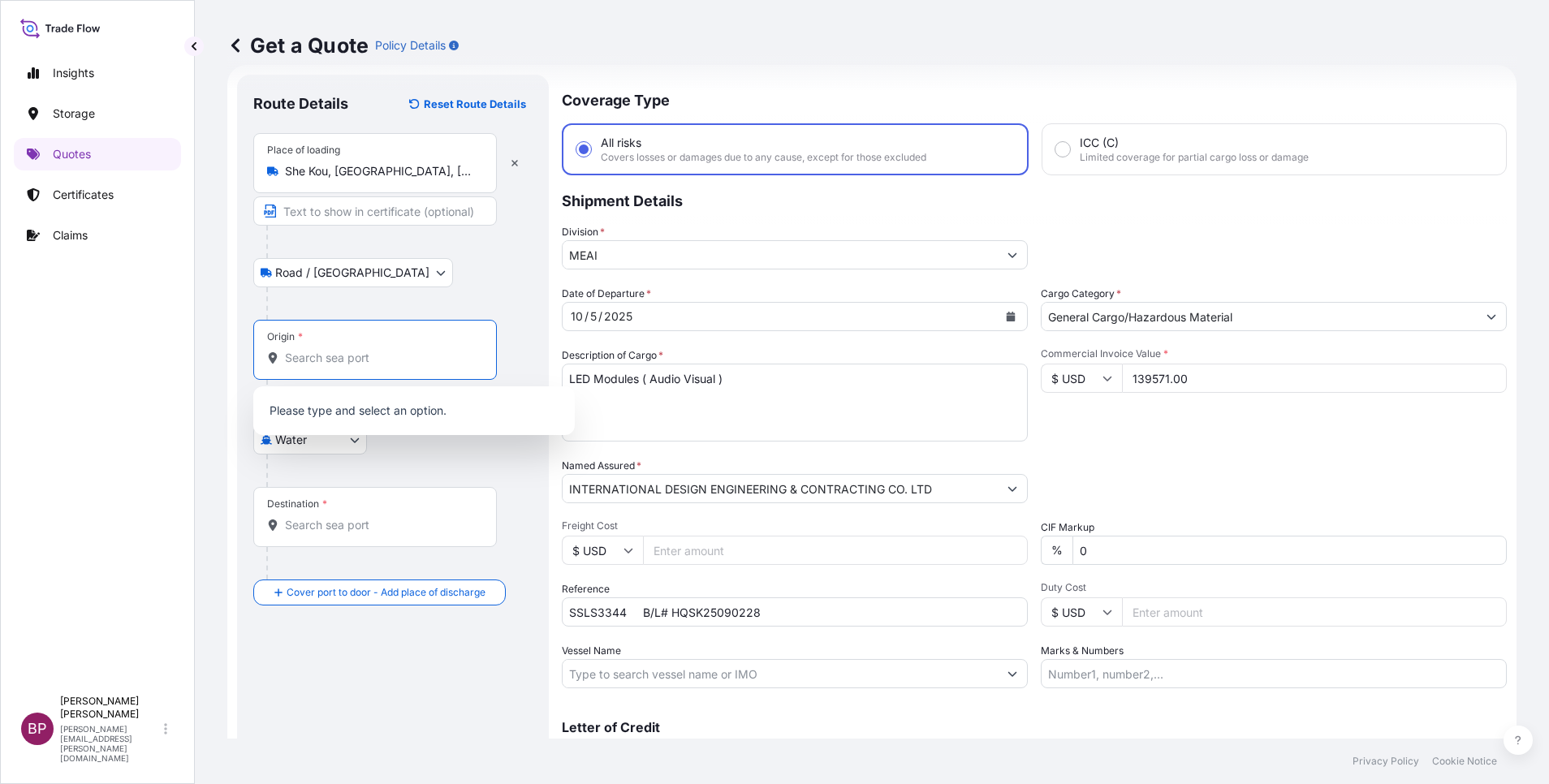
paste input "SHEKOU, CHINA"
type input "SHEKOU"
click at [512, 164] on icon "button" at bounding box center [515, 164] width 10 height 10
select select "Road / Inland"
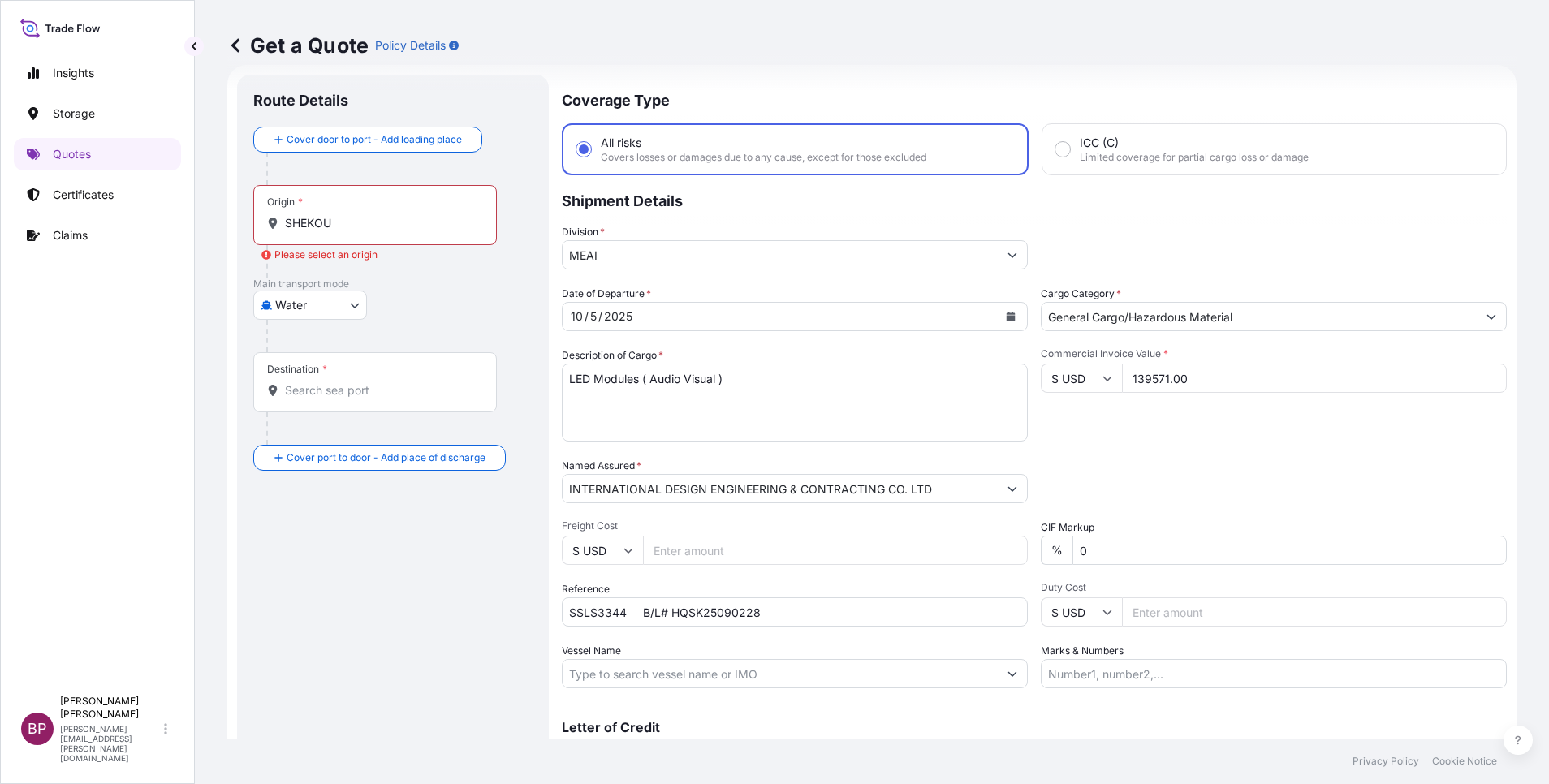
click at [410, 210] on div "Origin * SHEKOU" at bounding box center [375, 215] width 244 height 60
click at [410, 215] on input "SHEKOU" at bounding box center [380, 223] width 191 height 16
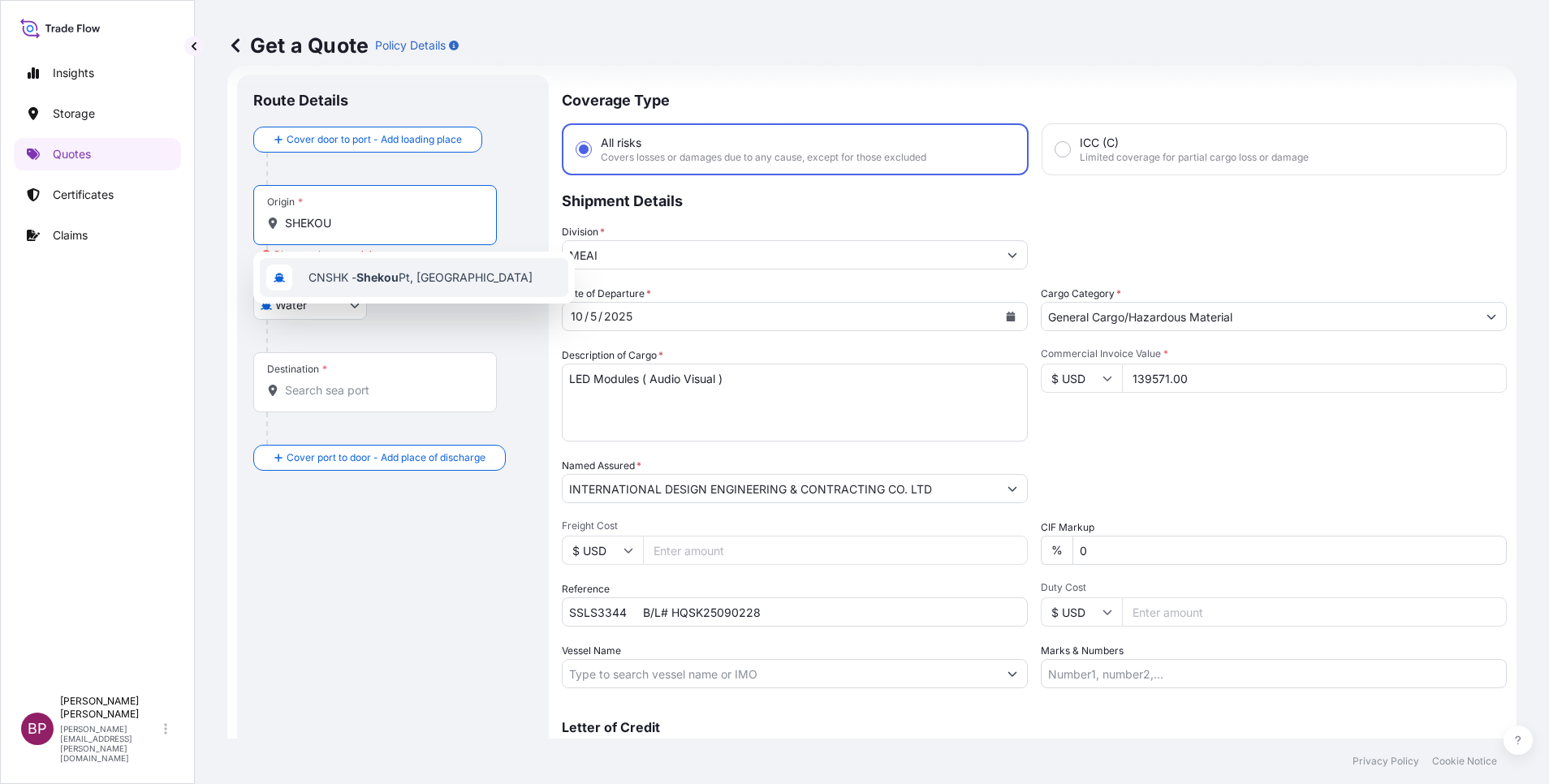
click at [417, 276] on span "CNSHK - Shekou Pt, China" at bounding box center [420, 278] width 224 height 16
type input "CNSHK - Shekou Pt, China"
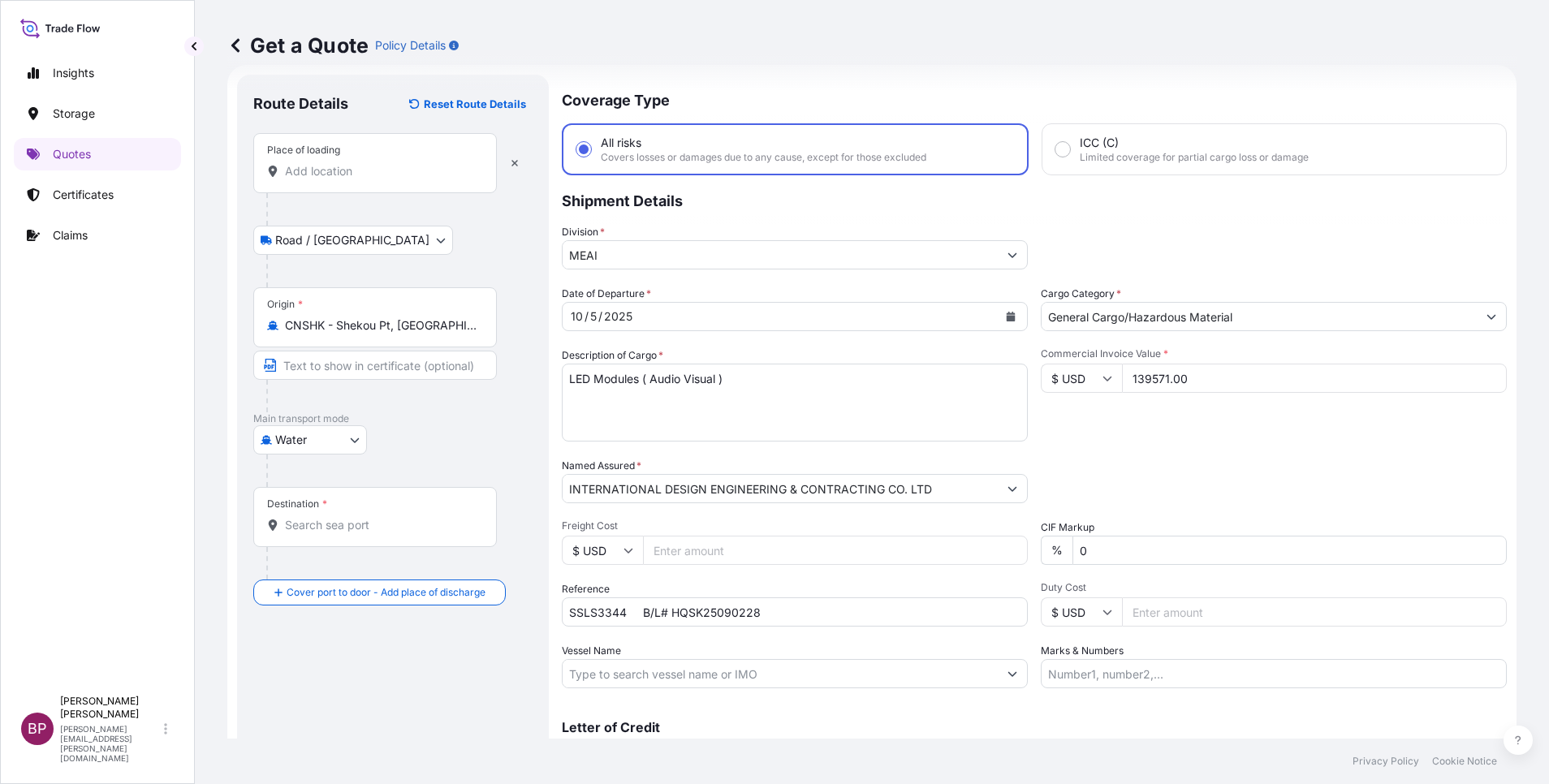
click at [388, 177] on input "Place of loading" at bounding box center [380, 171] width 191 height 16
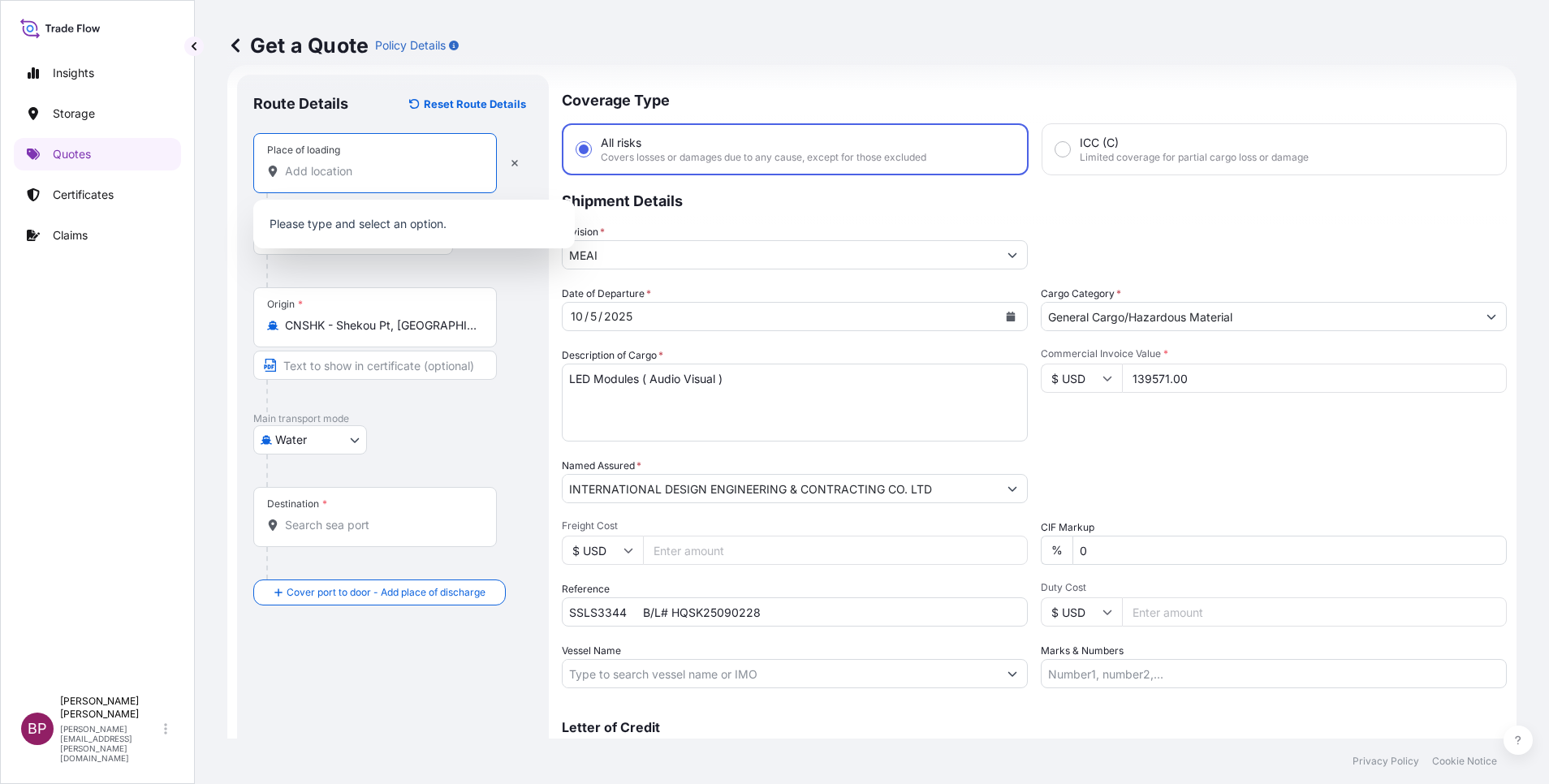
paste input "SHEKOU, CHINA"
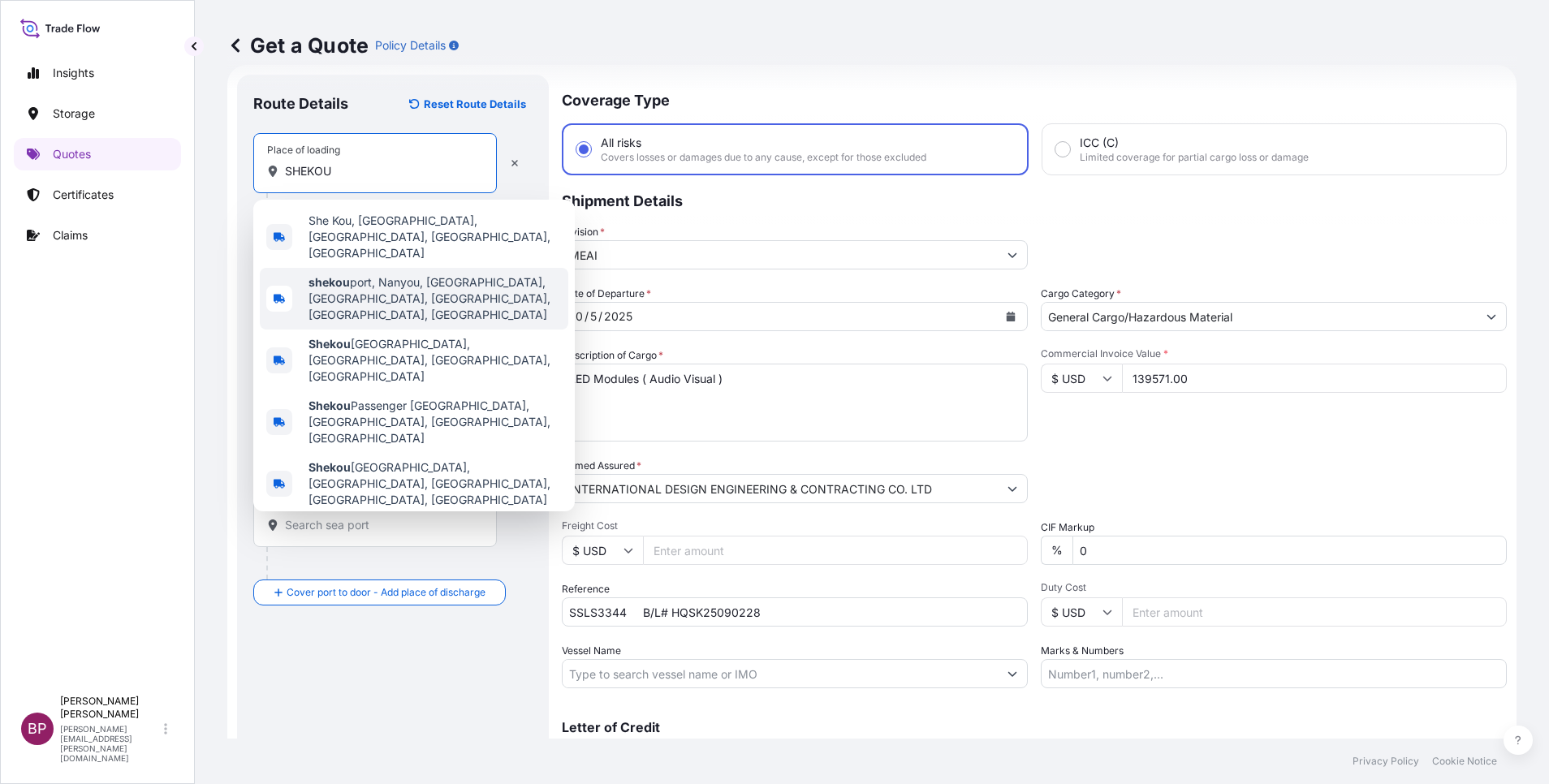
click at [440, 278] on span "shekou port, Nanyou, She Kou, Nanshan, Shenzhen, Guangdong Province, China" at bounding box center [434, 298] width 253 height 49
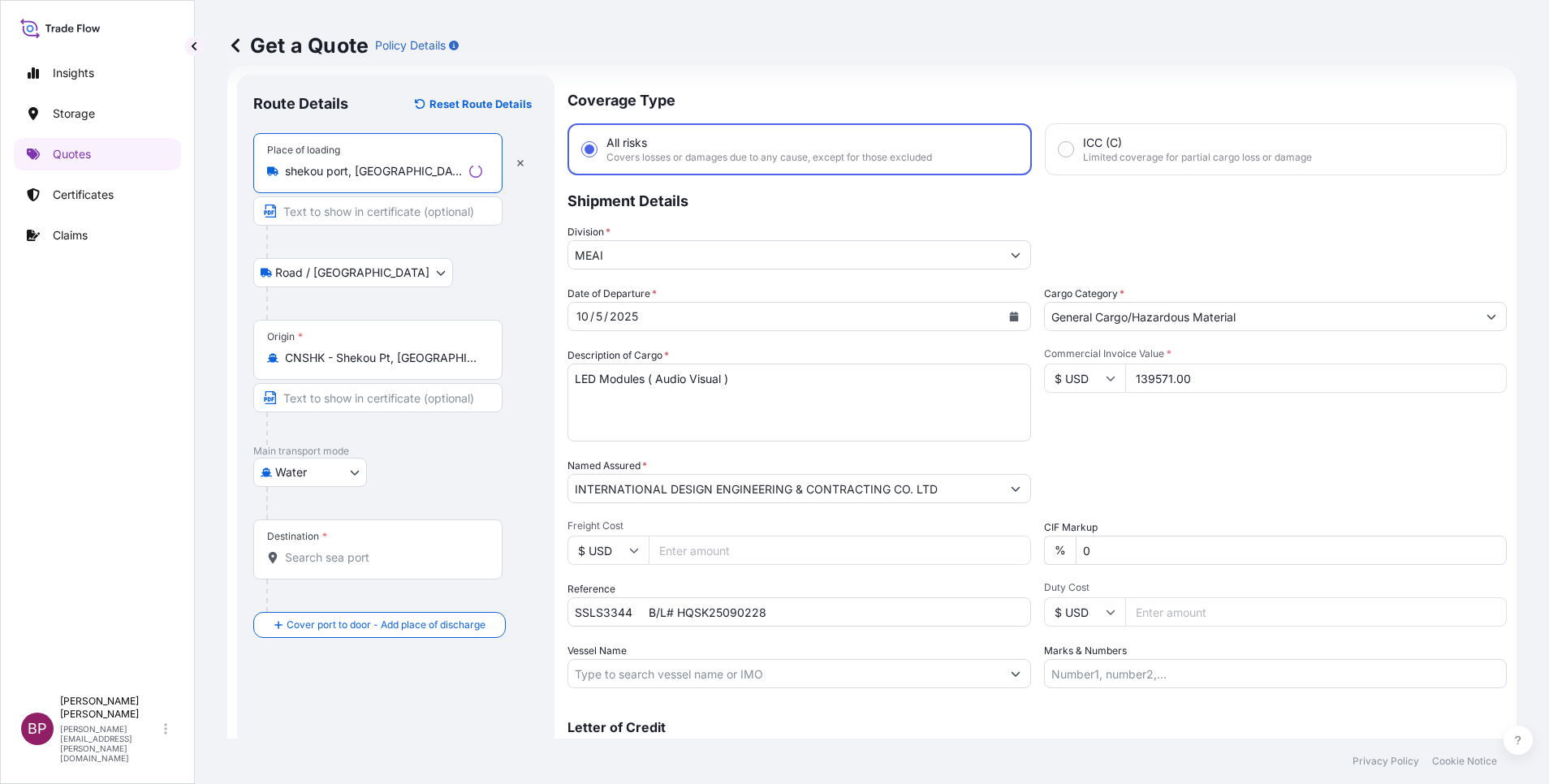
type input "shekou port, Nanyou, She Kou, Nanshan, Shenzhen, Guangdong Province, China"
click at [348, 558] on input "Destination *" at bounding box center [383, 557] width 197 height 16
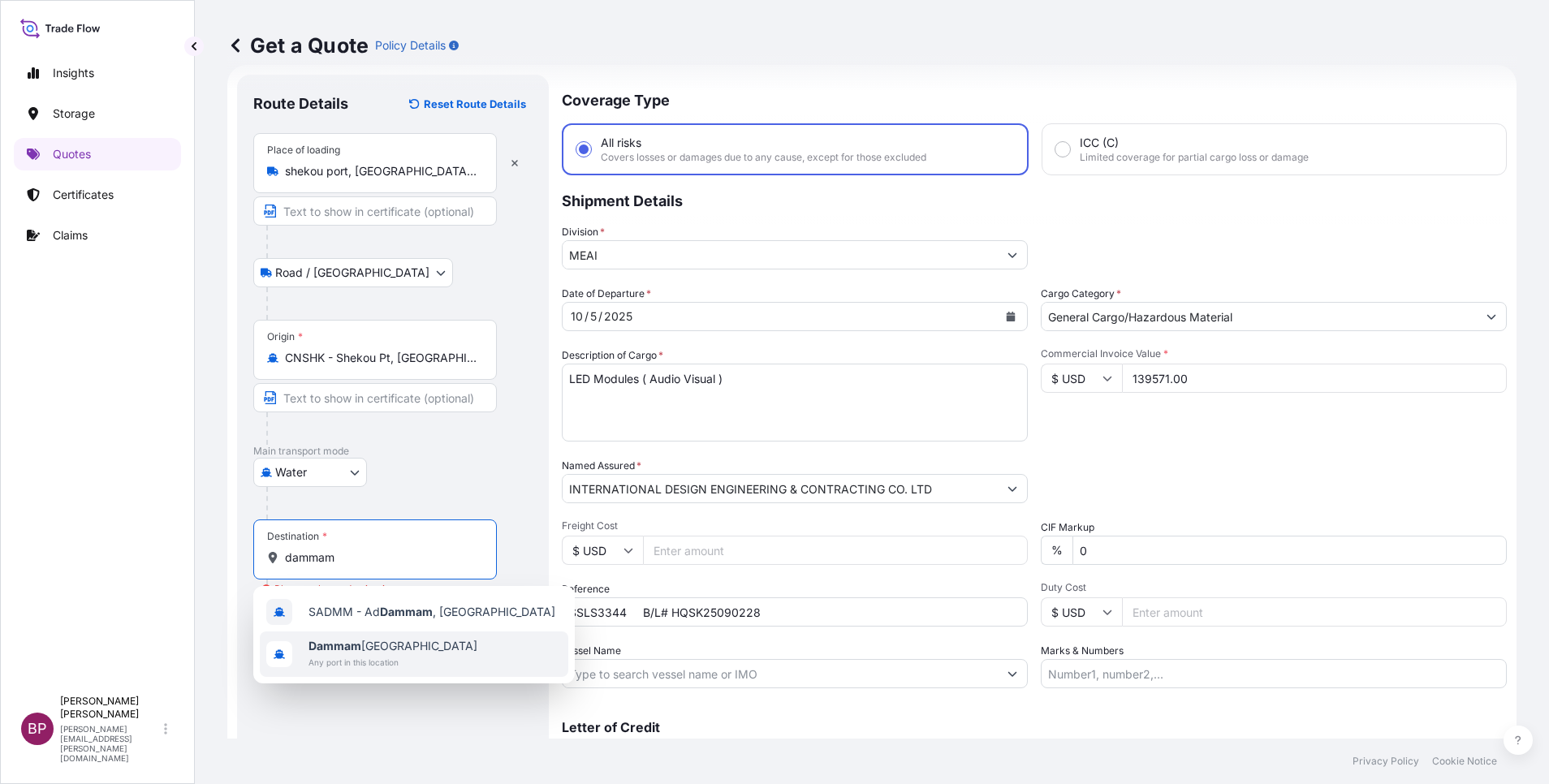
click at [426, 642] on span "Dammam Saudi Arabia" at bounding box center [393, 645] width 169 height 16
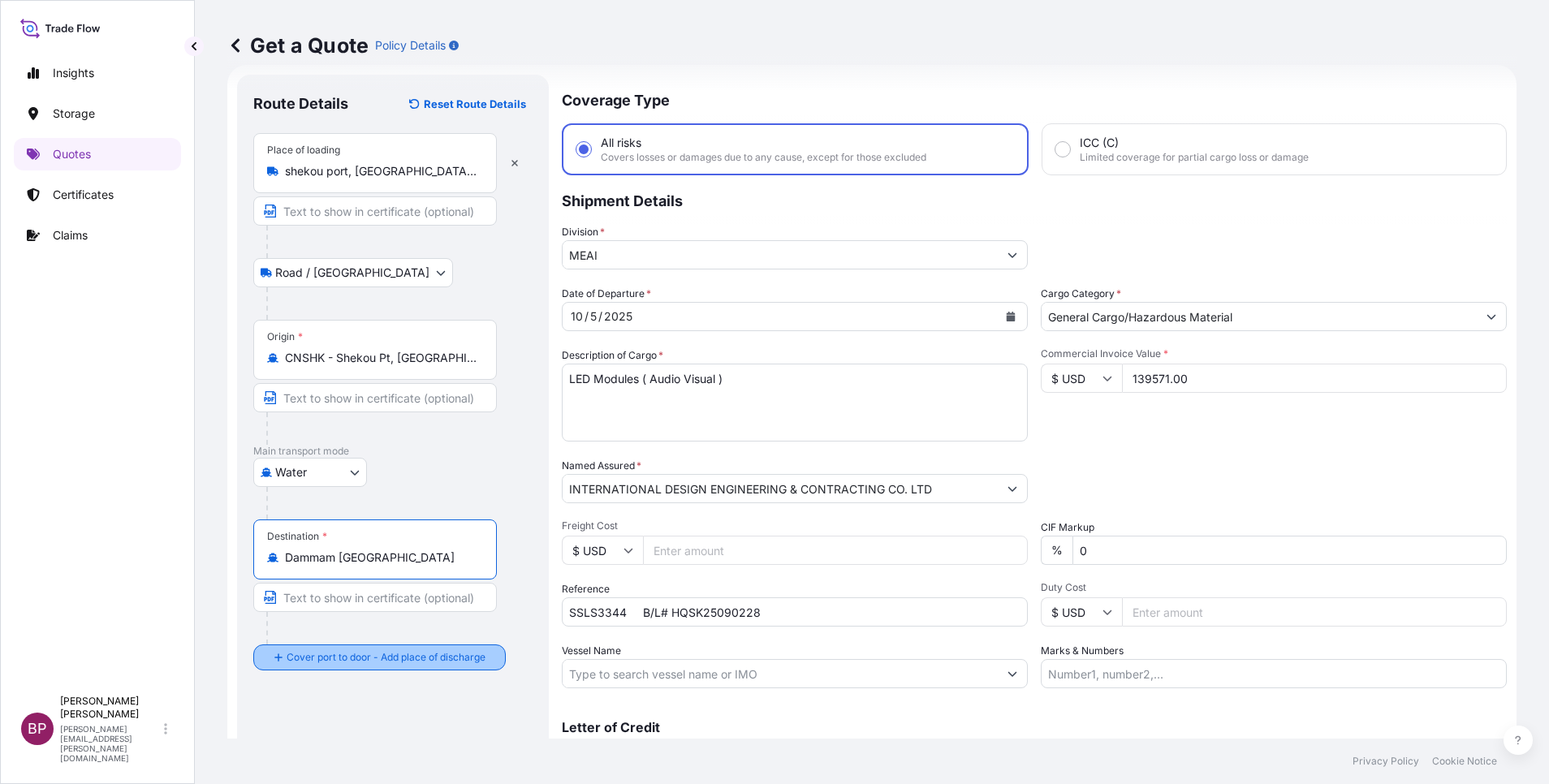
type input "Dammam Saudi Arabia"
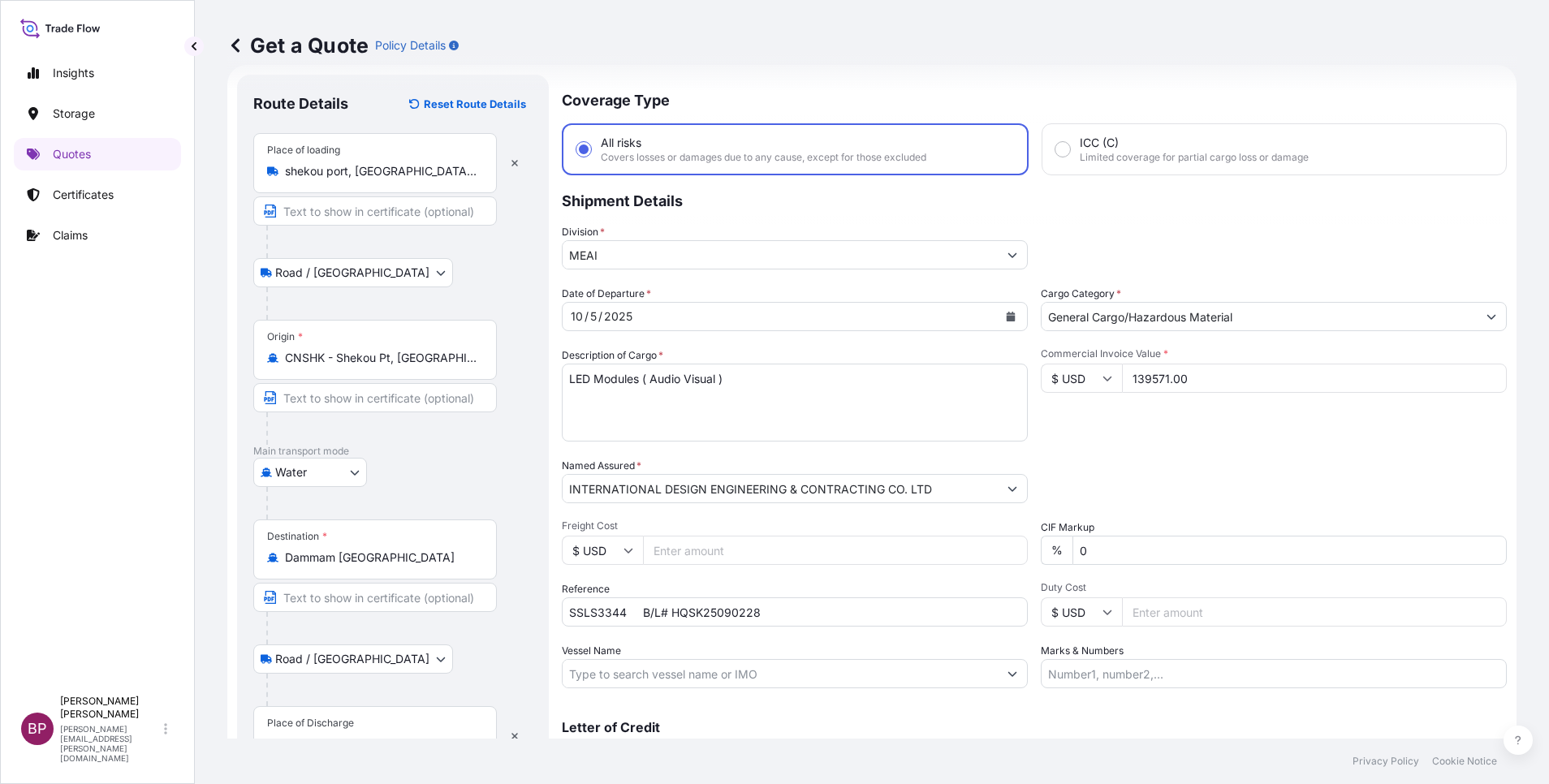
click at [393, 711] on div "Place of Discharge" at bounding box center [375, 735] width 244 height 60
click at [393, 736] on input "Place of Discharge" at bounding box center [380, 744] width 191 height 16
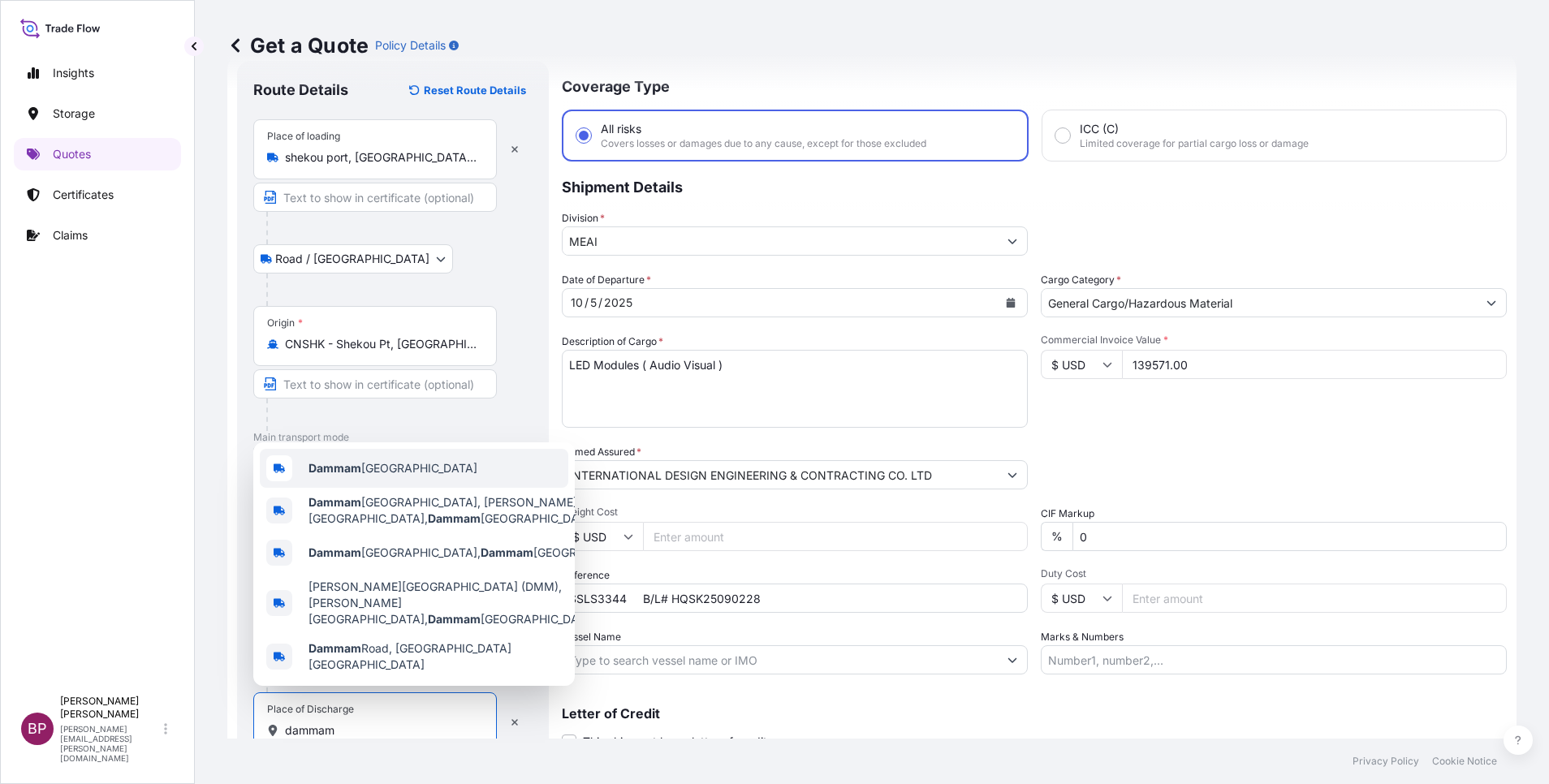
click at [429, 477] on span "Dammam Saudi Arabia" at bounding box center [393, 468] width 169 height 16
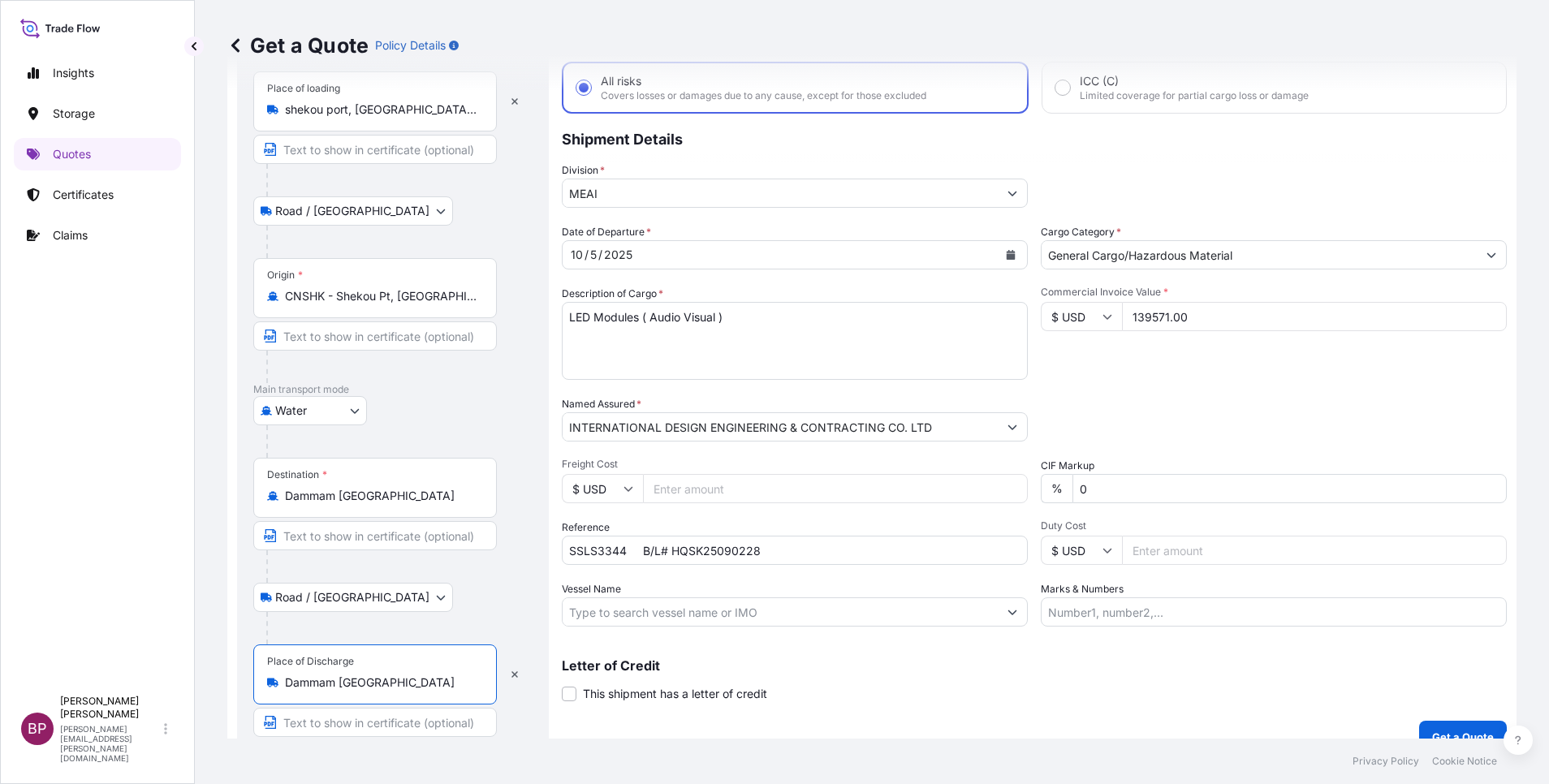
scroll to position [112, 0]
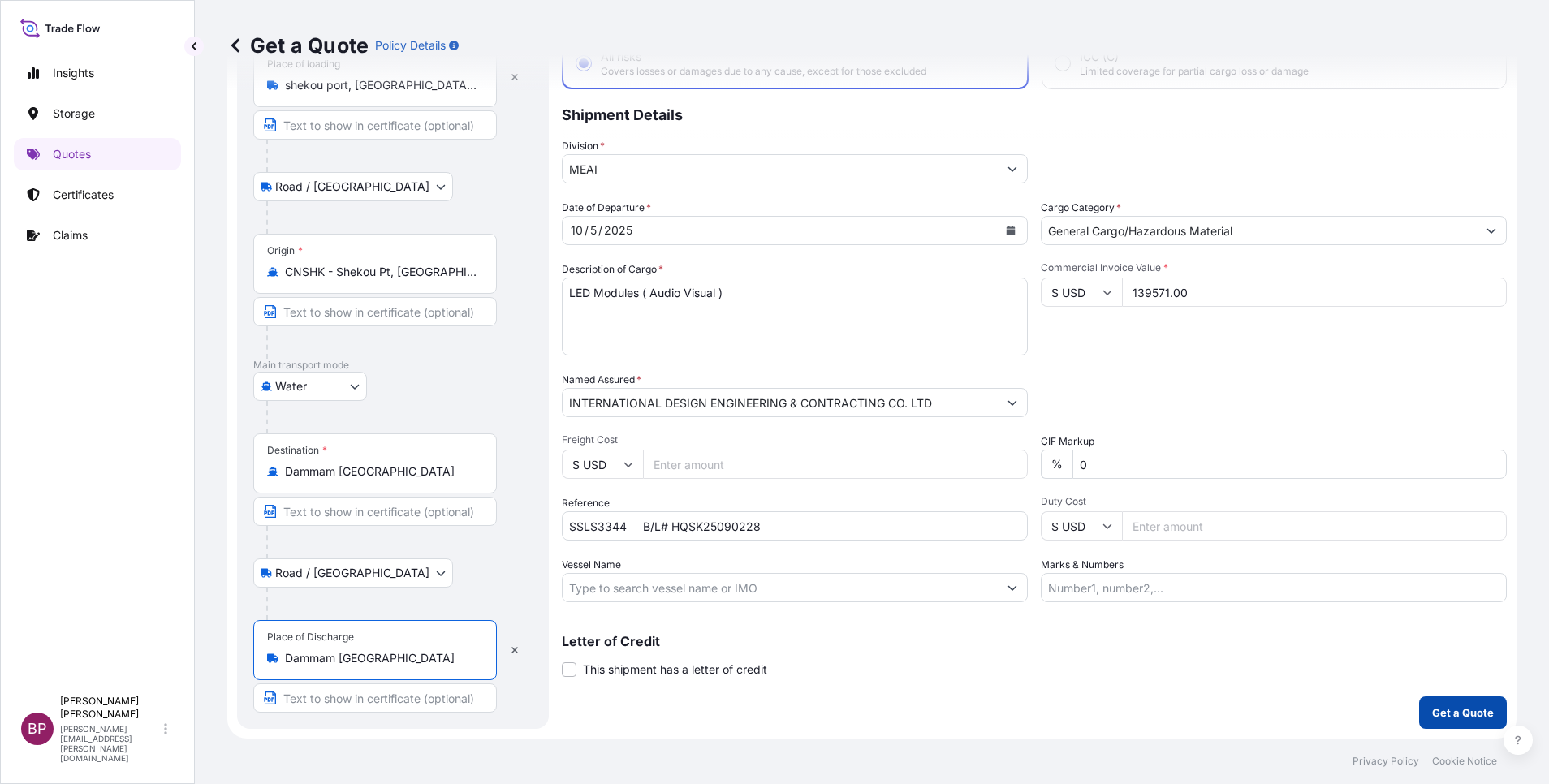
type input "Dammam Saudi Arabia"
click at [1440, 704] on button "Get a Quote" at bounding box center [1463, 712] width 87 height 33
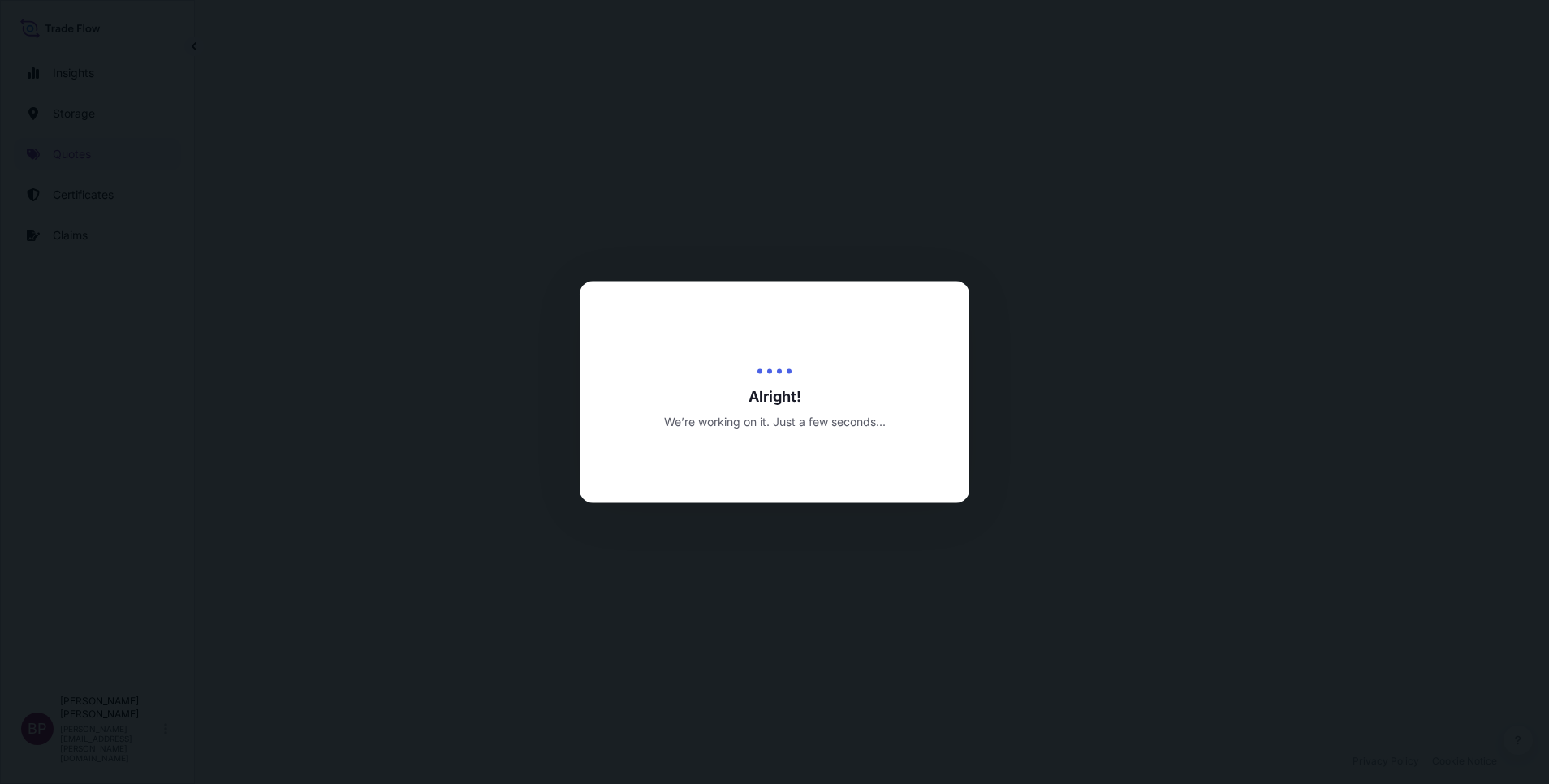
select select "Road / Inland"
select select "Water"
select select "Road / Inland"
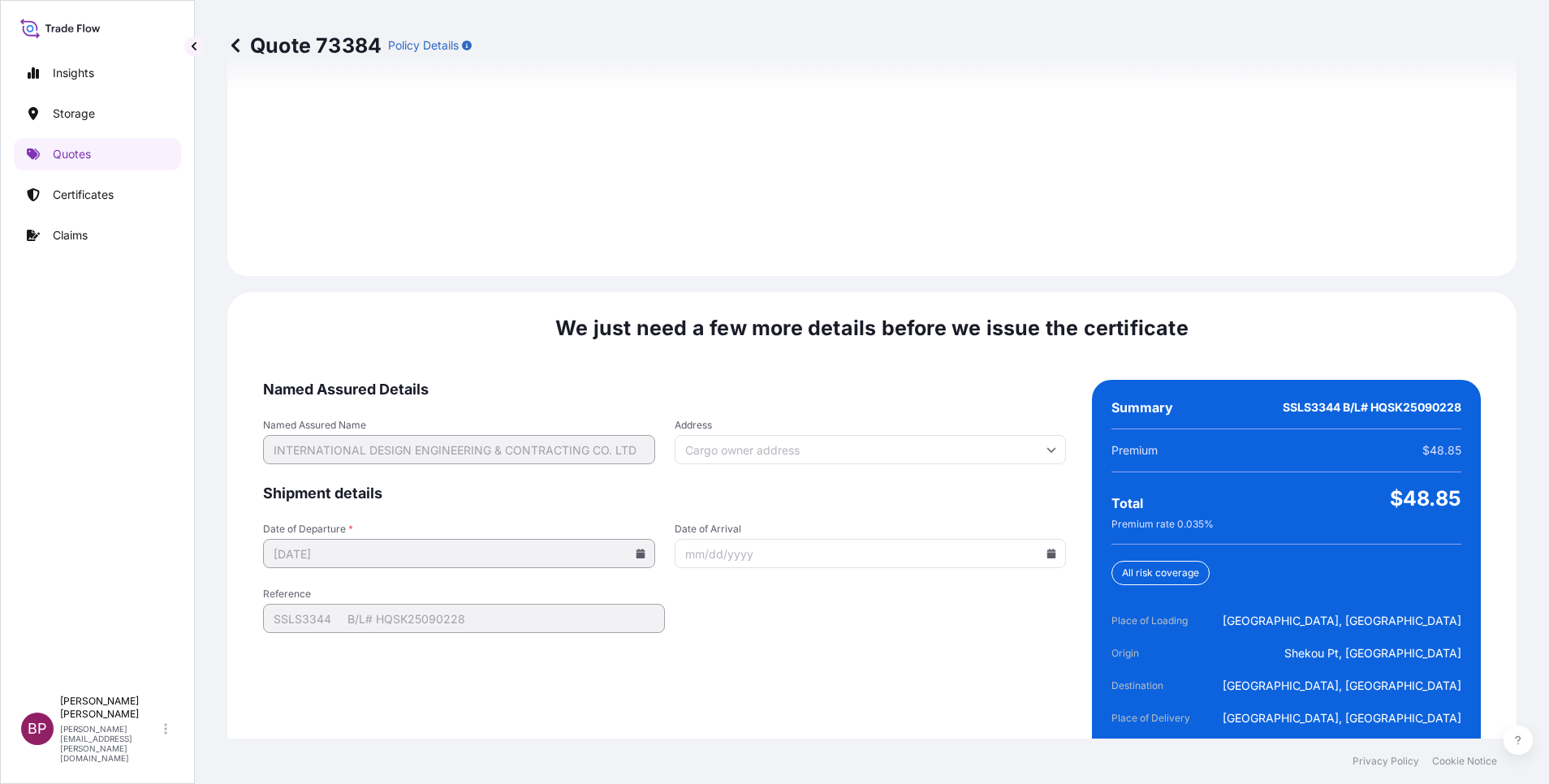
scroll to position [2406, 0]
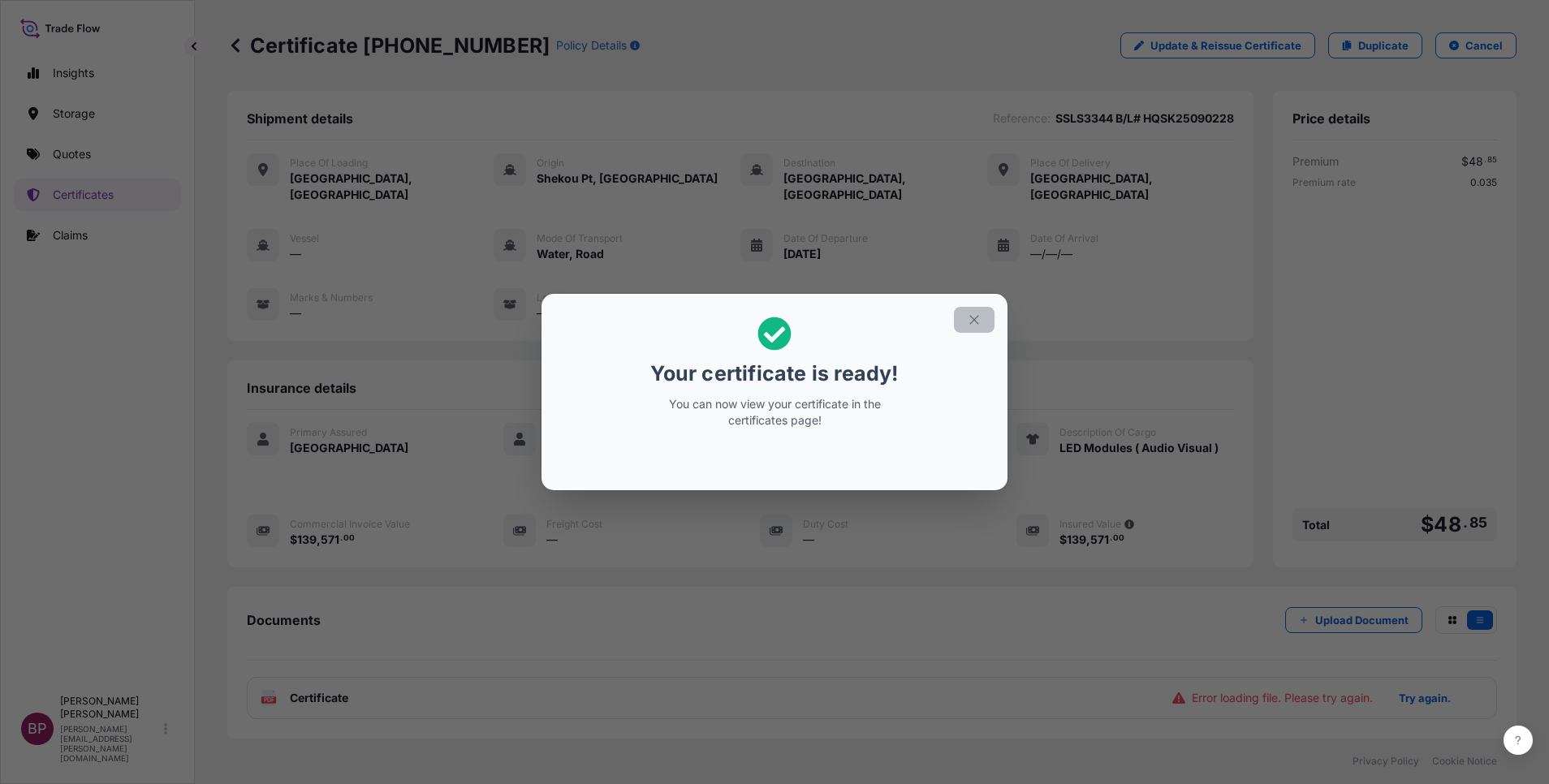
click at [979, 317] on icon "button" at bounding box center [974, 319] width 15 height 15
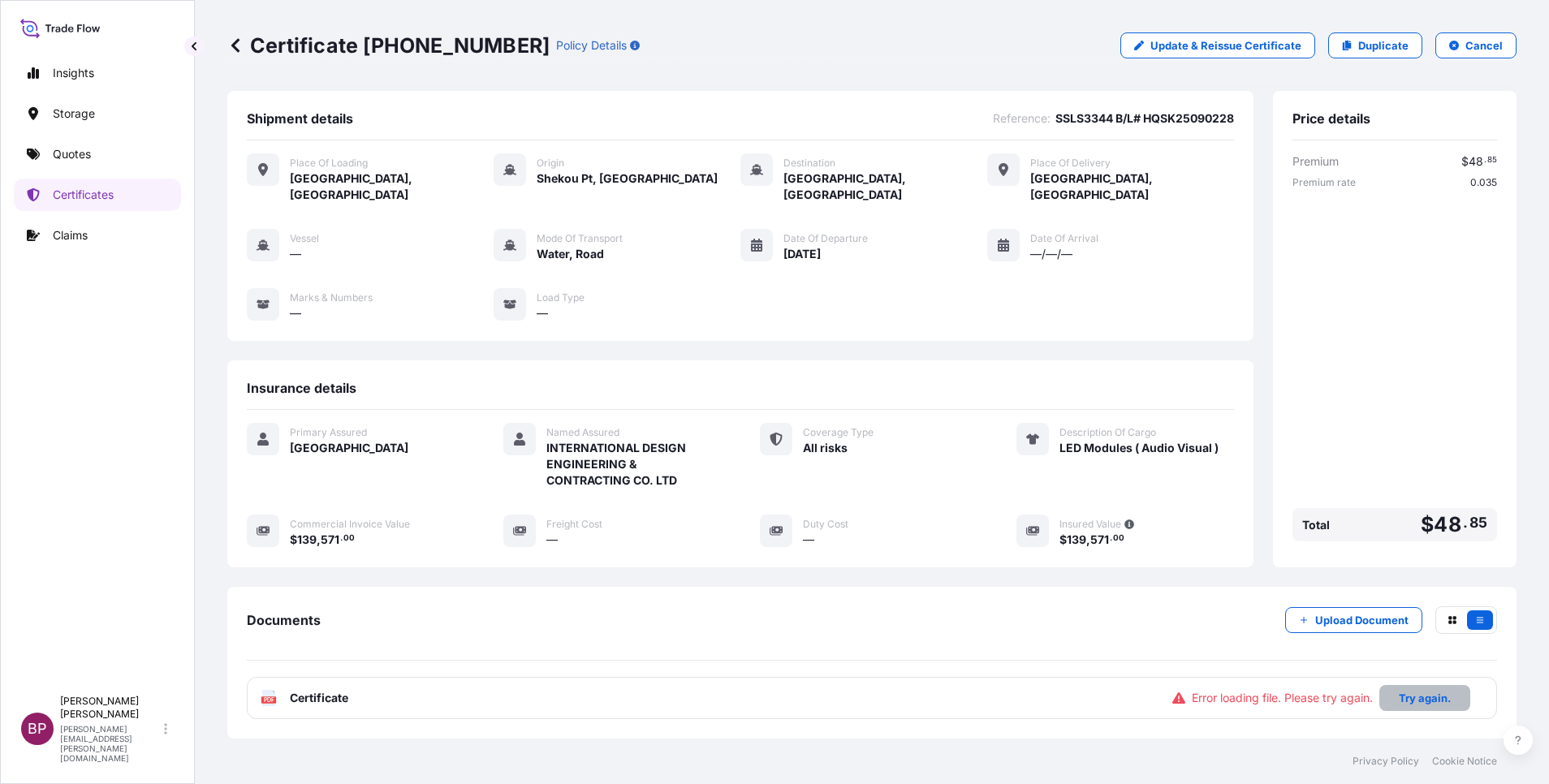
click at [1405, 690] on p "Try again." at bounding box center [1425, 698] width 52 height 16
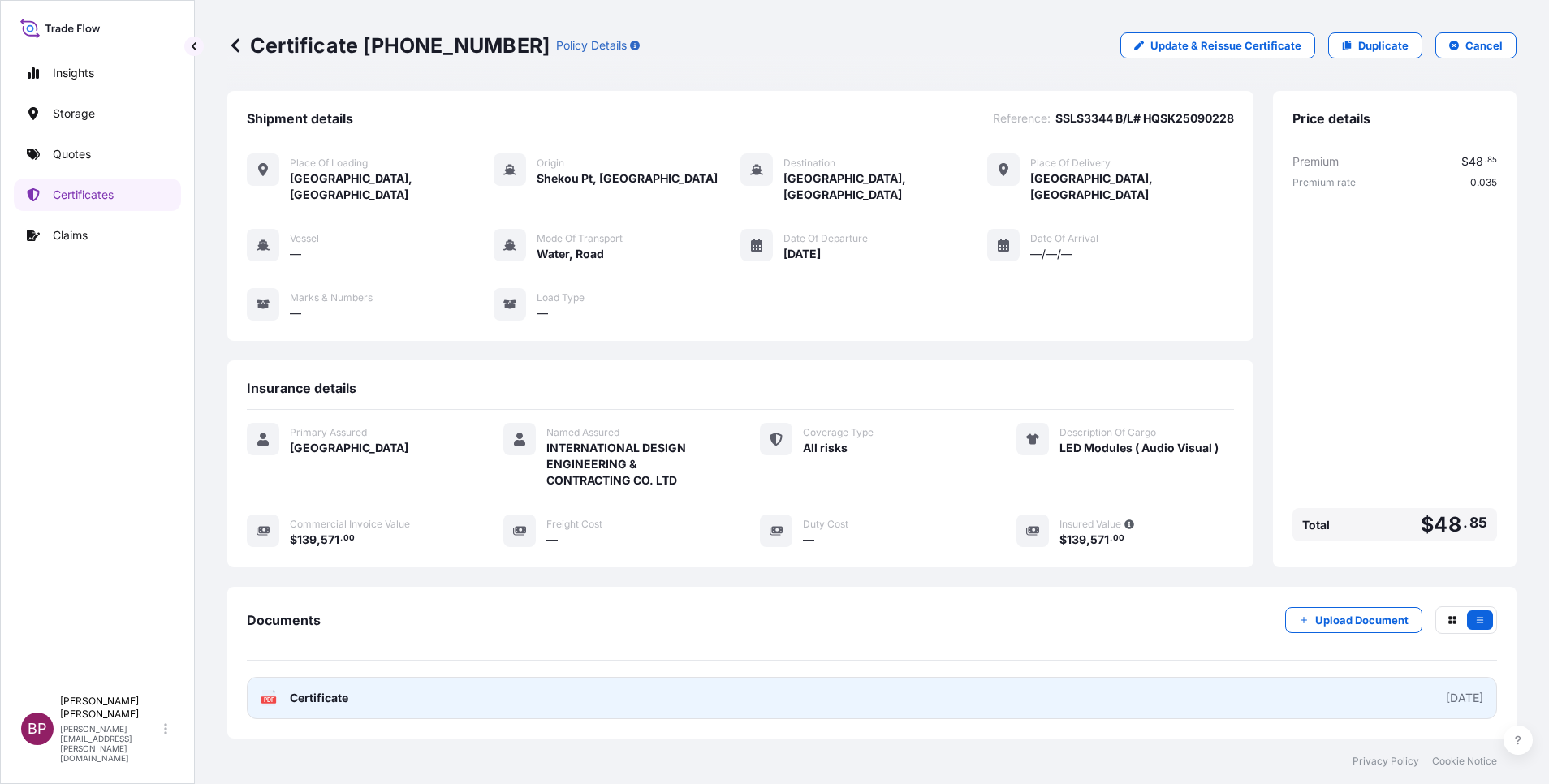
click at [336, 690] on span "Certificate" at bounding box center [318, 698] width 59 height 16
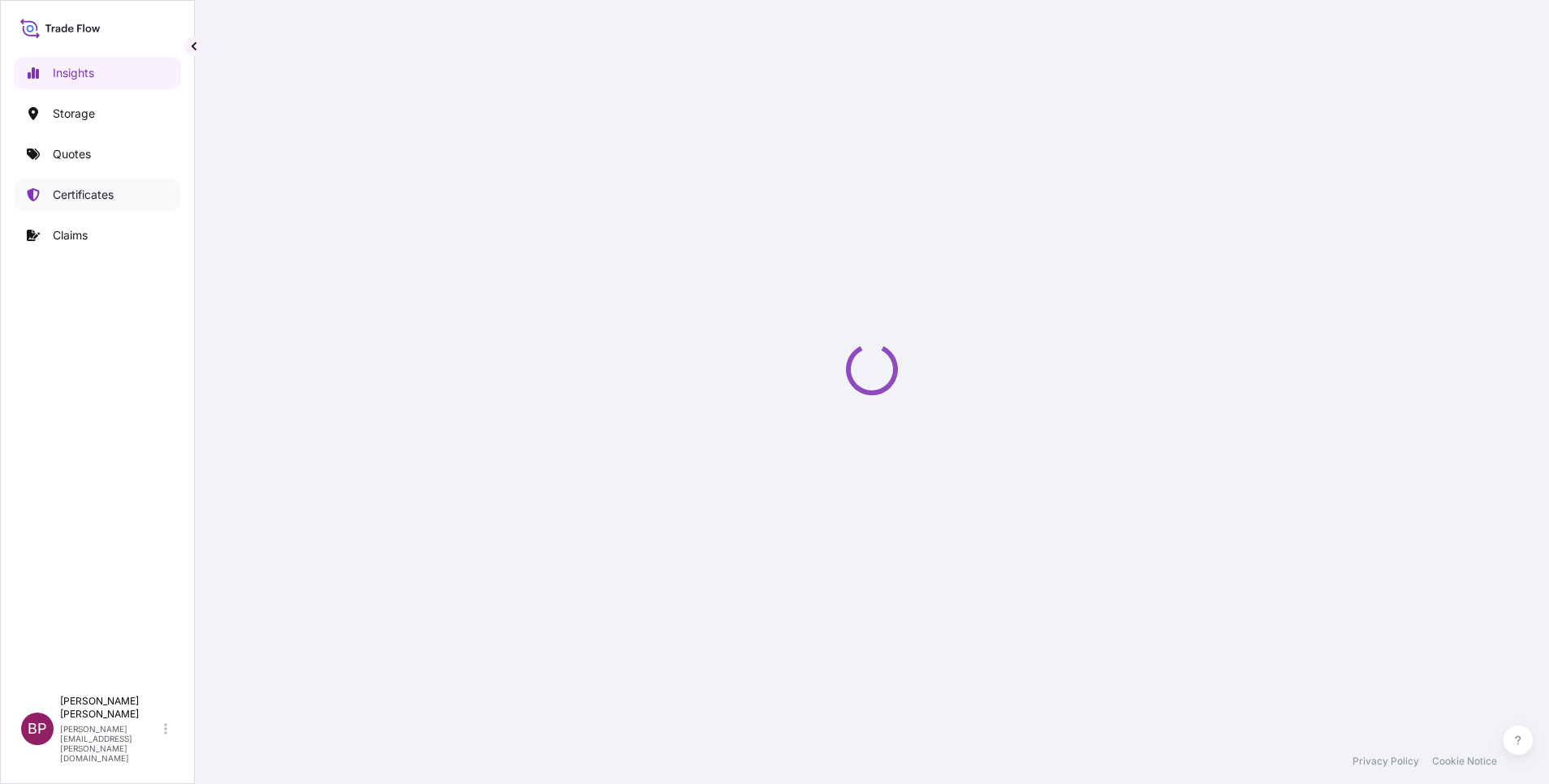
click at [92, 182] on link "Certificates" at bounding box center [97, 194] width 168 height 33
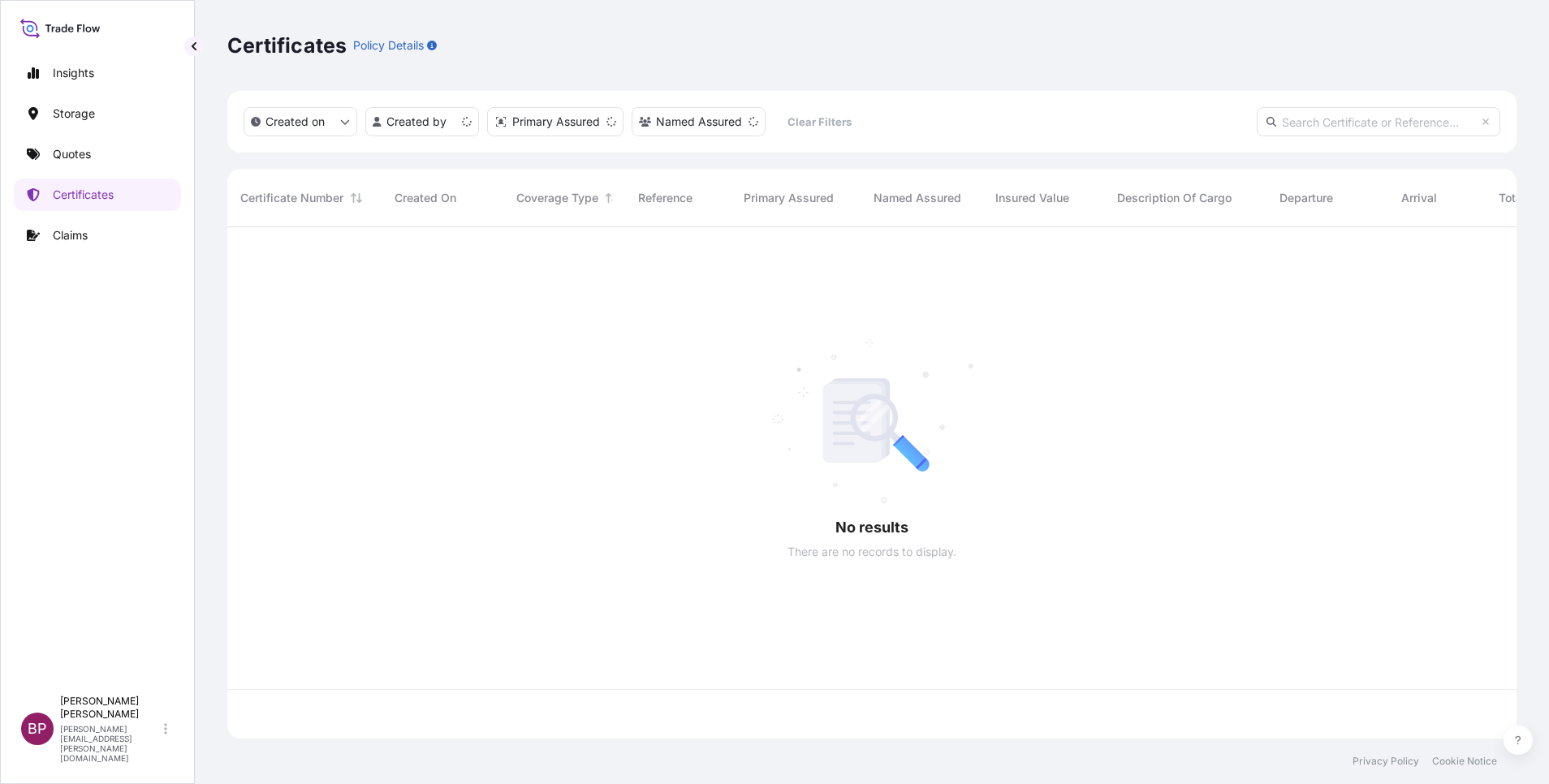
scroll to position [502, 1270]
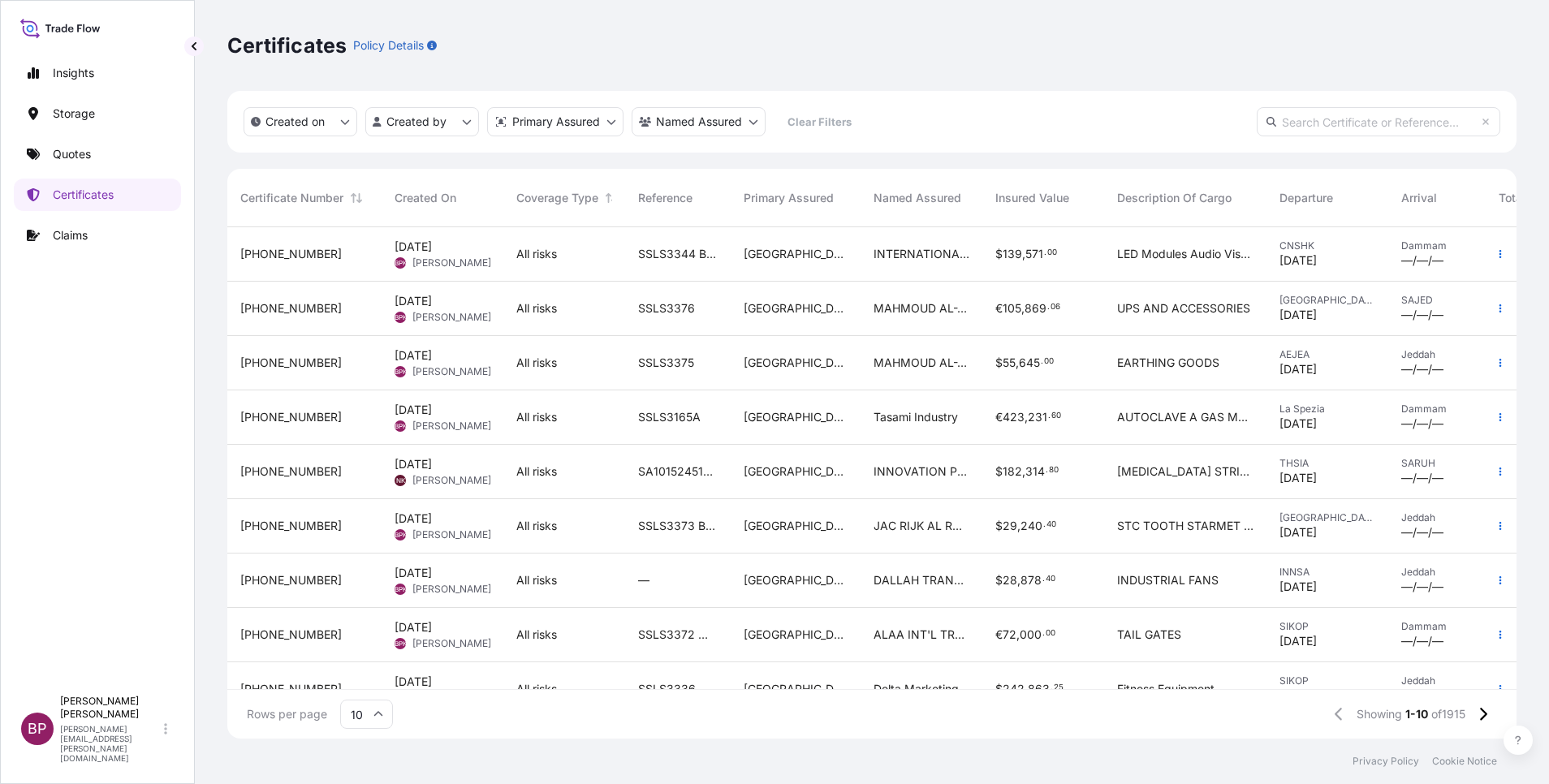
click at [1222, 255] on span "LED Modules Audio Visual" at bounding box center [1186, 254] width 137 height 16
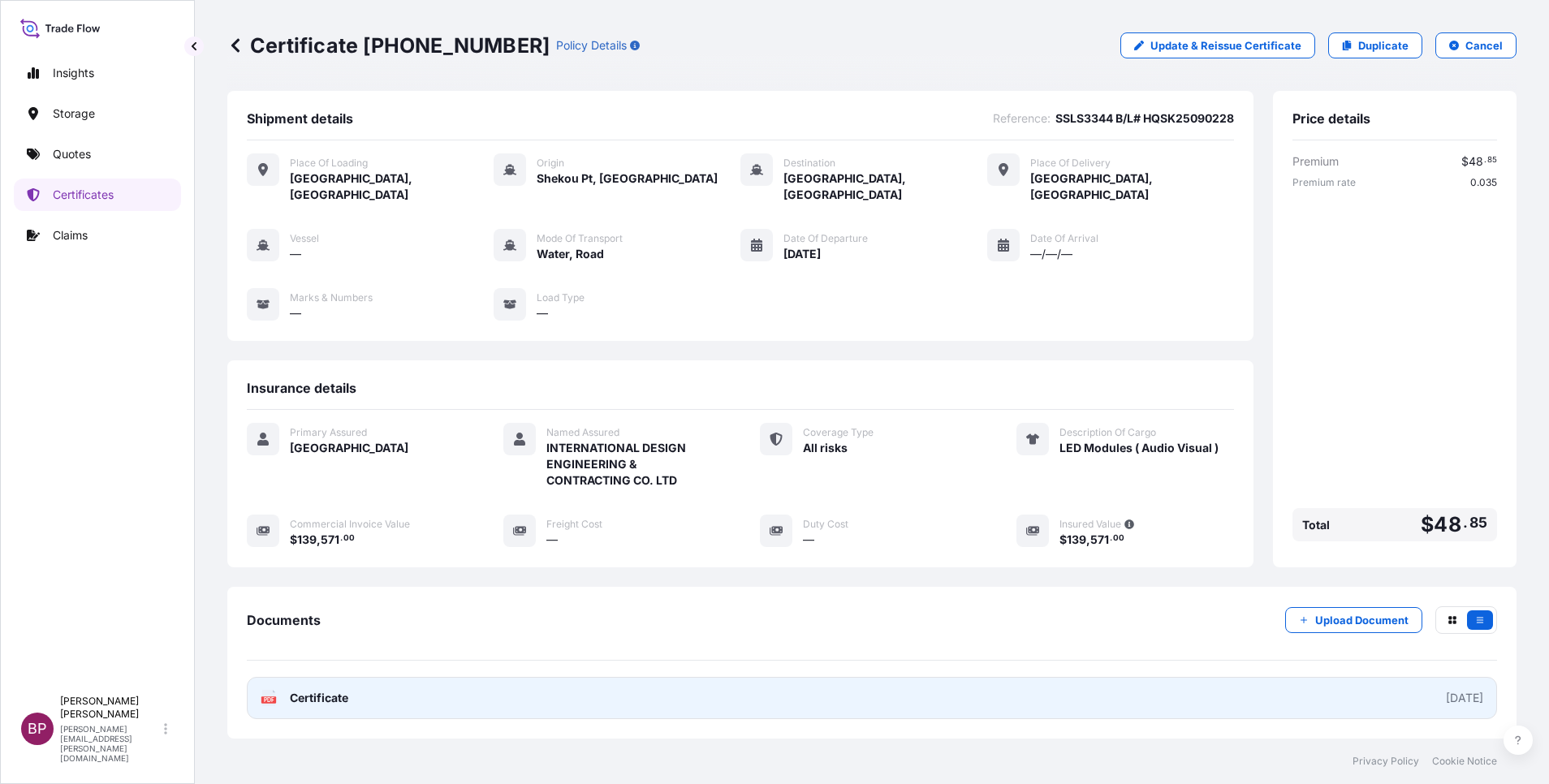
click at [324, 690] on span "Certificate" at bounding box center [318, 698] width 59 height 16
